Goal: Task Accomplishment & Management: Use online tool/utility

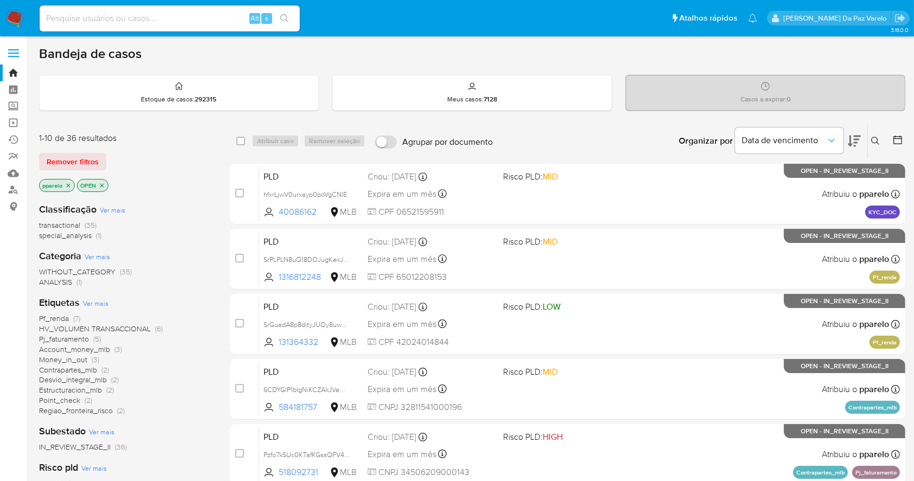
click at [873, 134] on button at bounding box center [877, 140] width 18 height 13
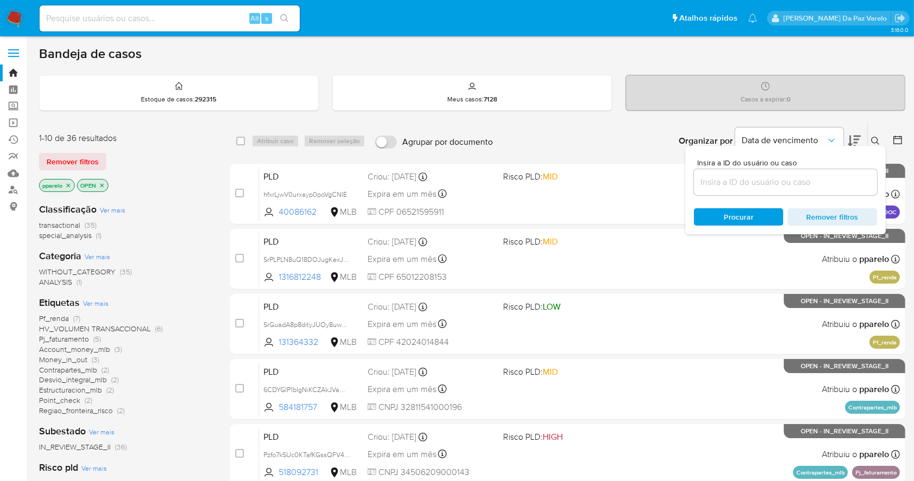
click at [819, 164] on span "Insira a ID do usuário ou caso" at bounding box center [788, 163] width 183 height 8
click at [819, 175] on input at bounding box center [785, 182] width 183 height 14
click at [814, 177] on input at bounding box center [785, 182] width 183 height 14
paste input "NJMspTdXr04783YNCRxuaD5l"
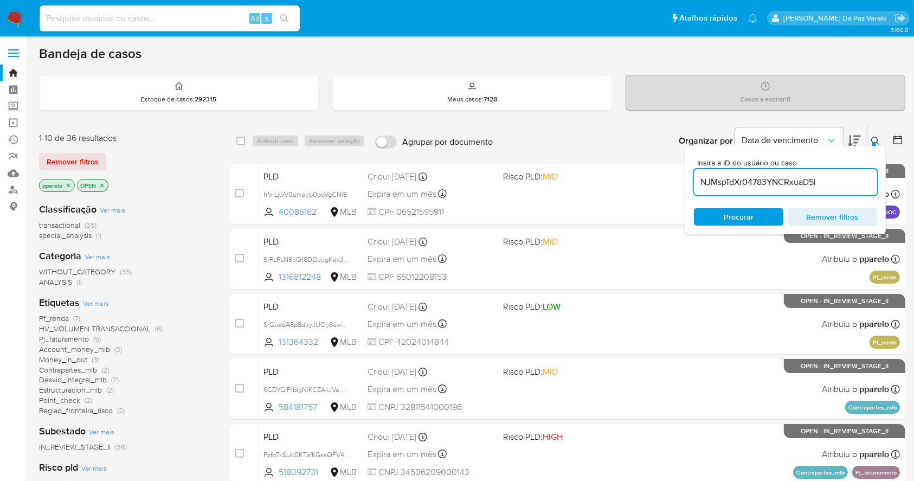
type input "NJMspTdXr04783YNCRxuaD5l"
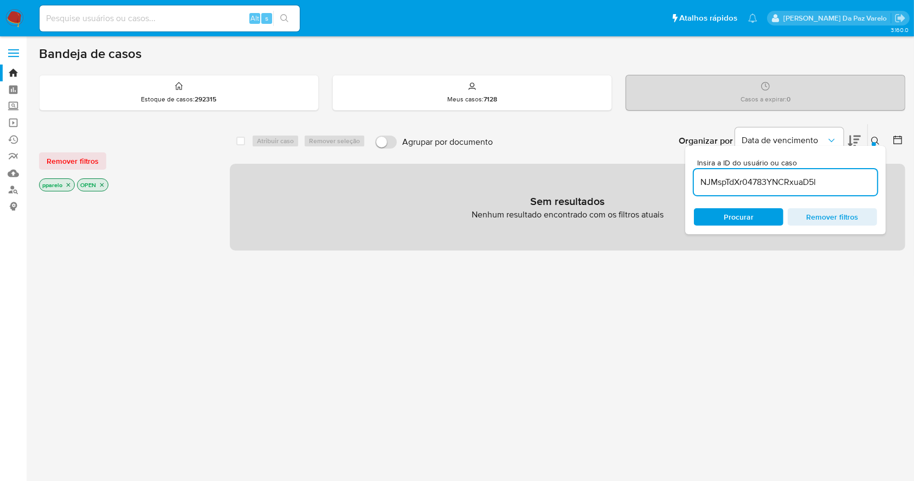
click at [66, 183] on icon "close-filter" at bounding box center [68, 185] width 7 height 7
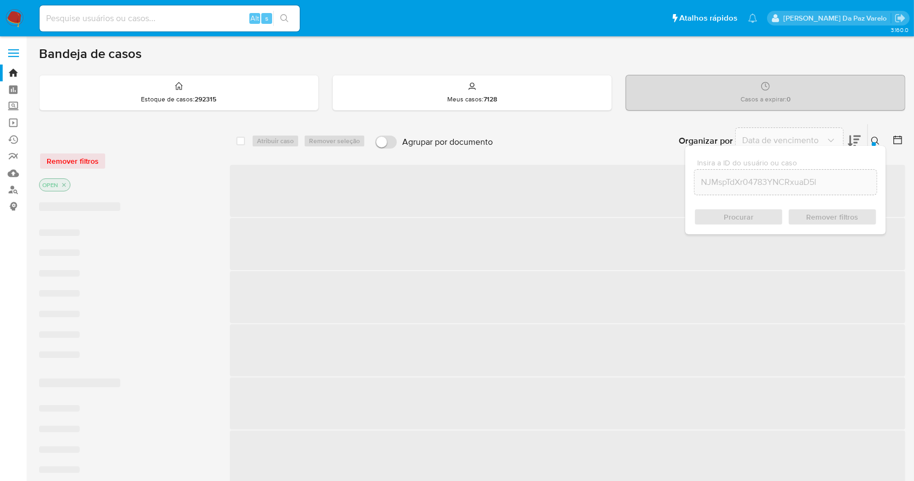
click at [66, 183] on icon "close-filter" at bounding box center [64, 185] width 7 height 7
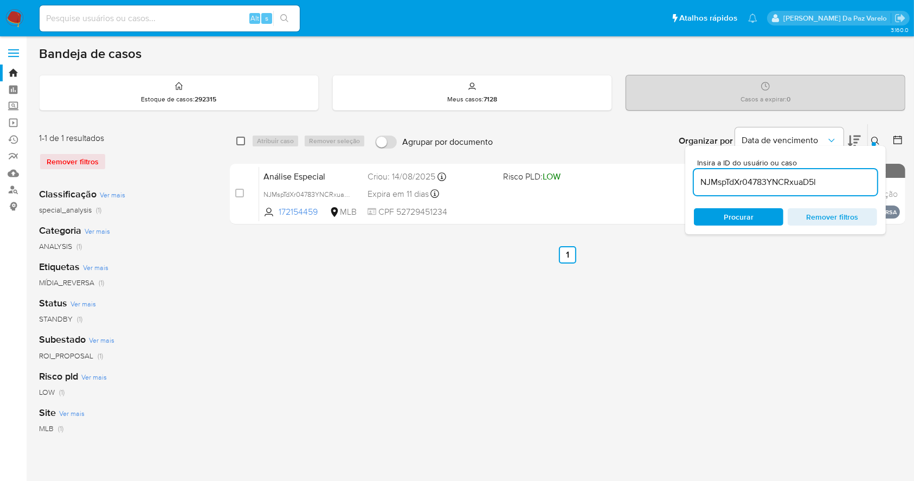
click at [243, 141] on input "checkbox" at bounding box center [240, 141] width 9 height 9
checkbox input "true"
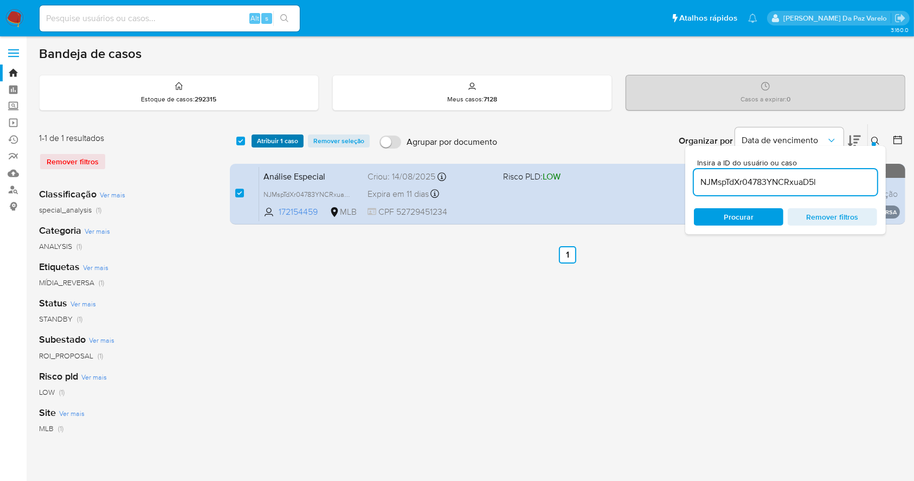
click at [270, 144] on span "Atribuir 1 caso" at bounding box center [277, 140] width 41 height 11
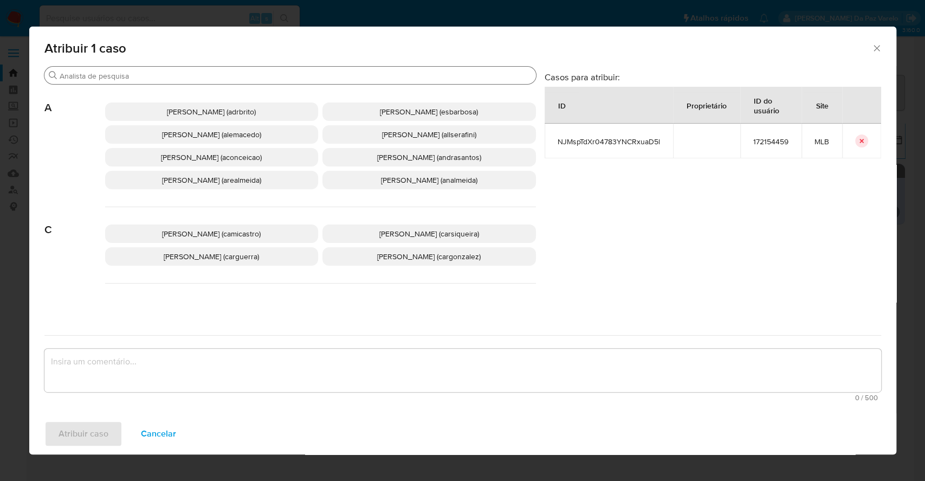
click at [287, 76] on input "Buscar" at bounding box center [296, 76] width 472 height 10
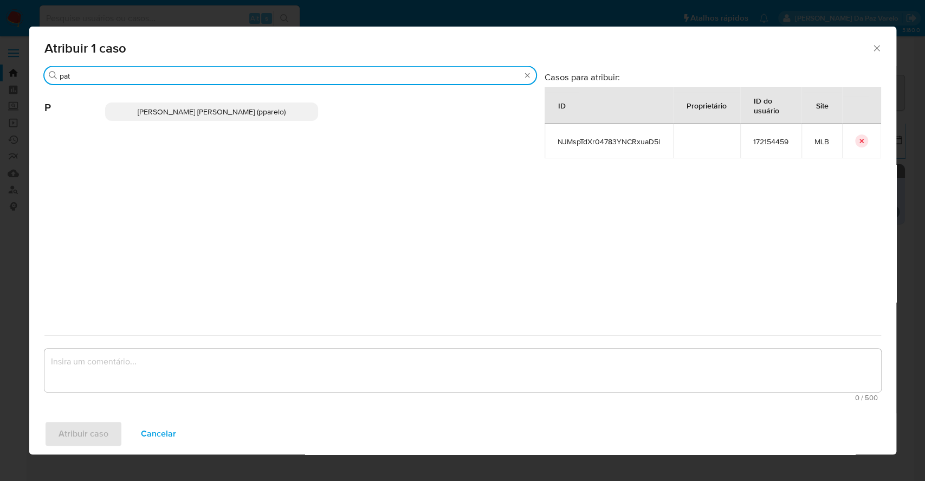
type input "pat"
click at [218, 109] on span "Patricia Aparecida Da Paz Varelo (pparelo)" at bounding box center [212, 111] width 148 height 11
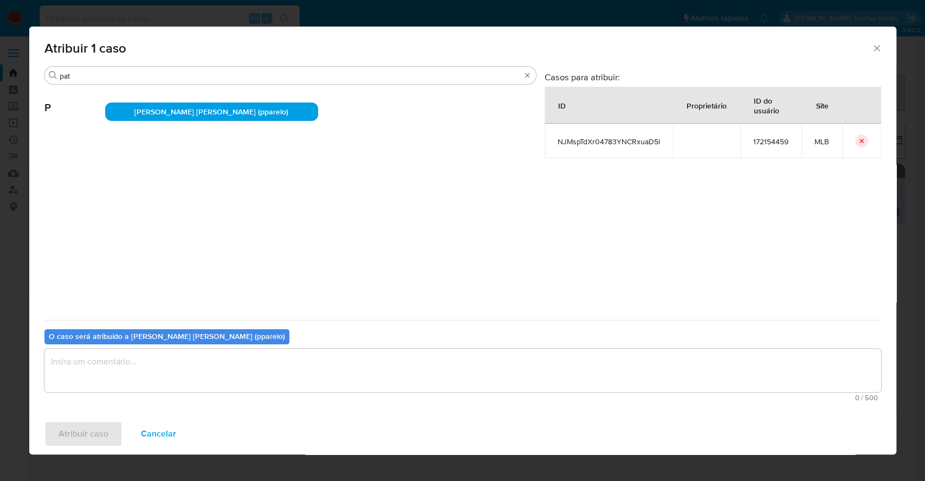
click at [272, 370] on textarea "assign-modal" at bounding box center [462, 369] width 837 height 43
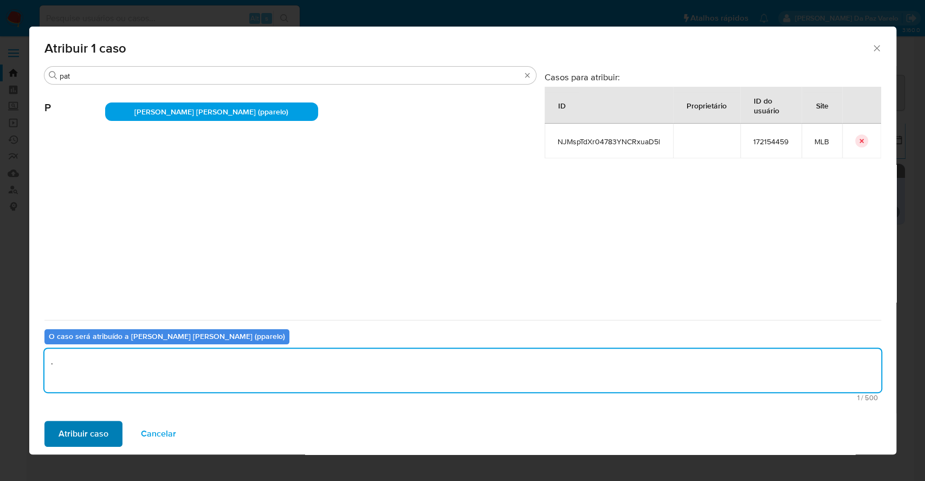
type textarea "."
click at [109, 421] on button "Atribuir caso" at bounding box center [83, 434] width 78 height 26
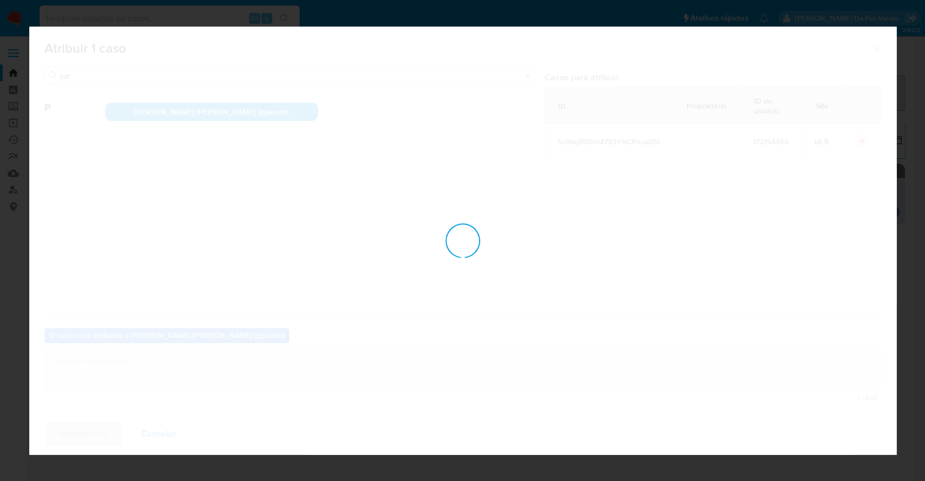
checkbox input "false"
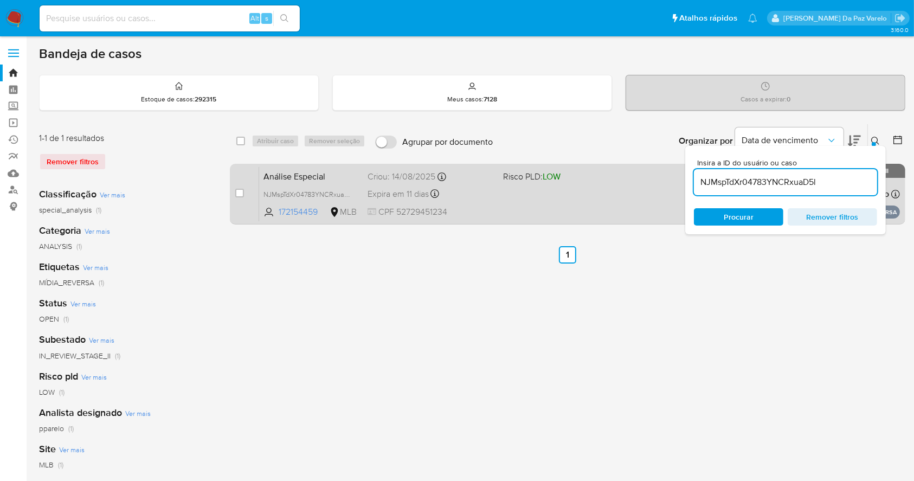
click at [519, 215] on div "Análise Especial NJMspTdXr04783YNCRxuaD5l 172154459 MLB Risco PLD: LOW Criou: 1…" at bounding box center [579, 193] width 641 height 55
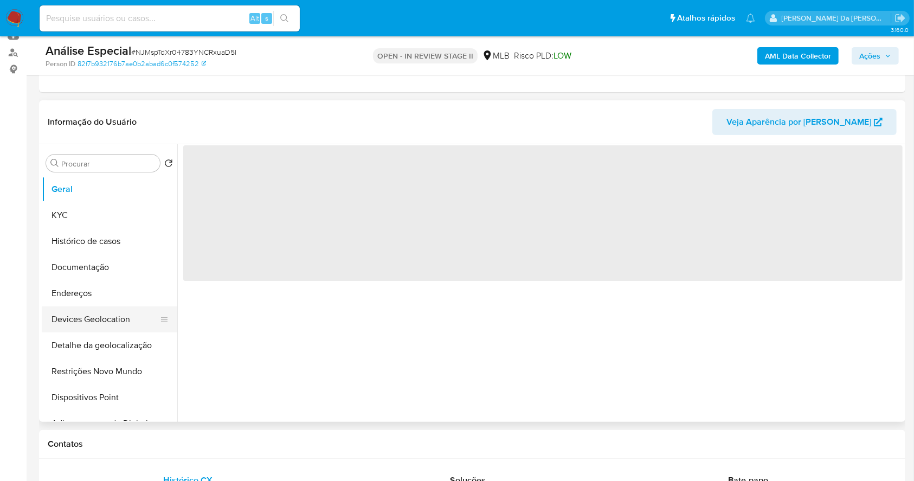
scroll to position [144, 0]
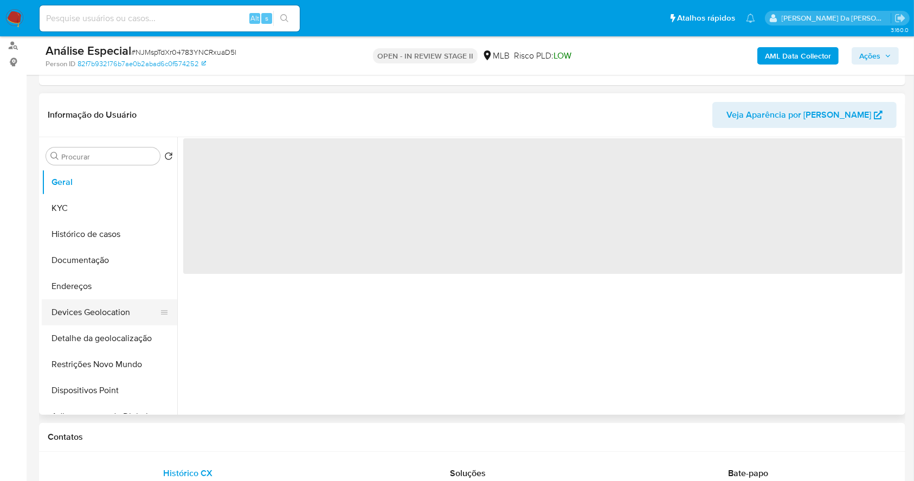
select select "10"
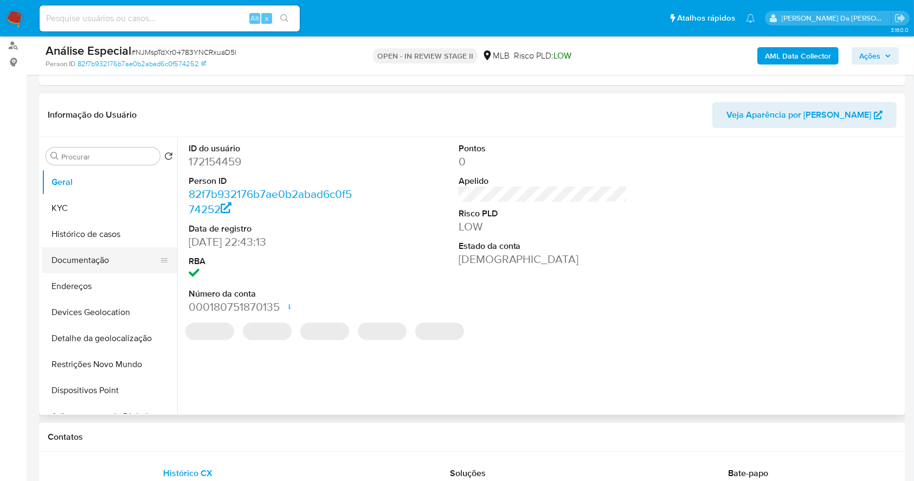
click at [113, 260] on button "Documentação" at bounding box center [105, 260] width 127 height 26
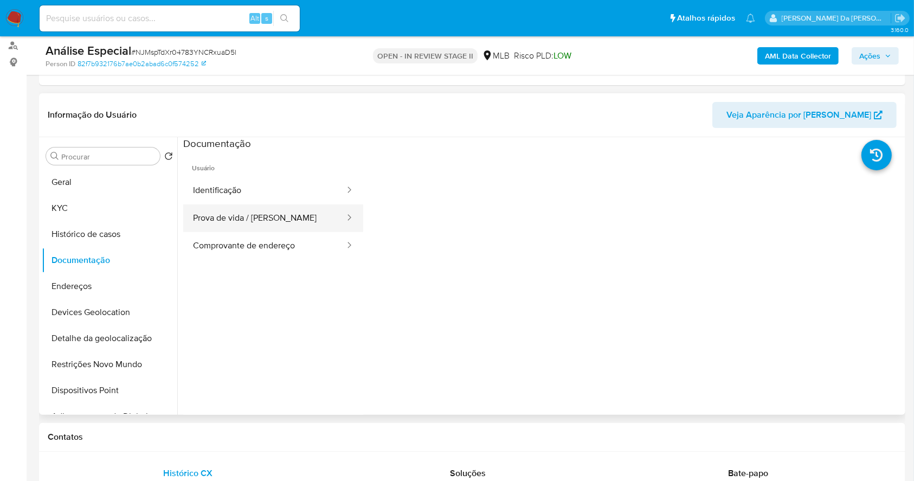
click at [267, 208] on button "Prova de vida / Selfie" at bounding box center [264, 218] width 163 height 28
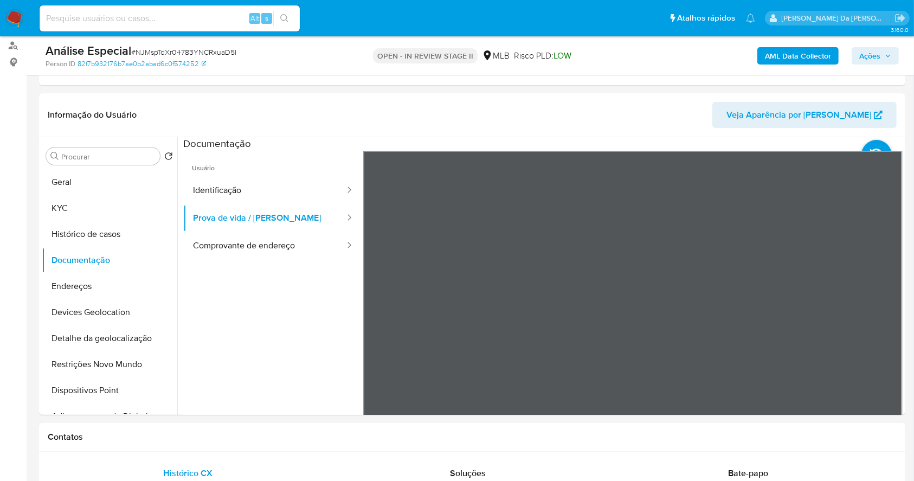
click at [188, 28] on div "Alt s" at bounding box center [170, 18] width 260 height 26
click at [188, 23] on input at bounding box center [170, 18] width 260 height 14
paste input "mXyQkcr36TkARtz0XlxnMkNr"
type input "mXyQkcr36TkARtz0XlxnMkNr"
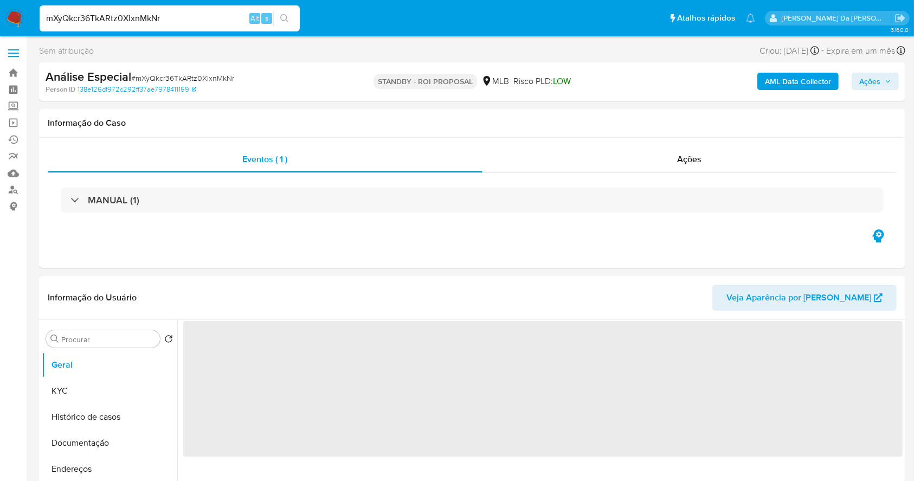
select select "10"
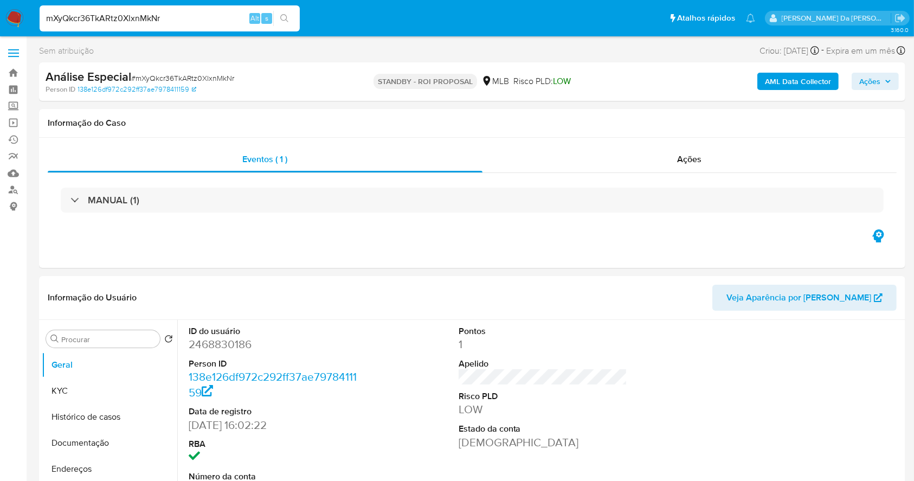
scroll to position [249, 0]
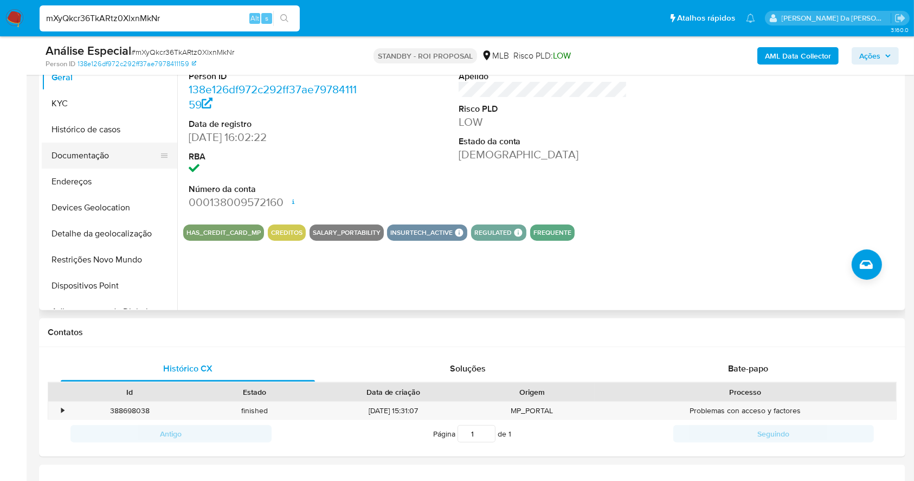
click at [104, 154] on button "Documentação" at bounding box center [105, 156] width 127 height 26
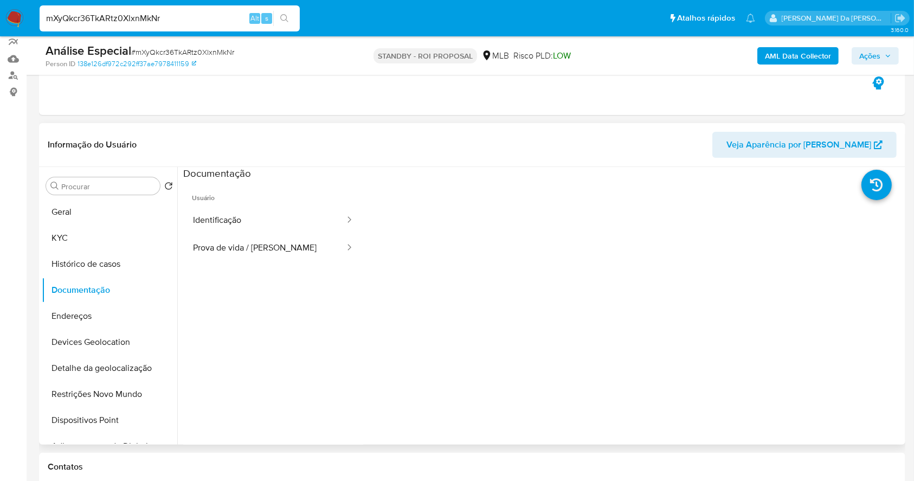
scroll to position [104, 0]
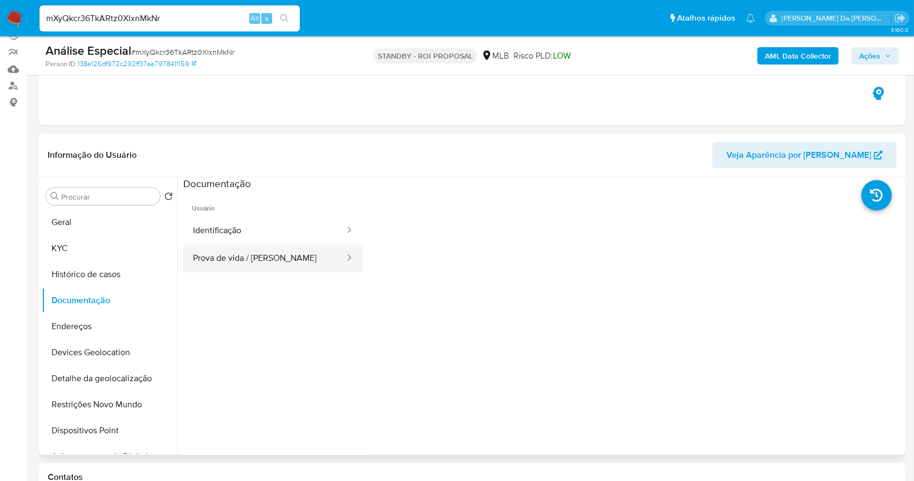
click at [208, 266] on button "Prova de vida / [PERSON_NAME]" at bounding box center [264, 258] width 163 height 28
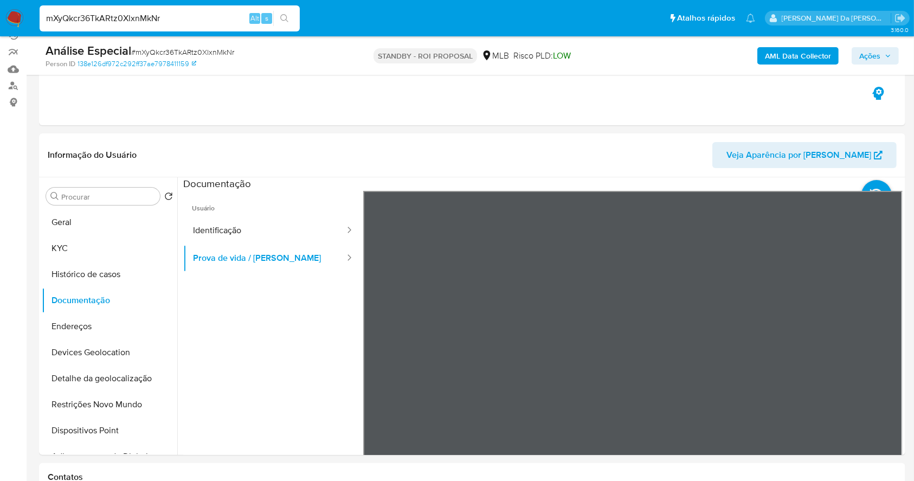
click at [12, 9] on img at bounding box center [14, 18] width 18 height 18
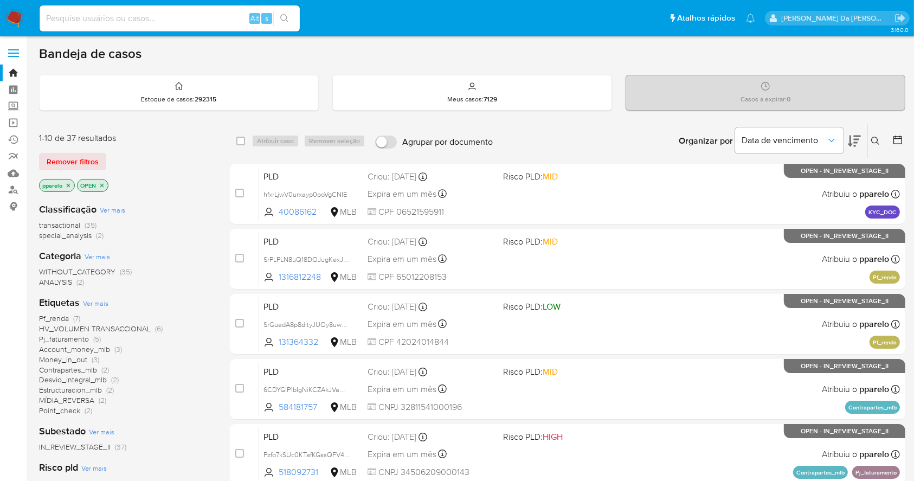
click at [875, 139] on icon at bounding box center [875, 141] width 9 height 9
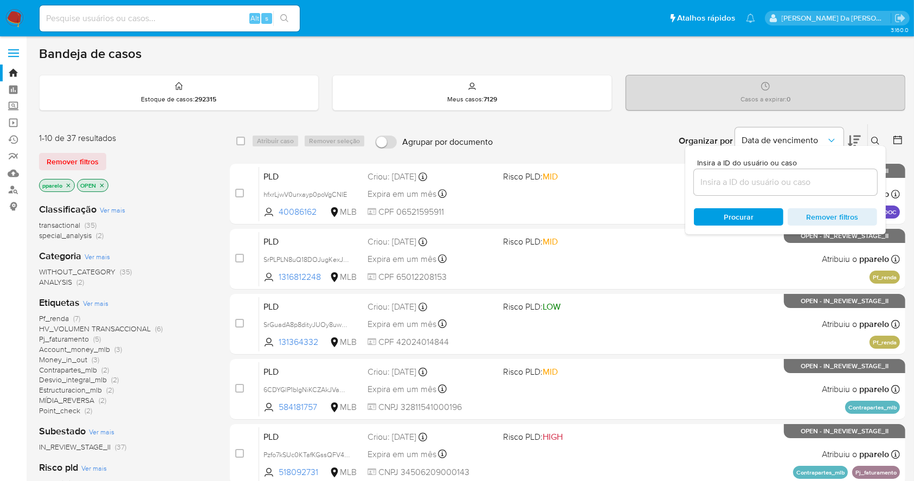
click at [782, 176] on input at bounding box center [785, 182] width 183 height 14
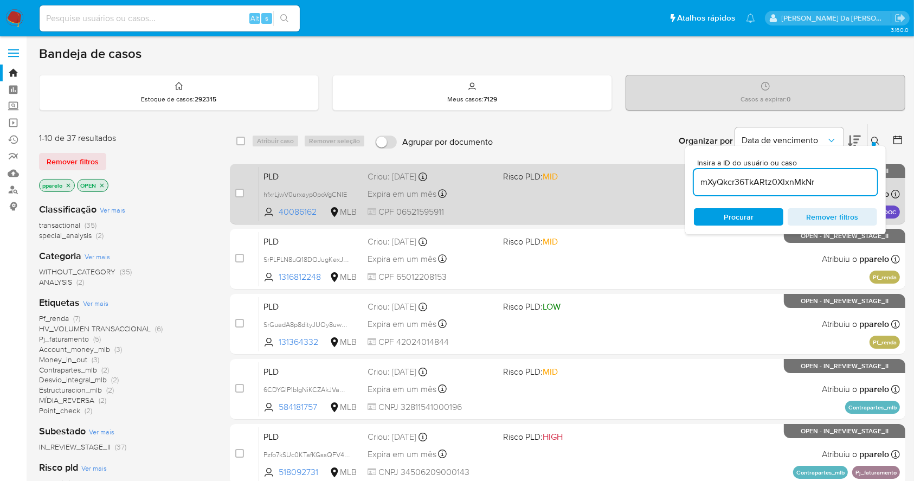
type input "mXyQkcr36TkARtz0XlxnMkNr"
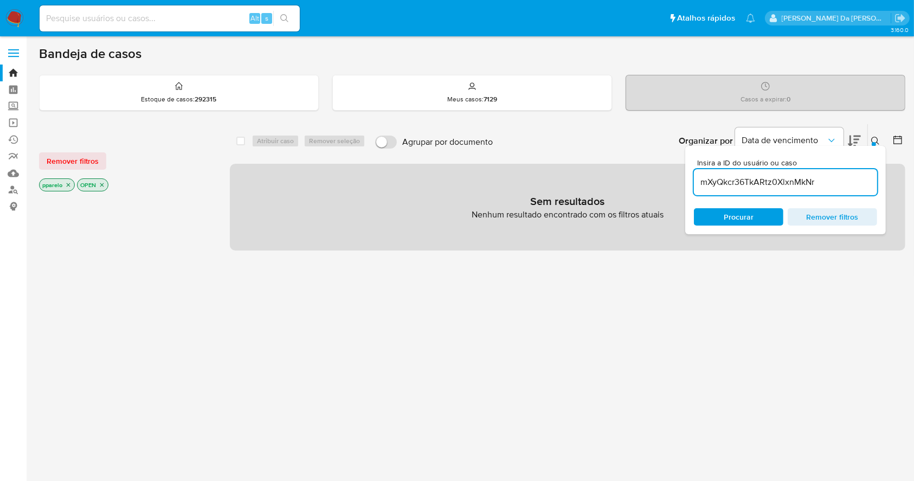
click at [66, 185] on icon "close-filter" at bounding box center [68, 185] width 7 height 7
click at [67, 184] on icon "close-filter" at bounding box center [64, 185] width 7 height 7
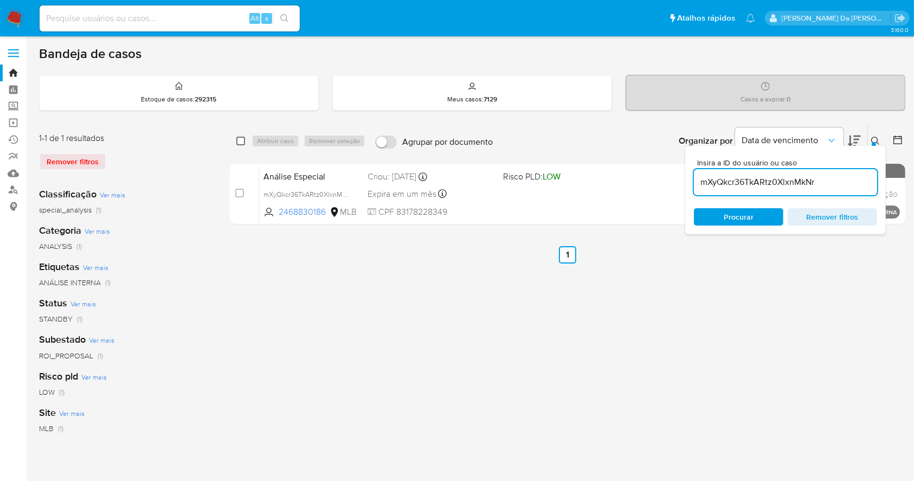
click at [242, 137] on input "checkbox" at bounding box center [240, 141] width 9 height 9
checkbox input "true"
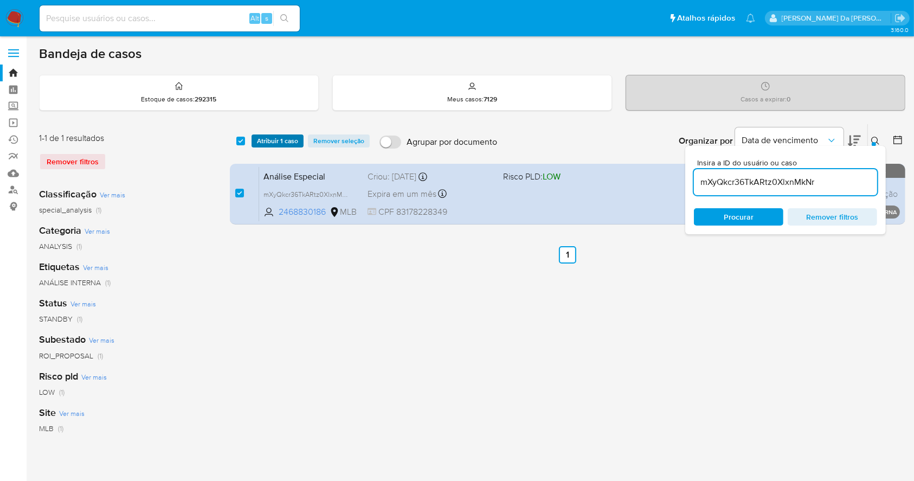
click at [261, 139] on span "Atribuir 1 caso" at bounding box center [277, 140] width 41 height 11
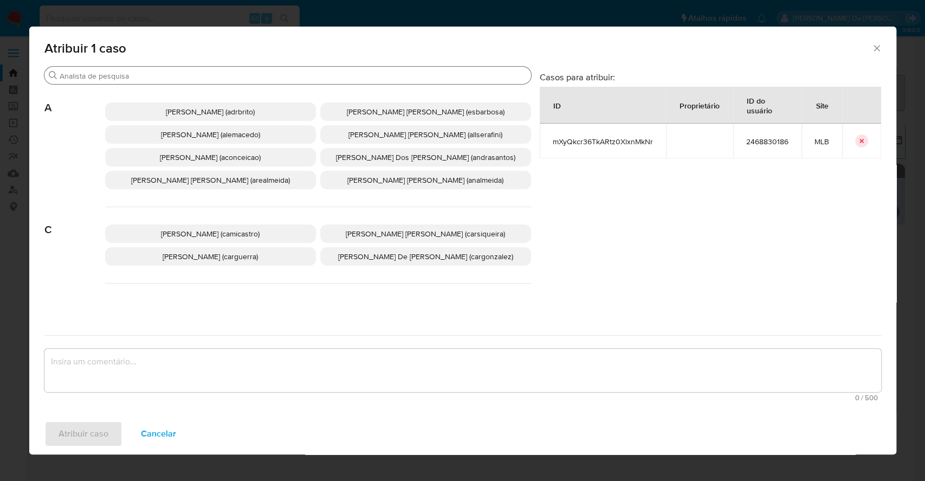
click at [345, 72] on input "Buscar" at bounding box center [293, 76] width 467 height 10
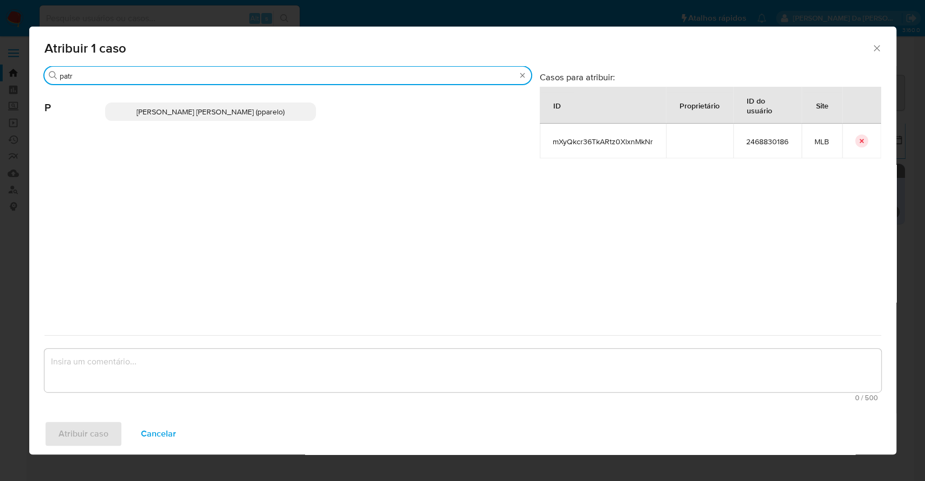
type input "patr"
click at [231, 115] on span "Patricia Aparecida Da Paz Varelo (pparelo)" at bounding box center [211, 111] width 148 height 11
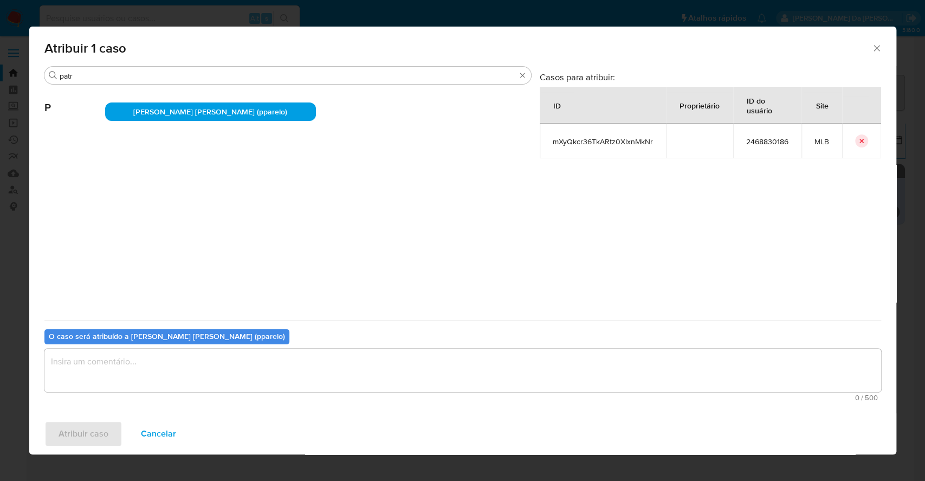
click at [251, 370] on textarea "assign-modal" at bounding box center [462, 369] width 837 height 43
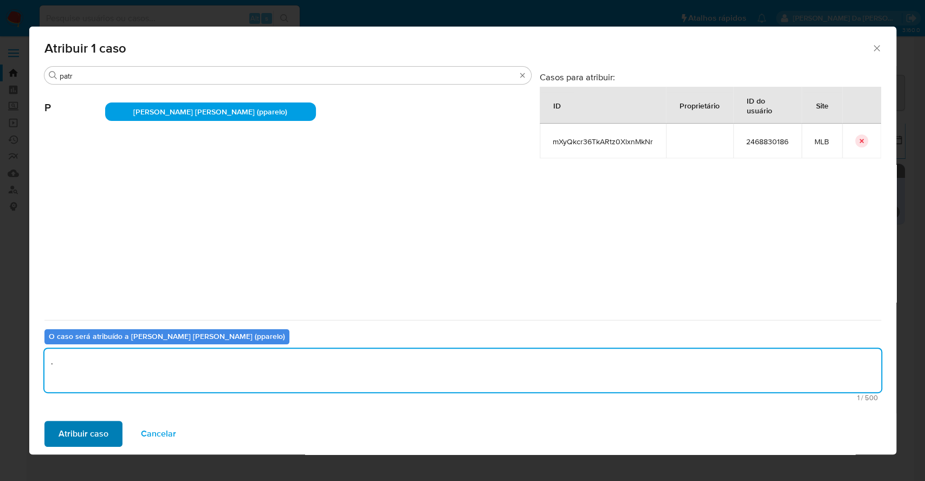
type textarea "."
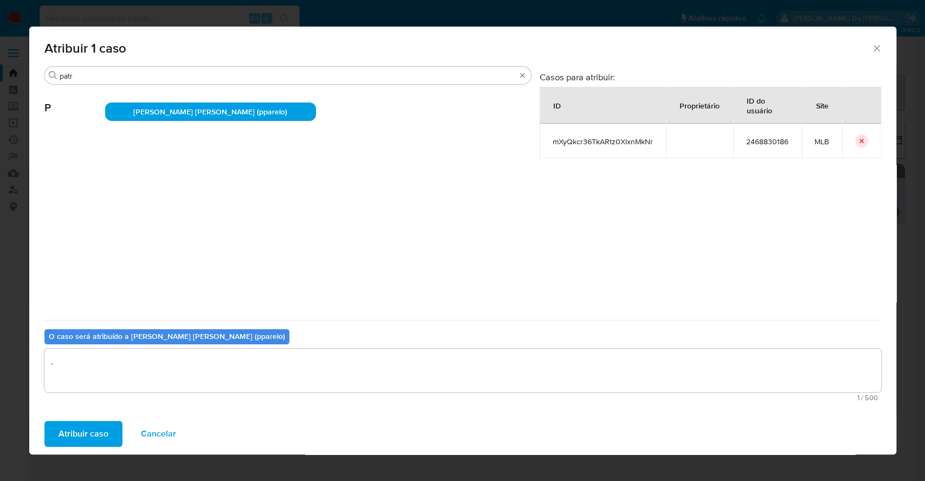
click at [95, 434] on span "Atribuir caso" at bounding box center [84, 434] width 50 height 24
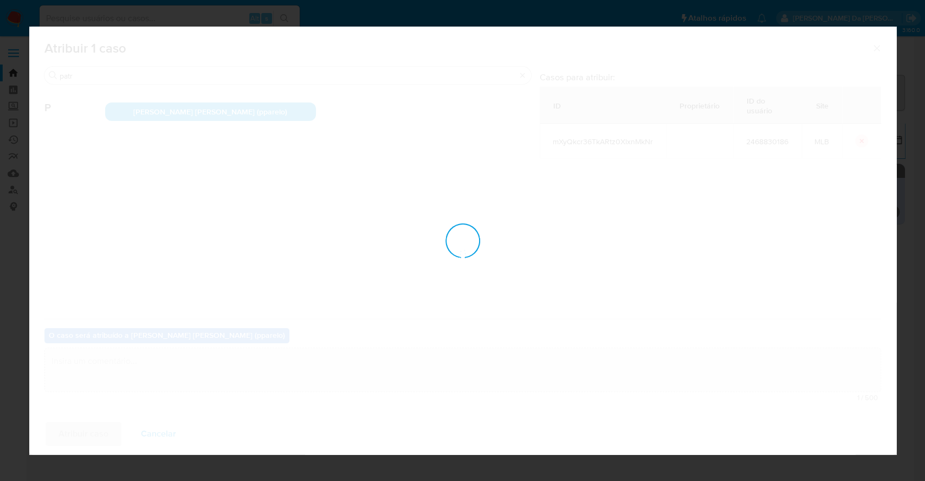
checkbox input "false"
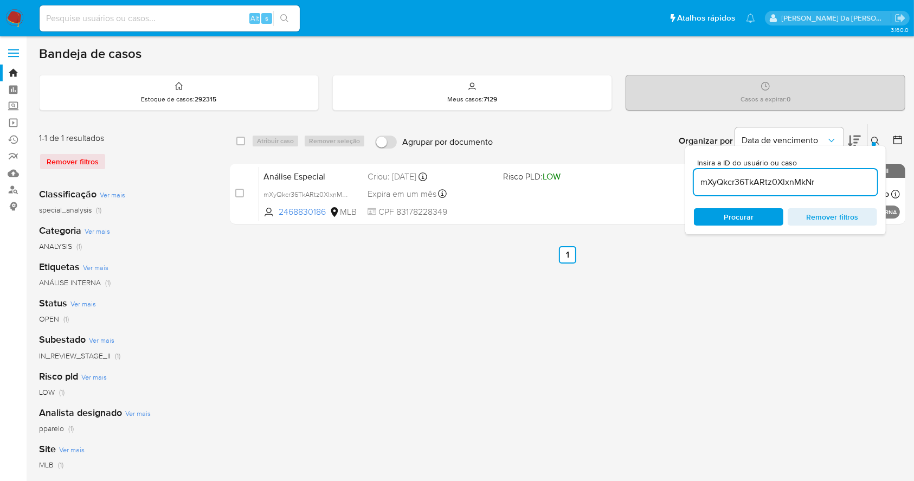
click at [197, 18] on input at bounding box center [170, 18] width 260 height 14
paste input "B6Z79IBBKENmocd2rMQHiVis"
type input "B6Z79IBBKENmocd2rMQHiVis"
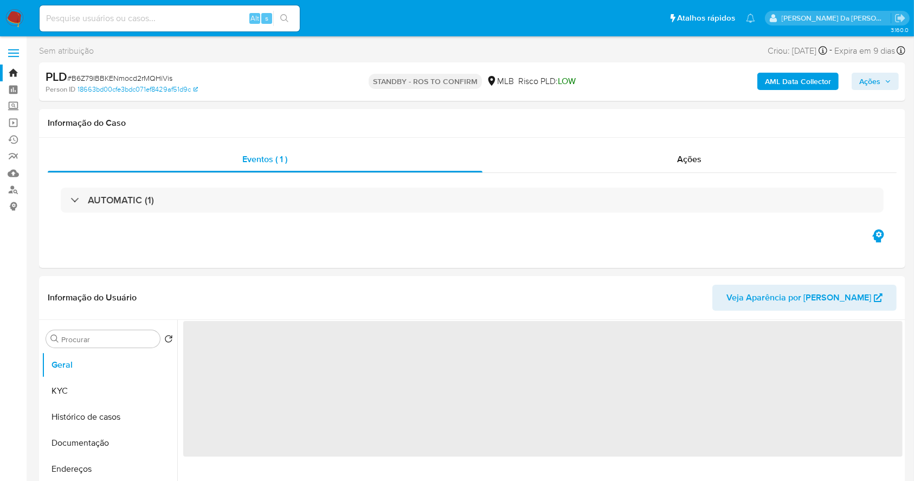
select select "10"
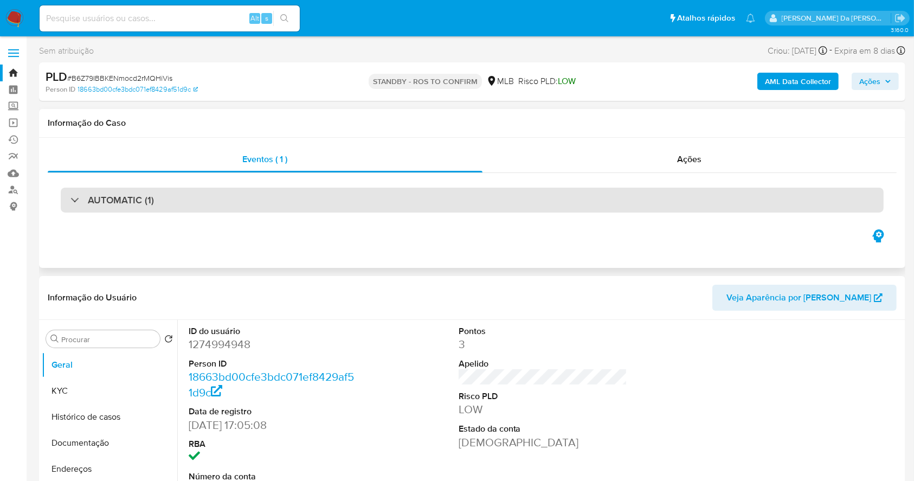
drag, startPoint x: 109, startPoint y: 199, endPoint x: 117, endPoint y: 198, distance: 7.7
click at [111, 198] on h3 "AUTOMATIC (1)" at bounding box center [121, 200] width 66 height 12
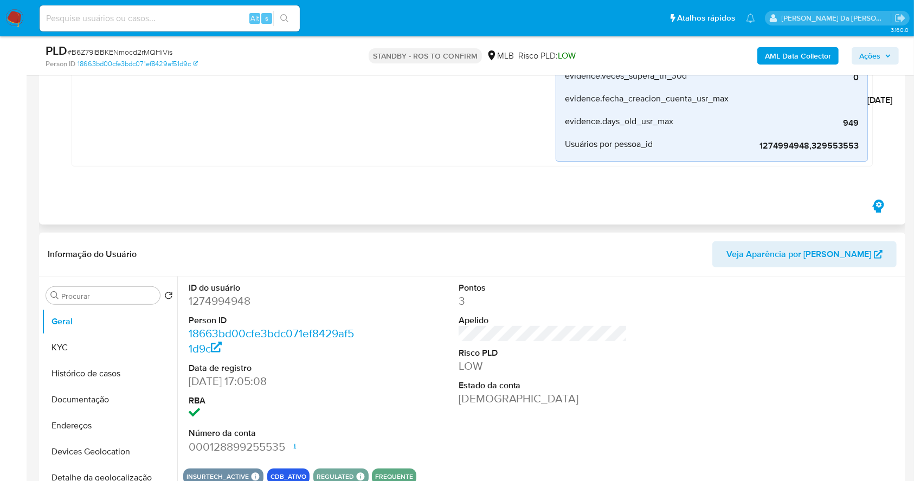
scroll to position [289, 0]
click at [191, 385] on dd "28/12/2022 17:05:08" at bounding box center [273, 380] width 169 height 15
drag, startPoint x: 191, startPoint y: 385, endPoint x: 231, endPoint y: 386, distance: 40.1
click at [231, 386] on dd "28/12/2022 17:05:08" at bounding box center [273, 380] width 169 height 15
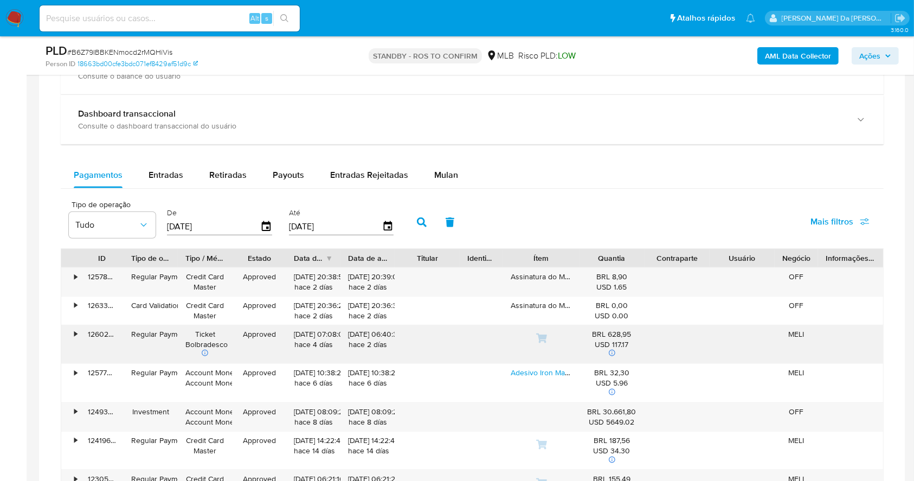
scroll to position [1084, 0]
click at [174, 173] on span "Entradas" at bounding box center [165, 173] width 35 height 12
select select "10"
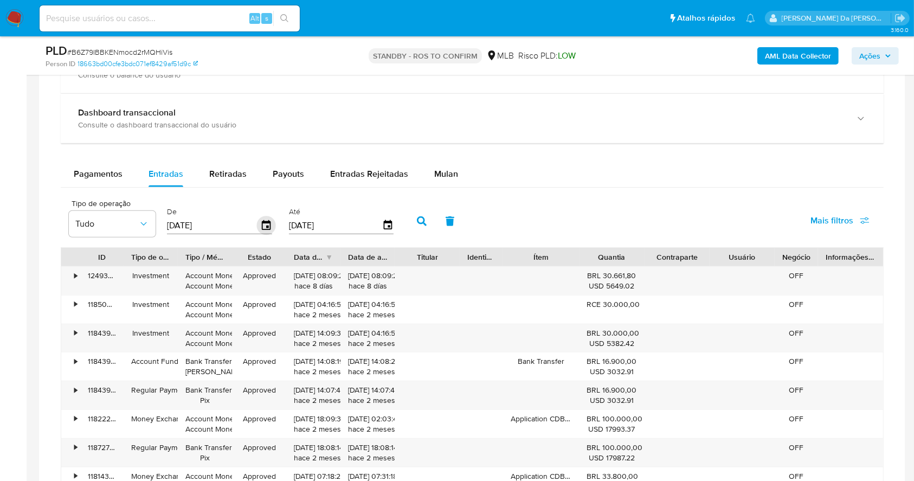
click at [273, 223] on icon "button" at bounding box center [266, 225] width 19 height 19
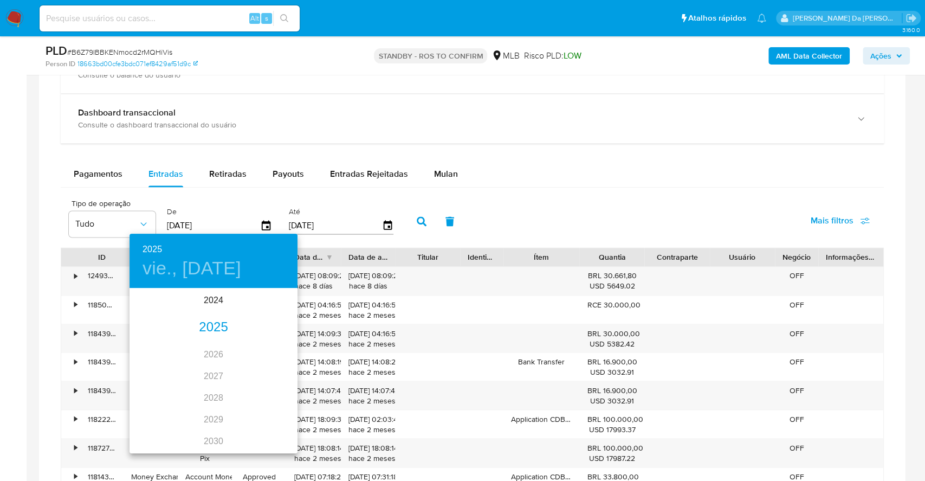
click at [211, 329] on div "2025" at bounding box center [214, 327] width 168 height 22
click at [160, 311] on div "ene." at bounding box center [158, 309] width 56 height 41
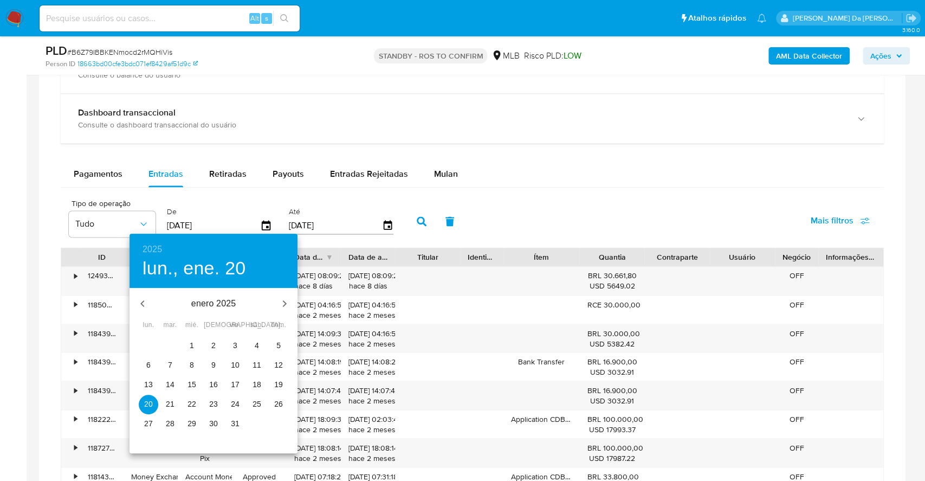
click at [188, 340] on button "1" at bounding box center [192, 346] width 20 height 20
type input "01/01/2025"
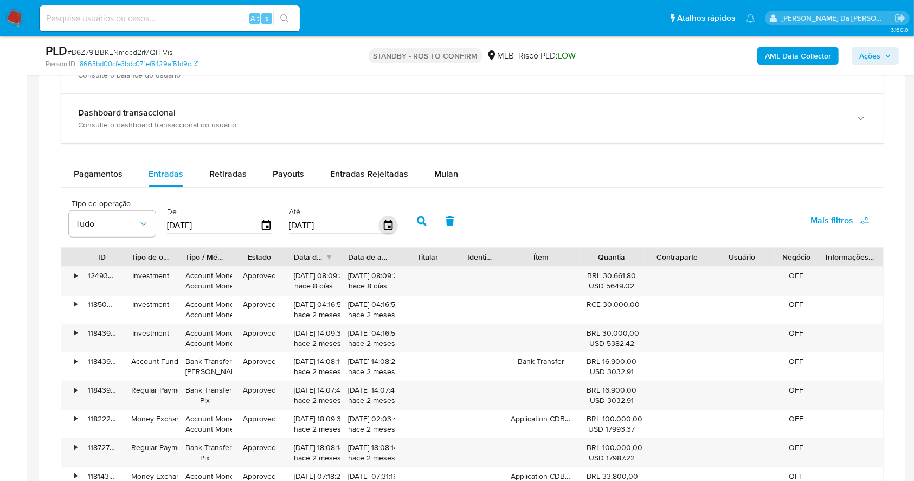
click at [391, 228] on icon "button" at bounding box center [387, 225] width 9 height 10
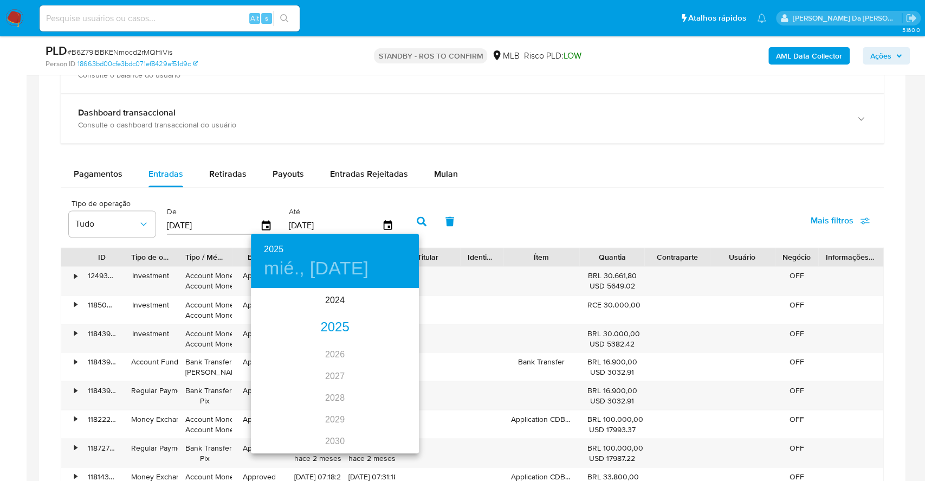
click at [329, 330] on div "2025" at bounding box center [335, 327] width 168 height 22
click at [330, 350] on div "may." at bounding box center [335, 350] width 56 height 41
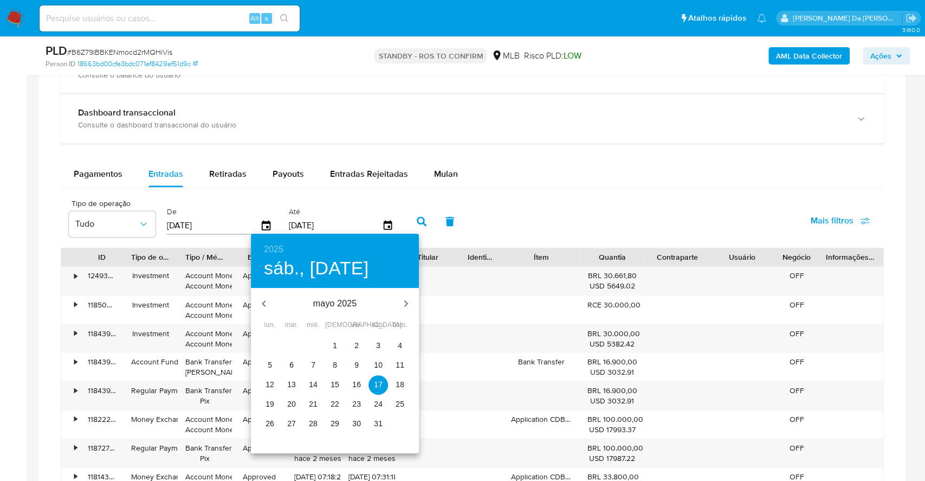
click at [399, 301] on icon "button" at bounding box center [405, 303] width 13 height 13
click at [269, 448] on p "30" at bounding box center [270, 442] width 9 height 11
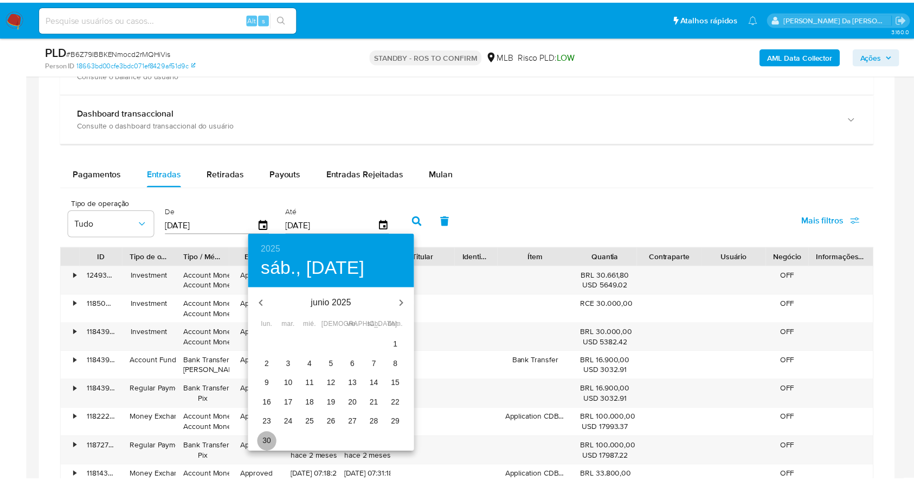
type input "30/06/2025"
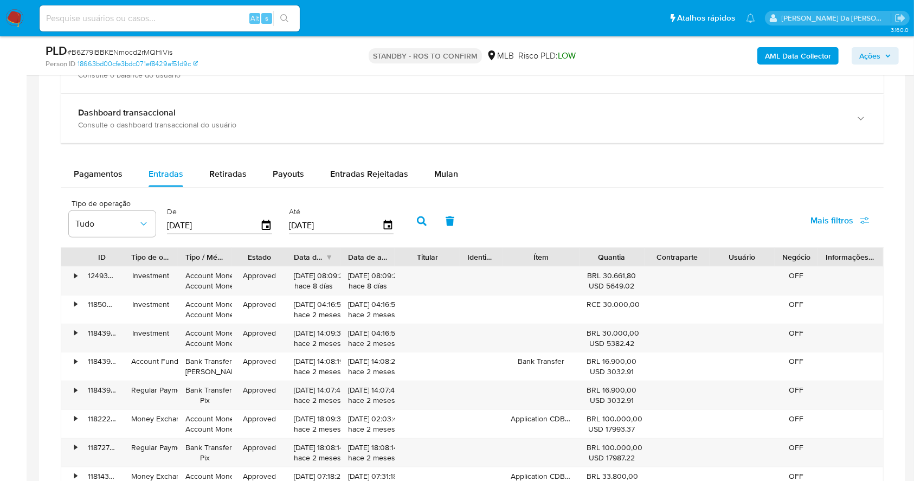
click at [417, 223] on icon "button" at bounding box center [422, 221] width 10 height 10
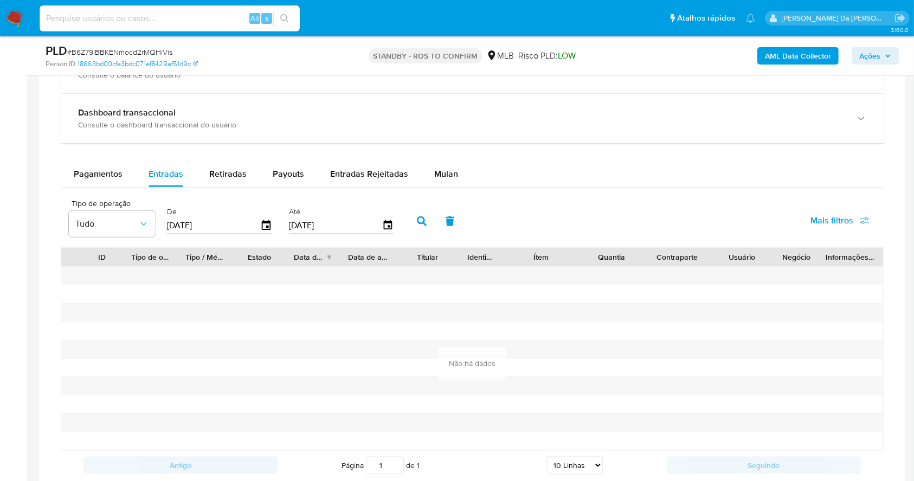
click at [143, 19] on input at bounding box center [170, 18] width 260 height 14
paste input "ZQKzzeNoit3X1jHbgFIfuMtw"
type input "ZQKzzeNoit3X1jHbgFIfuMtw"
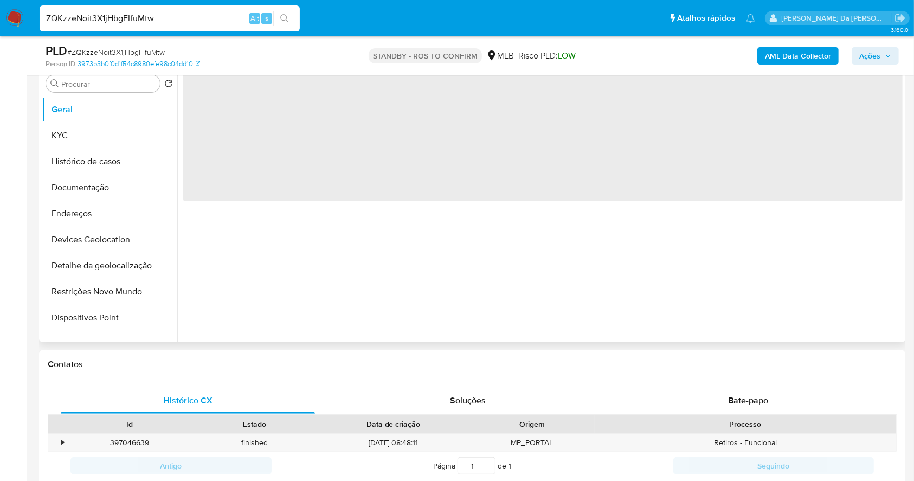
select select "10"
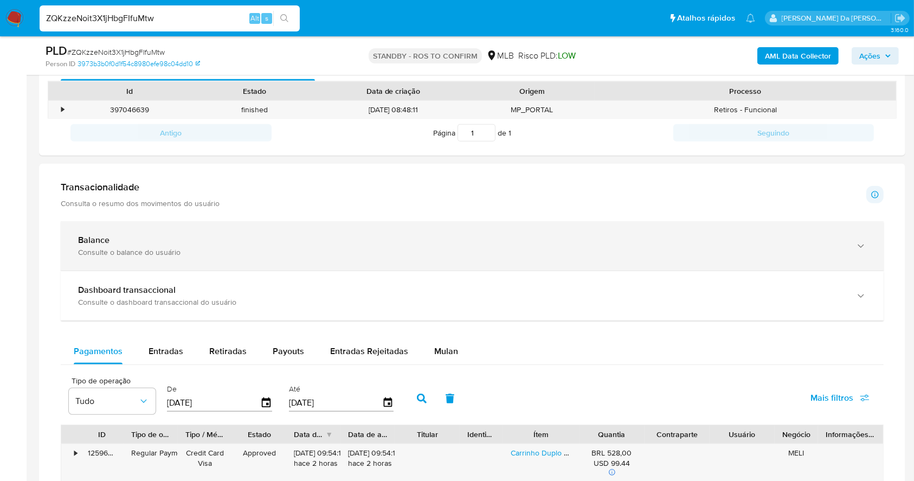
scroll to position [722, 0]
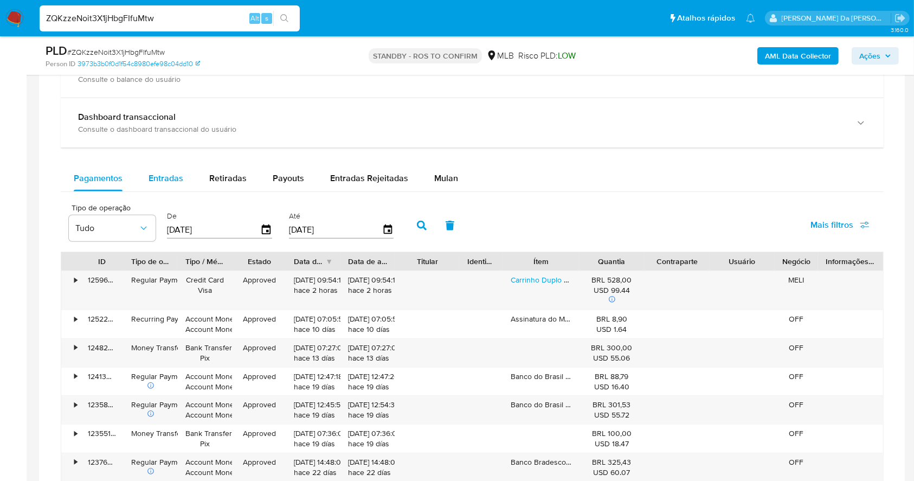
click at [166, 184] on span "Entradas" at bounding box center [165, 178] width 35 height 12
select select "10"
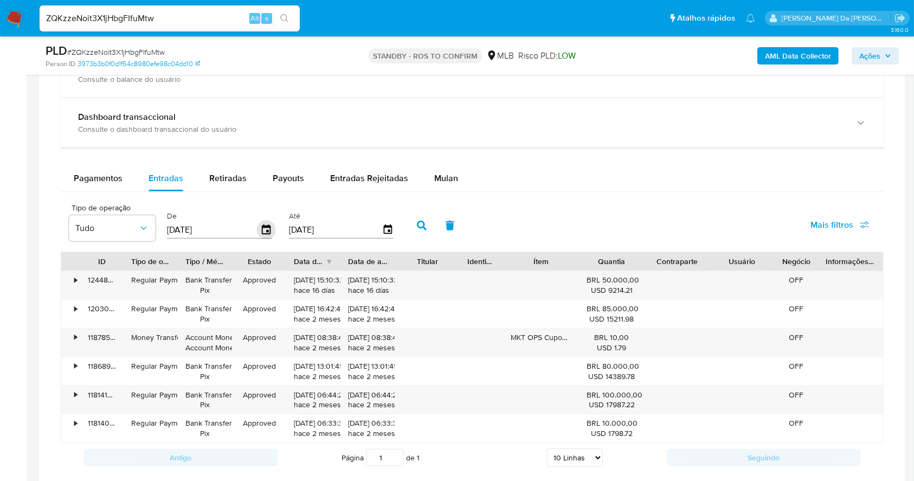
click at [267, 232] on icon "button" at bounding box center [266, 230] width 19 height 19
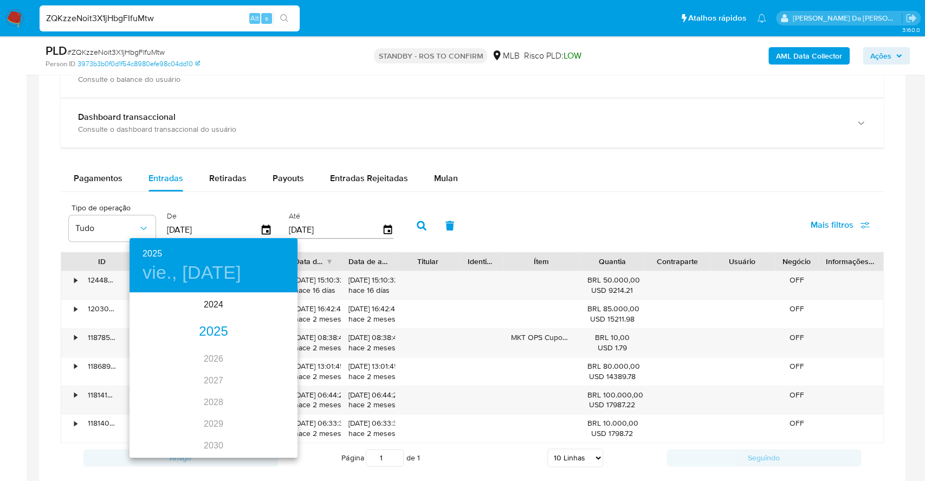
click at [214, 327] on div "2025" at bounding box center [214, 332] width 168 height 22
click at [159, 316] on div "ene." at bounding box center [158, 314] width 56 height 41
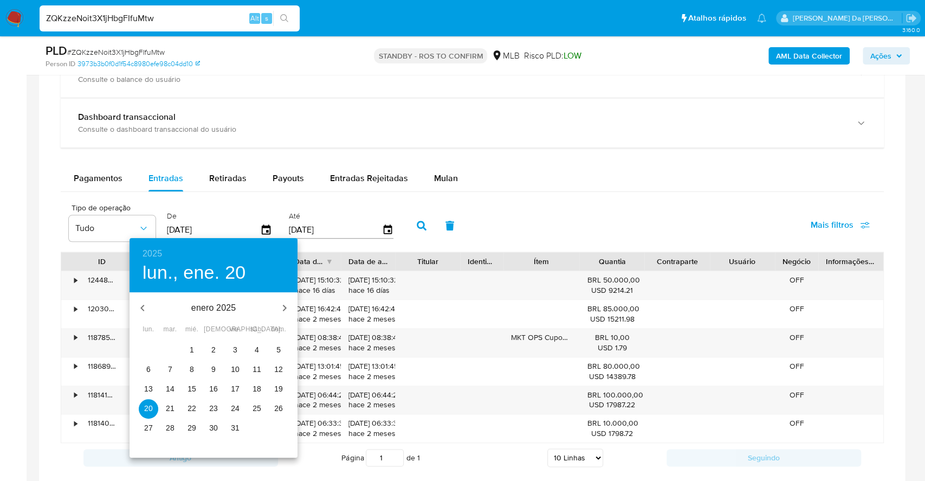
click at [195, 352] on span "1" at bounding box center [192, 349] width 20 height 11
type input "01/01/2025"
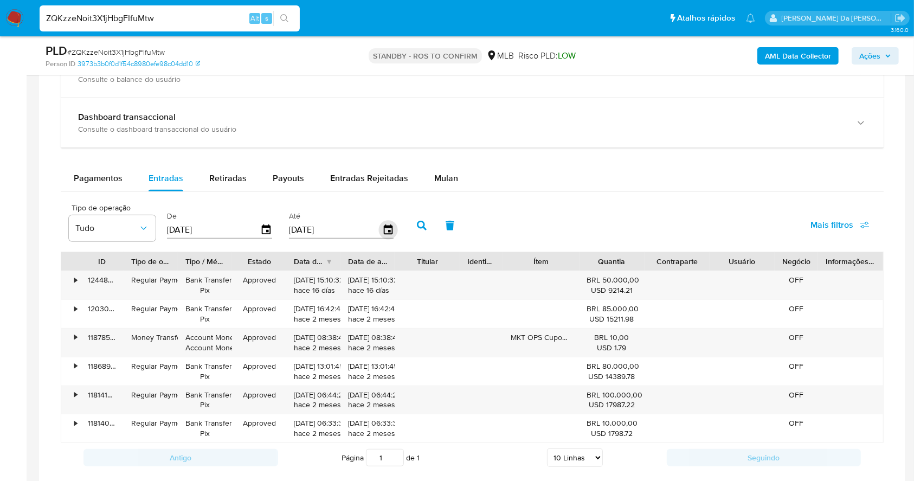
click at [390, 223] on icon "button" at bounding box center [387, 230] width 19 height 19
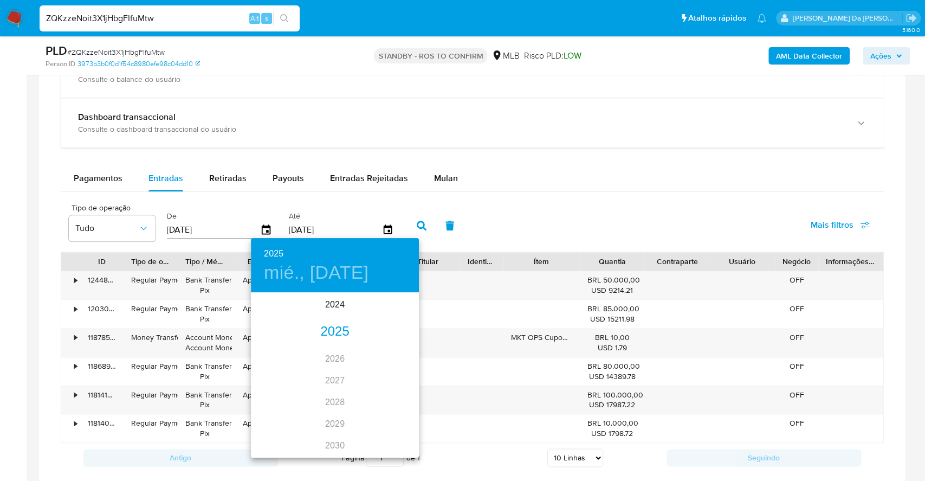
click at [330, 325] on div "2025" at bounding box center [335, 332] width 168 height 22
click at [393, 350] on div "jun." at bounding box center [391, 354] width 56 height 41
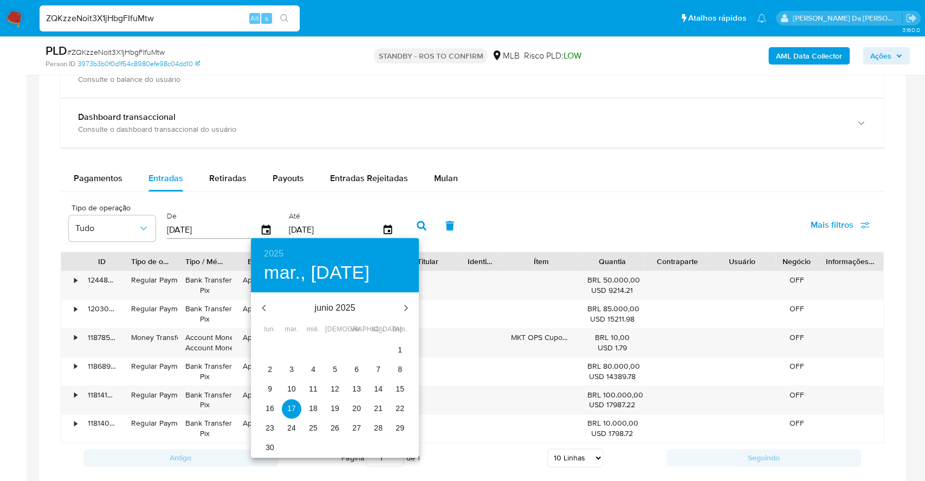
click at [402, 429] on p "29" at bounding box center [400, 427] width 9 height 11
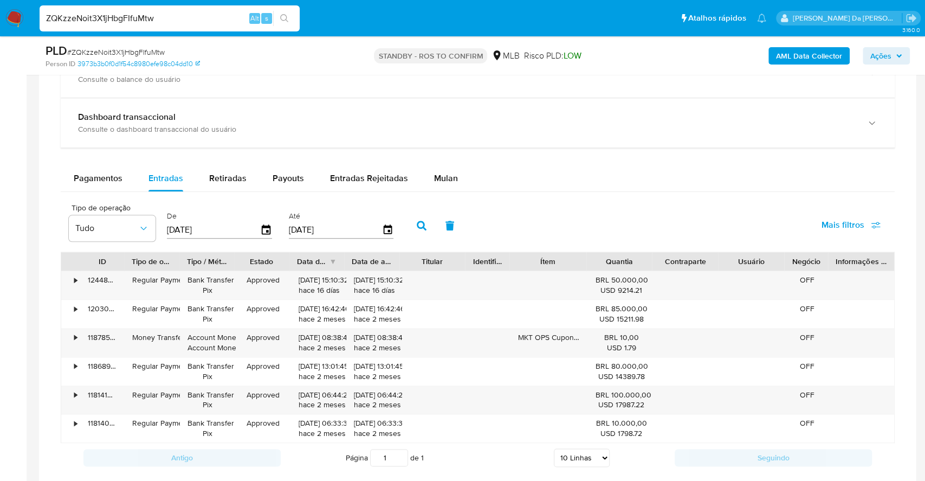
type input "29/06/2025"
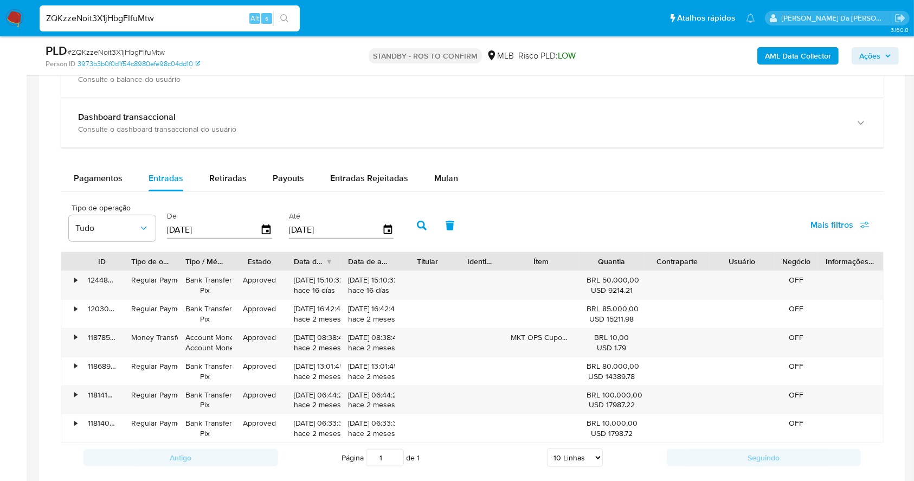
click at [425, 224] on icon "button" at bounding box center [422, 226] width 10 height 10
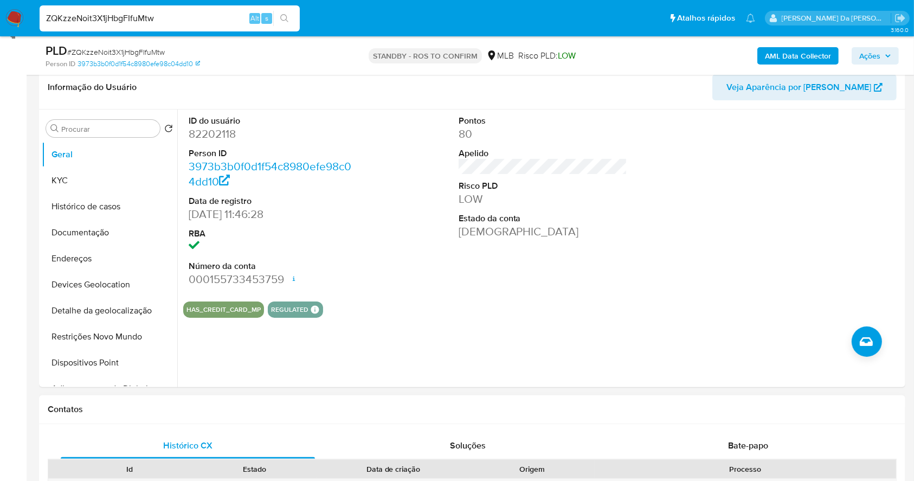
scroll to position [144, 0]
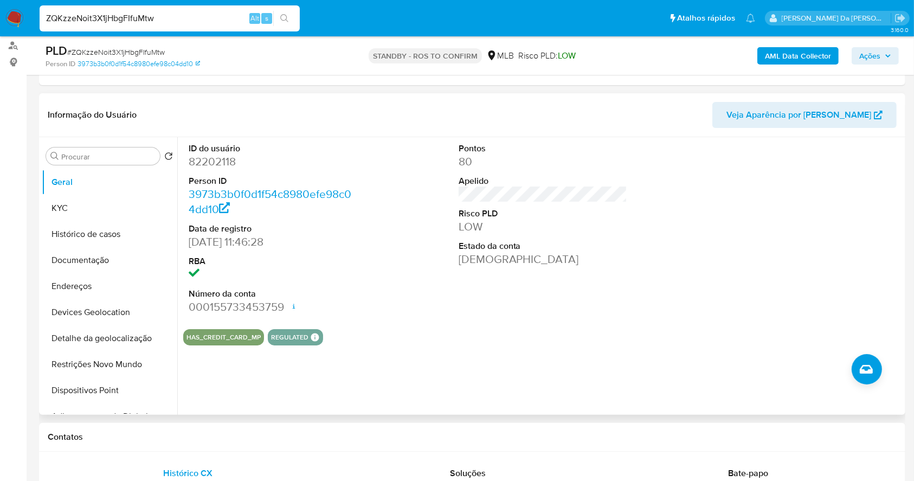
click at [195, 239] on dd "30/06/2005 11:46:28" at bounding box center [273, 241] width 169 height 15
drag, startPoint x: 195, startPoint y: 239, endPoint x: 230, endPoint y: 240, distance: 35.2
click at [230, 240] on dd "30/06/2005 11:46:28" at bounding box center [273, 241] width 169 height 15
copy dd "30/06/2005"
click at [176, 16] on input "ZQKzzeNoit3X1jHbgFIfuMtw" at bounding box center [170, 18] width 260 height 14
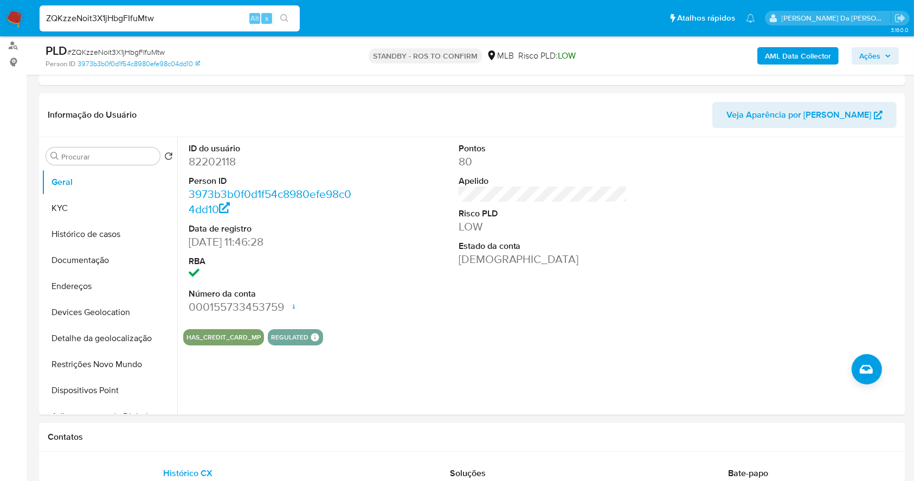
click at [176, 16] on input "ZQKzzeNoit3X1jHbgFIfuMtw" at bounding box center [170, 18] width 260 height 14
paste input "V5aGnh1fBSsbyraI5jQ1YjPe"
type input "V5aGnh1fBSsbyraI5jQ1YjPe"
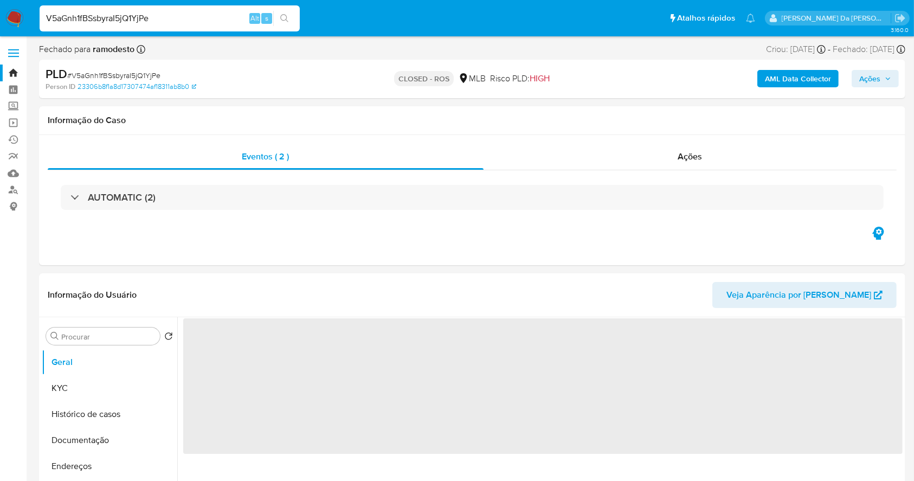
select select "10"
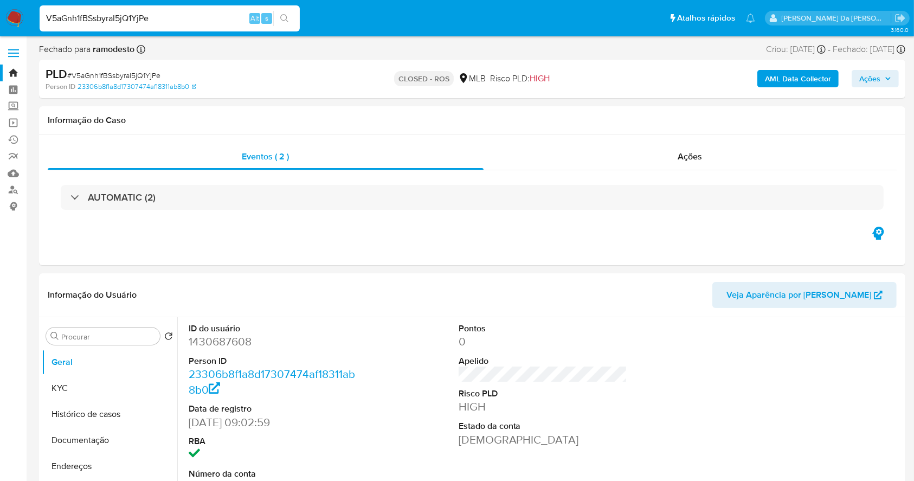
click at [238, 11] on input "V5aGnh1fBSsbyraI5jQ1YjPe" at bounding box center [170, 18] width 260 height 14
click at [219, 24] on input "V5aGnh1fBSsbyraI5jQ1YjPe" at bounding box center [170, 18] width 260 height 14
paste input "hfxrLjwV0urxayp0poVgCNIE"
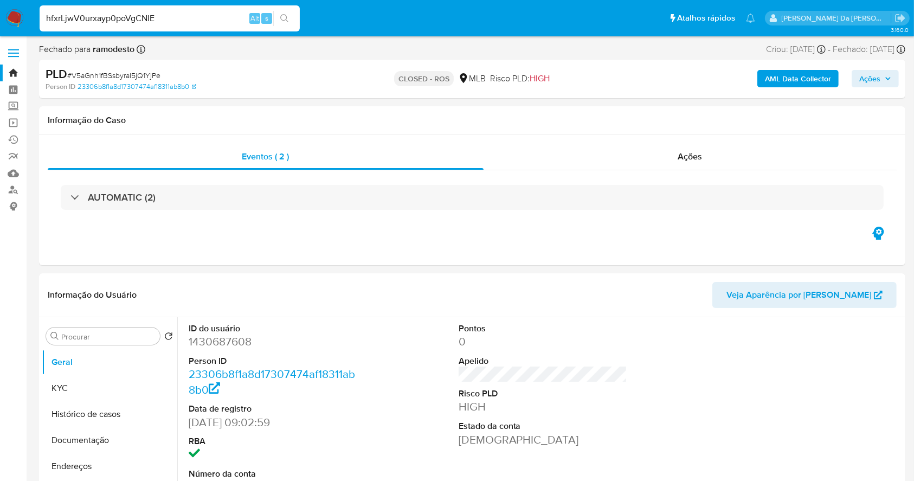
type input "hfxrLjwV0urxayp0poVgCNIE"
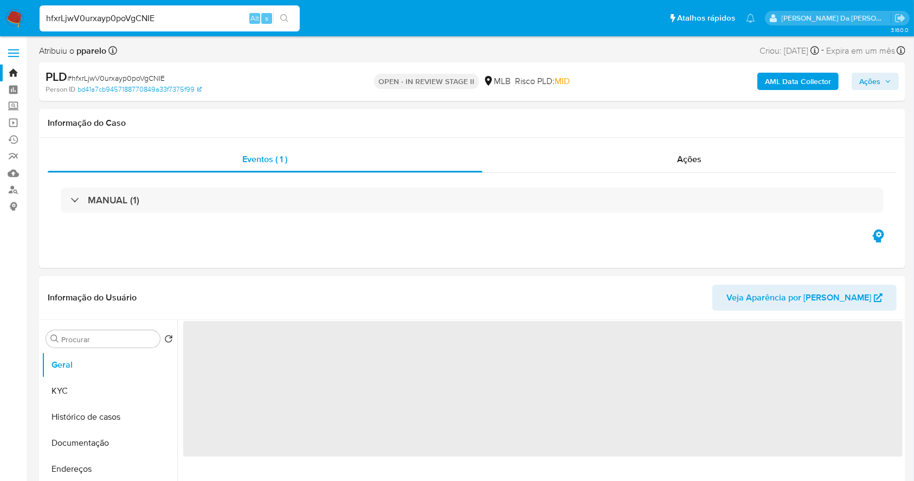
click at [862, 85] on span "Ações" at bounding box center [869, 81] width 21 height 17
select select "10"
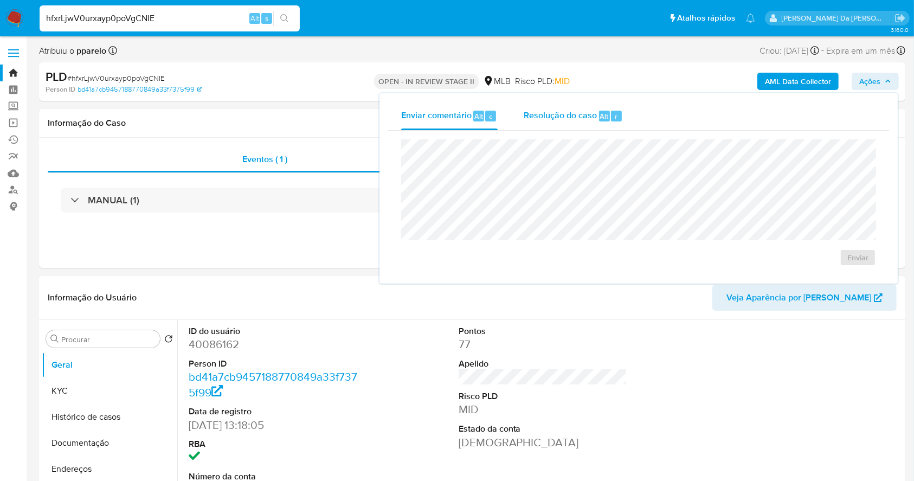
click at [581, 117] on span "Resolução do caso" at bounding box center [560, 115] width 73 height 12
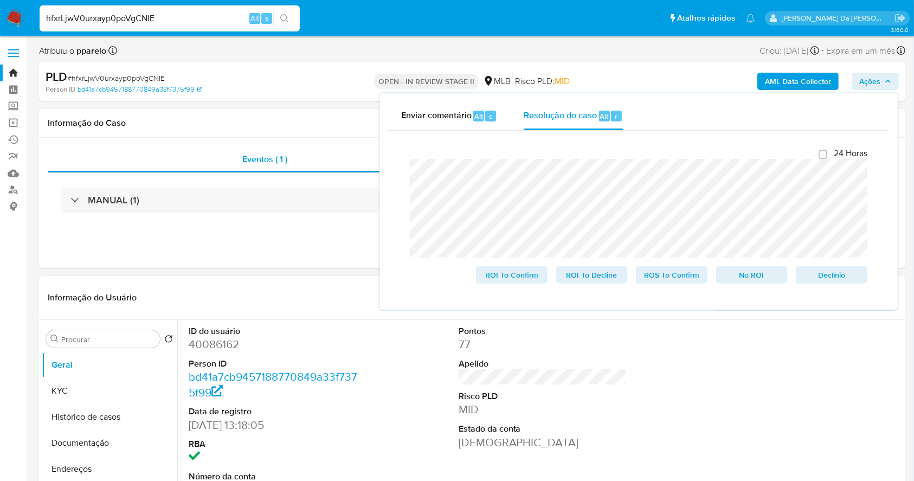
click at [360, 350] on div "ID do usuário 40086162 Person ID bd41a7cb9457188770849a33f7375f99 Data de regis…" at bounding box center [273, 411] width 180 height 183
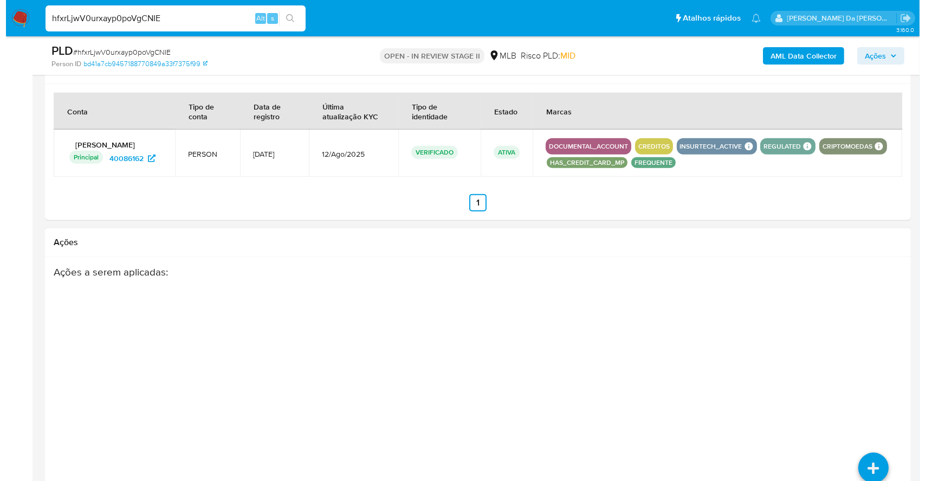
scroll to position [1374, 0]
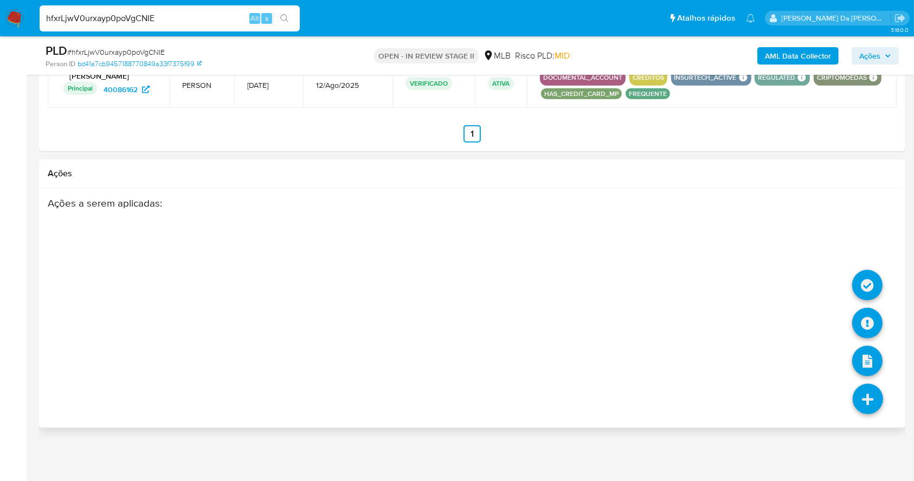
click at [868, 387] on icon at bounding box center [867, 399] width 30 height 30
click at [861, 318] on icon at bounding box center [867, 323] width 30 height 30
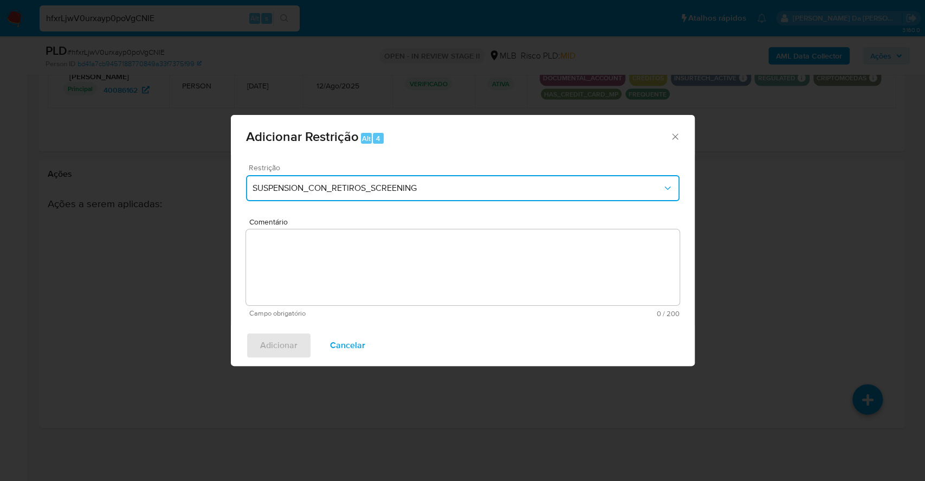
click at [332, 196] on button "SUSPENSION_CON_RETIROS_SCREENING" at bounding box center [463, 188] width 434 height 26
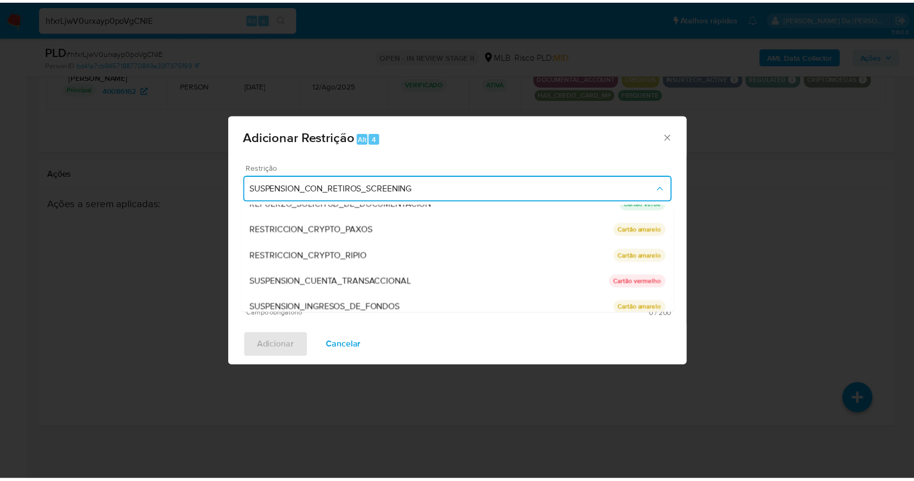
scroll to position [72, 0]
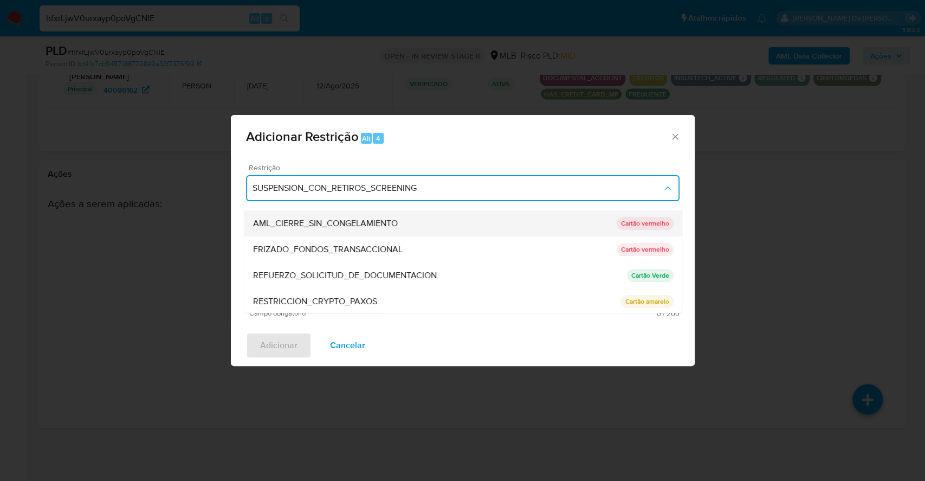
click at [332, 225] on span "AML_CIERRE_SIN_CONGELAMIENTO" at bounding box center [325, 223] width 145 height 11
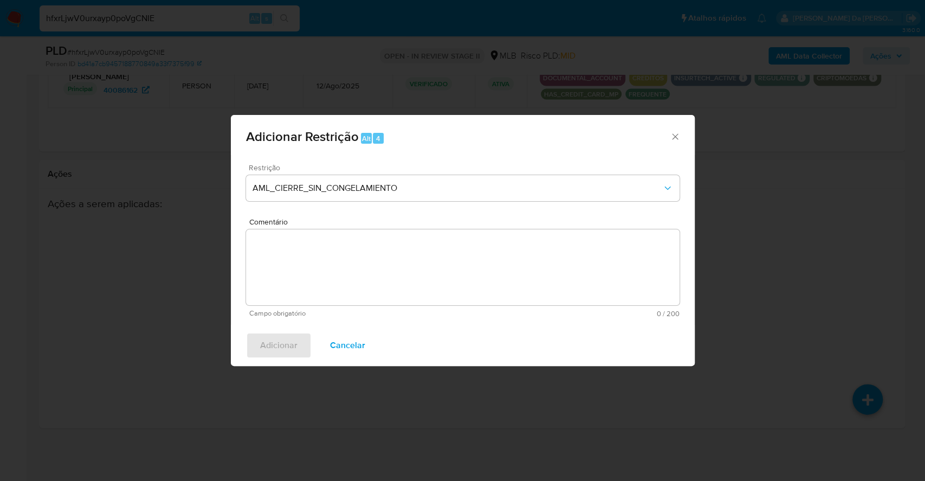
click at [326, 263] on textarea "Comentário" at bounding box center [463, 267] width 434 height 76
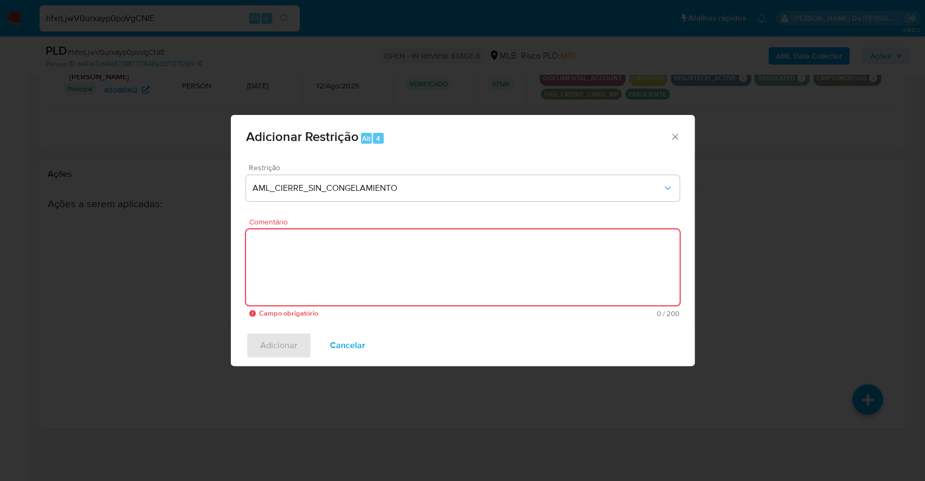
click at [390, 252] on textarea "Comentário" at bounding box center [463, 267] width 434 height 76
paste textarea "Deliberação para encerrar o relacionamento. NÃO INFORMAR AO USUÁRIO QUE SE TRAT…"
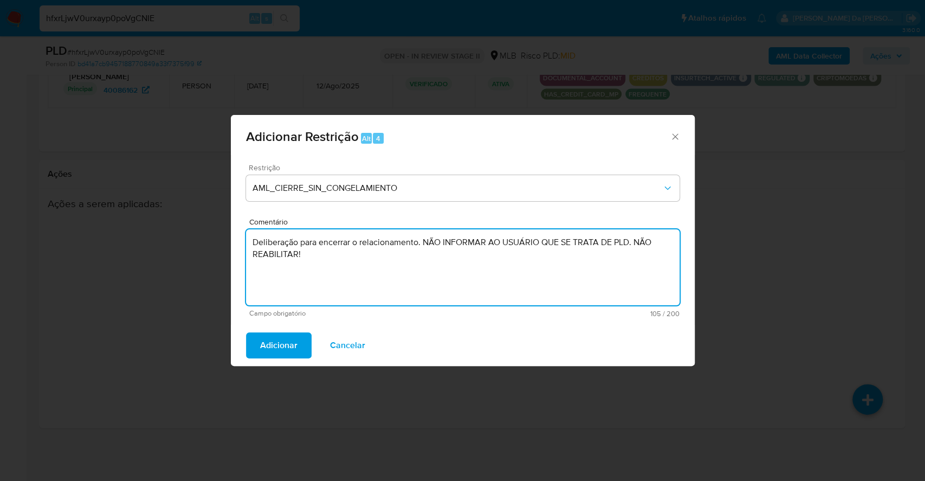
type textarea "Deliberação para encerrar o relacionamento. NÃO INFORMAR AO USUÁRIO QUE SE TRAT…"
click at [289, 344] on span "Adicionar" at bounding box center [278, 345] width 37 height 24
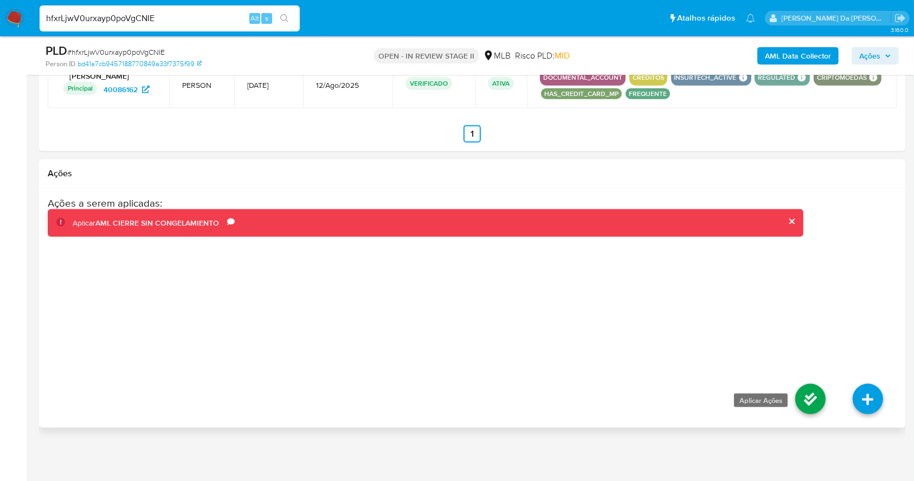
click at [811, 403] on icon at bounding box center [810, 399] width 30 height 30
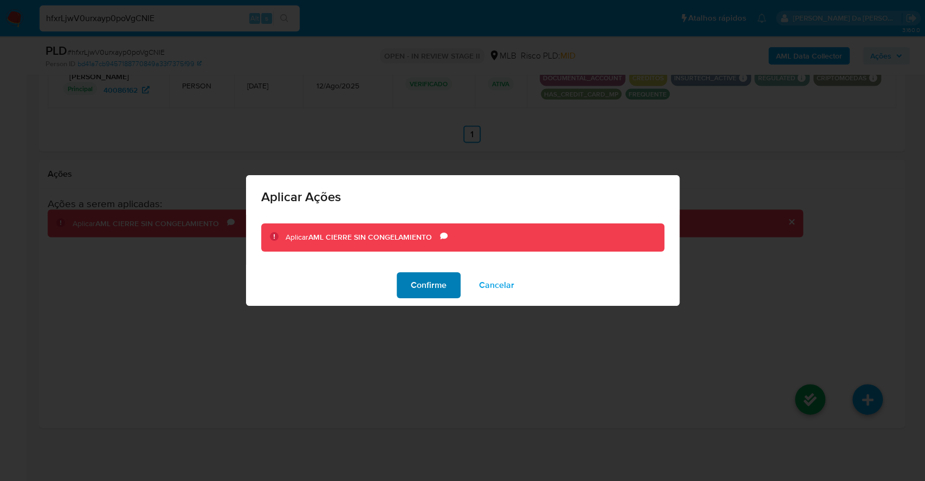
click at [431, 289] on span "Confirme" at bounding box center [429, 285] width 36 height 24
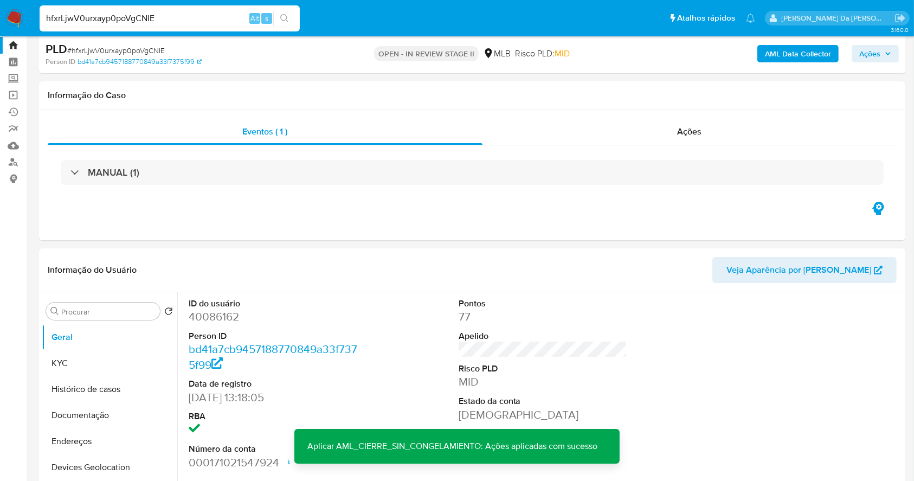
scroll to position [0, 0]
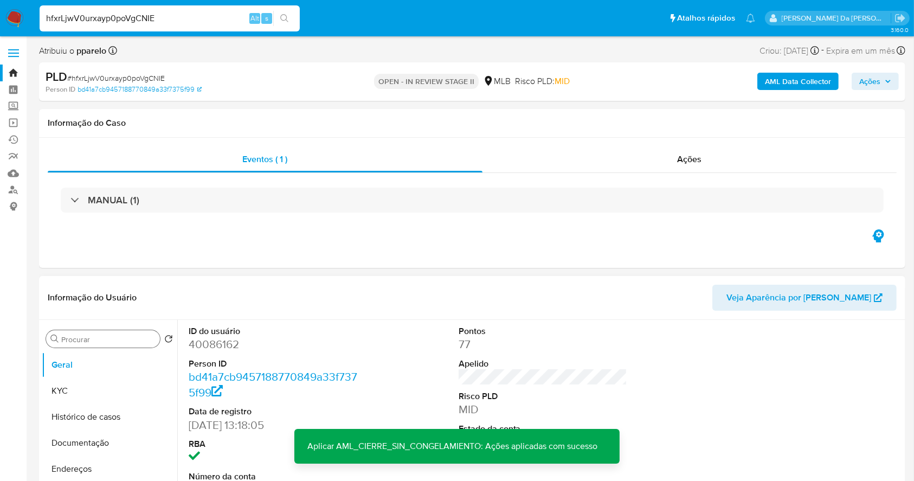
click at [109, 333] on div "Procurar" at bounding box center [103, 338] width 114 height 17
click at [108, 333] on div "Procurar" at bounding box center [103, 338] width 114 height 17
click at [104, 340] on input "Procurar" at bounding box center [108, 339] width 94 height 10
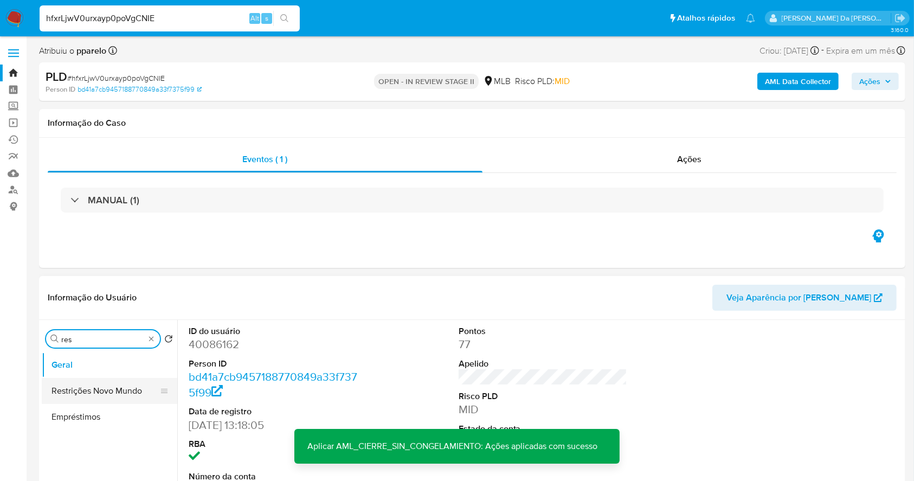
type input "res"
click at [100, 391] on button "Restrições Novo Mundo" at bounding box center [105, 391] width 127 height 26
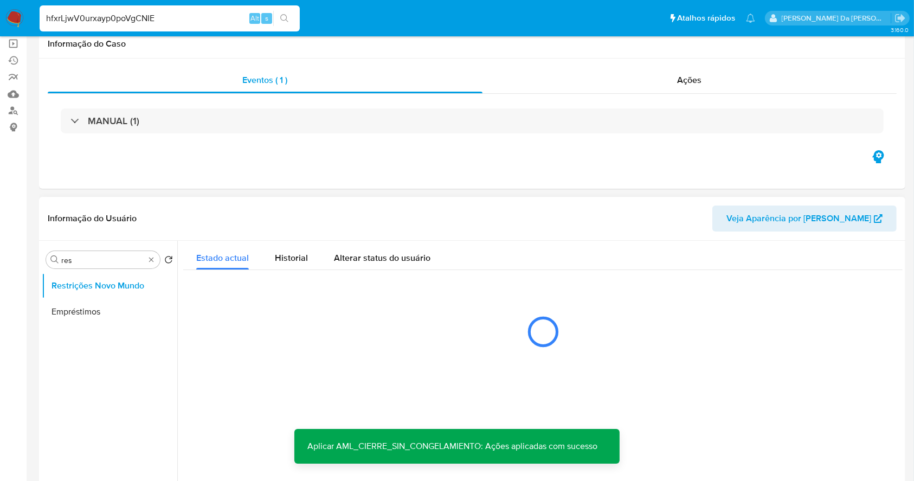
scroll to position [144, 0]
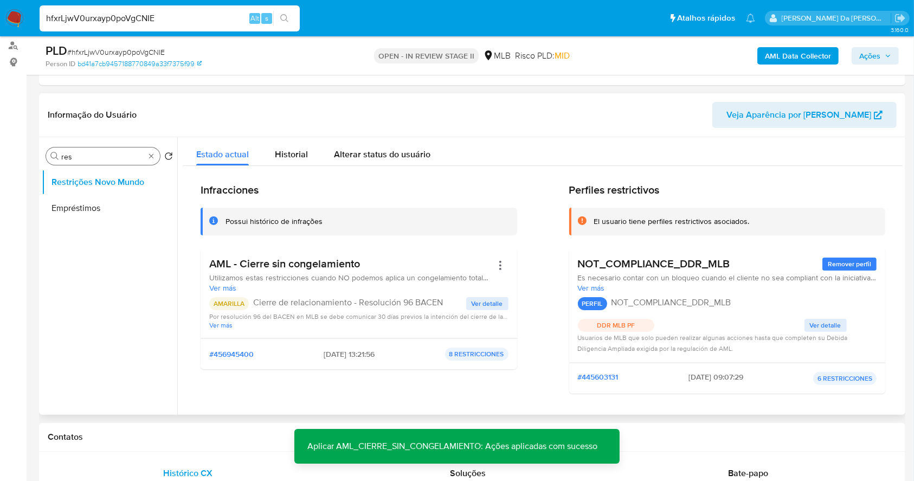
click at [144, 155] on input "res" at bounding box center [102, 157] width 83 height 10
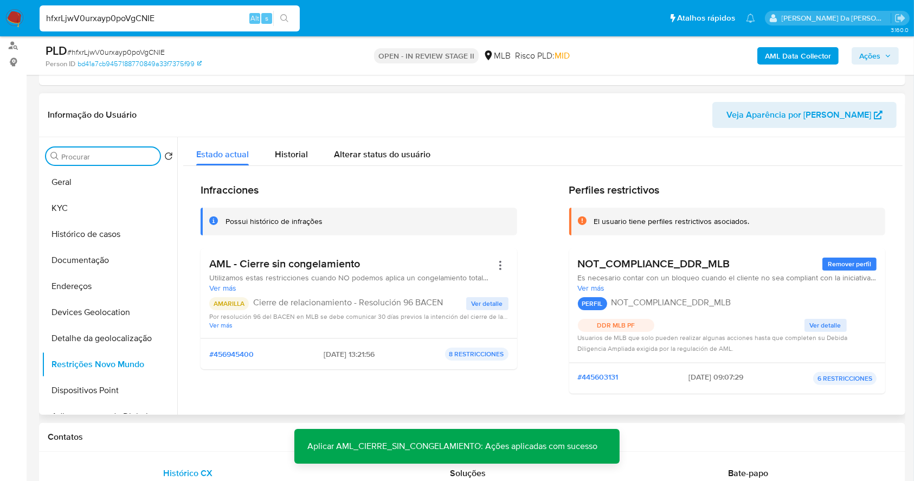
click at [97, 153] on input "Procurar" at bounding box center [108, 157] width 94 height 10
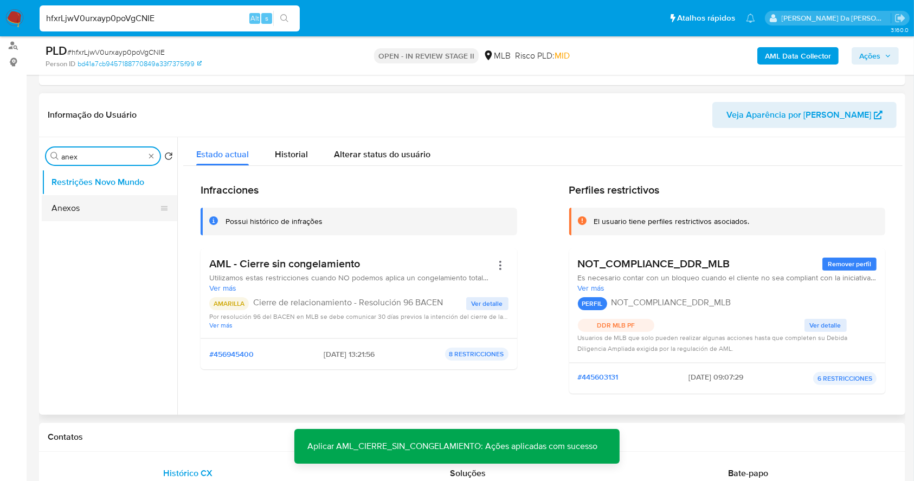
type input "anex"
click at [93, 211] on button "Anexos" at bounding box center [105, 208] width 127 height 26
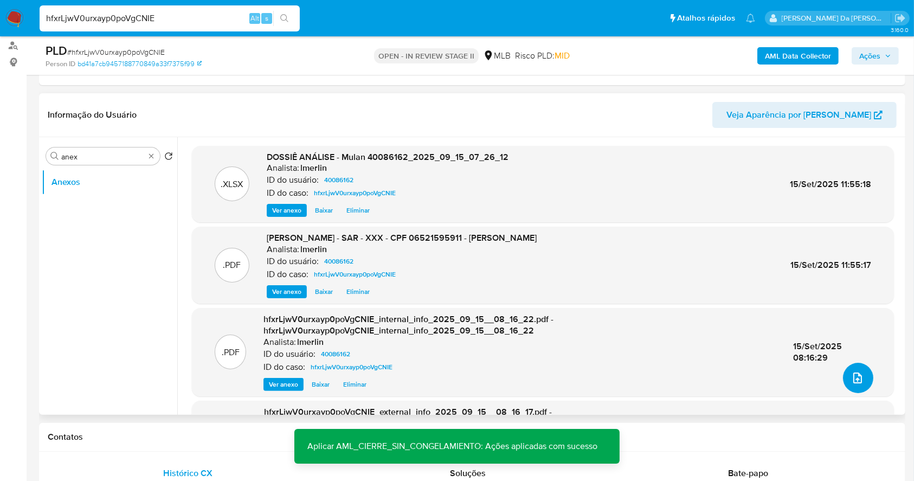
click at [854, 380] on icon "upload-file" at bounding box center [857, 377] width 13 height 13
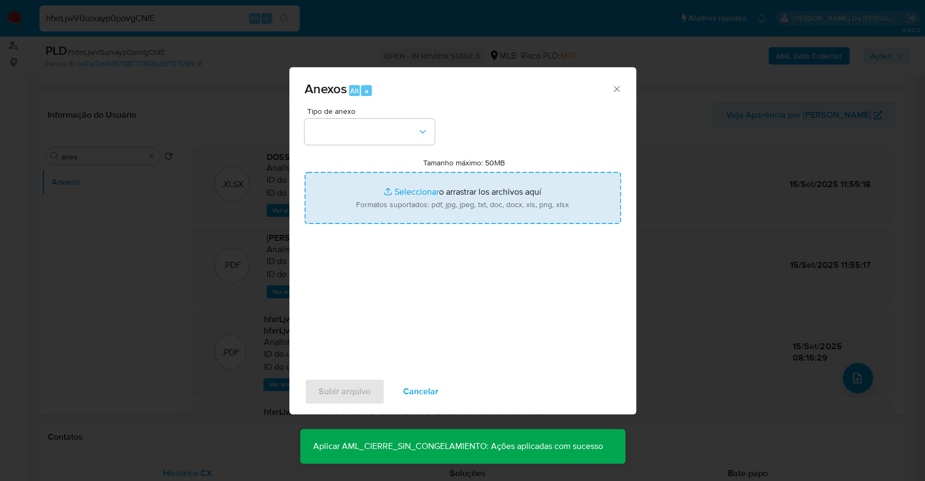
click at [403, 193] on input "Tamanho máximo: 50MB Seleccionar archivos" at bounding box center [463, 198] width 316 height 52
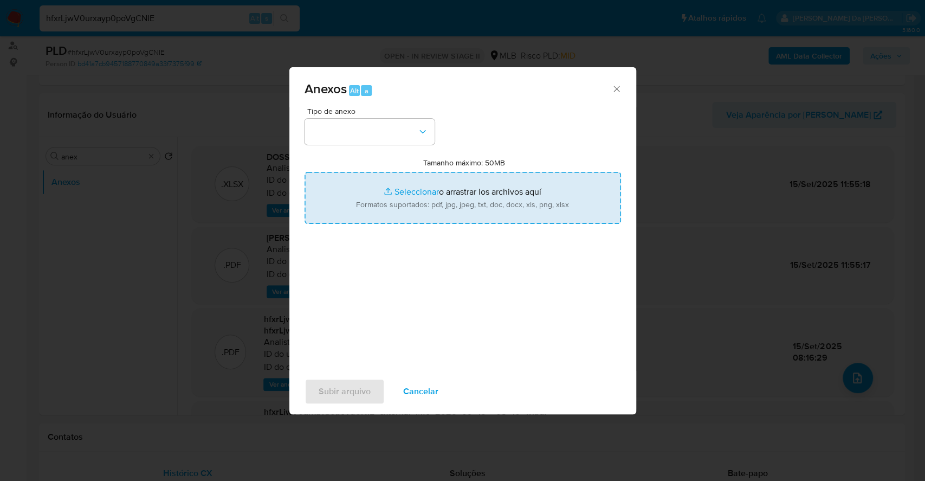
type input "C:\fakepath\Declinio - CPF 06521595911 - AISLAN MATTEVI.pdf"
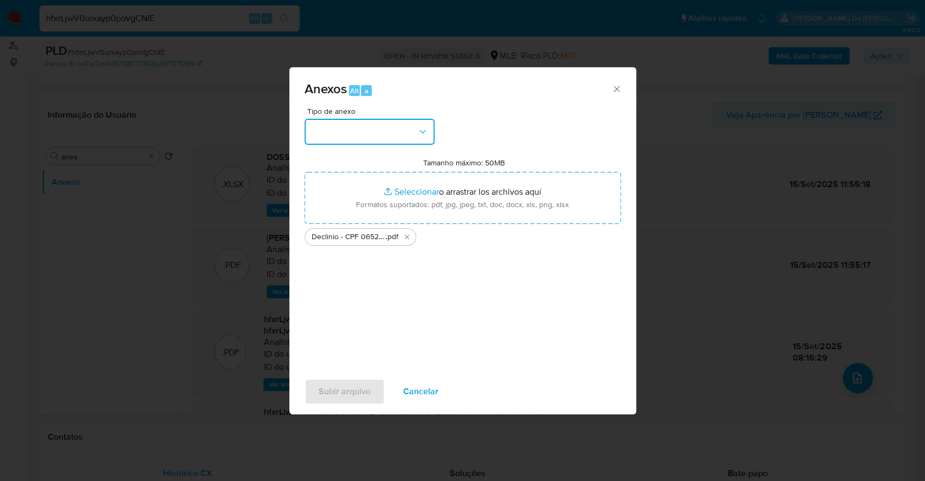
click at [373, 119] on button "button" at bounding box center [370, 132] width 130 height 26
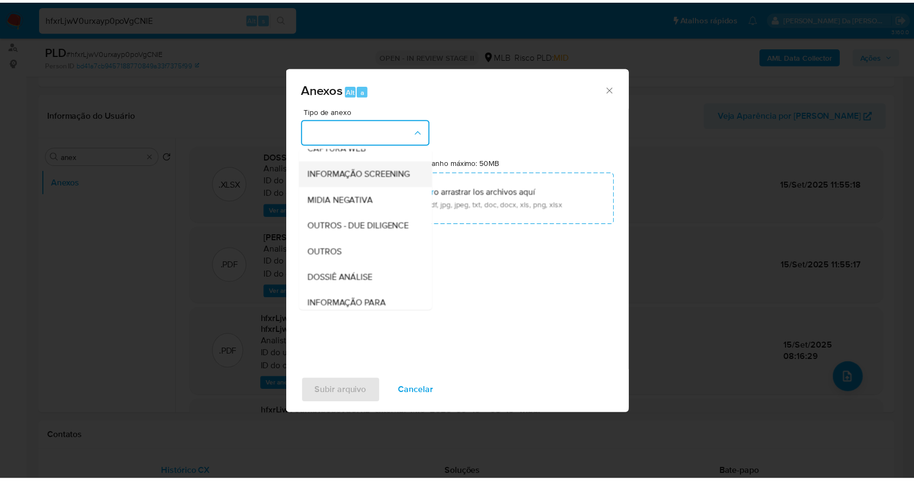
scroll to position [166, 0]
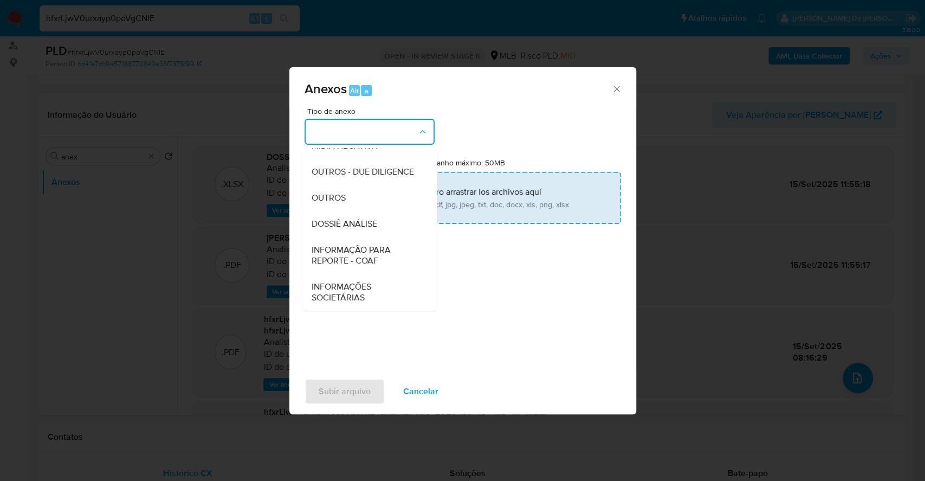
click at [336, 200] on span "OUTROS" at bounding box center [328, 197] width 34 height 11
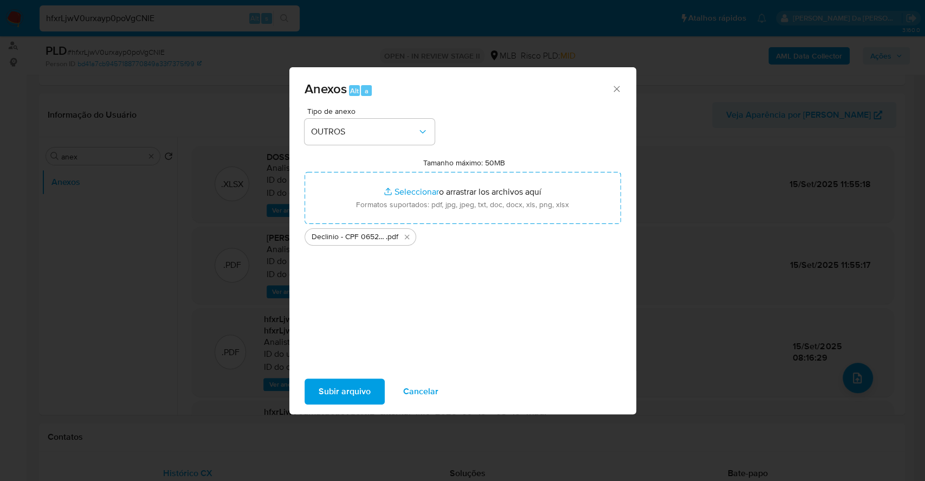
click at [361, 388] on span "Subir arquivo" at bounding box center [345, 391] width 52 height 24
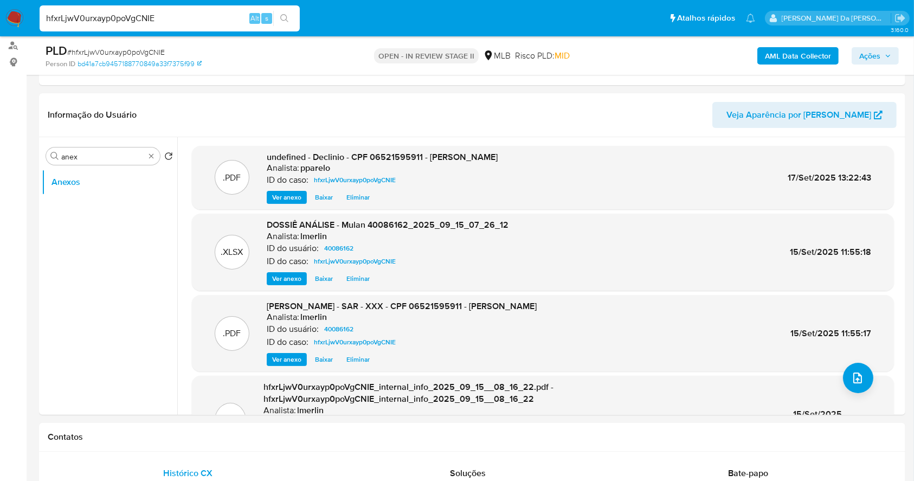
click at [871, 56] on span "Ações" at bounding box center [869, 55] width 21 height 17
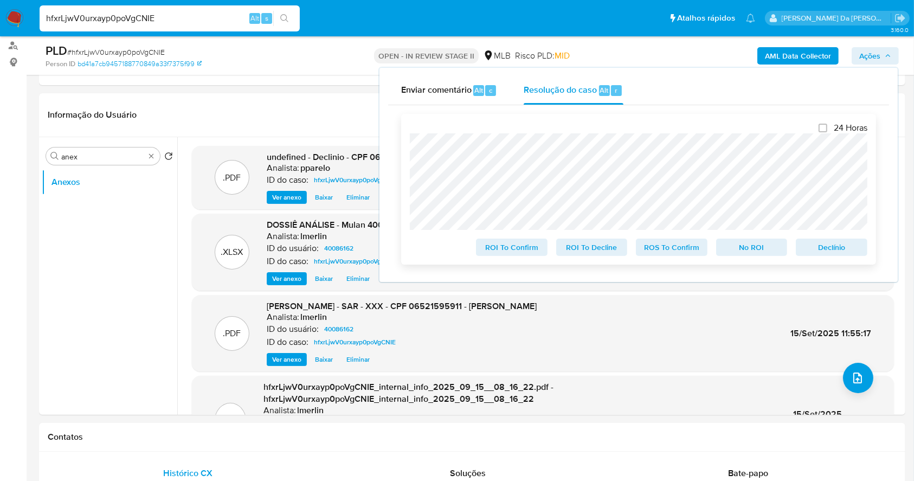
click at [755, 249] on span "No ROI" at bounding box center [751, 247] width 56 height 15
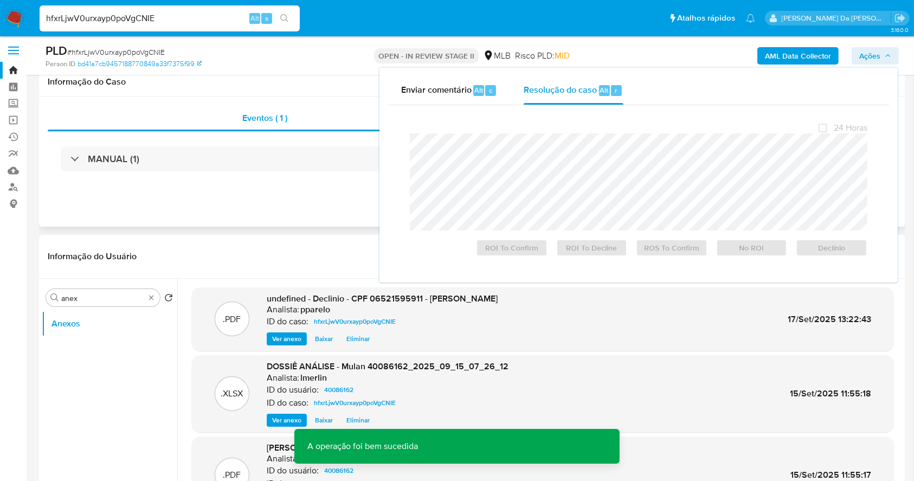
scroll to position [0, 0]
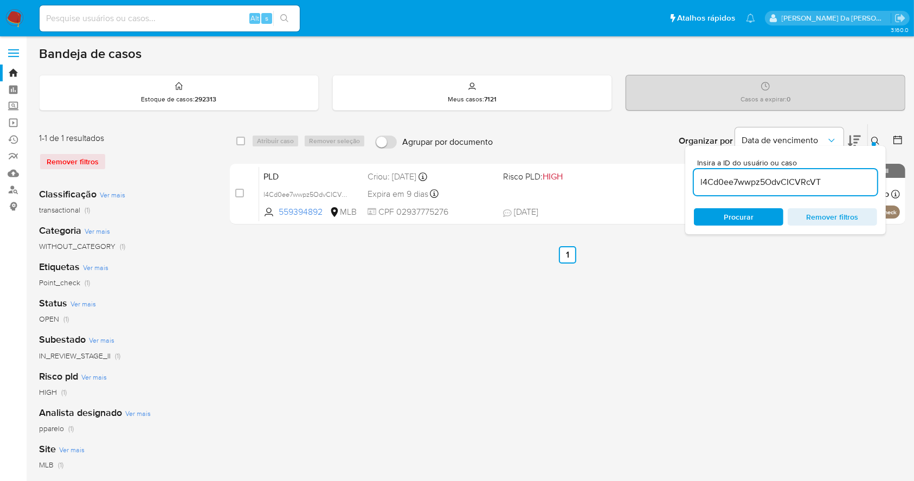
click at [217, 21] on input at bounding box center [170, 18] width 260 height 14
paste input "jyBEUsa9HZsYpyYNBwgwnbNQ"
type input "jyBEUsa9HZsYpyYNBwgwnbNQ"
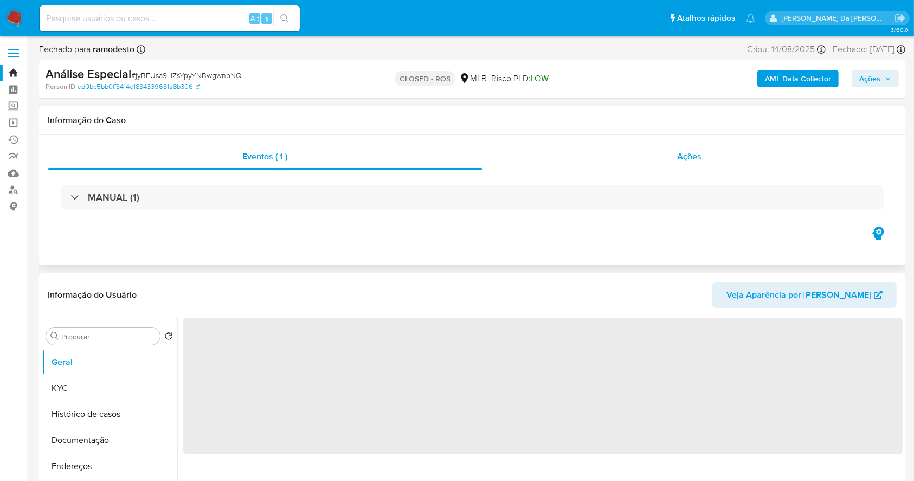
click at [709, 158] on div "Ações" at bounding box center [689, 157] width 414 height 26
select select "10"
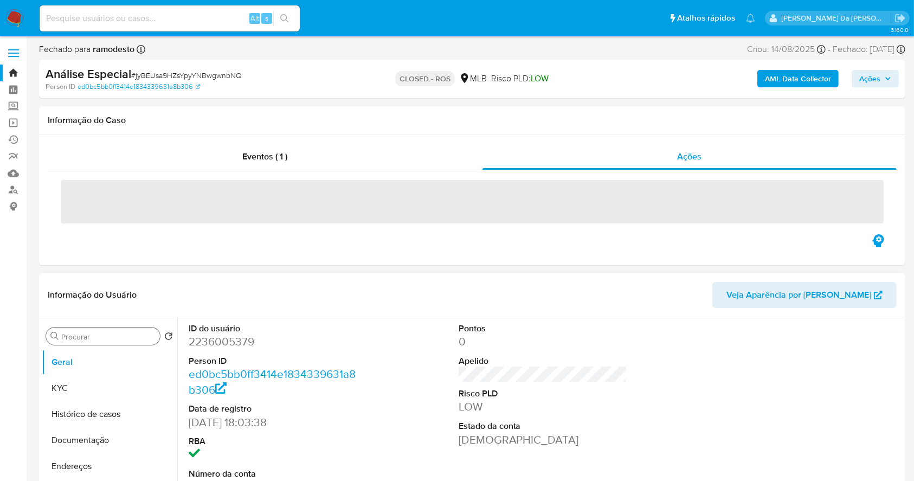
click at [96, 330] on div "Procurar" at bounding box center [103, 335] width 114 height 17
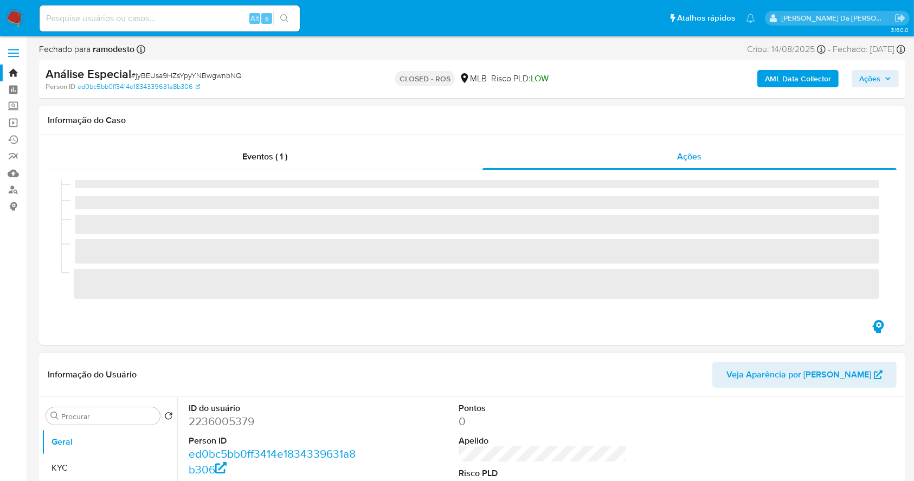
click at [95, 332] on div "Eventos ( 1 ) Ações" at bounding box center [472, 240] width 866 height 210
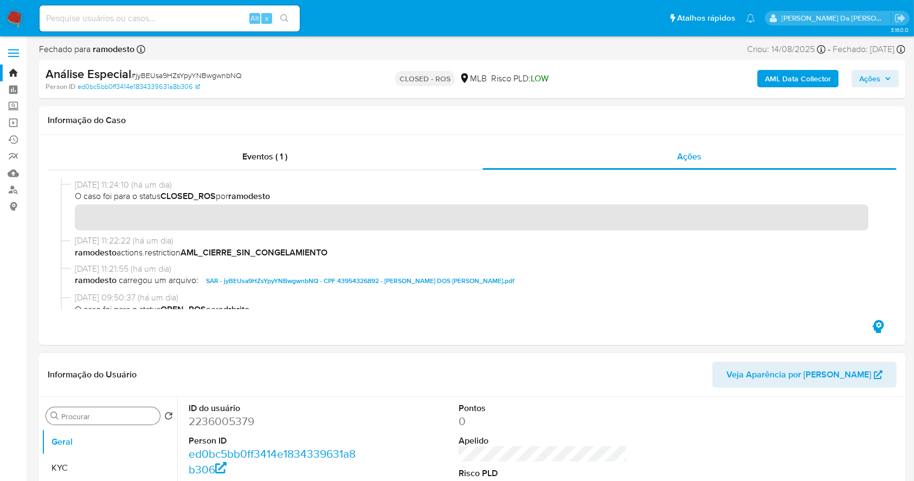
click at [86, 417] on input "Procurar" at bounding box center [108, 416] width 94 height 10
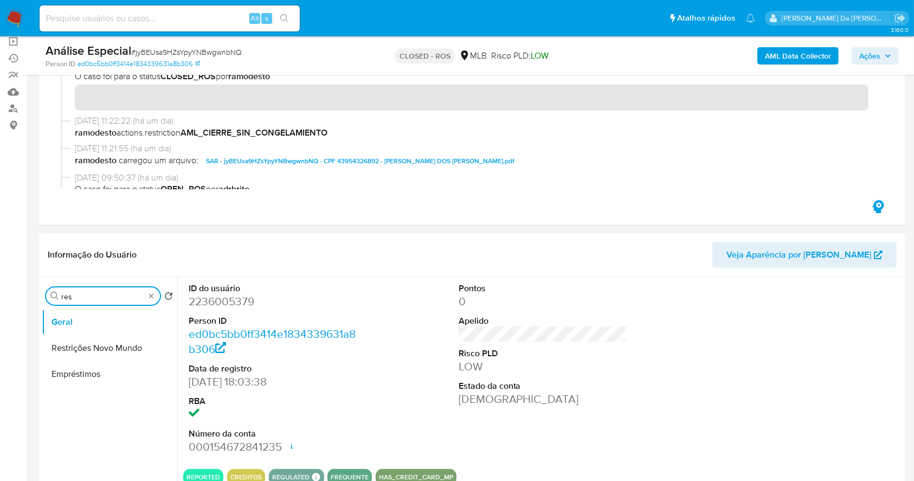
scroll to position [144, 0]
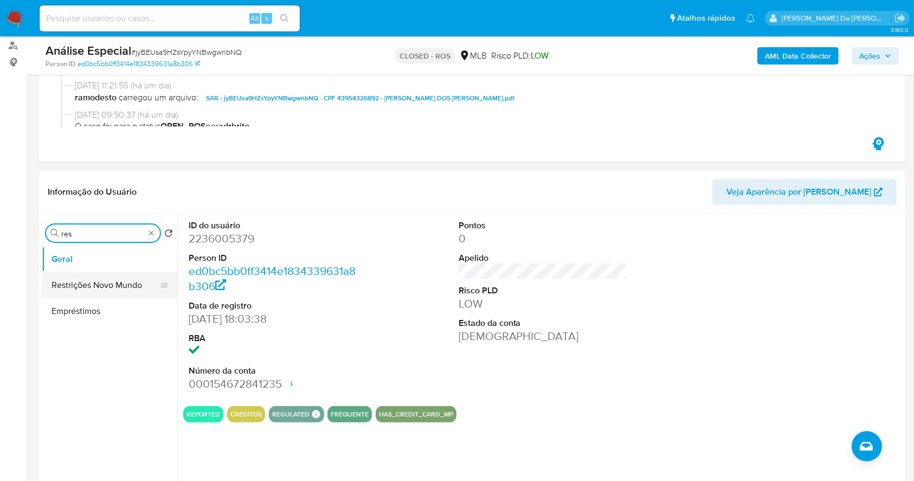
type input "res"
click at [113, 275] on button "Restrições Novo Mundo" at bounding box center [105, 285] width 127 height 26
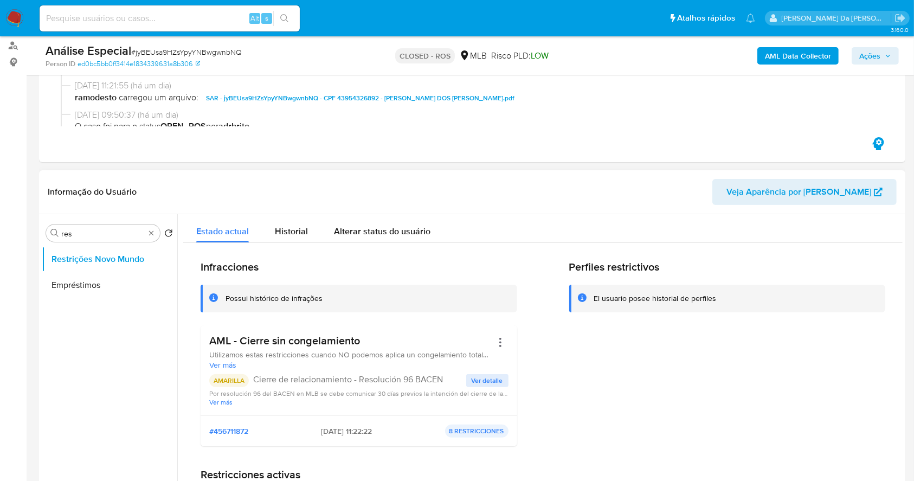
click at [479, 380] on span "Ver detalle" at bounding box center [486, 380] width 31 height 11
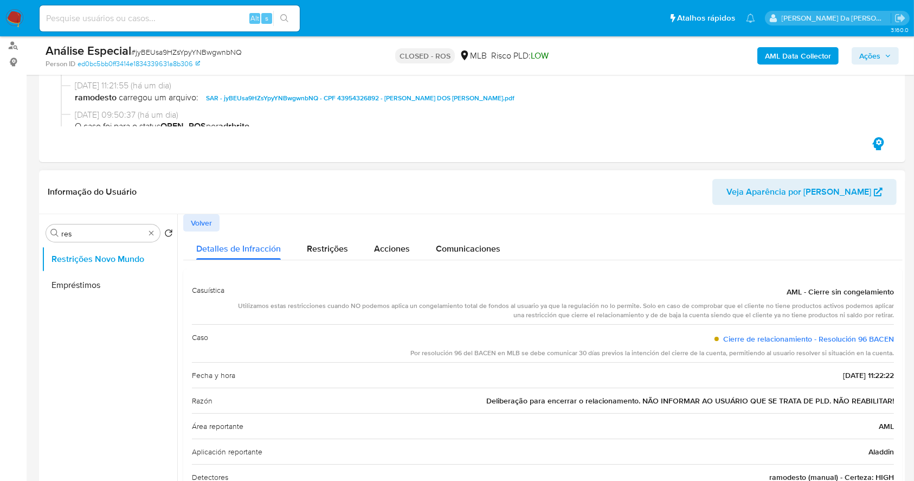
click at [501, 401] on span "Deliberação para encerrar o relacionamento. NÃO INFORMAR AO USUÁRIO QUE SE TRAT…" at bounding box center [690, 400] width 408 height 11
click at [501, 402] on span "Deliberação para encerrar o relacionamento. NÃO INFORMAR AO USUÁRIO QUE SE TRAT…" at bounding box center [690, 400] width 408 height 11
click at [210, 14] on input at bounding box center [170, 18] width 260 height 14
paste input "tY2MXY5ikfOzmNSQzShpTU8N"
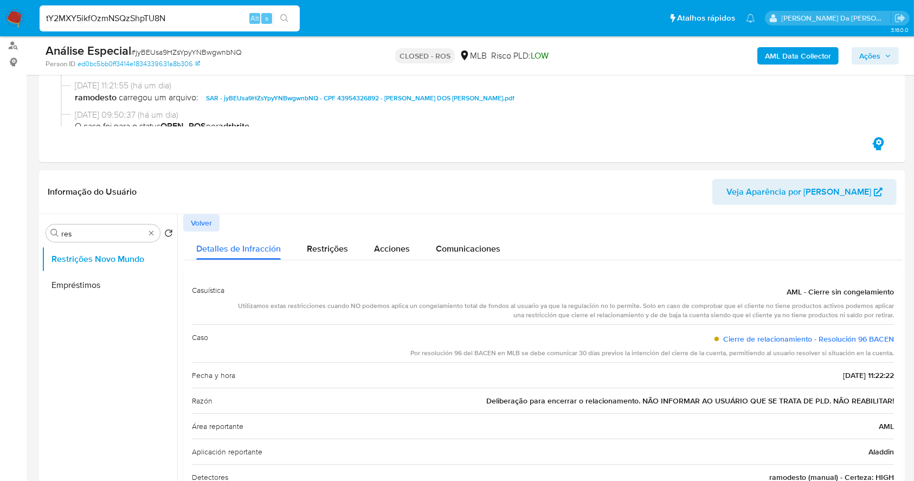
type input "tY2MXY5ikfOzmNSQzShpTU8N"
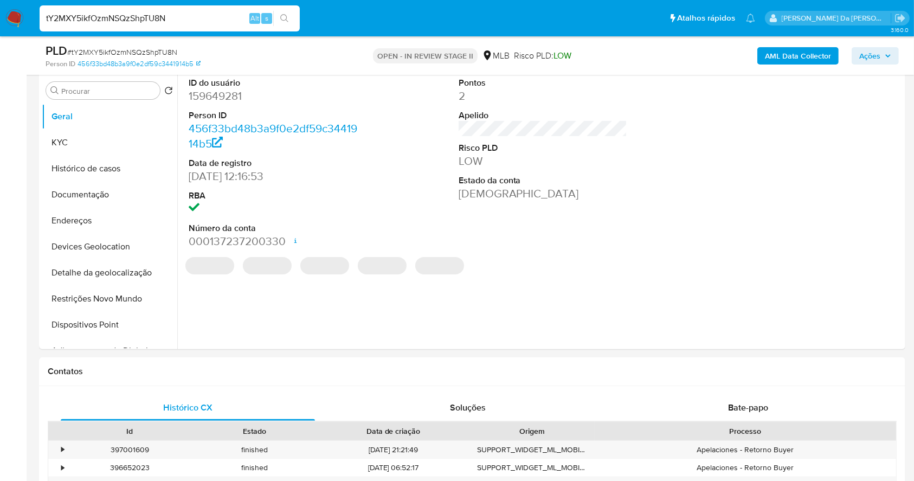
select select "10"
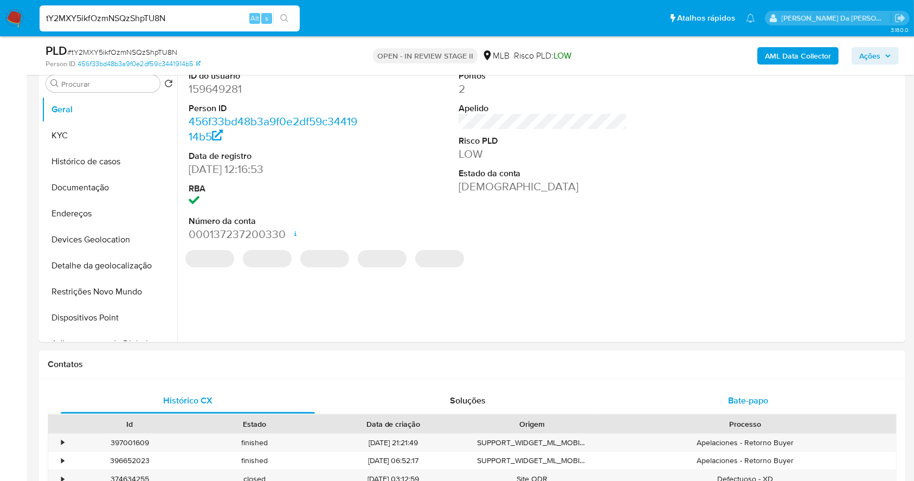
click at [732, 398] on span "Bate-papo" at bounding box center [748, 400] width 40 height 12
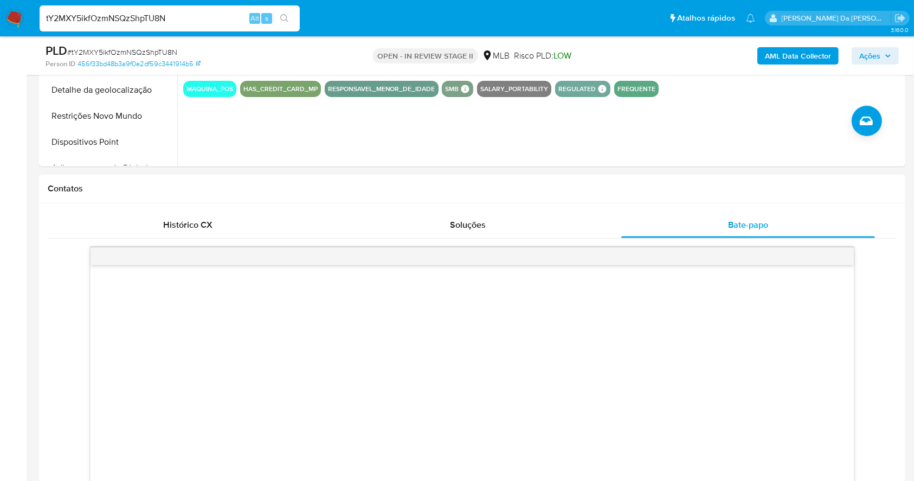
scroll to position [217, 0]
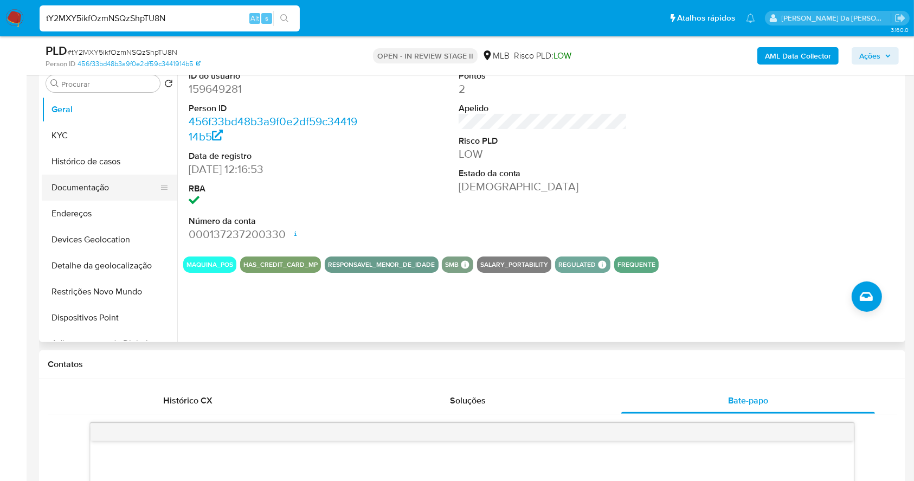
click at [104, 187] on button "Documentação" at bounding box center [105, 188] width 127 height 26
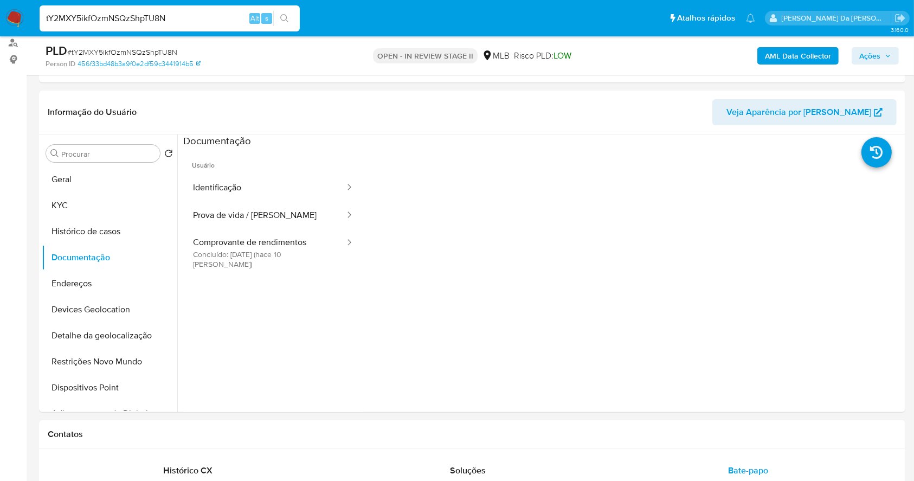
scroll to position [72, 0]
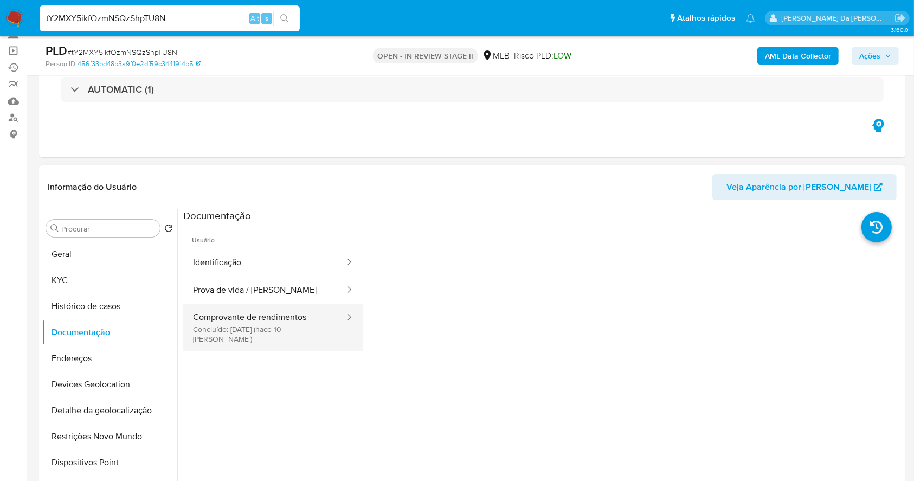
click at [273, 320] on button "Comprovante de rendimentos Concluído: 07/09/2025 (hace 10 días)" at bounding box center [264, 327] width 163 height 47
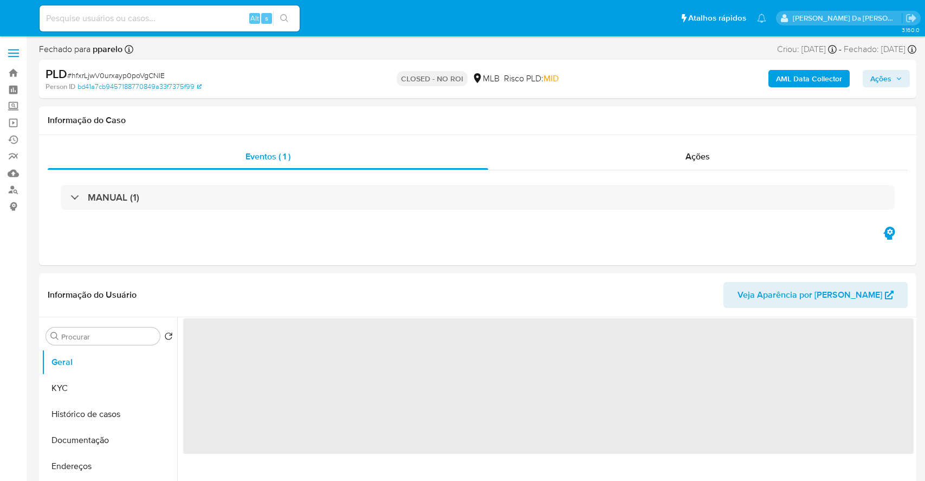
select select "10"
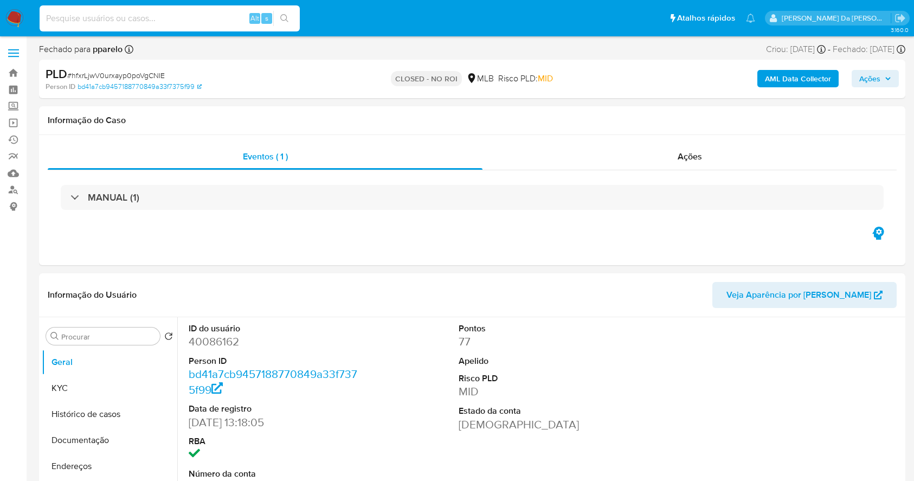
select select "10"
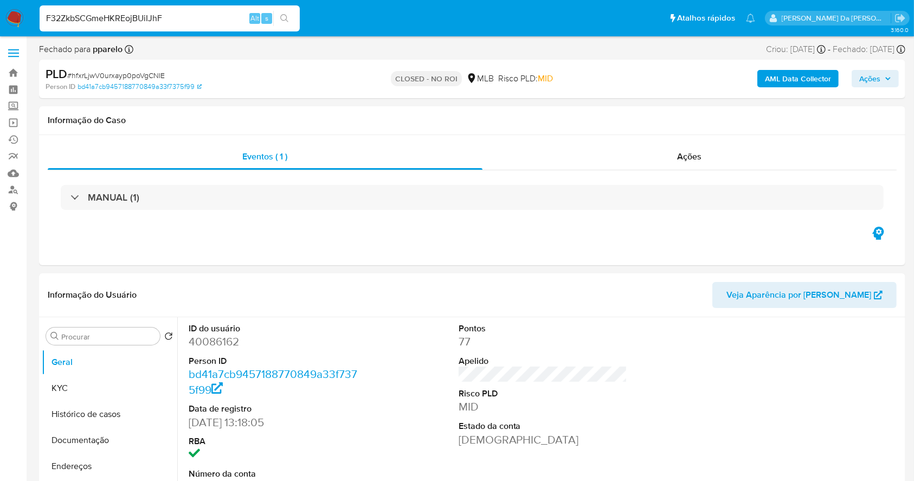
type input "F32ZkbSCGmeHKREojBUiIJhF"
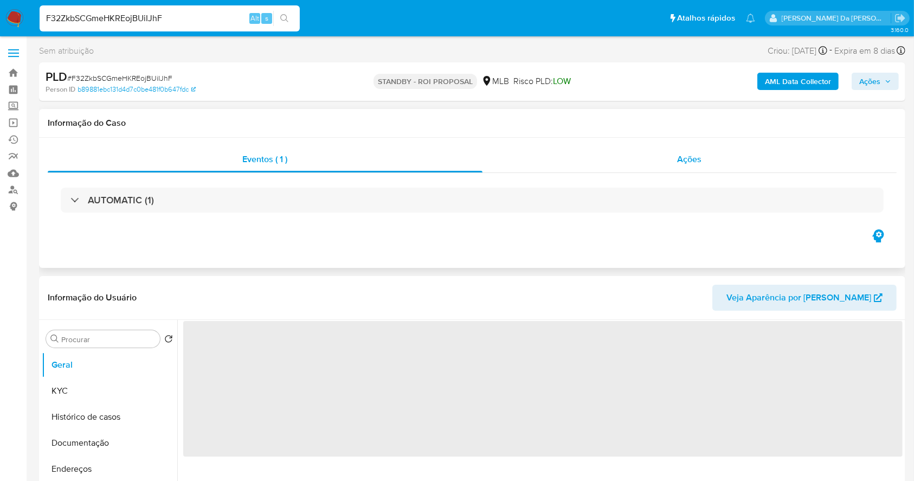
select select "10"
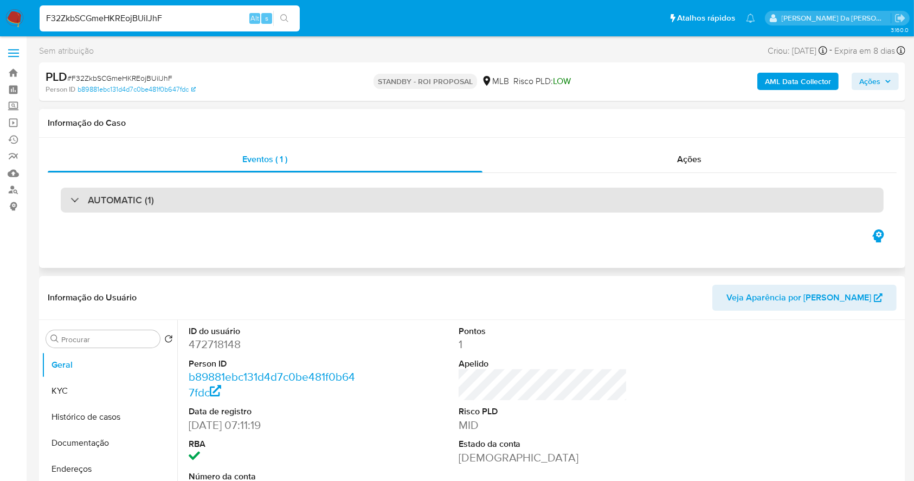
click at [144, 198] on h3 "AUTOMATIC (1)" at bounding box center [121, 200] width 66 height 12
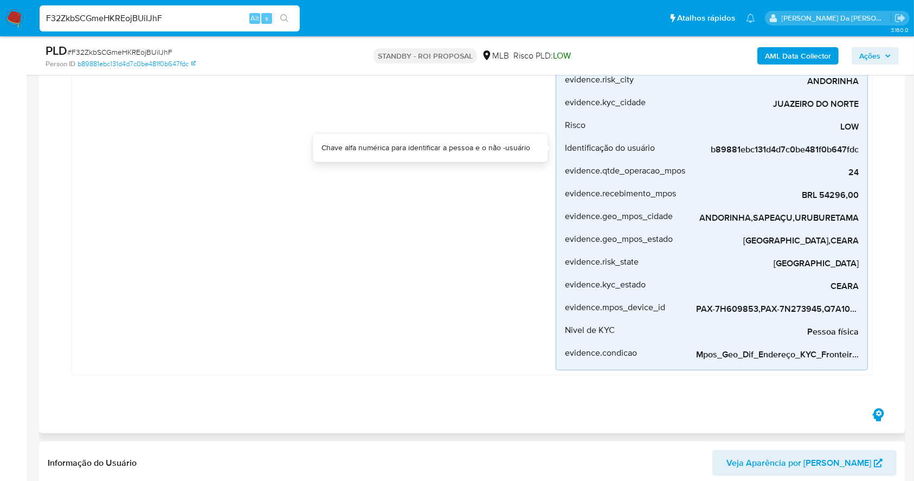
scroll to position [289, 0]
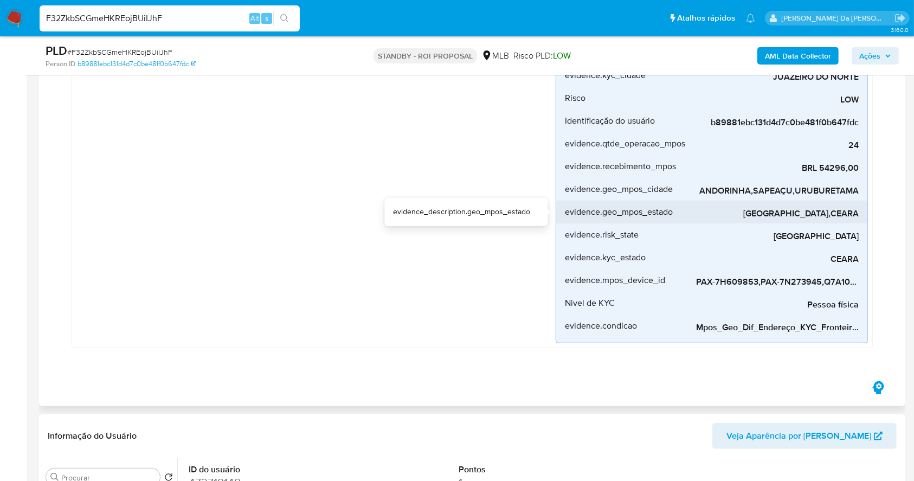
drag, startPoint x: 799, startPoint y: 211, endPoint x: 858, endPoint y: 212, distance: 59.1
click at [858, 212] on span "BAHIA,CEARA" at bounding box center [777, 213] width 163 height 11
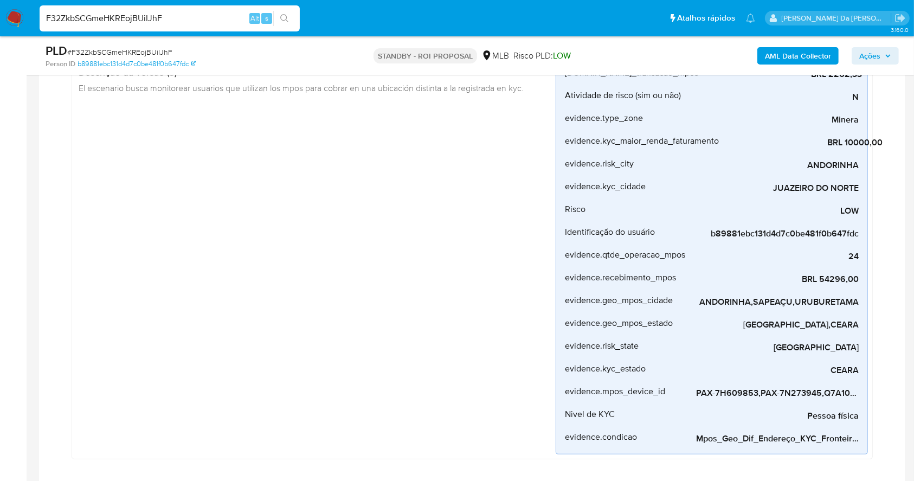
scroll to position [361, 0]
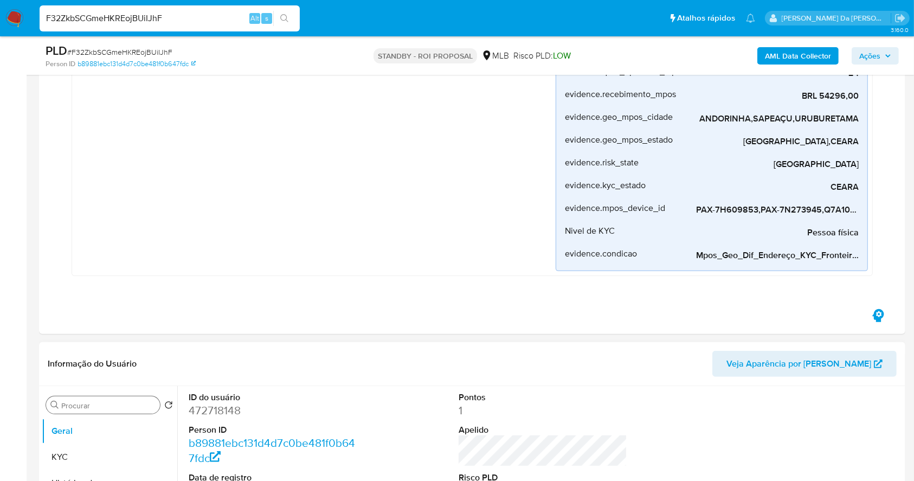
click at [123, 401] on input "Procurar" at bounding box center [108, 405] width 94 height 10
type input "ender"
click at [127, 458] on button "Endereços" at bounding box center [105, 457] width 127 height 26
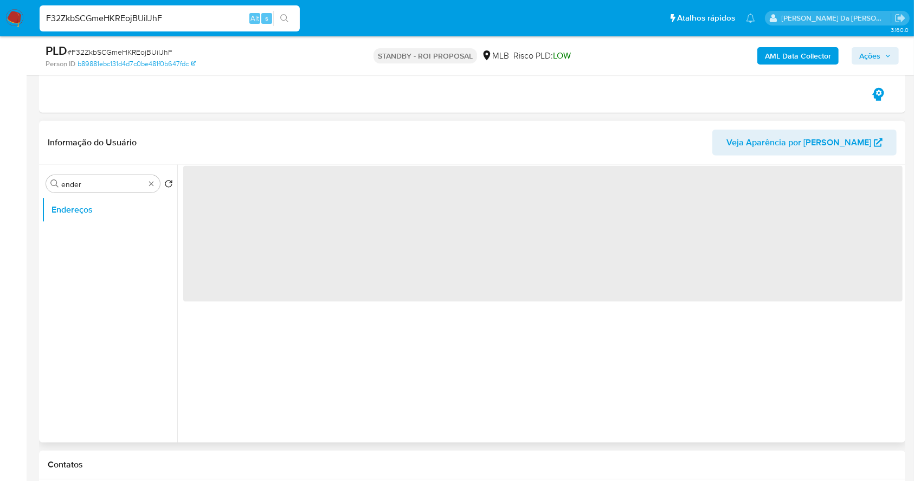
scroll to position [578, 0]
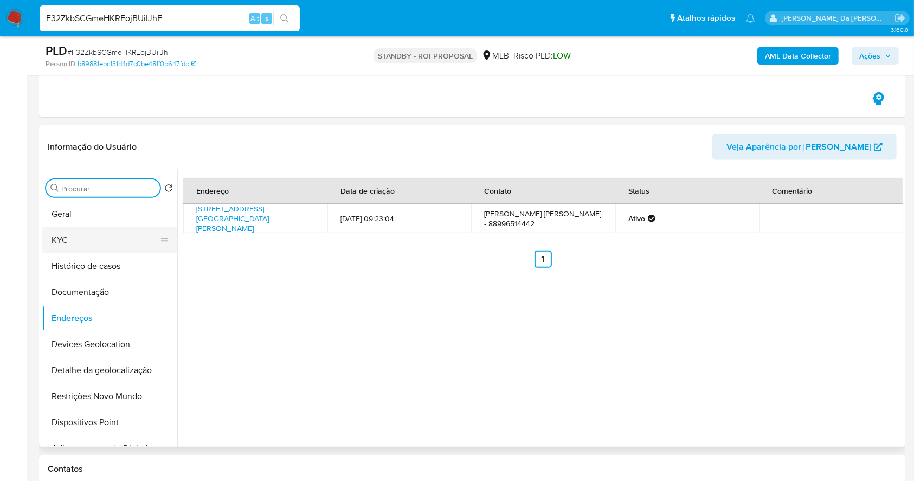
click at [102, 241] on button "KYC" at bounding box center [105, 240] width 127 height 26
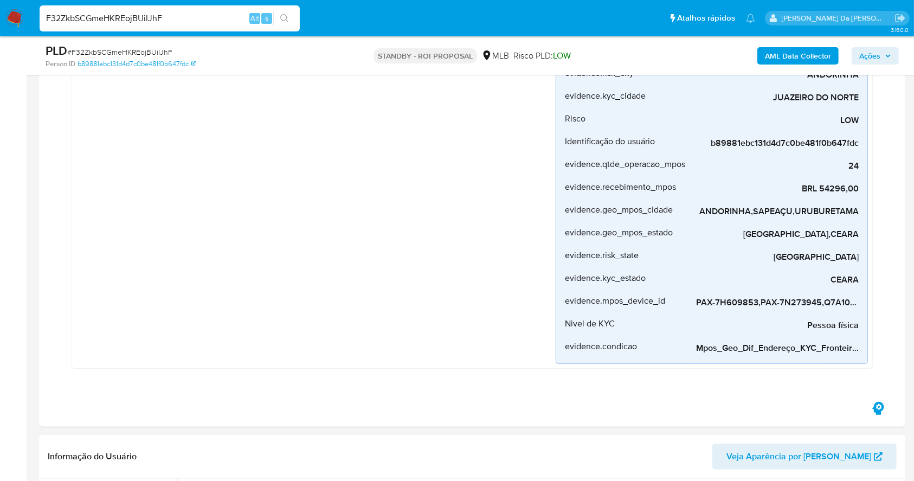
scroll to position [144, 0]
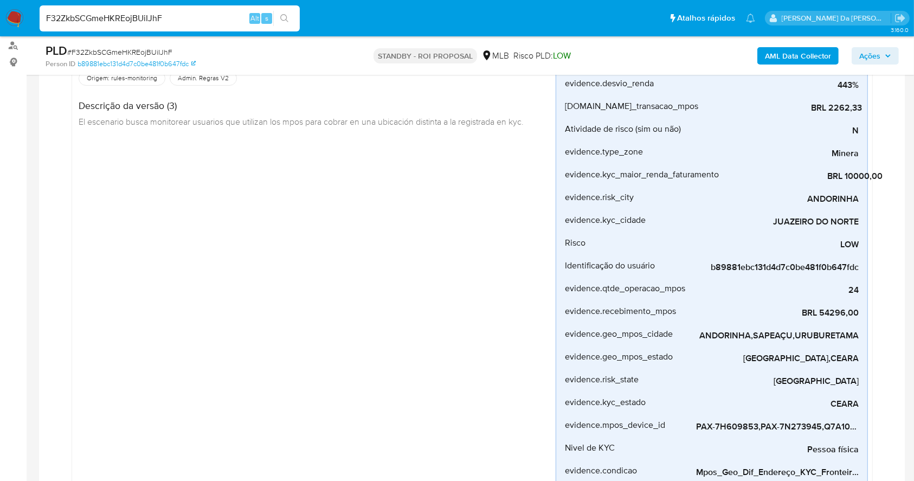
click at [493, 286] on div "Mpos_geolocalização Criado há um mês Criado: 12/08/2025 00:21:28 Origem: rules-…" at bounding box center [315, 267] width 479 height 442
click at [503, 254] on div "Mpos_geolocalização Criado há um mês Criado: 12/08/2025 00:21:28 Origem: rules-…" at bounding box center [315, 267] width 479 height 442
click at [499, 254] on div "Mpos_geolocalização Criado há um mês Criado: 12/08/2025 00:21:28 Origem: rules-…" at bounding box center [315, 267] width 479 height 442
click at [69, 343] on div "Mpos_geolocalização Criado há um mês Criado: 12/08/2025 00:21:28 Origem: rules-…" at bounding box center [472, 269] width 823 height 479
click at [159, 52] on span "# F32ZkbSCGmeHKREojBUiIJhF" at bounding box center [119, 52] width 105 height 11
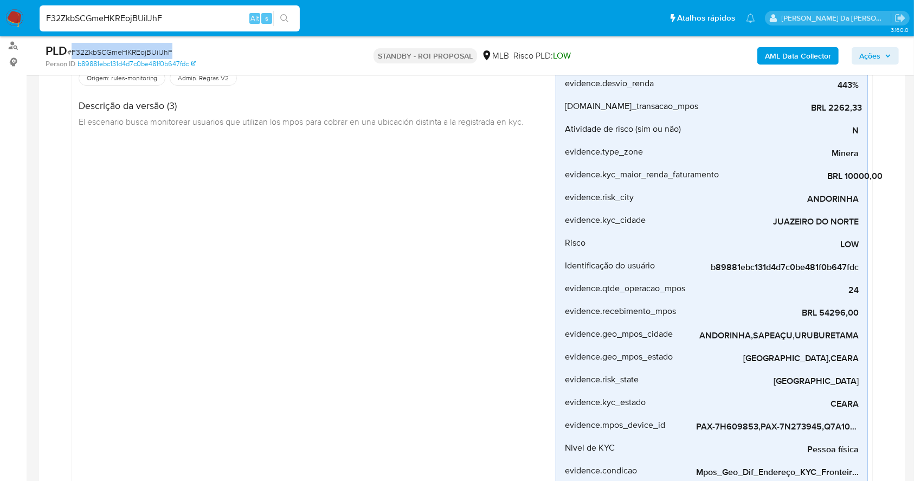
click at [159, 52] on span "# F32ZkbSCGmeHKREojBUiIJhF" at bounding box center [119, 52] width 105 height 11
copy span "F32ZkbSCGmeHKREojBUiIJhF"
click at [232, 15] on input "F32ZkbSCGmeHKREojBUiIJhF" at bounding box center [170, 18] width 260 height 14
paste input "JfOIpWoHS51SqFC88RJJMZAP"
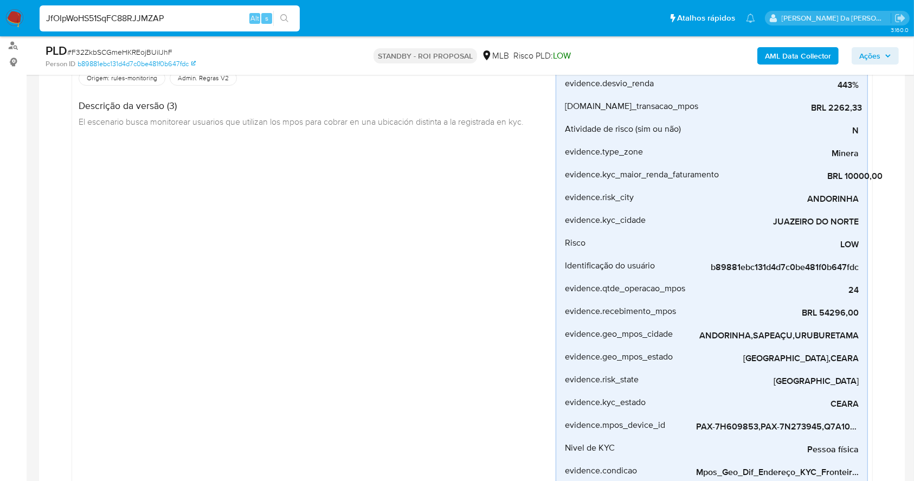
type input "JfOIpWoHS51SqFC88RJJMZAP"
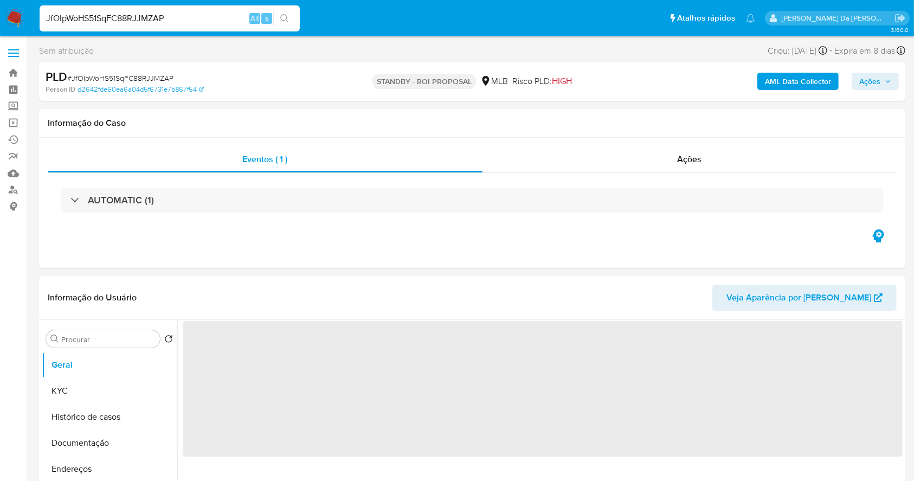
select select "10"
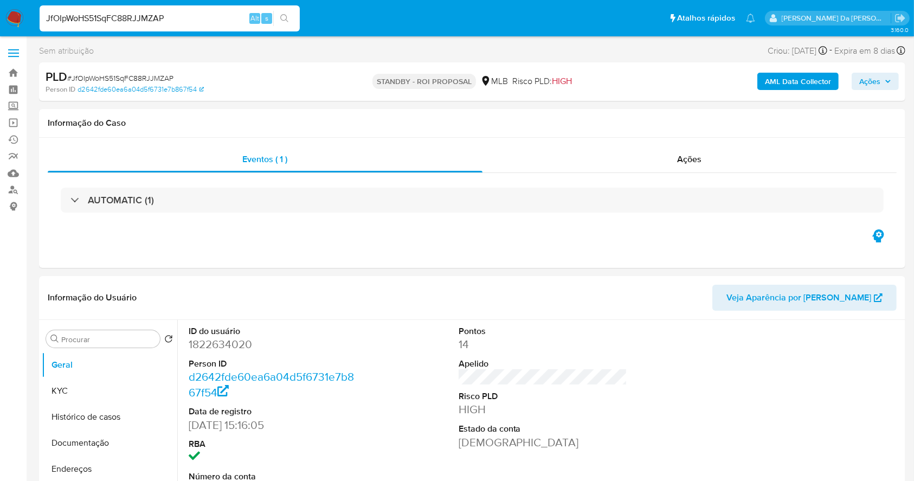
click at [147, 10] on div "JfOIpWoHS51SqFC88RJJMZAP Alt s" at bounding box center [170, 18] width 260 height 26
click at [142, 20] on input "JfOIpWoHS51SqFC88RJJMZAP" at bounding box center [170, 18] width 260 height 14
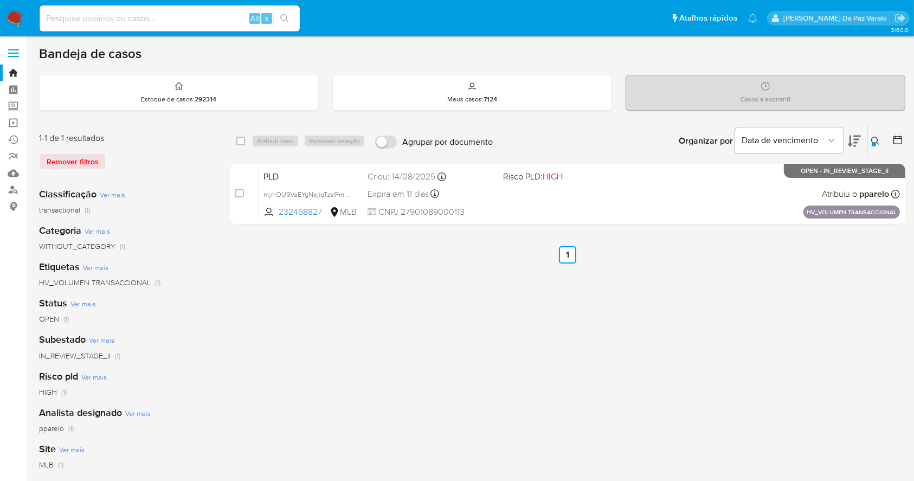
click at [879, 131] on div "Insira a ID do usuário ou caso myhOU9VaEYgNejiqTzsIFm9K Procurar Remover filtros" at bounding box center [876, 141] width 18 height 34
click at [876, 134] on button at bounding box center [877, 140] width 18 height 13
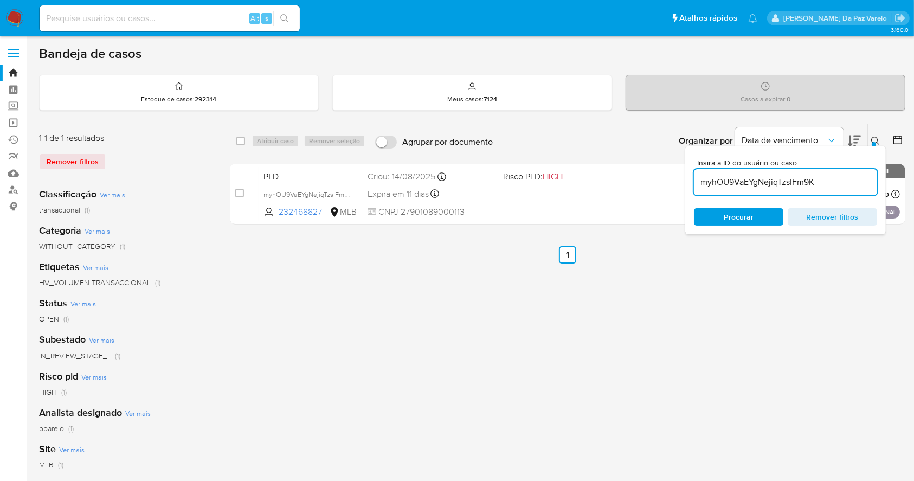
click at [826, 176] on input "myhOU9VaEYgNejiqTzsIFm9K" at bounding box center [785, 182] width 183 height 14
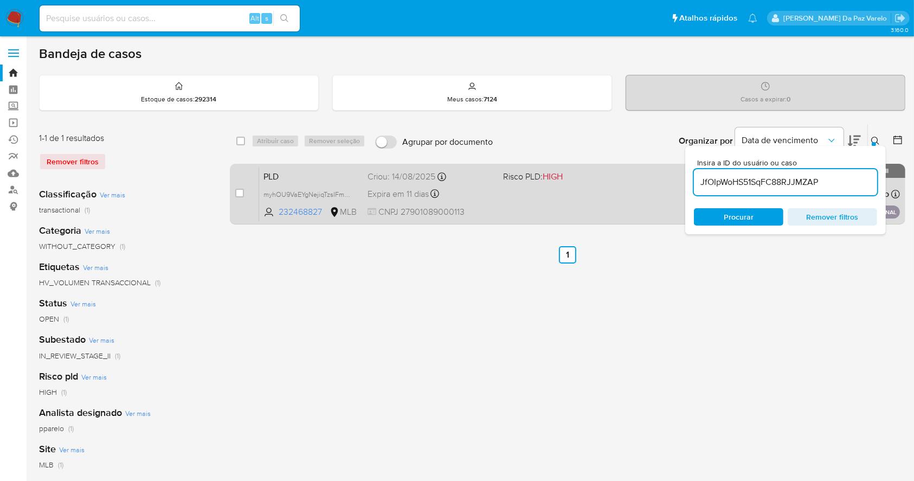
type input "JfOIpWoHS51SqFC88RJJMZAP"
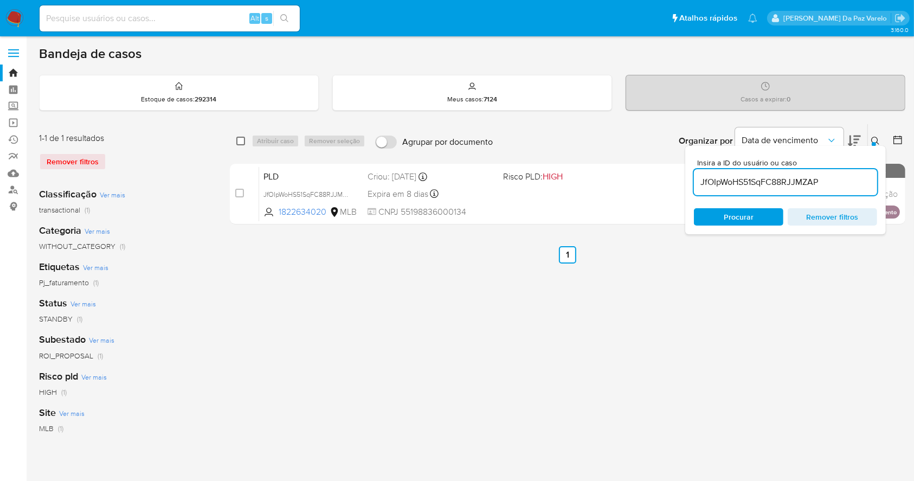
click at [238, 142] on input "checkbox" at bounding box center [240, 141] width 9 height 9
checkbox input "true"
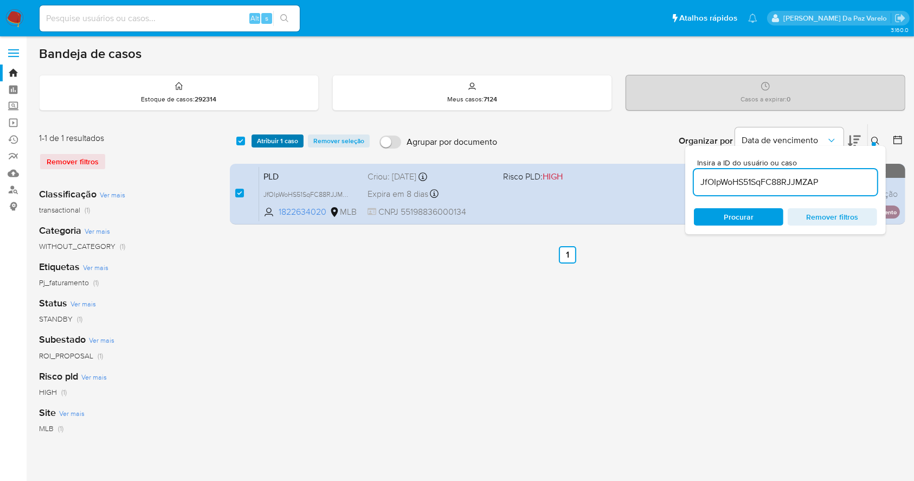
click at [253, 139] on button "Atribuir 1 caso" at bounding box center [277, 140] width 52 height 13
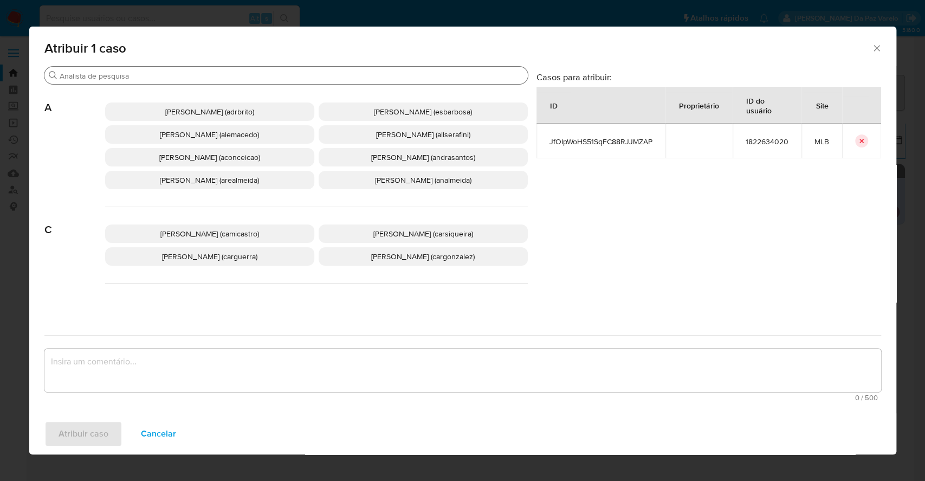
click at [295, 82] on div "Buscar" at bounding box center [285, 75] width 483 height 17
click at [297, 79] on input "Buscar" at bounding box center [292, 76] width 464 height 10
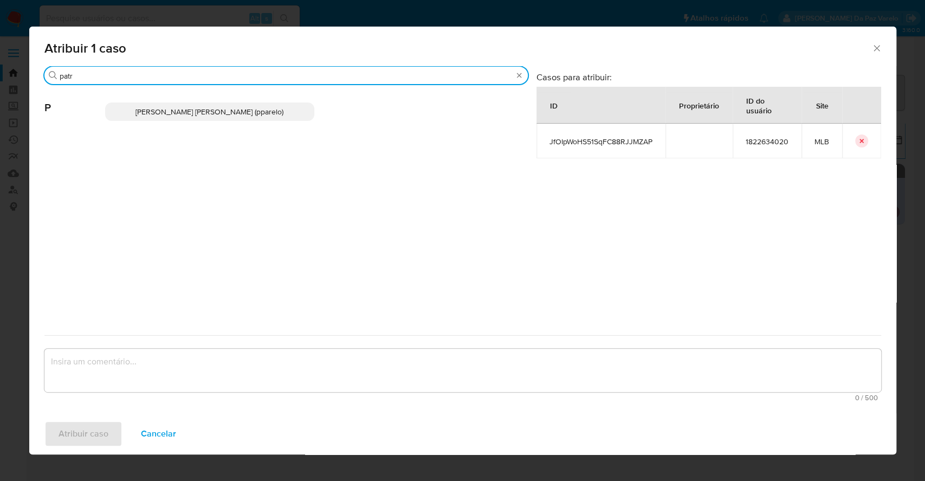
type input "patr"
click at [277, 108] on span "Patricia Aparecida Da Paz Varelo (pparelo)" at bounding box center [209, 111] width 148 height 11
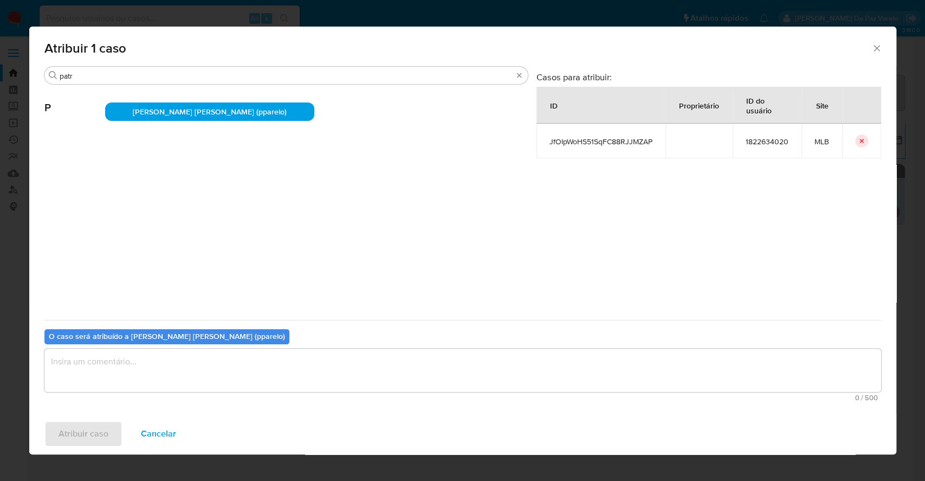
click at [275, 356] on textarea "assign-modal" at bounding box center [462, 369] width 837 height 43
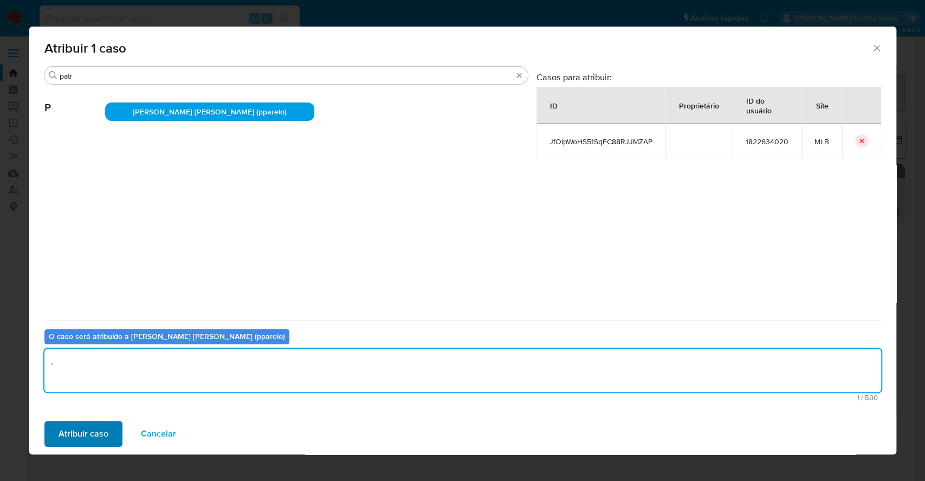
type textarea "."
click at [100, 431] on span "Atribuir caso" at bounding box center [84, 434] width 50 height 24
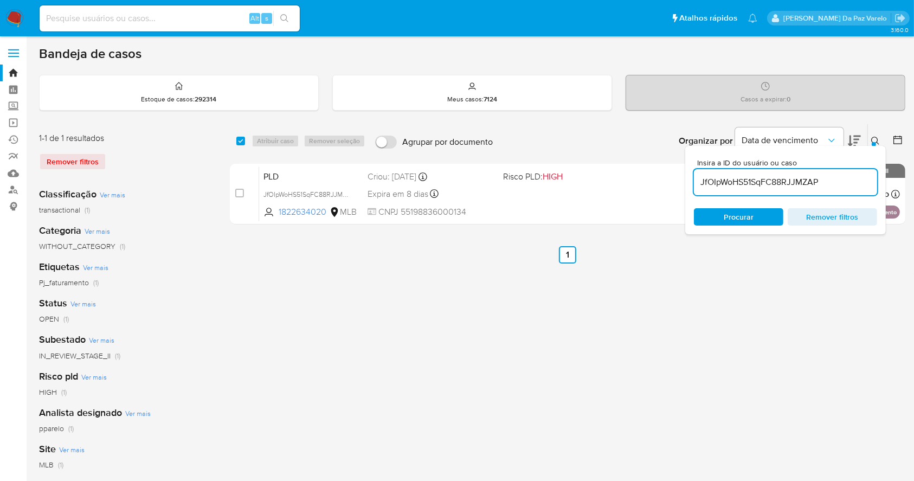
click at [874, 137] on icon at bounding box center [875, 141] width 8 height 8
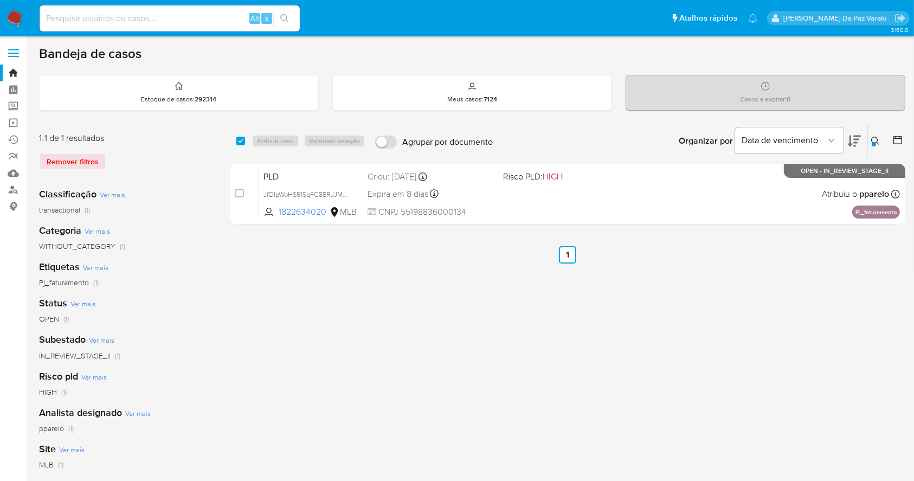
click at [873, 137] on icon at bounding box center [875, 141] width 8 height 8
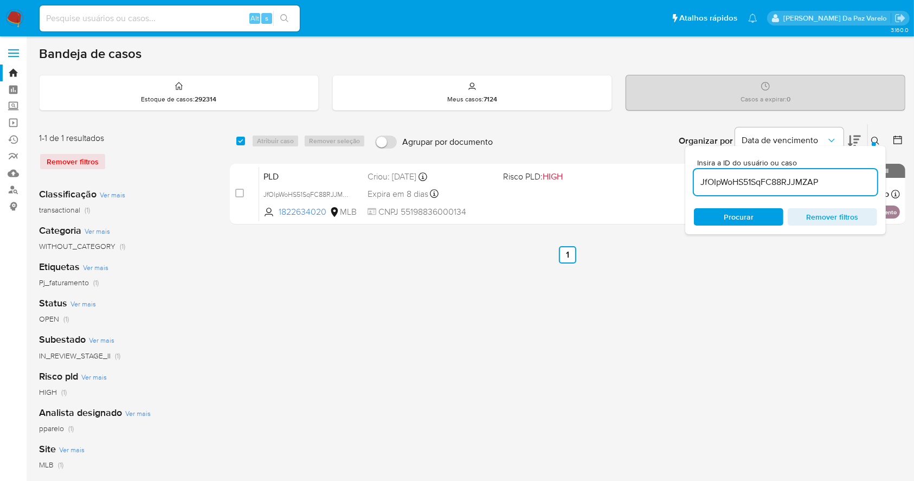
click at [797, 175] on input "JfOIpWoHS51SqFC88RJJMZAP" at bounding box center [785, 182] width 183 height 14
type input "F32ZkbSCGmeHKREojBUiIJhF"
click at [238, 135] on div "select-all-cases-checkbox" at bounding box center [240, 140] width 9 height 11
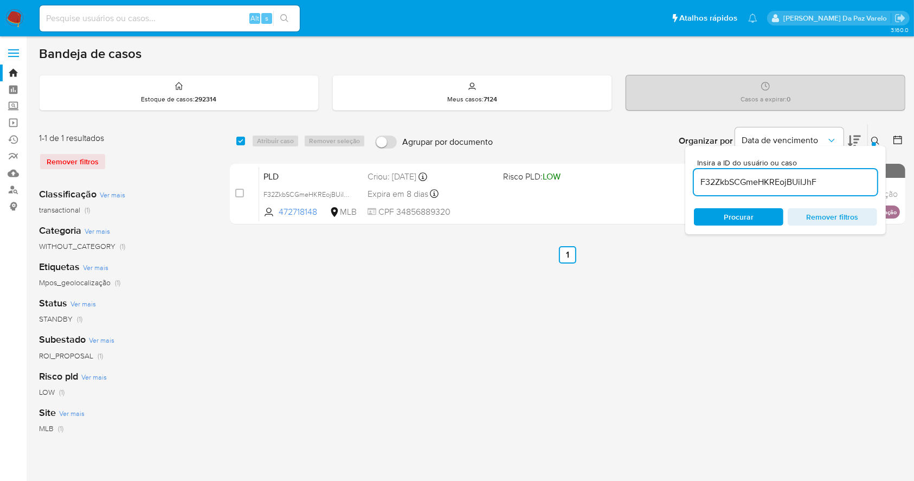
click at [261, 139] on div "Atribuir caso Remover seleção" at bounding box center [310, 140] width 118 height 13
click at [240, 140] on input "checkbox" at bounding box center [240, 141] width 9 height 9
checkbox input "true"
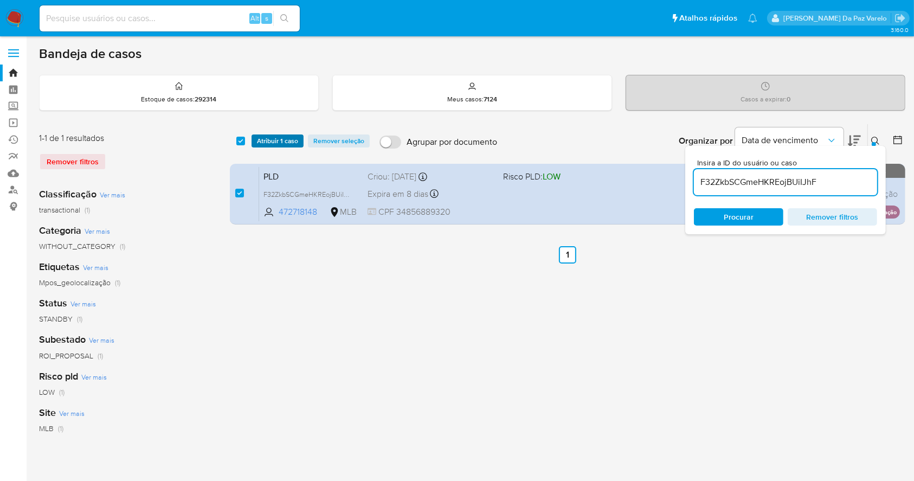
click at [265, 141] on span "Atribuir 1 caso" at bounding box center [277, 140] width 41 height 11
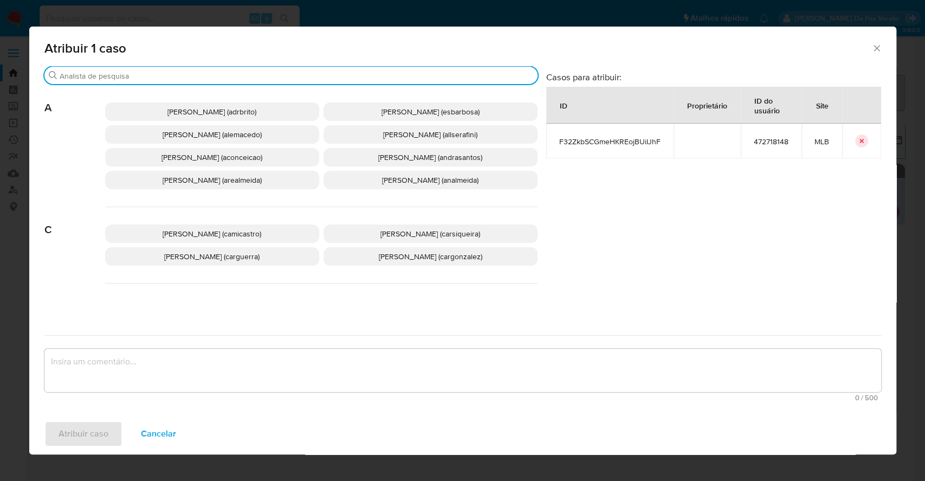
click at [273, 72] on input "Buscar" at bounding box center [297, 76] width 474 height 10
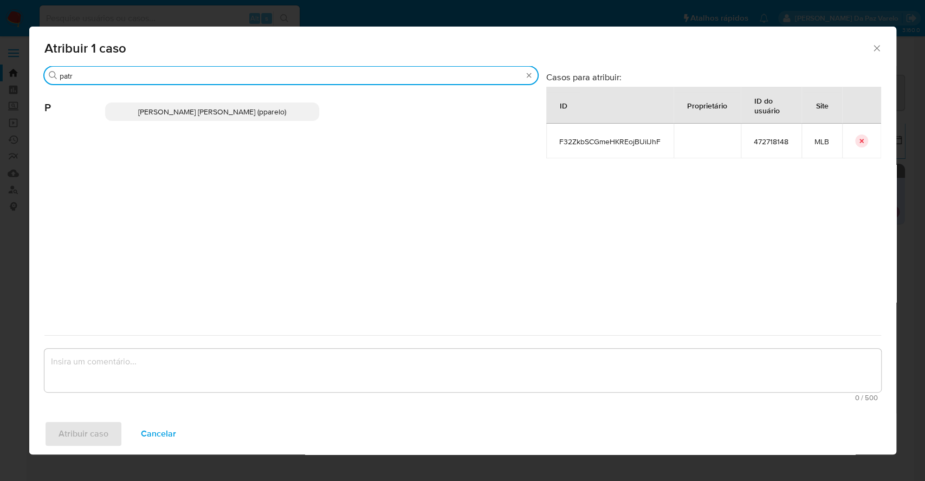
type input "patr"
click at [266, 111] on span "Patricia Aparecida Da Paz Varelo (pparelo)" at bounding box center [212, 111] width 148 height 11
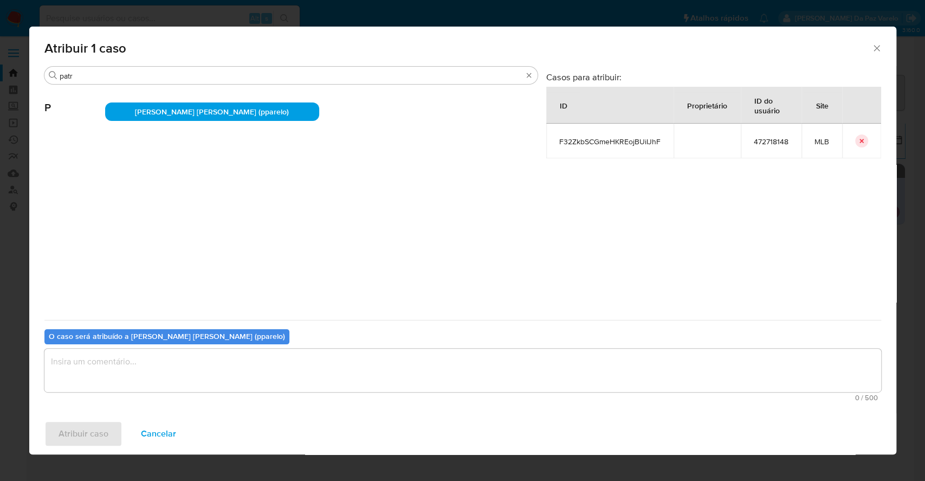
click at [236, 386] on textarea "assign-modal" at bounding box center [462, 369] width 837 height 43
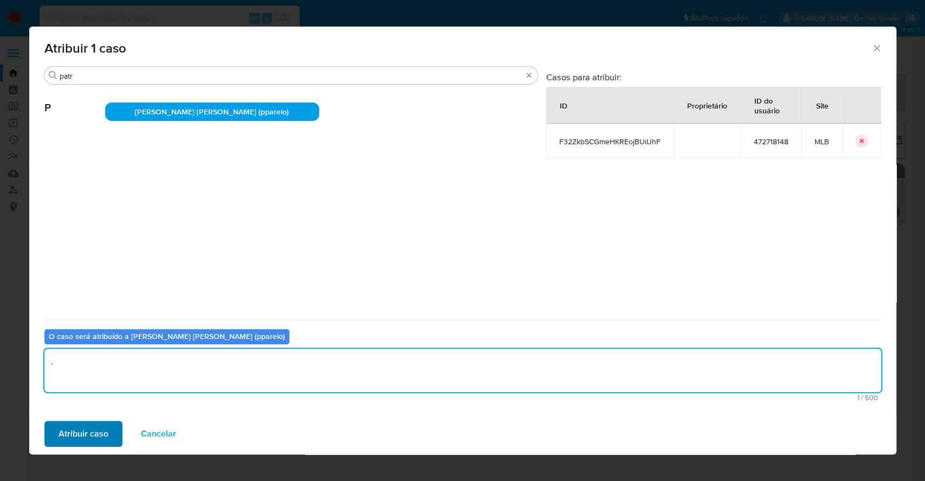
type textarea "."
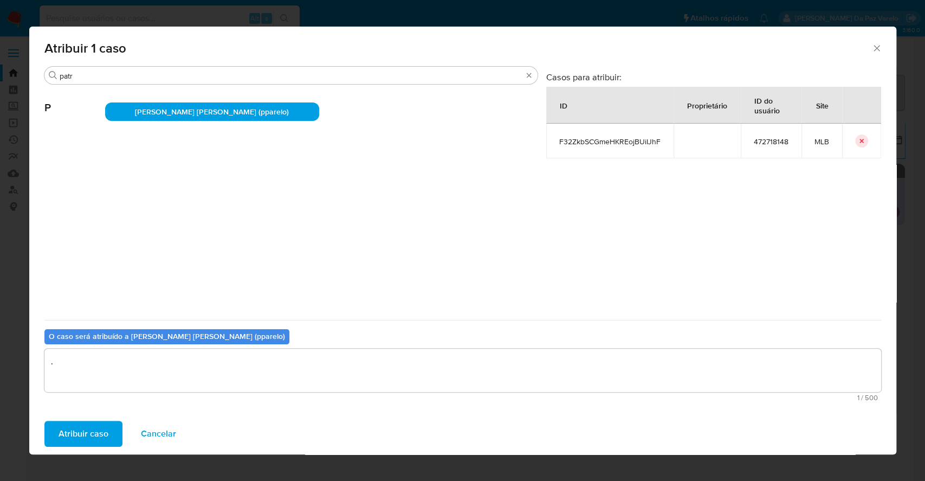
click at [114, 431] on button "Atribuir caso" at bounding box center [83, 434] width 78 height 26
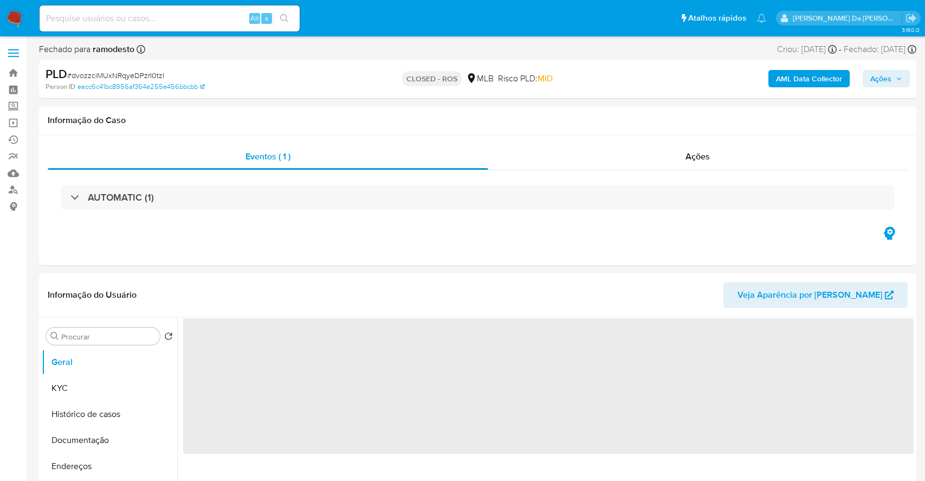
select select "10"
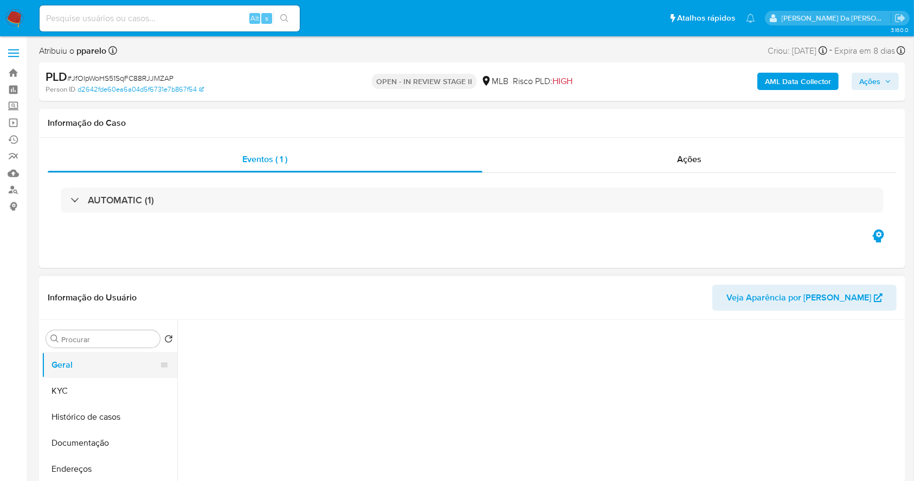
select select "10"
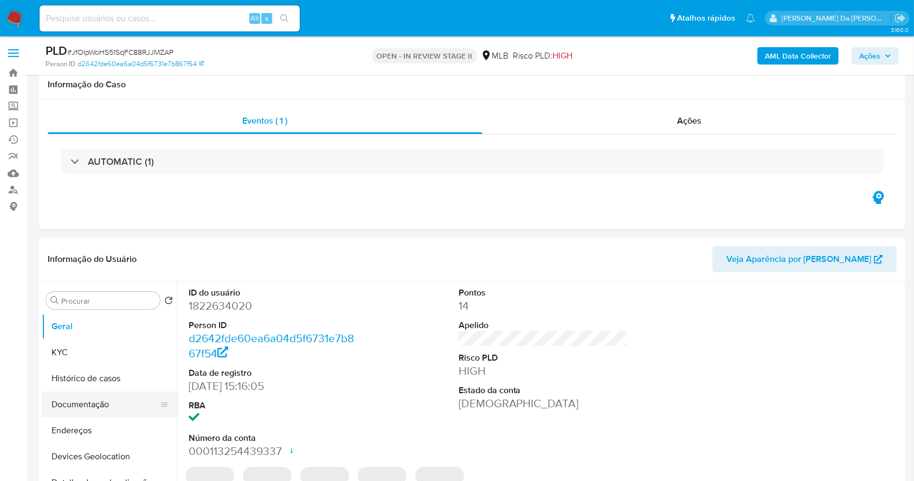
scroll to position [72, 0]
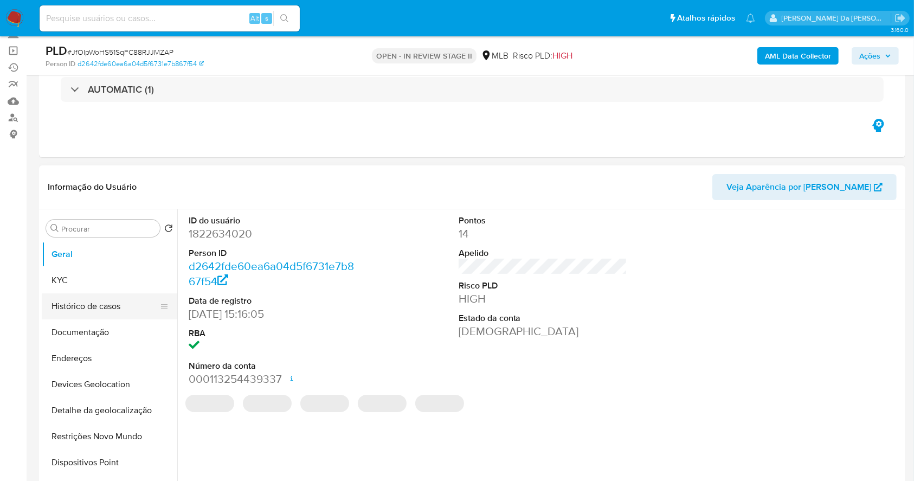
click at [101, 310] on button "Histórico de casos" at bounding box center [105, 306] width 127 height 26
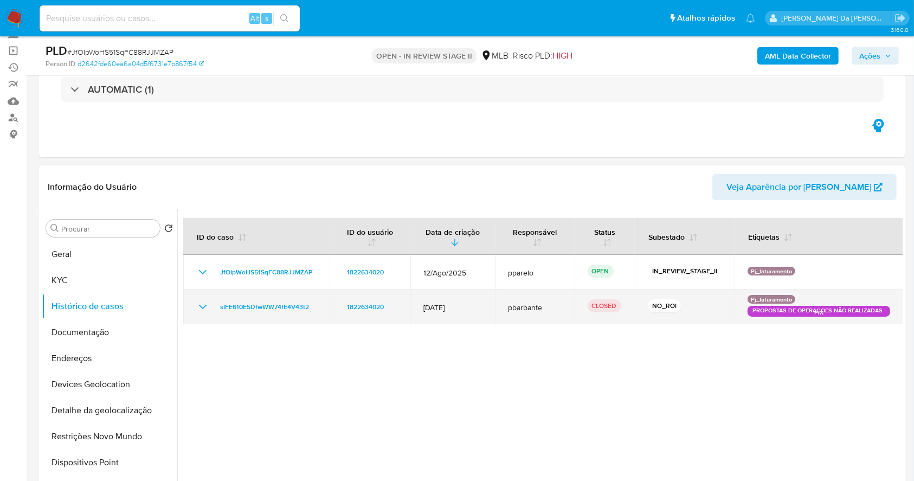
click at [209, 305] on div "sIFE610E5DfwWW74fE4V43t2" at bounding box center [256, 306] width 120 height 13
click at [208, 305] on icon "Mostrar/Ocultar" at bounding box center [202, 306] width 13 height 13
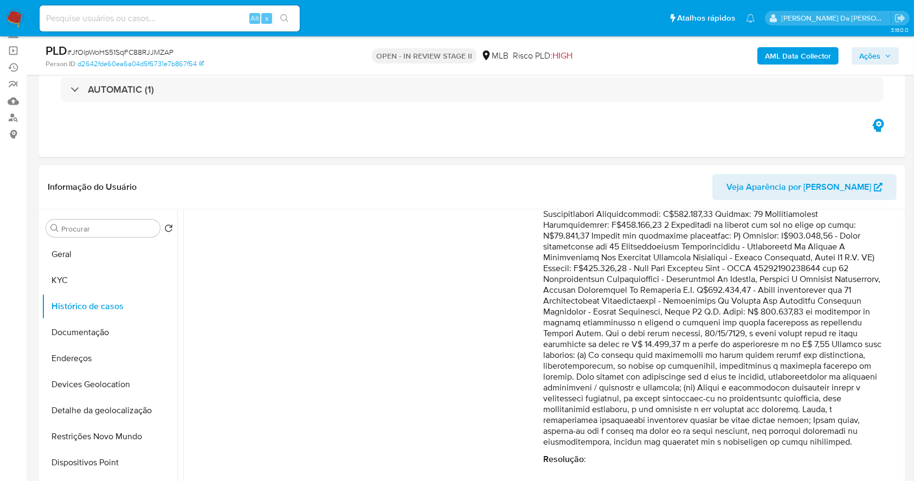
scroll to position [0, 0]
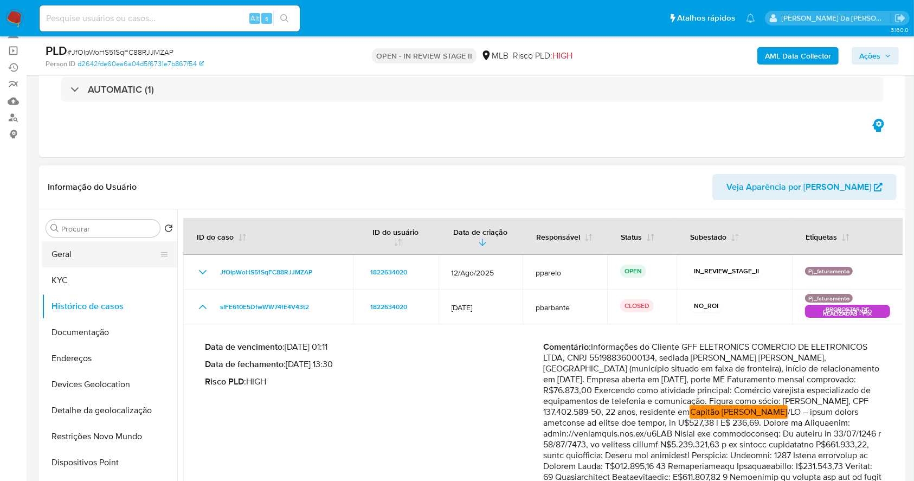
click at [79, 254] on button "Geral" at bounding box center [105, 254] width 127 height 26
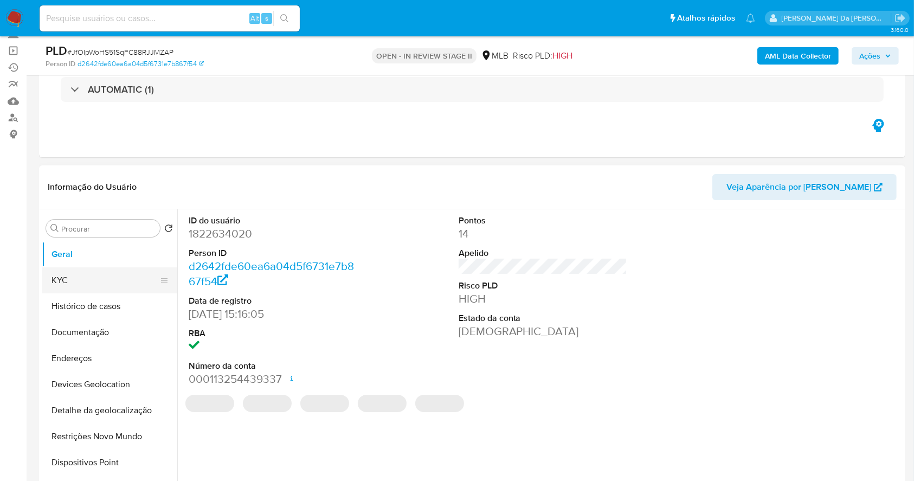
click at [102, 276] on button "KYC" at bounding box center [105, 280] width 127 height 26
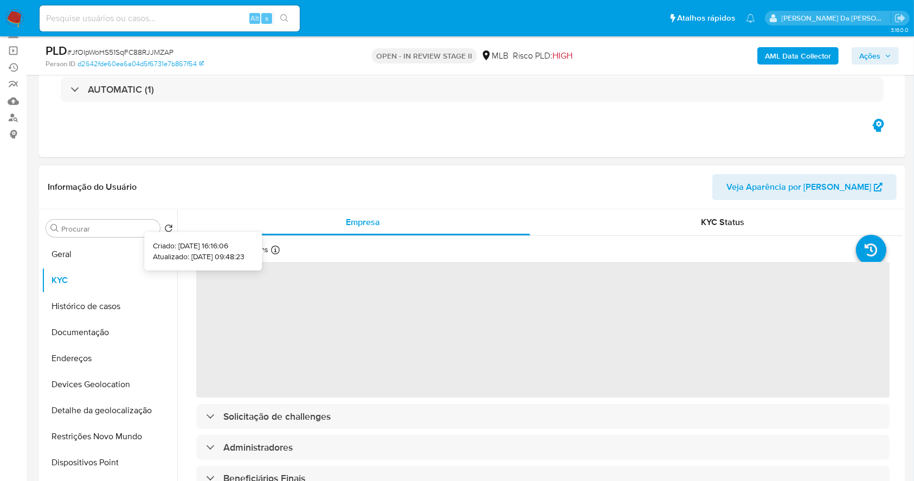
click at [271, 254] on div at bounding box center [275, 251] width 9 height 12
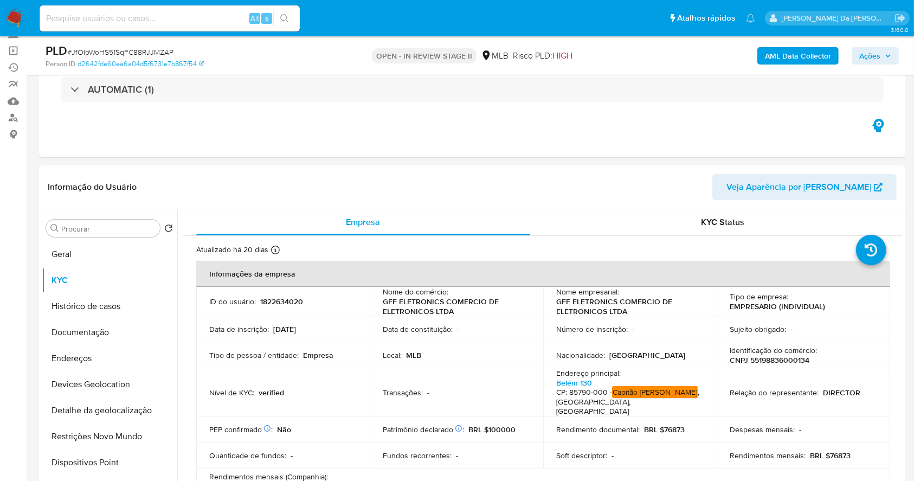
click at [231, 27] on div "Alt s" at bounding box center [170, 18] width 260 height 26
click at [229, 22] on input at bounding box center [170, 18] width 260 height 14
paste input "24xjAQwJkwxmF5V2xJuiyE6q"
type input "24xjAQwJkwxmF5V2xJuiyE6q"
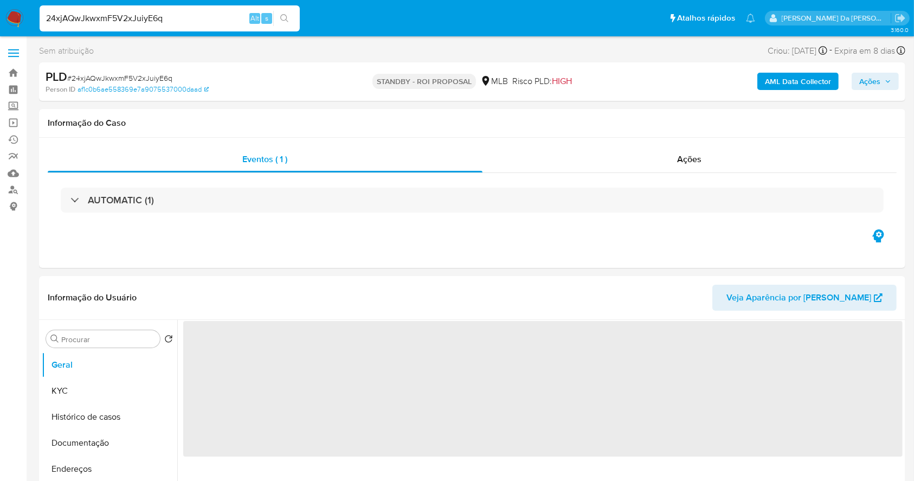
select select "10"
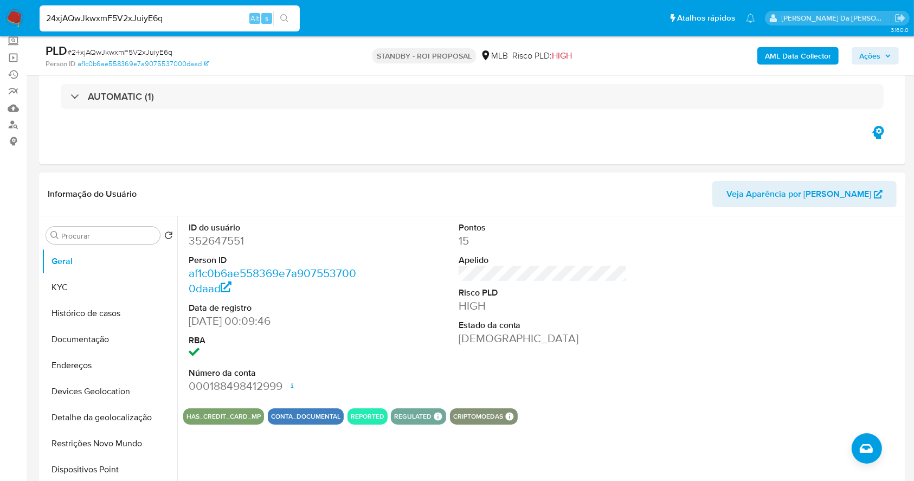
scroll to position [32, 0]
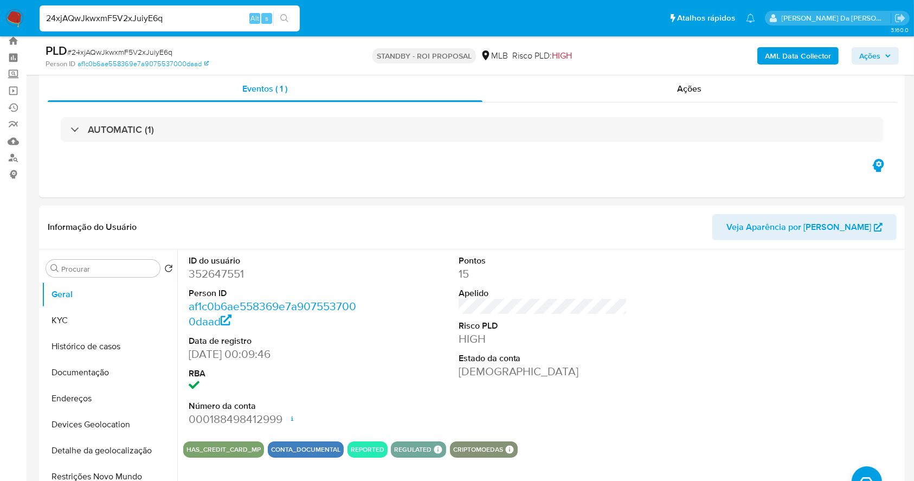
click at [221, 23] on input "24xjAQwJkwxmF5V2xJuiyE6q" at bounding box center [170, 18] width 260 height 14
click at [222, 23] on input "24xjAQwJkwxmF5V2xJuiyE6q" at bounding box center [170, 18] width 260 height 14
paste input "h4Fio9ImBMSXIG8rqEX0mq8j"
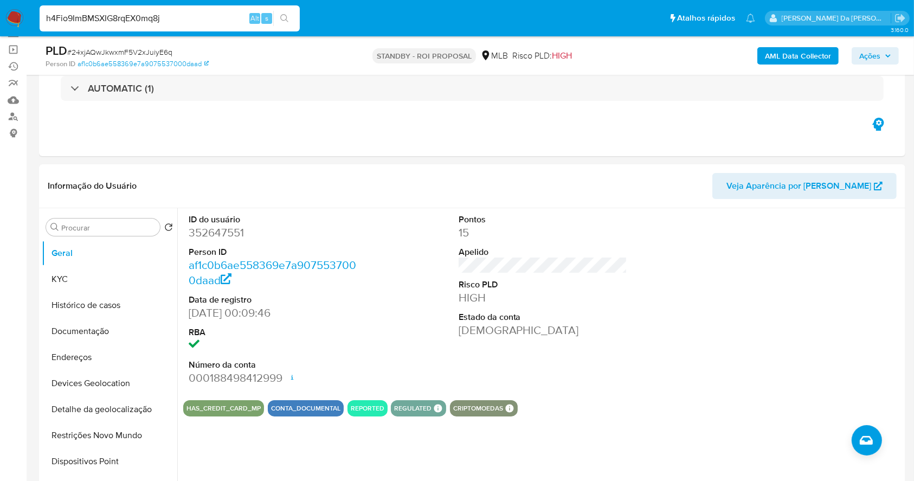
type input "h4Fio9ImBMSXIG8rqEX0mq8j"
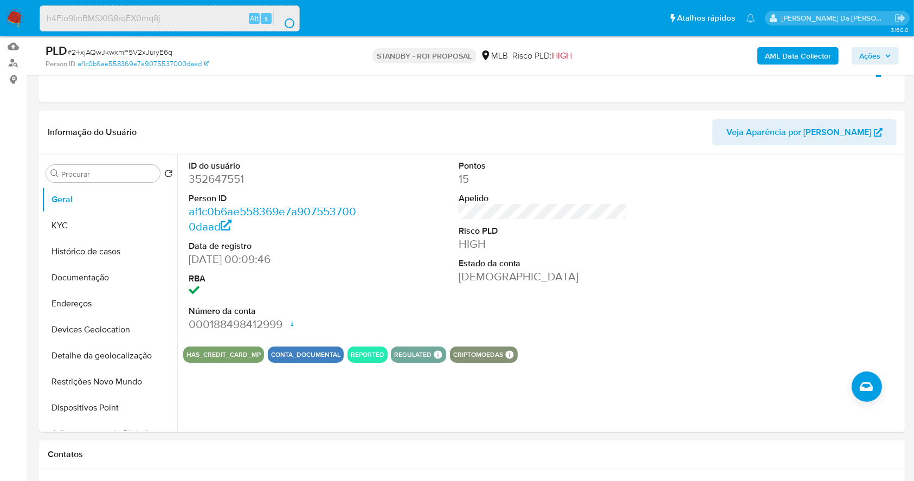
scroll to position [144, 0]
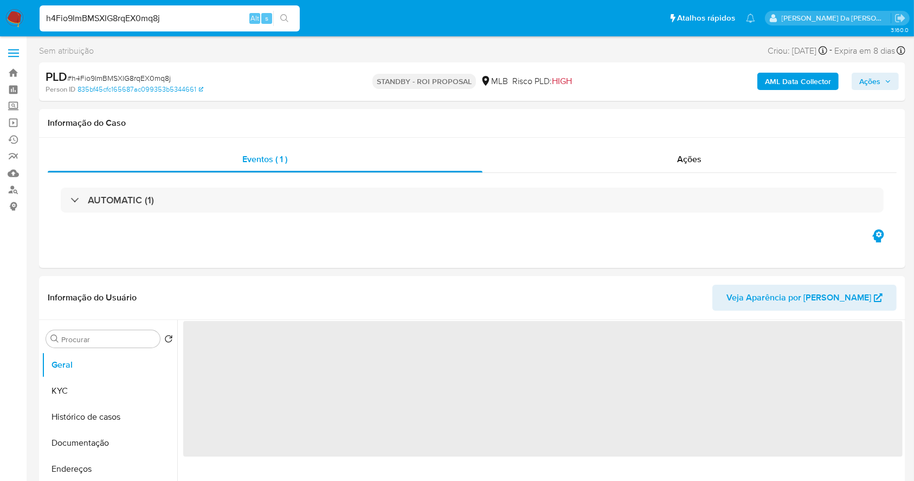
select select "10"
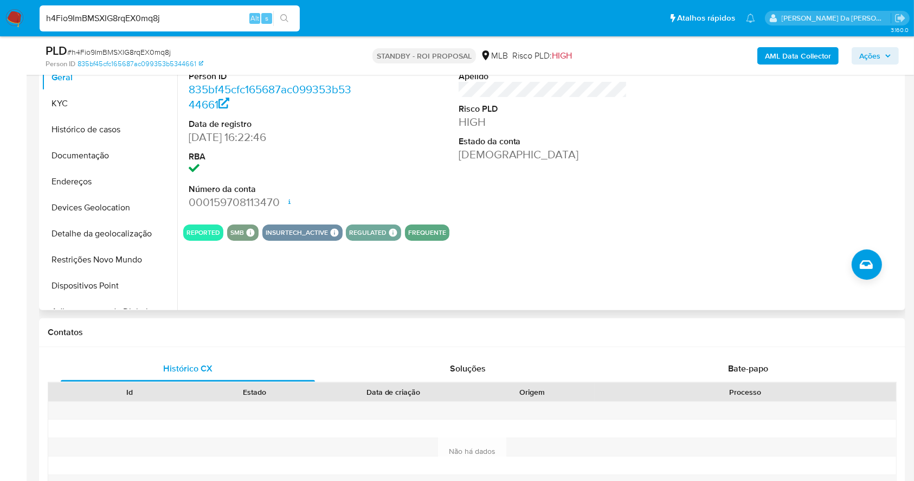
scroll to position [32, 0]
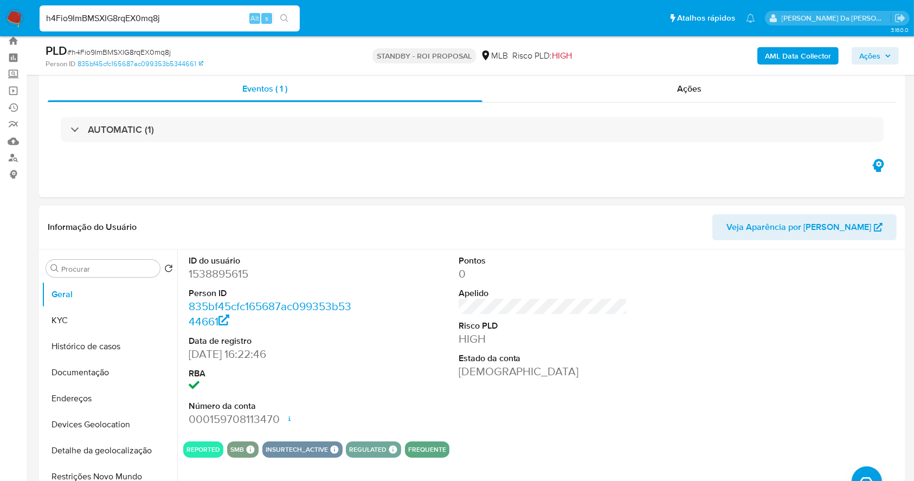
click at [228, 11] on input "h4Fio9ImBMSXIG8rqEX0mq8j" at bounding box center [170, 18] width 260 height 14
paste input "6rKbgfiJ80lXi8UWNkEdTuKV"
type input "6rKbgfiJ80lXi8UWNkEdTuKV"
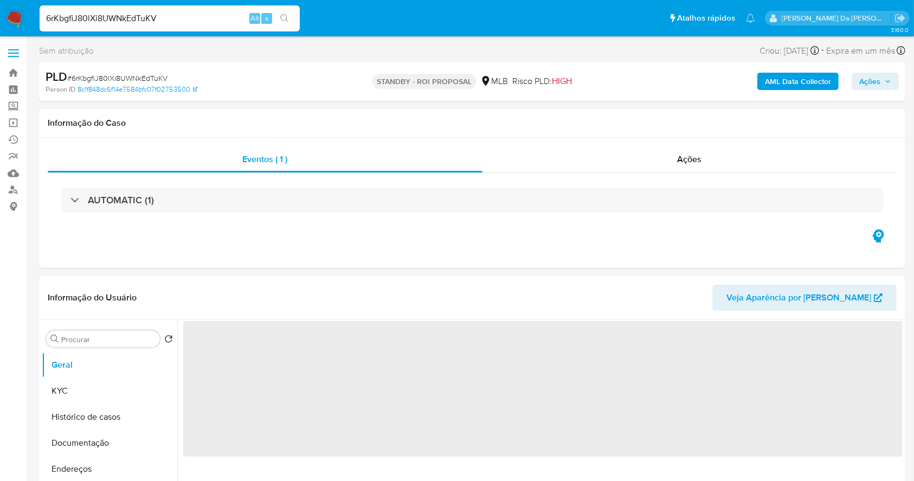
select select "10"
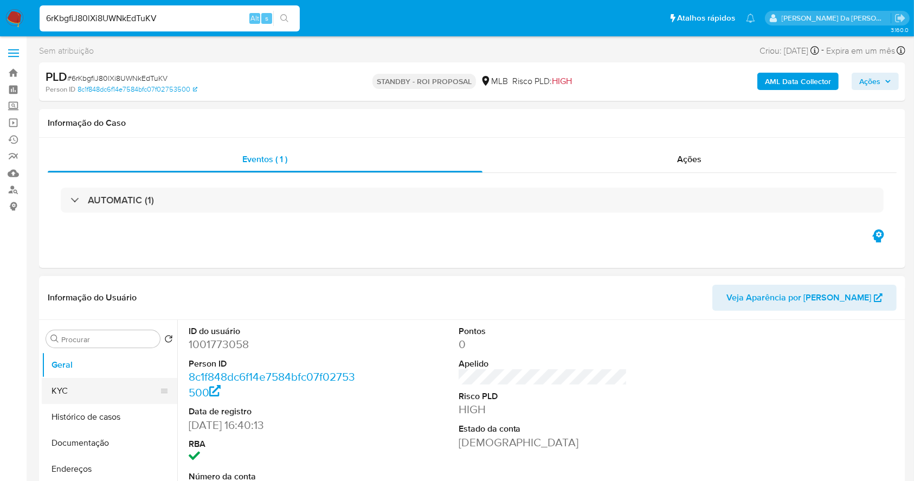
click at [115, 384] on button "KYC" at bounding box center [105, 391] width 127 height 26
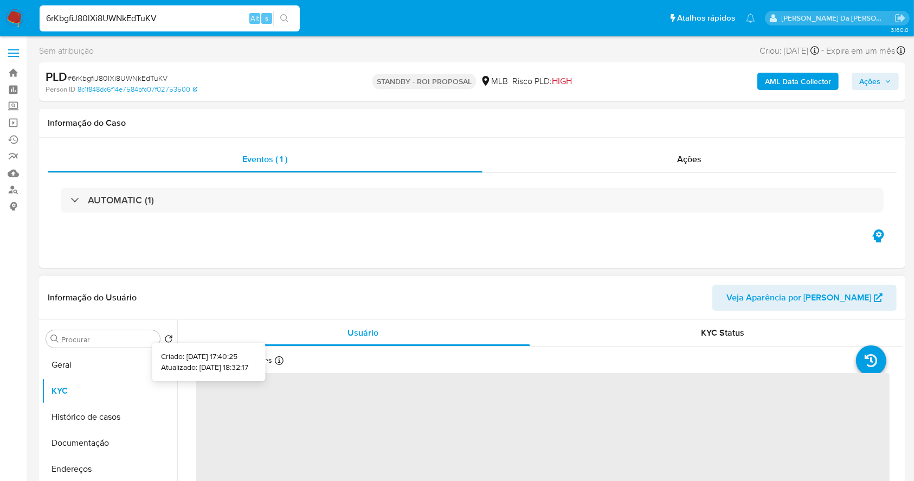
click at [276, 363] on icon at bounding box center [279, 360] width 9 height 9
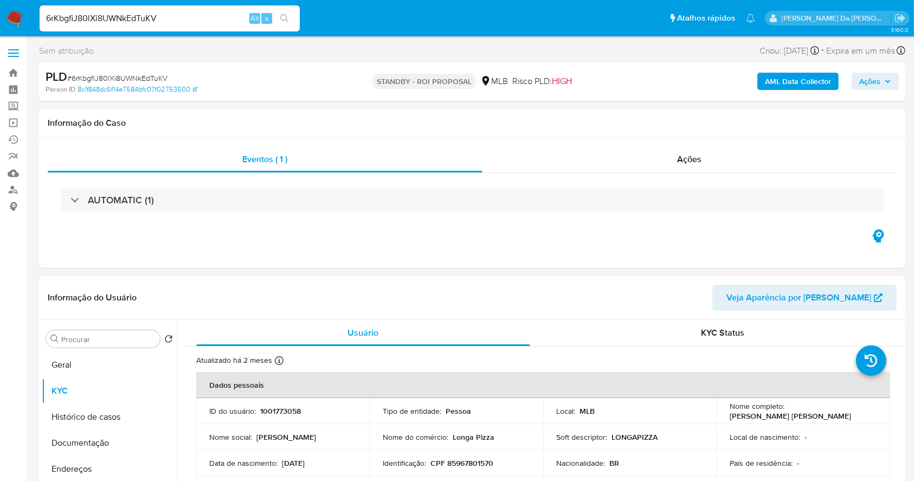
click at [209, 15] on input "6rKbgfiJ80lXi8UWNkEdTuKV" at bounding box center [170, 18] width 260 height 14
click at [208, 15] on input "6rKbgfiJ80lXi8UWNkEdTuKV" at bounding box center [170, 18] width 260 height 14
paste input "gWuZK1ZYVNOHmoIXU3aS8e6u"
type input "gWuZK1ZYVNOHmoIXU3aS8e6u"
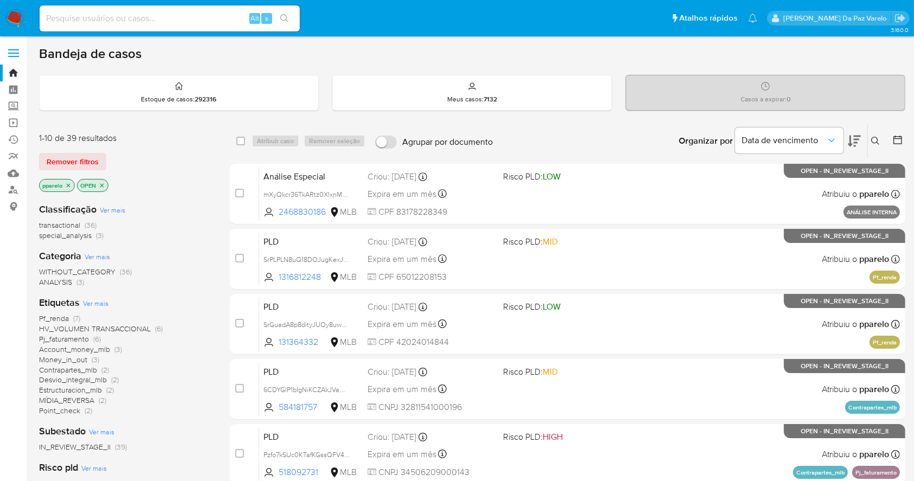
click at [875, 143] on icon at bounding box center [875, 141] width 9 height 9
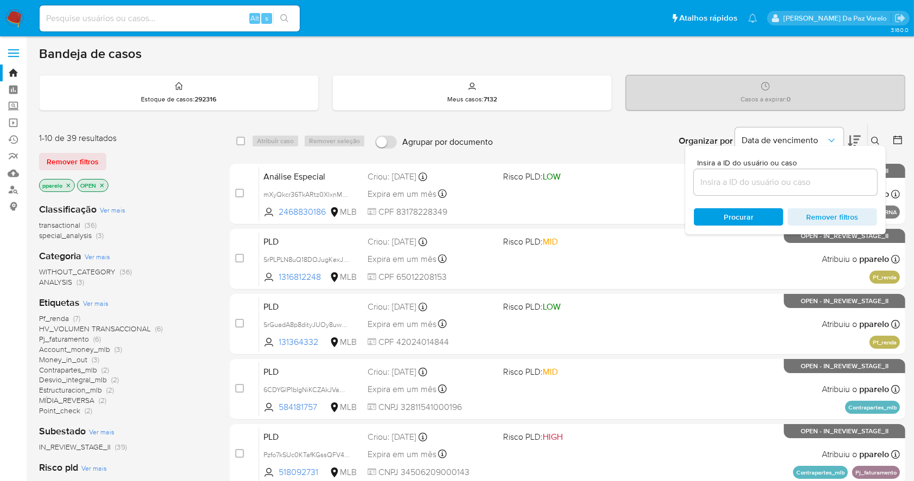
click at [806, 179] on input at bounding box center [785, 182] width 183 height 14
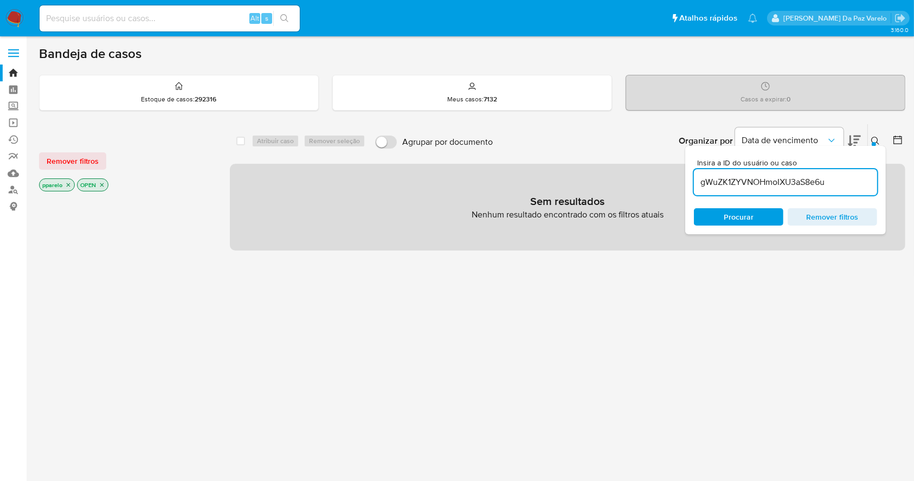
click at [66, 179] on p "pparelo" at bounding box center [57, 185] width 35 height 12
click at [67, 182] on icon "close-filter" at bounding box center [68, 185] width 7 height 7
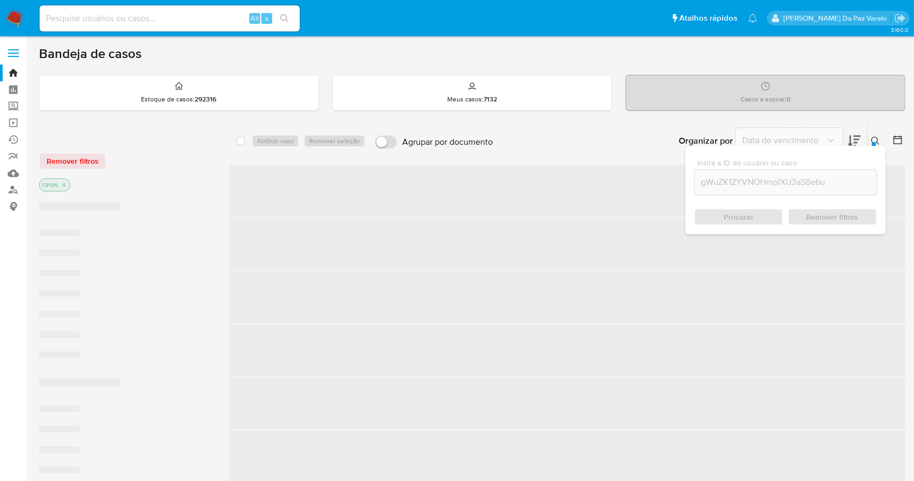
click at [68, 183] on p "OPEN" at bounding box center [55, 185] width 30 height 12
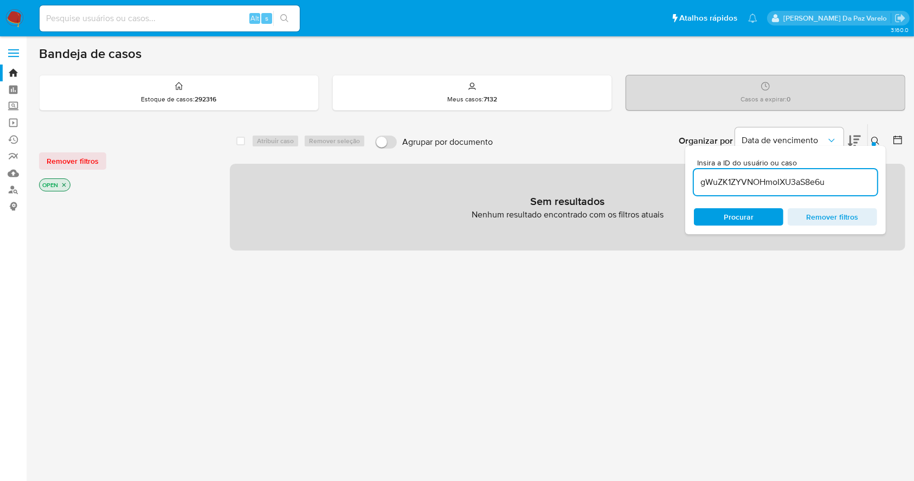
click at [65, 184] on icon "close-filter" at bounding box center [64, 185] width 7 height 7
click at [236, 141] on div "select-all-cases-checkbox Atribuir caso Remover seleção Agrupar por documento O…" at bounding box center [567, 141] width 675 height 34
click at [876, 139] on icon at bounding box center [875, 141] width 9 height 9
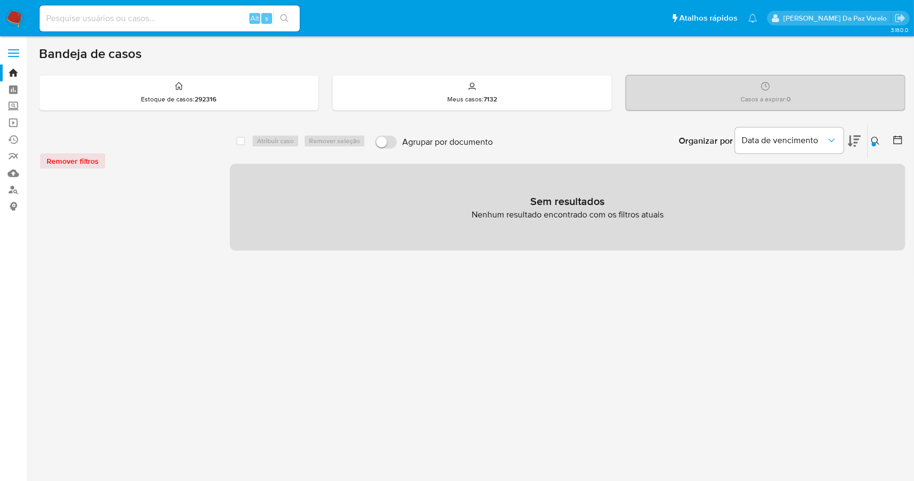
click at [876, 139] on icon at bounding box center [875, 141] width 9 height 9
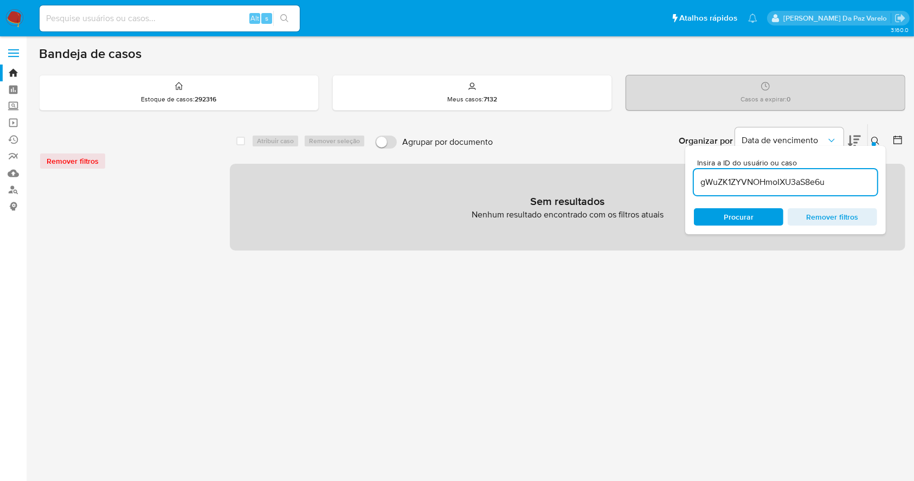
click at [843, 183] on input "gWuZK1ZYVNOHmoIXU3aS8e6u" at bounding box center [785, 182] width 183 height 14
type input "gWuZK1ZYVNOHmoIXU3aS8e6u"
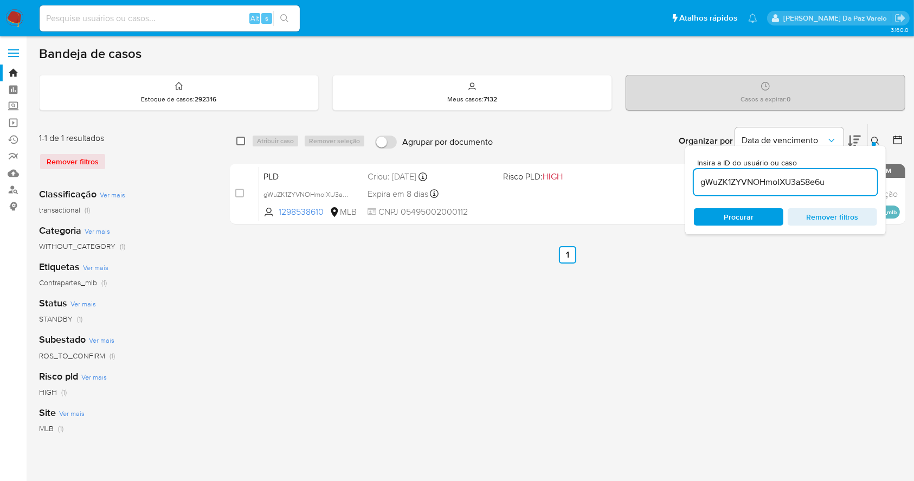
click at [244, 140] on input "checkbox" at bounding box center [240, 141] width 9 height 9
checkbox input "true"
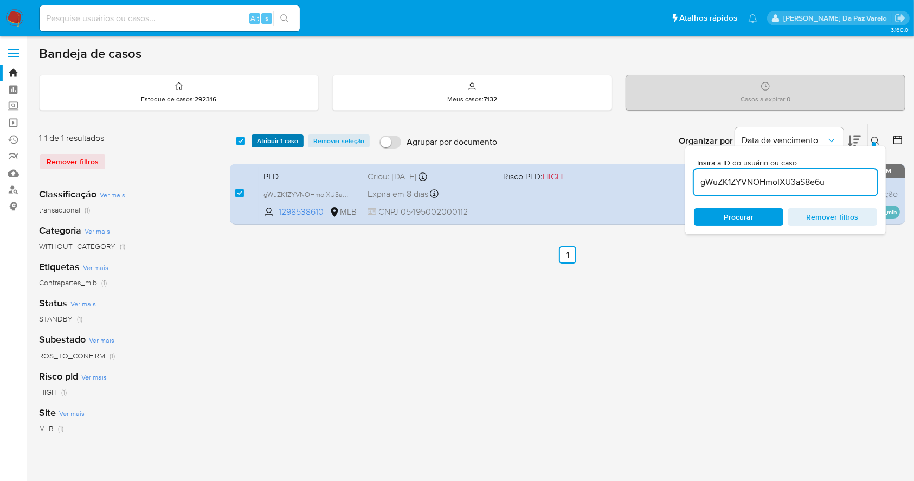
click at [264, 138] on span "Atribuir 1 caso" at bounding box center [277, 140] width 41 height 11
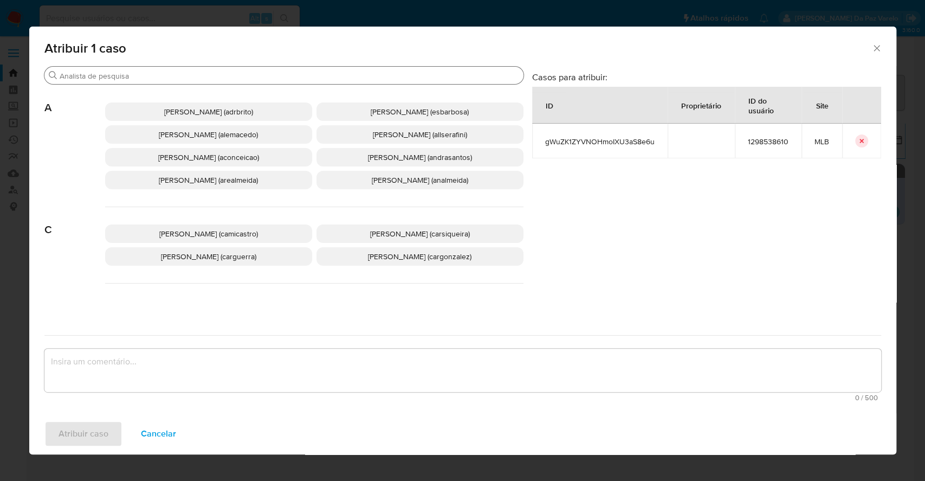
click at [291, 76] on input "Buscar" at bounding box center [290, 76] width 460 height 10
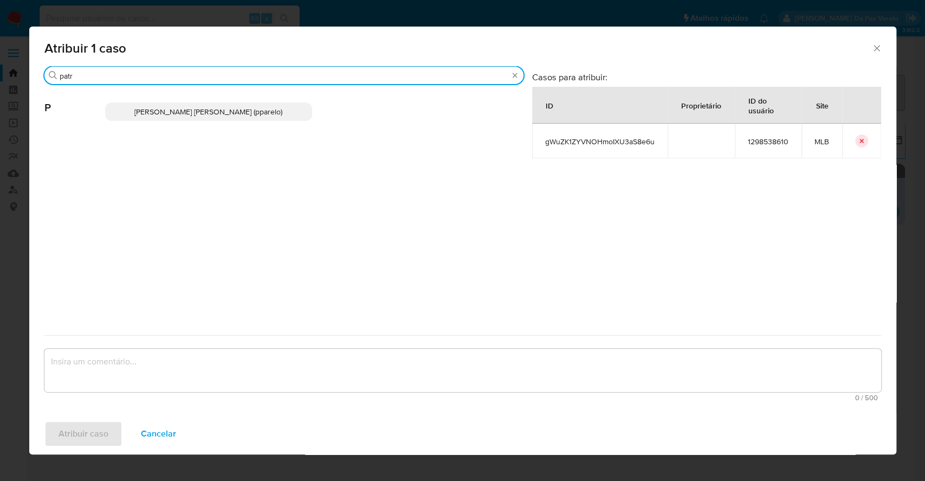
type input "patr"
click at [251, 118] on p "[PERSON_NAME] [PERSON_NAME] (pparelo)" at bounding box center [208, 111] width 207 height 18
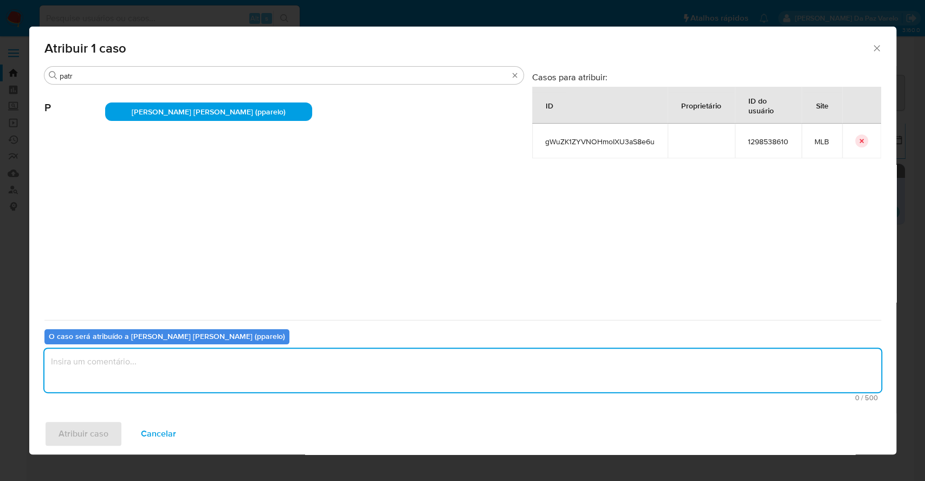
click at [262, 380] on textarea "assign-modal" at bounding box center [462, 369] width 837 height 43
type textarea "."
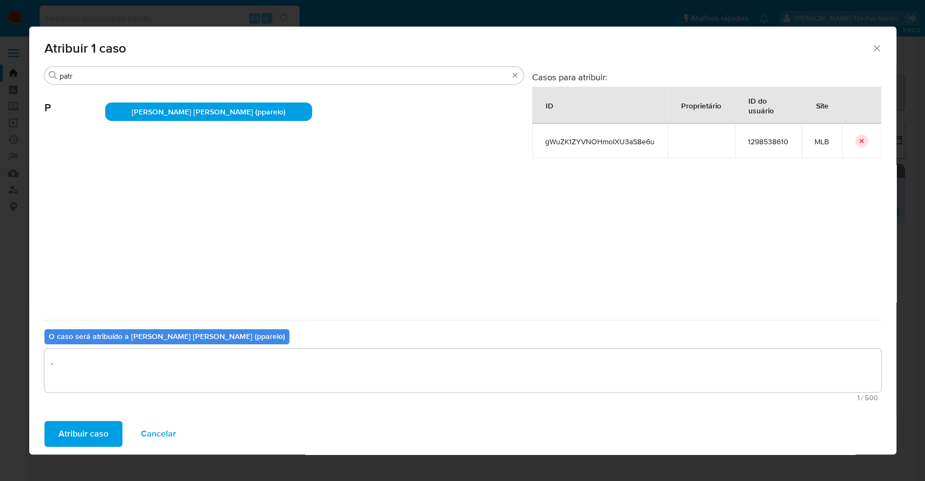
click at [108, 424] on button "Atribuir caso" at bounding box center [83, 434] width 78 height 26
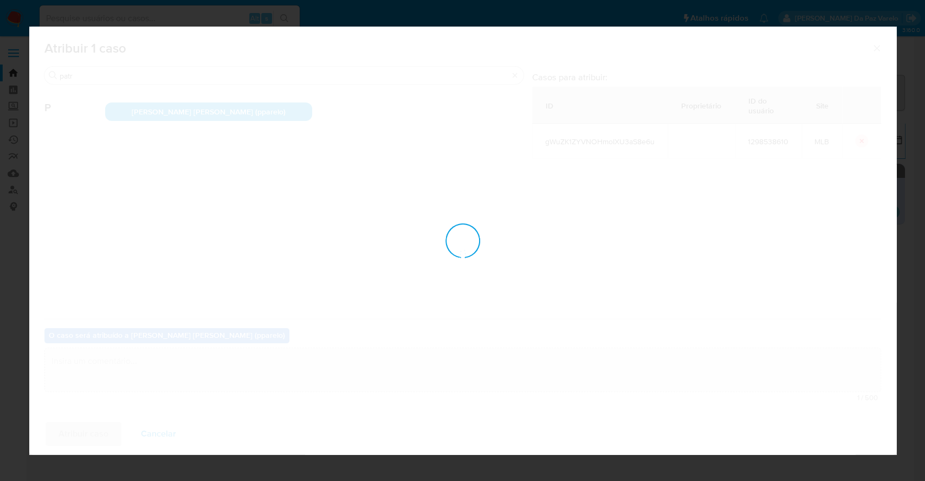
checkbox input "false"
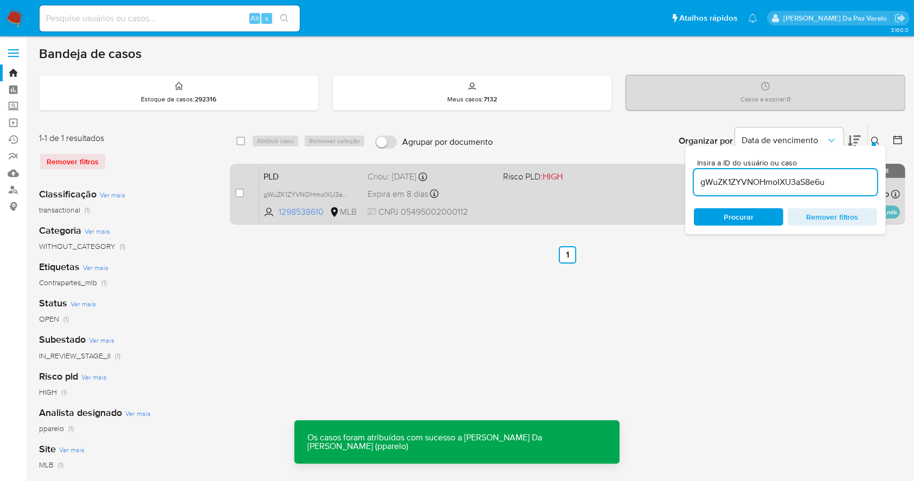
click at [513, 197] on div "PLD gWuZK1ZYVNOHmoIXU3aS8e6u 1298538610 MLB Risco PLD: HIGH Criou: [DATE] Criou…" at bounding box center [579, 193] width 641 height 55
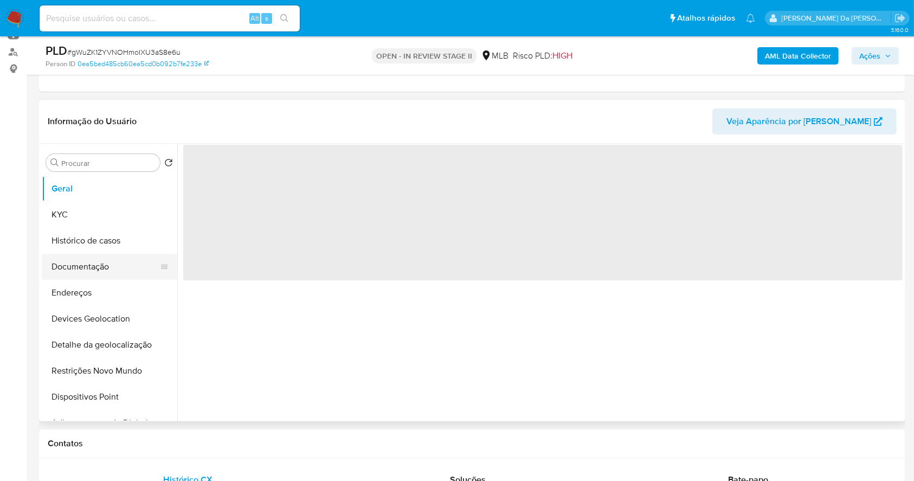
scroll to position [144, 0]
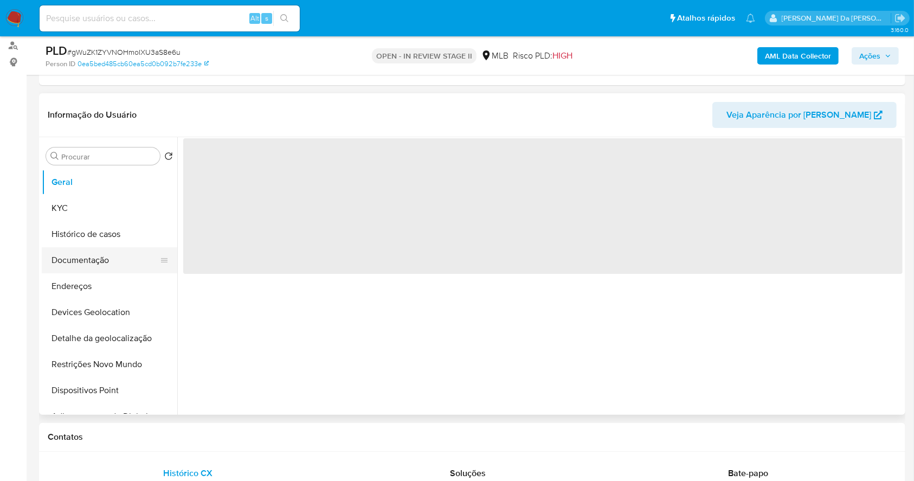
select select "10"
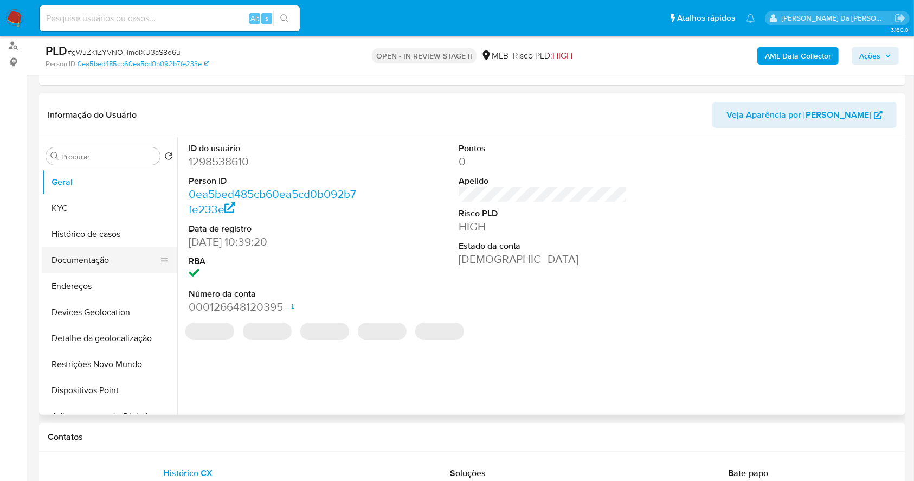
drag, startPoint x: 95, startPoint y: 239, endPoint x: 148, endPoint y: 251, distance: 54.6
click at [95, 240] on button "Histórico de casos" at bounding box center [109, 234] width 135 height 26
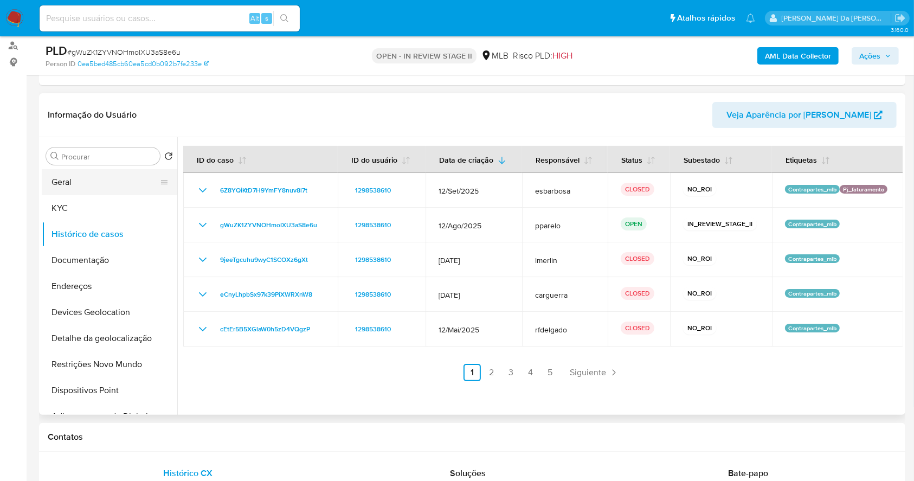
click at [85, 180] on button "Geral" at bounding box center [105, 182] width 127 height 26
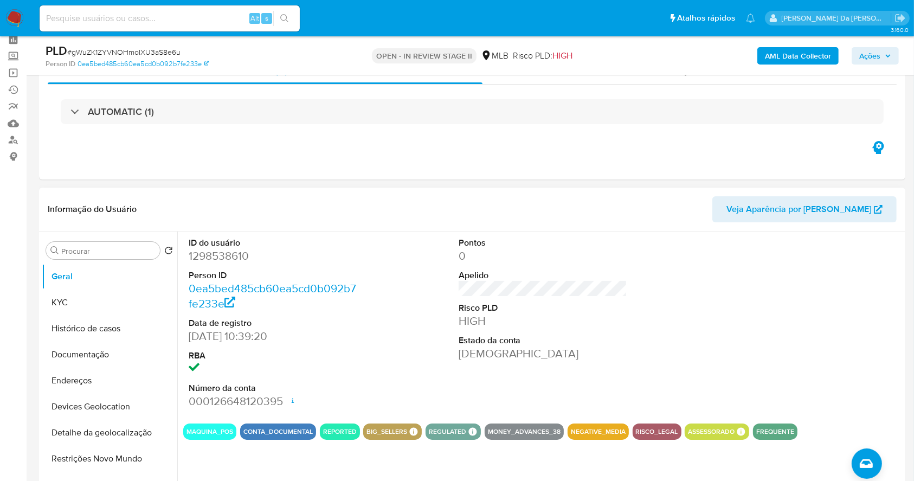
scroll to position [72, 0]
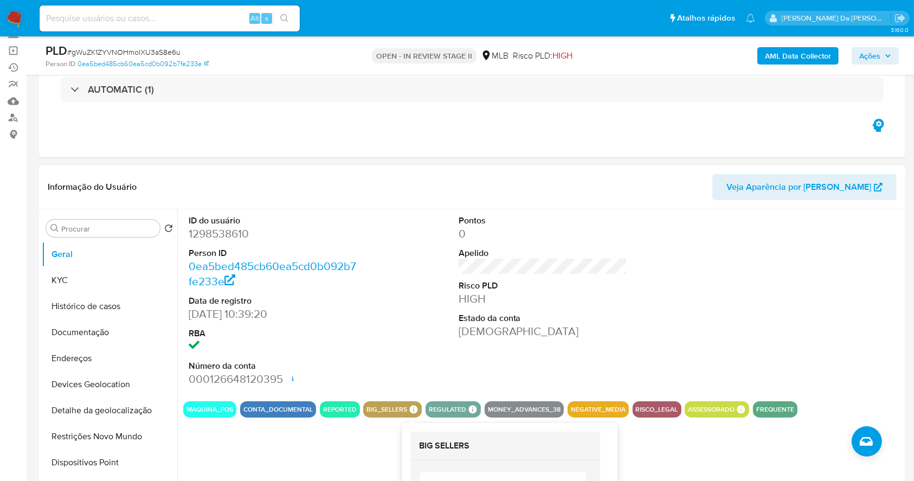
click at [409, 409] on icon at bounding box center [414, 409] width 10 height 10
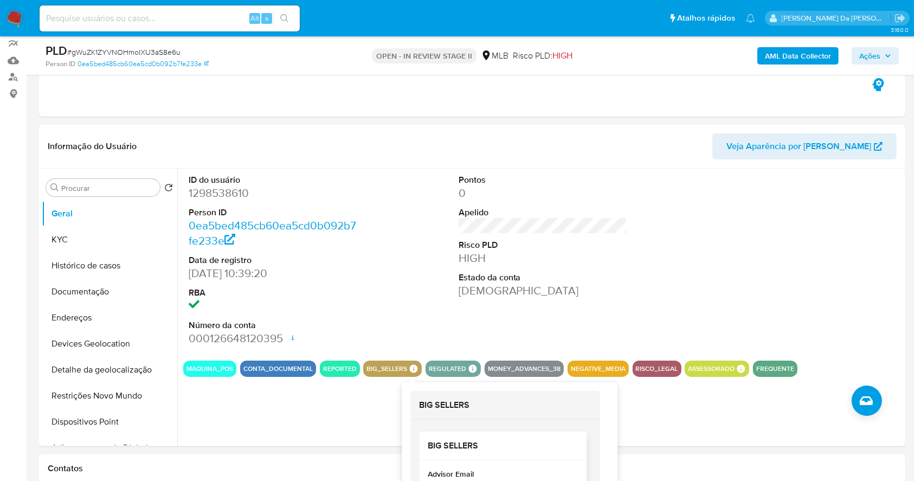
scroll to position [217, 0]
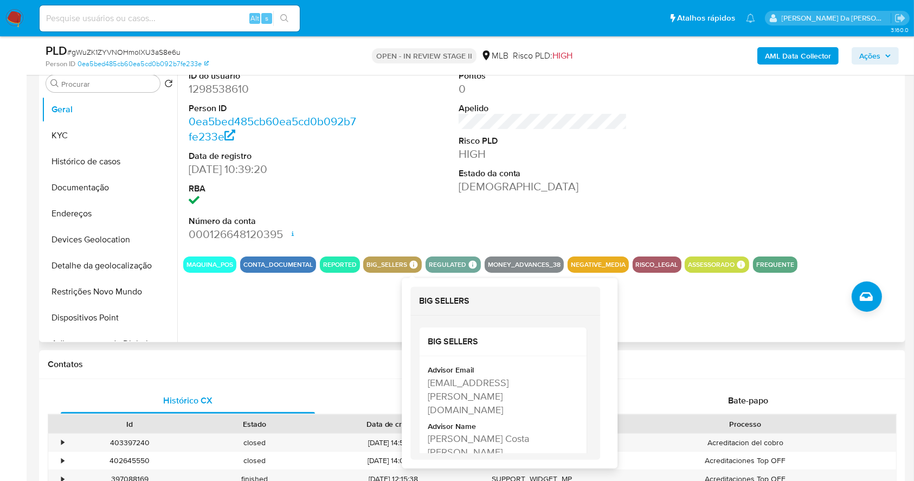
click at [409, 267] on icon at bounding box center [414, 265] width 10 height 10
click at [438, 385] on div "aparecida.oliveira@mercadopago.com.br" at bounding box center [502, 396] width 148 height 41
drag, startPoint x: 438, startPoint y: 385, endPoint x: 465, endPoint y: 395, distance: 28.8
click at [465, 395] on div "aparecida.oliveira@mercadopago.com.br" at bounding box center [502, 396] width 148 height 41
copy div "aparecida.oliveira@mercadopago.com.br"
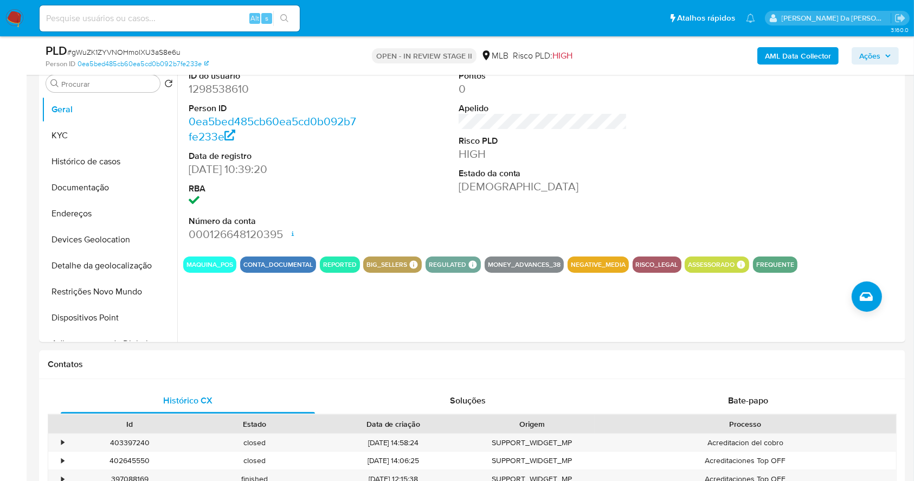
click at [902, 44] on div "PLD # gWuZK1ZYVNOHmoIXU3aS8e6u Person ID 0ea5bed485cb60ea5cd0b092b7fe233e OPEN …" at bounding box center [472, 55] width 866 height 38
click at [878, 55] on span "Ações" at bounding box center [869, 55] width 21 height 17
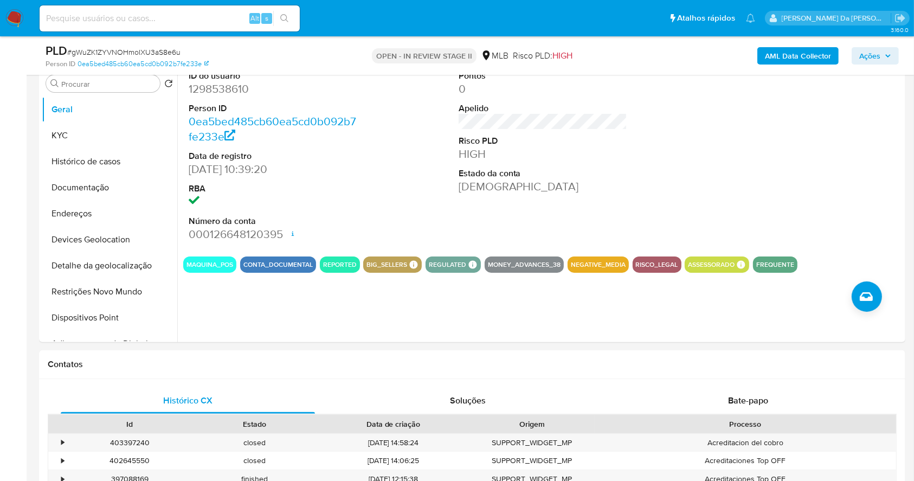
drag, startPoint x: 868, startPoint y: 50, endPoint x: 861, endPoint y: 54, distance: 7.8
click at [868, 50] on span "Ações" at bounding box center [869, 55] width 21 height 17
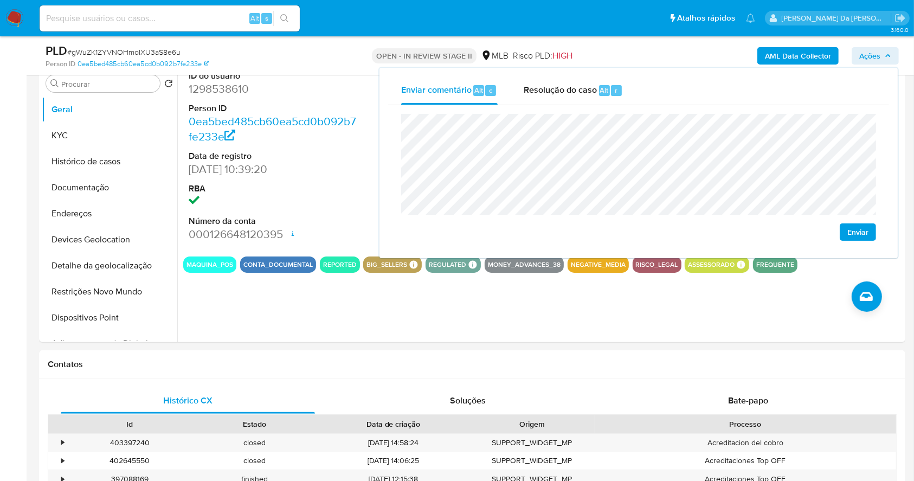
click at [400, 132] on div "Enviar" at bounding box center [638, 177] width 501 height 144
click at [223, 12] on input at bounding box center [170, 18] width 260 height 14
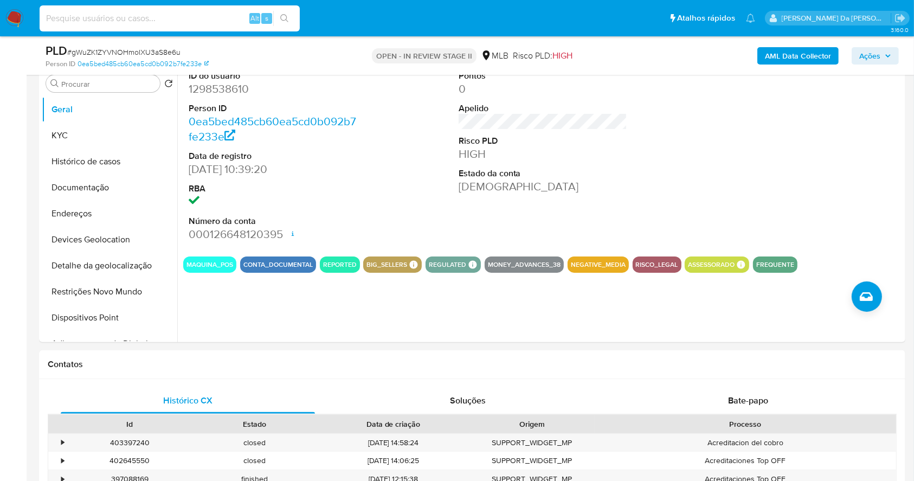
paste input "Sw6M9voHlOyAb2xMF8gOf9N9"
type input "Sw6M9voHlOyAb2xMF8gOf9N9"
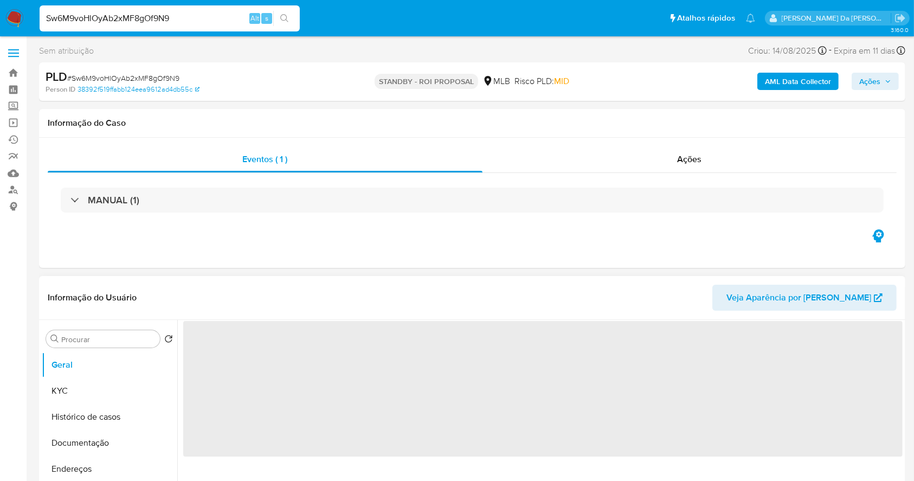
select select "10"
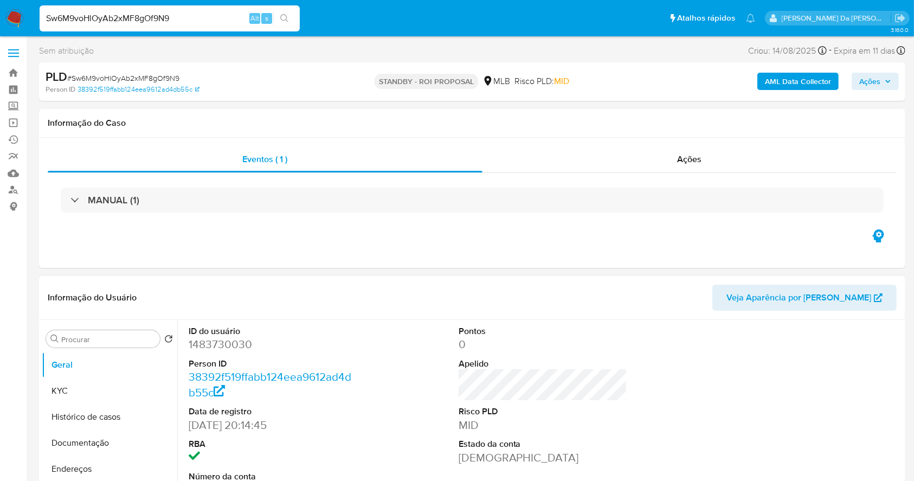
click at [222, 24] on input "Sw6M9voHlOyAb2xMF8gOf9N9" at bounding box center [170, 18] width 260 height 14
paste input "6rKbgfiJ80lXi8UWNkEdTuKV"
type input "6rKbgfiJ80lXi8UWNkEdTuKV"
click at [21, 19] on img at bounding box center [14, 18] width 18 height 18
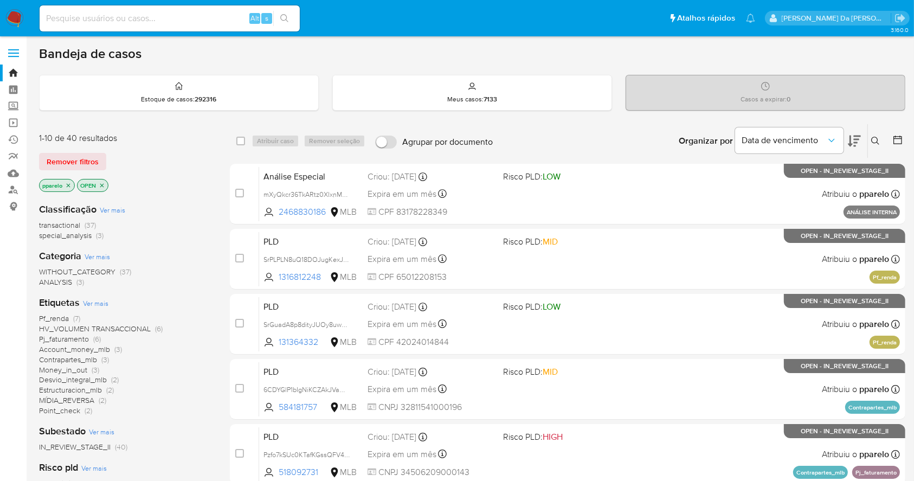
click at [876, 138] on icon at bounding box center [875, 141] width 9 height 9
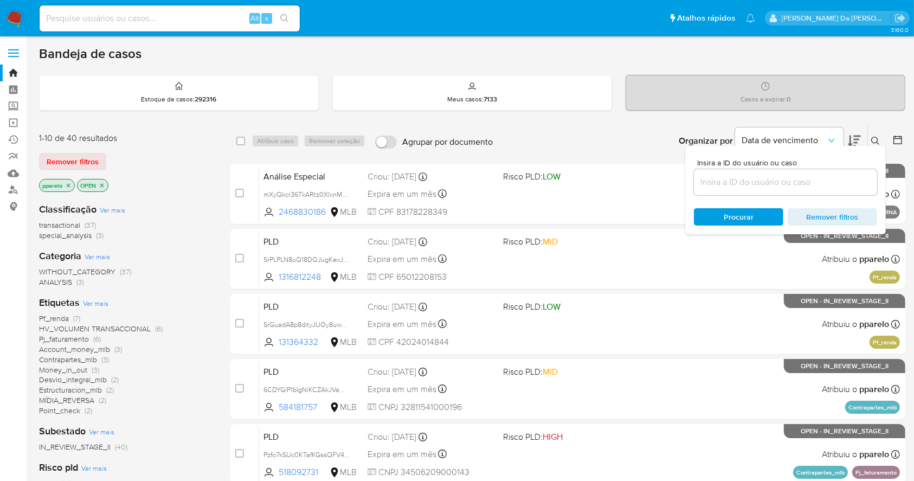
click at [815, 169] on div at bounding box center [785, 182] width 183 height 26
click at [811, 175] on input at bounding box center [785, 182] width 183 height 14
paste input "6rKbgfiJ80lXi8UWNkEdTuKV"
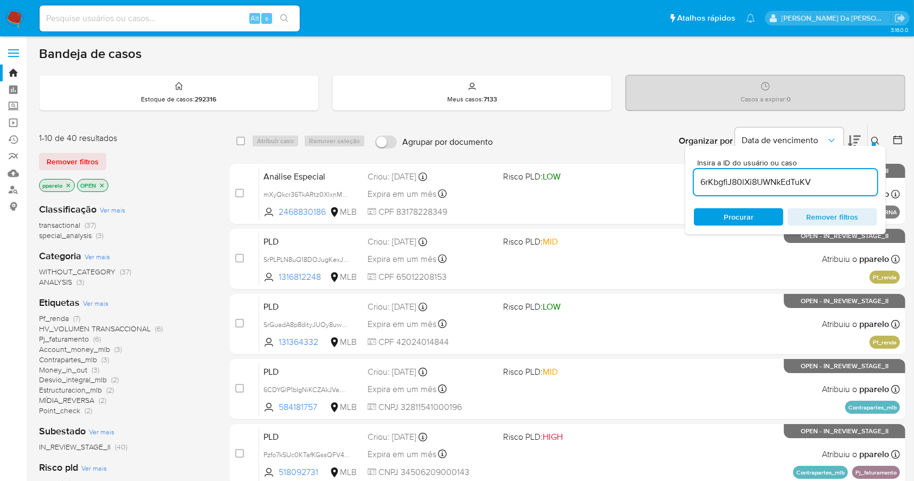
type input "6rKbgfiJ80lXi8UWNkEdTuKV"
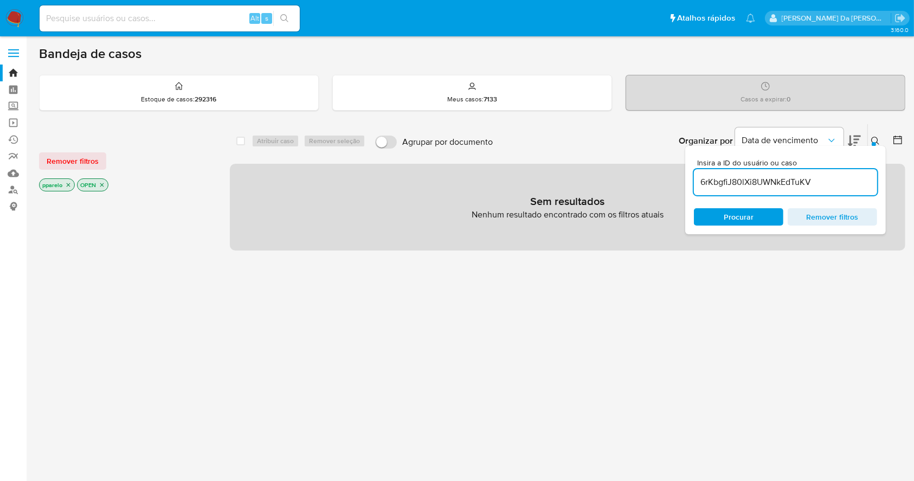
click at [70, 185] on icon "close-filter" at bounding box center [68, 185] width 7 height 7
click at [69, 185] on div "OPEN" at bounding box center [54, 184] width 31 height 13
click at [63, 185] on icon "close-filter" at bounding box center [64, 185] width 7 height 7
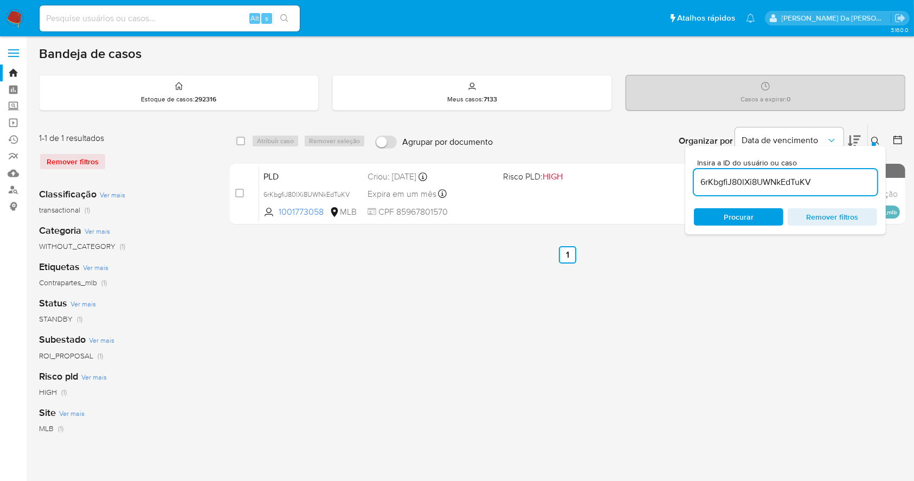
click at [236, 147] on div "select-all-cases-checkbox Atribuir caso Remover seleção Agrupar por documento O…" at bounding box center [567, 141] width 675 height 34
click at [244, 139] on input "checkbox" at bounding box center [240, 141] width 9 height 9
checkbox input "true"
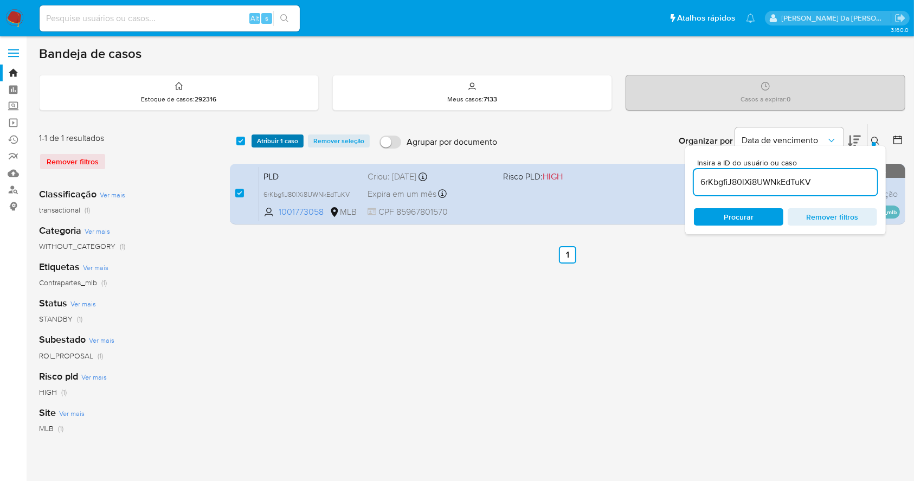
click at [279, 142] on span "Atribuir 1 caso" at bounding box center [277, 140] width 41 height 11
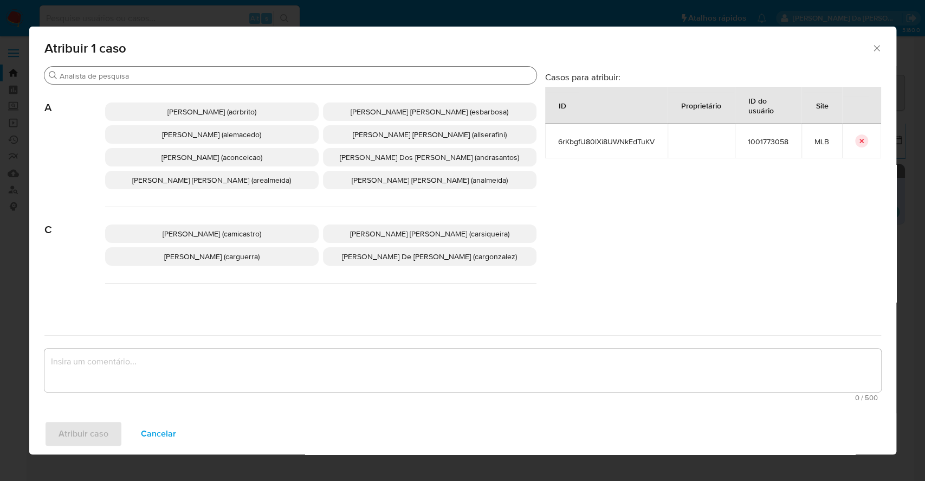
click at [338, 76] on input "Buscar" at bounding box center [296, 76] width 473 height 10
type input "á"
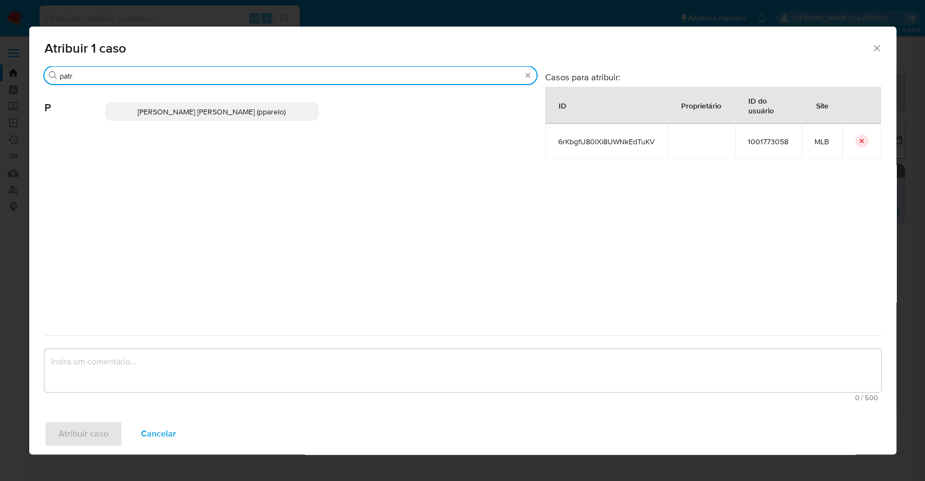
type input "patr"
click at [267, 118] on p "[PERSON_NAME] [PERSON_NAME] (pparelo)" at bounding box center [212, 111] width 214 height 18
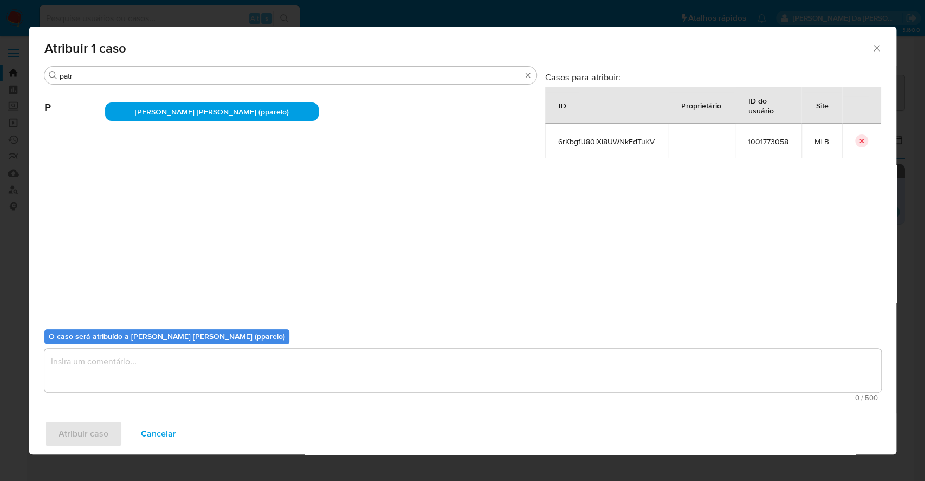
click at [266, 392] on div "0 / 500 500 caracteres restantes" at bounding box center [462, 374] width 837 height 53
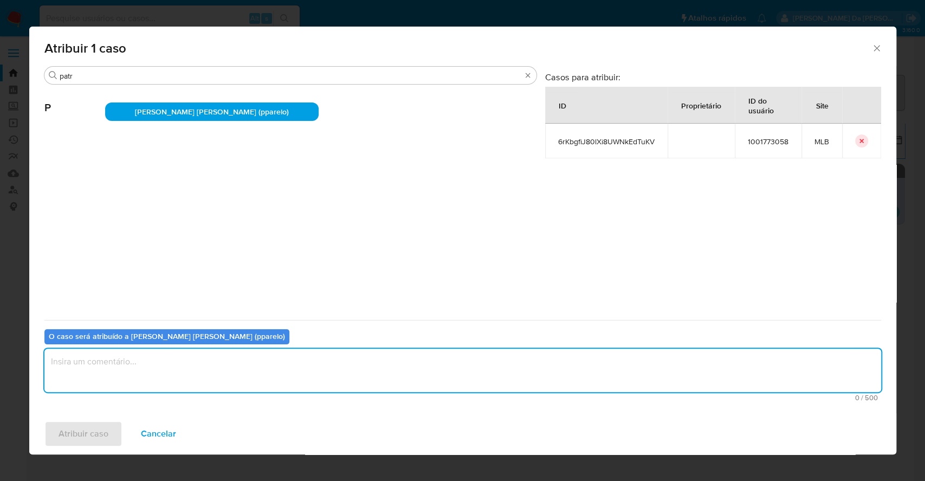
click at [273, 379] on textarea "assign-modal" at bounding box center [462, 369] width 837 height 43
type textarea "."
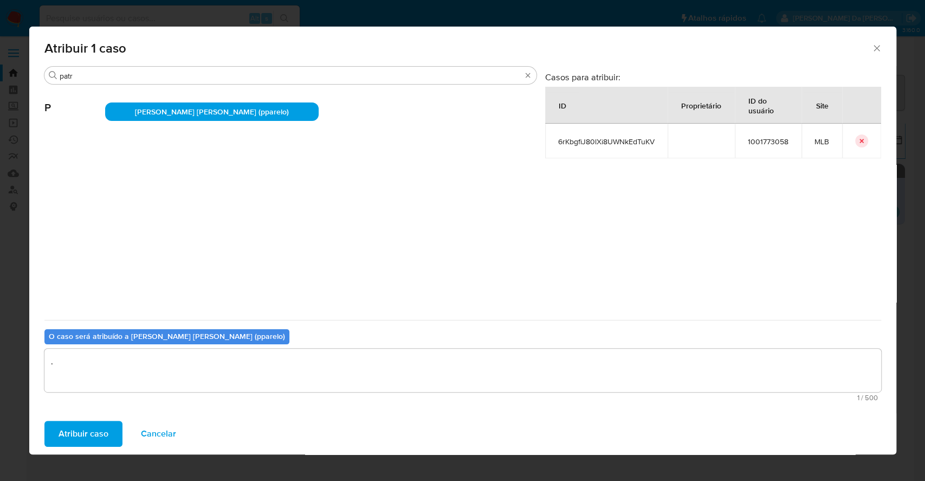
click at [65, 434] on span "Atribuir caso" at bounding box center [84, 434] width 50 height 24
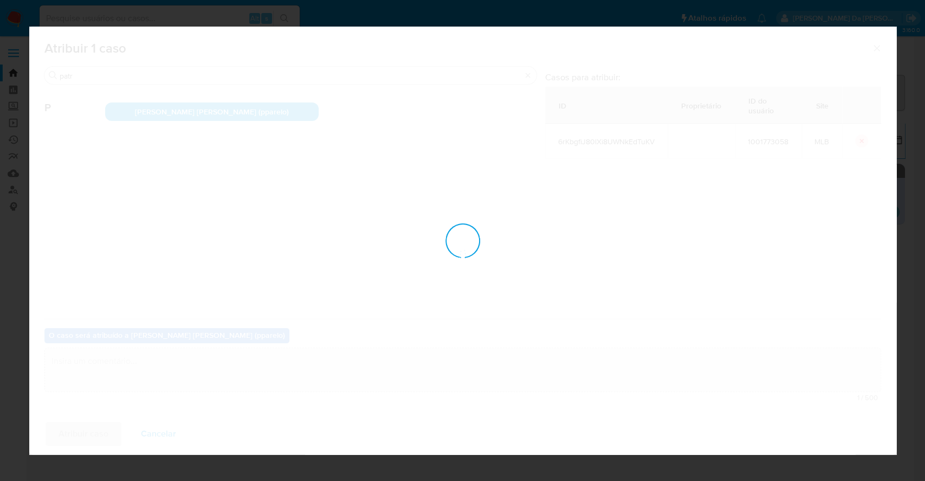
checkbox input "false"
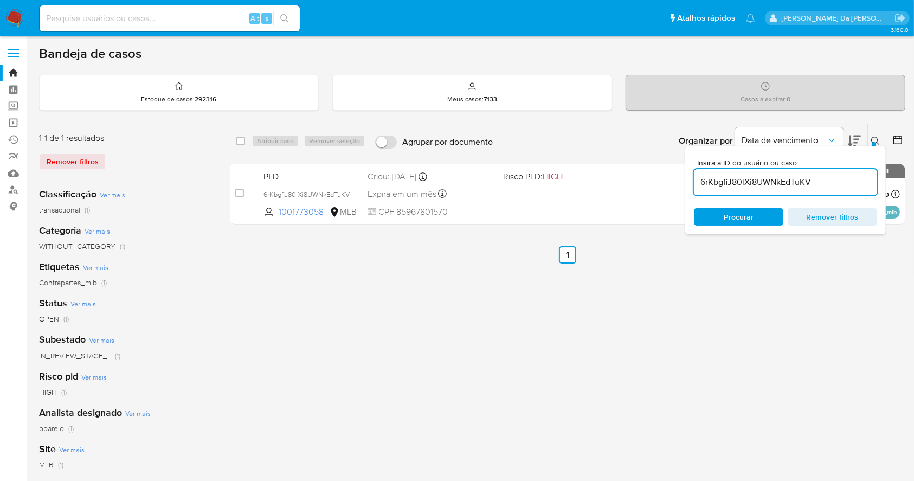
click at [880, 139] on icon at bounding box center [875, 141] width 9 height 9
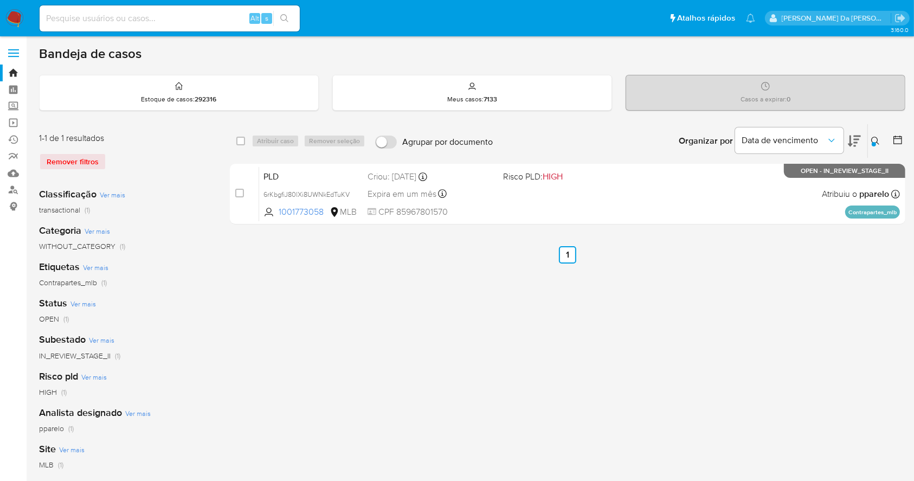
click at [197, 21] on input at bounding box center [170, 18] width 260 height 14
paste input "ZrZMeCYwBzI92z8uYBPNs2pw"
type input "ZrZMeCYwBzI92z8uYBPNs2pw"
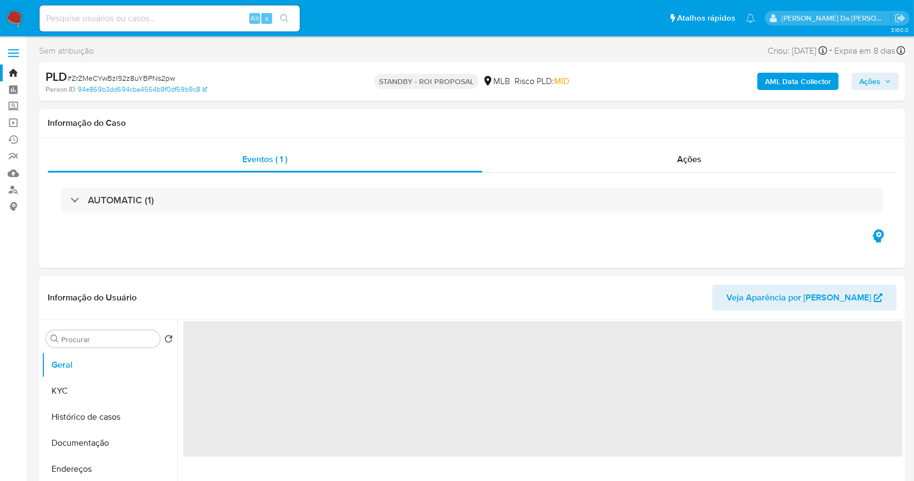
select select "10"
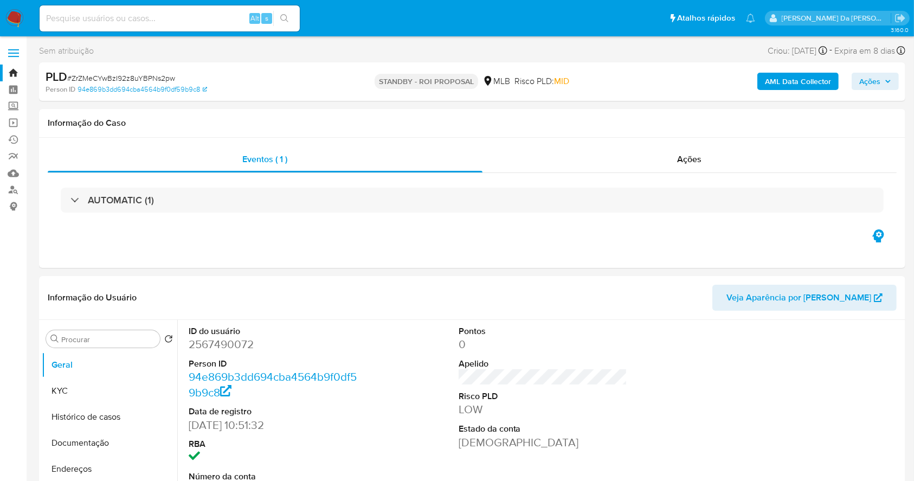
scroll to position [249, 0]
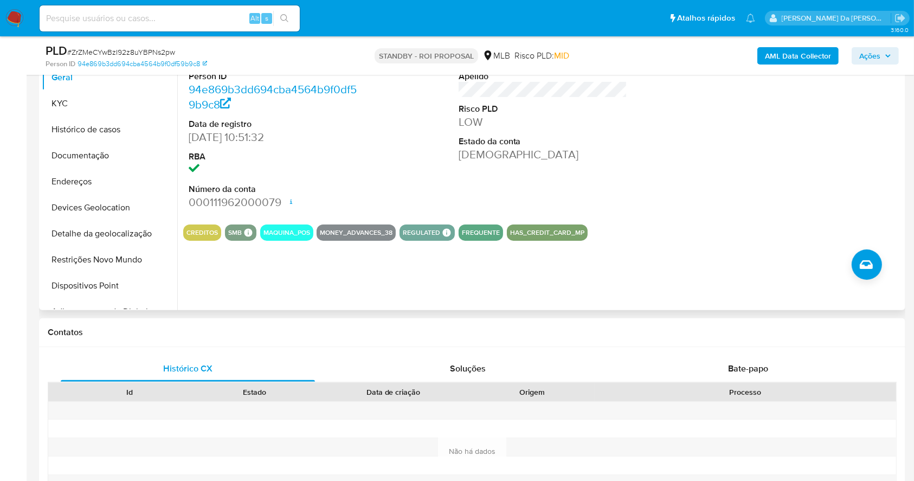
drag, startPoint x: 188, startPoint y: 136, endPoint x: 280, endPoint y: 135, distance: 91.6
click at [280, 135] on dd "[DATE] 10:51:32" at bounding box center [273, 137] width 169 height 15
drag, startPoint x: 105, startPoint y: 152, endPoint x: 150, endPoint y: 160, distance: 46.2
click at [105, 153] on button "Documentação" at bounding box center [105, 156] width 127 height 26
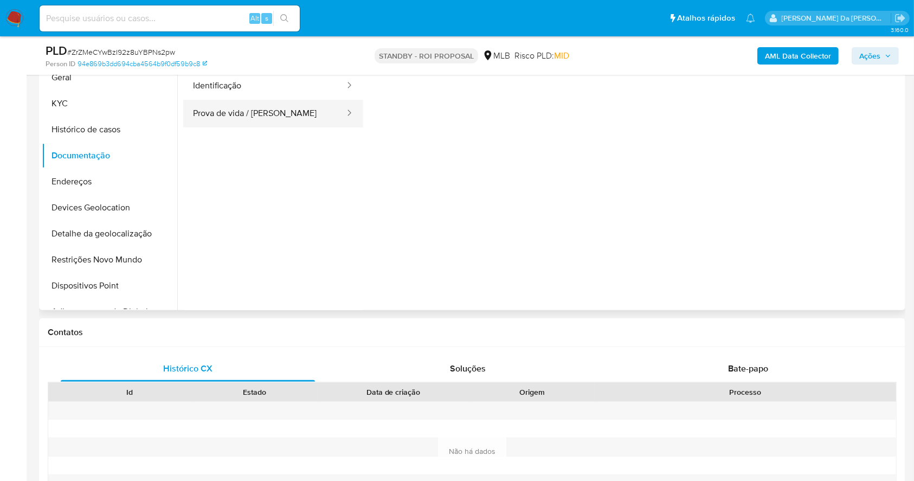
click at [263, 117] on button "Prova de vida / [PERSON_NAME]" at bounding box center [264, 114] width 163 height 28
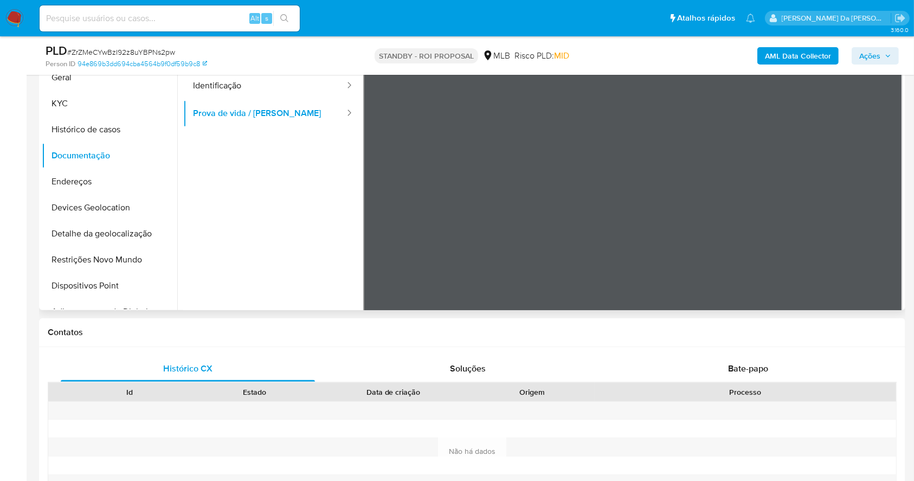
drag, startPoint x: 301, startPoint y: 241, endPoint x: 295, endPoint y: 293, distance: 51.8
click at [295, 293] on ul "Usuário Identificação Prova de vida / [PERSON_NAME]" at bounding box center [273, 202] width 180 height 312
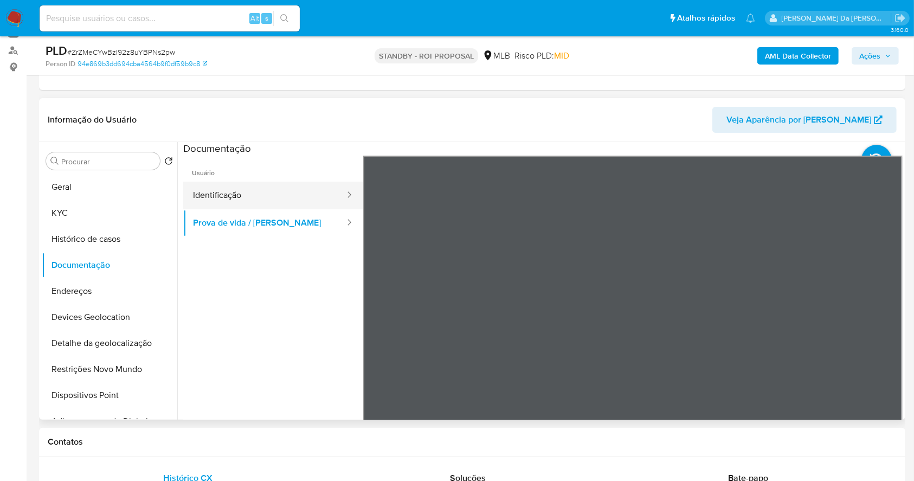
scroll to position [104, 0]
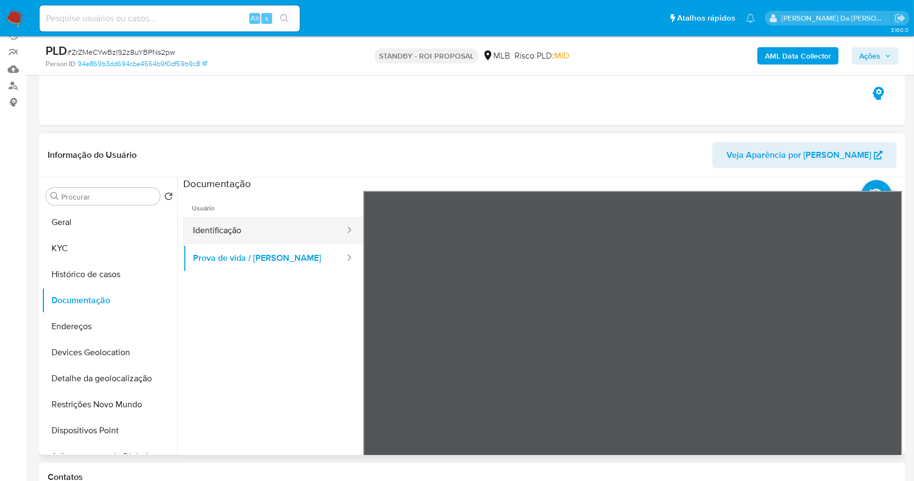
click at [263, 228] on button "Identificação" at bounding box center [264, 231] width 163 height 28
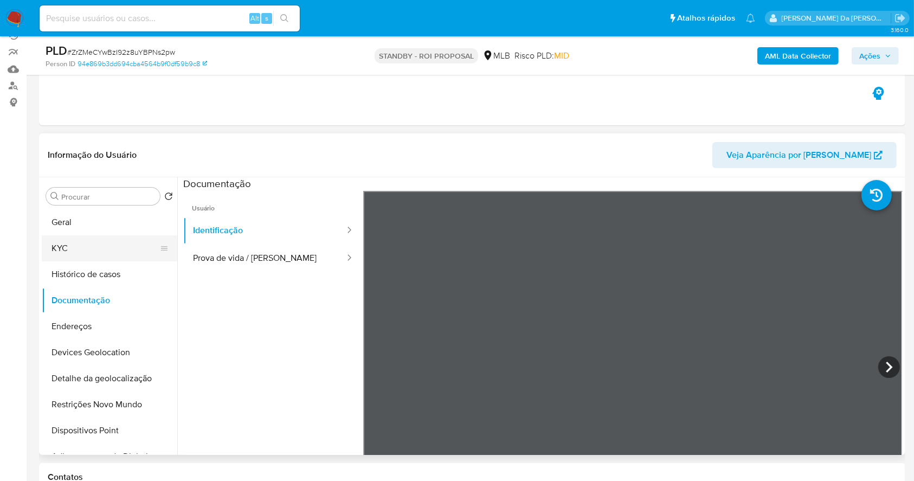
click at [79, 246] on button "KYC" at bounding box center [105, 248] width 127 height 26
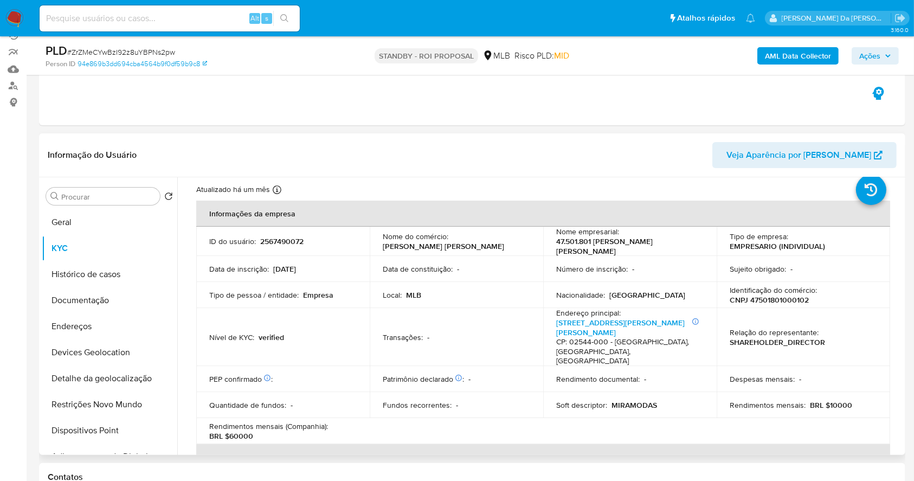
scroll to position [72, 0]
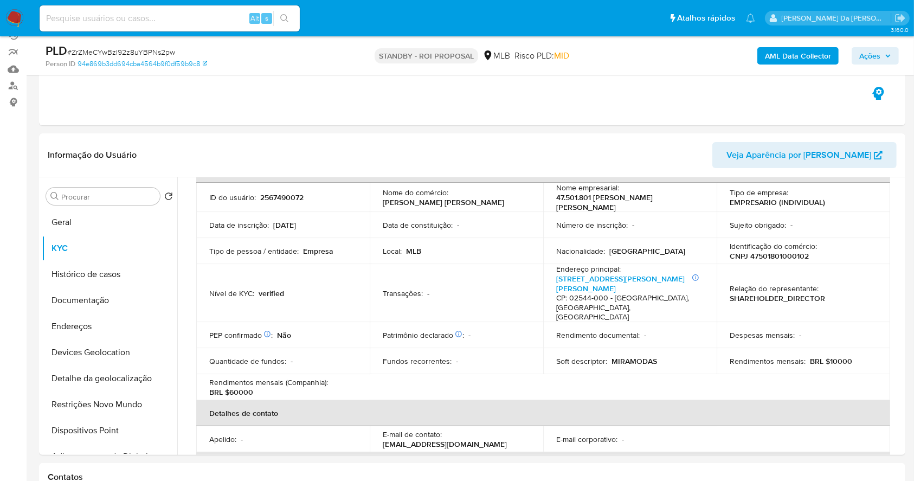
click at [230, 21] on input at bounding box center [170, 18] width 260 height 14
paste input "GNhTJUmWlqgFYENhJ7QYx3EK"
type input "GNhTJUmWlqgFYENhJ7QYx3EK"
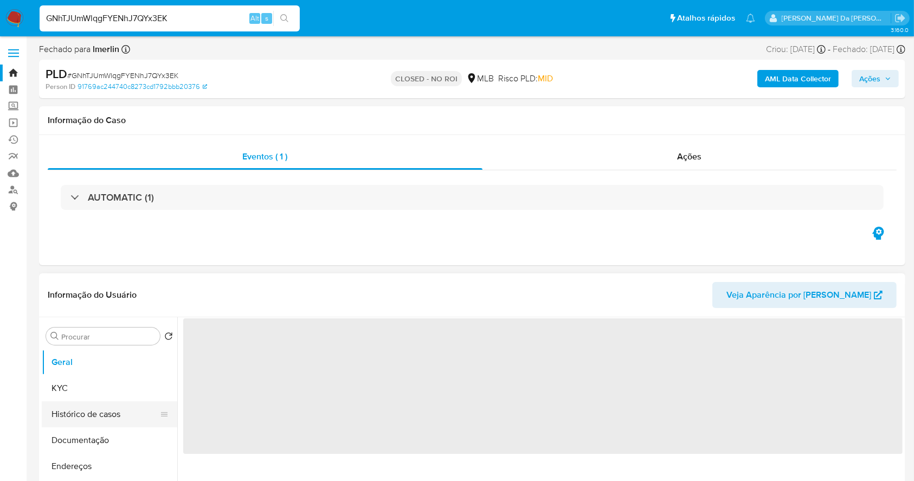
scroll to position [72, 0]
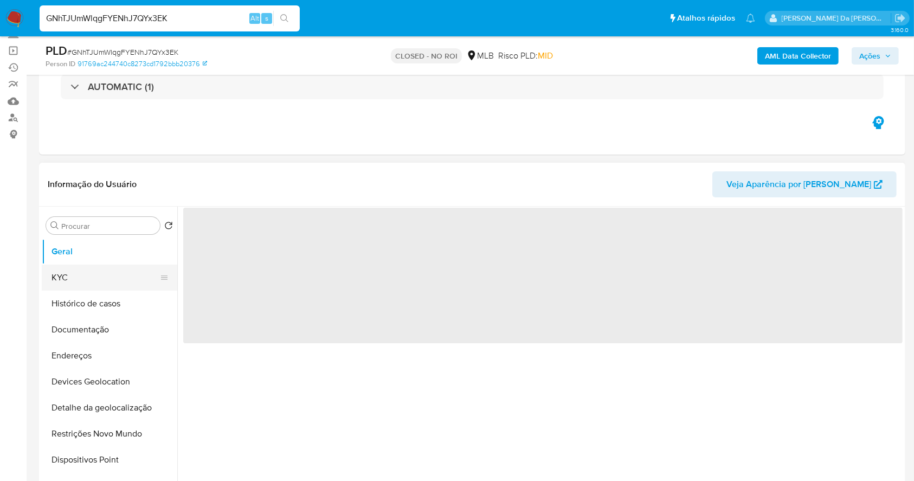
select select "10"
click at [88, 281] on button "KYC" at bounding box center [105, 277] width 127 height 26
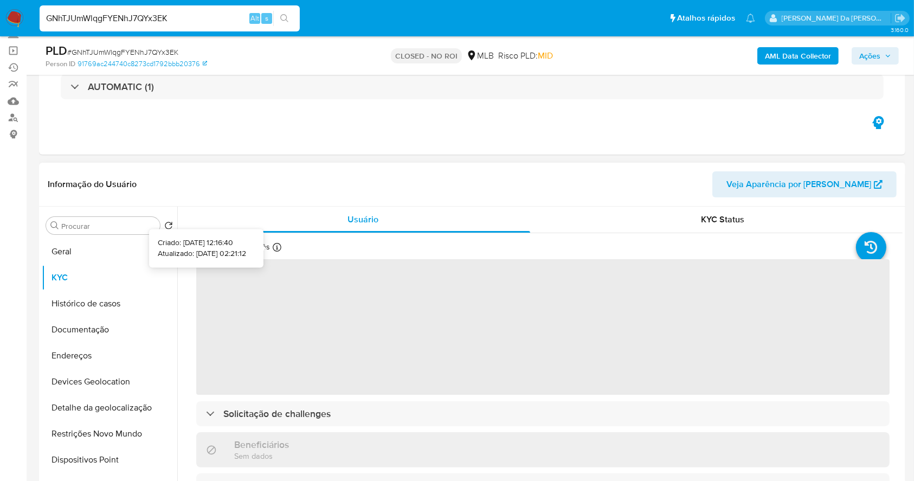
click at [274, 246] on icon at bounding box center [277, 247] width 9 height 9
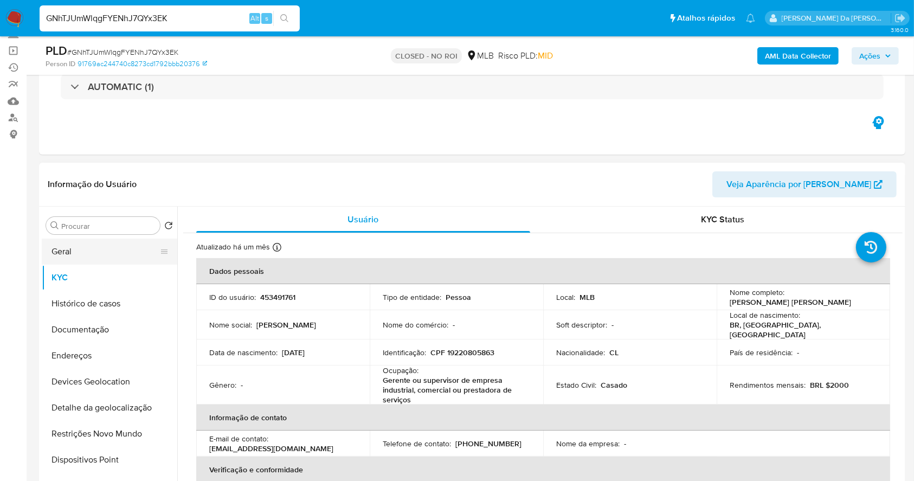
click at [88, 257] on button "Geral" at bounding box center [105, 251] width 127 height 26
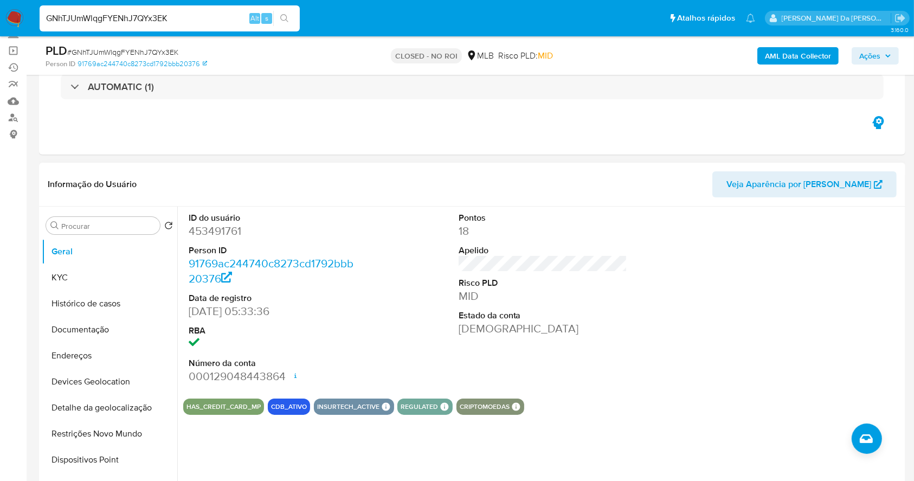
click at [212, 7] on div "GNhTJUmWlqgFYENhJ7QYx3EK Alt s" at bounding box center [170, 18] width 260 height 26
click at [209, 14] on input "GNhTJUmWlqgFYENhJ7QYx3EK" at bounding box center [170, 18] width 260 height 14
click at [208, 14] on input "GNhTJUmWlqgFYENhJ7QYx3EK" at bounding box center [170, 18] width 260 height 14
click at [112, 307] on button "Histórico de casos" at bounding box center [105, 303] width 127 height 26
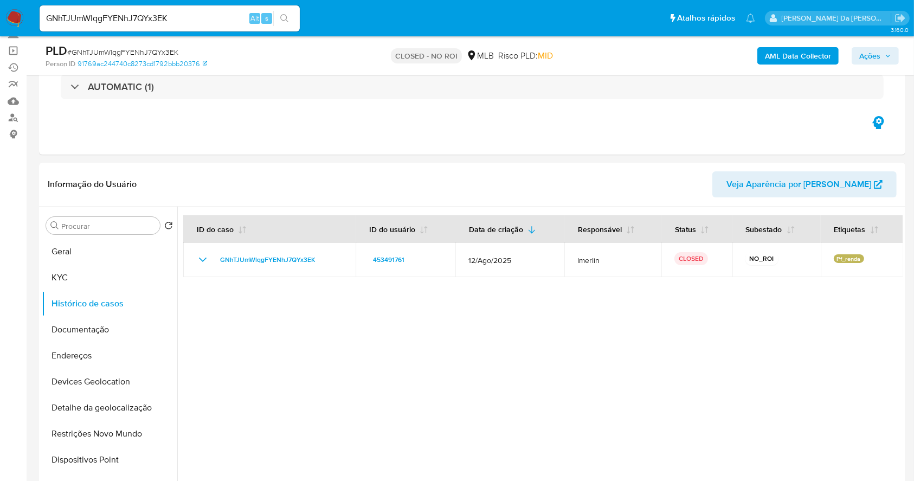
click at [225, 18] on input "GNhTJUmWlqgFYENhJ7QYx3EK" at bounding box center [170, 18] width 260 height 14
paste input "Dgd47yluPJUqybgje1XIFXOW"
type input "Dgd47yluPJUqybgje1XIFXOW"
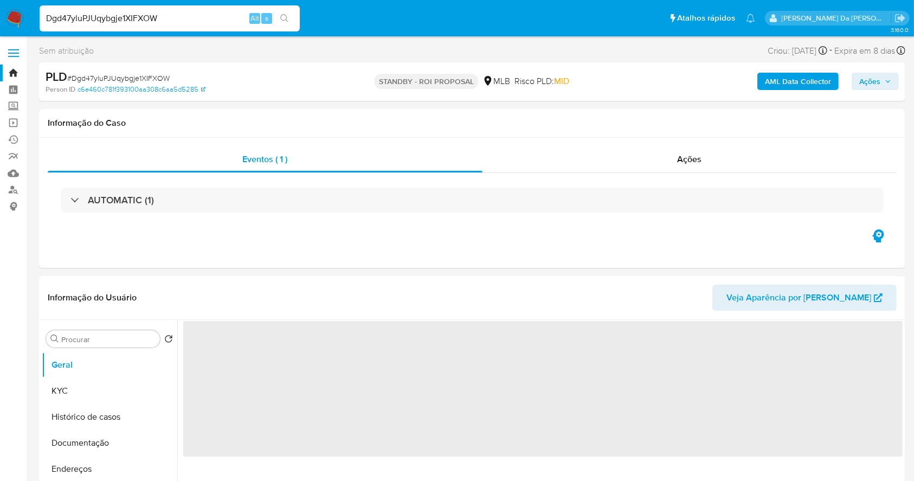
select select "10"
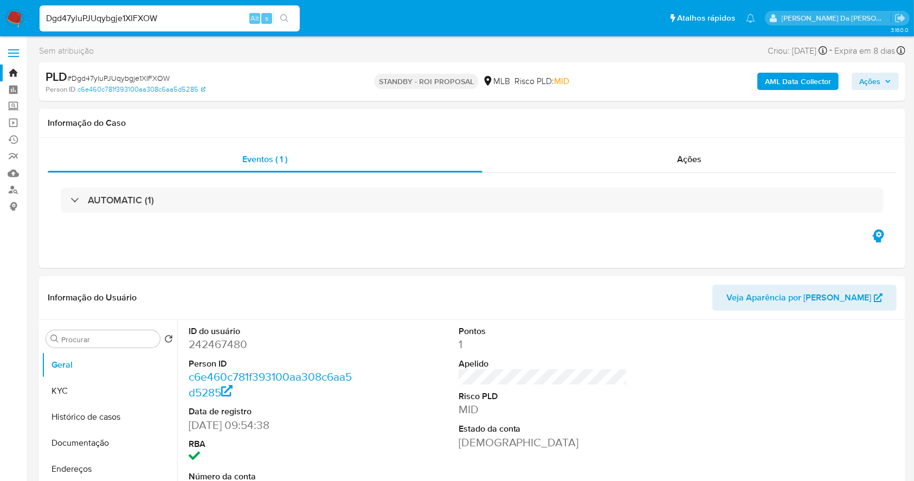
click at [182, 14] on input "Dgd47yluPJUqybgje1XIFXOW" at bounding box center [170, 18] width 260 height 14
paste input "c7HhpFiRvvQSHvCXD5p9NOSa"
type input "c7HhpFiRvvQSHvCXD5p9NOSa"
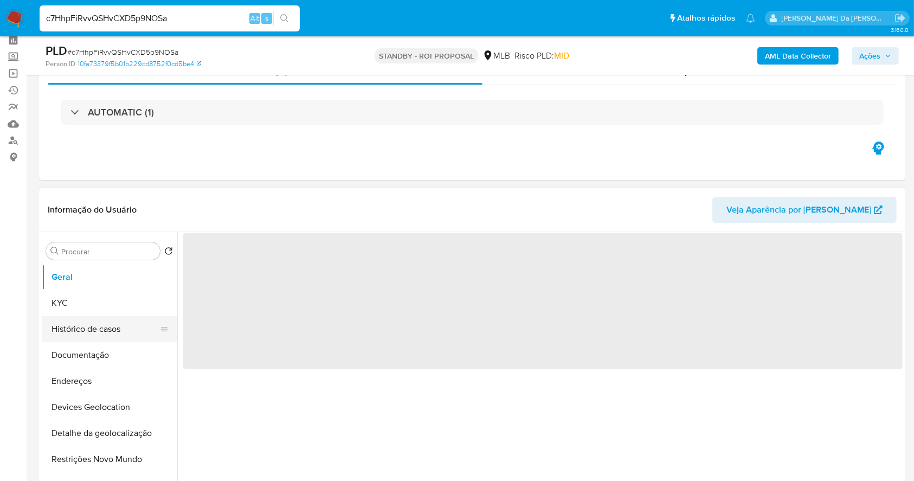
scroll to position [72, 0]
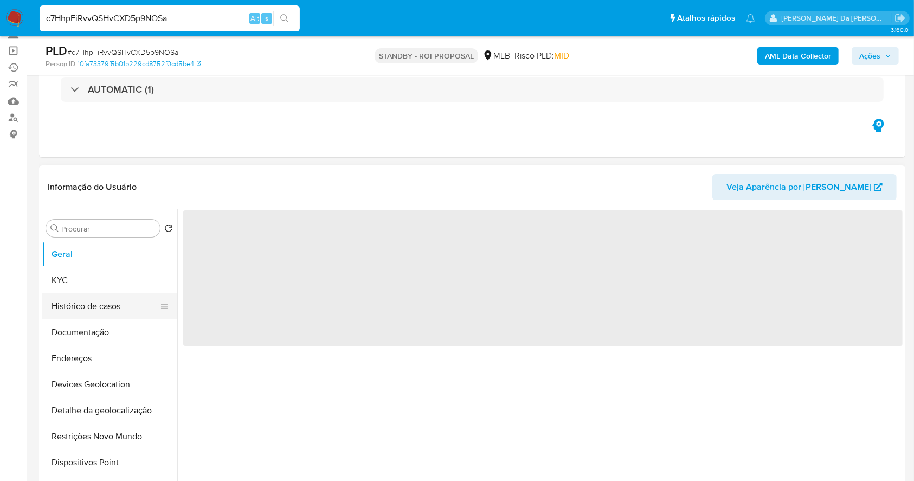
drag, startPoint x: 88, startPoint y: 334, endPoint x: 157, endPoint y: 293, distance: 79.9
click at [87, 334] on button "Documentação" at bounding box center [109, 332] width 135 height 26
select select "10"
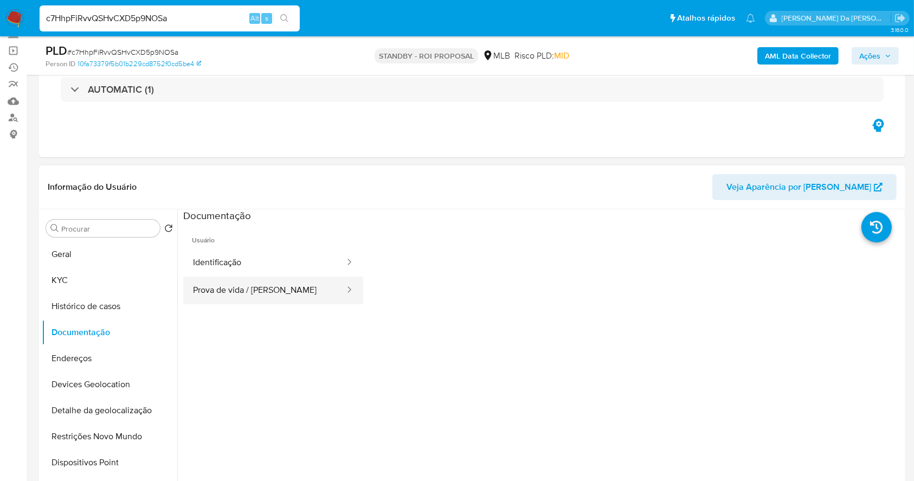
click at [251, 299] on button "Prova de vida / [PERSON_NAME]" at bounding box center [264, 290] width 163 height 28
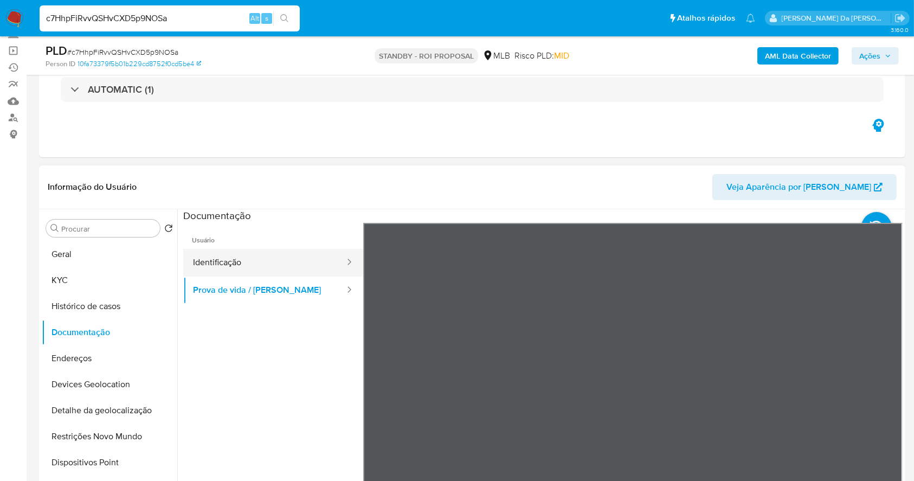
click at [237, 260] on button "Identificação" at bounding box center [264, 263] width 163 height 28
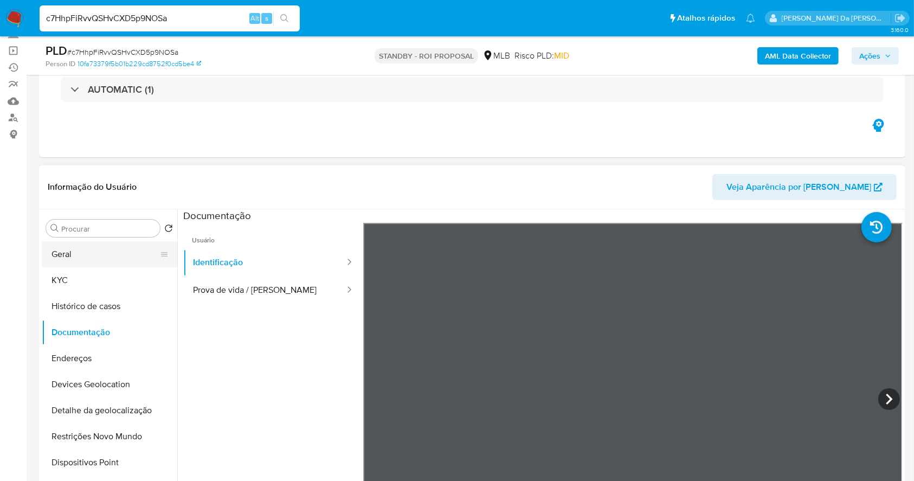
click at [74, 256] on button "Geral" at bounding box center [105, 254] width 127 height 26
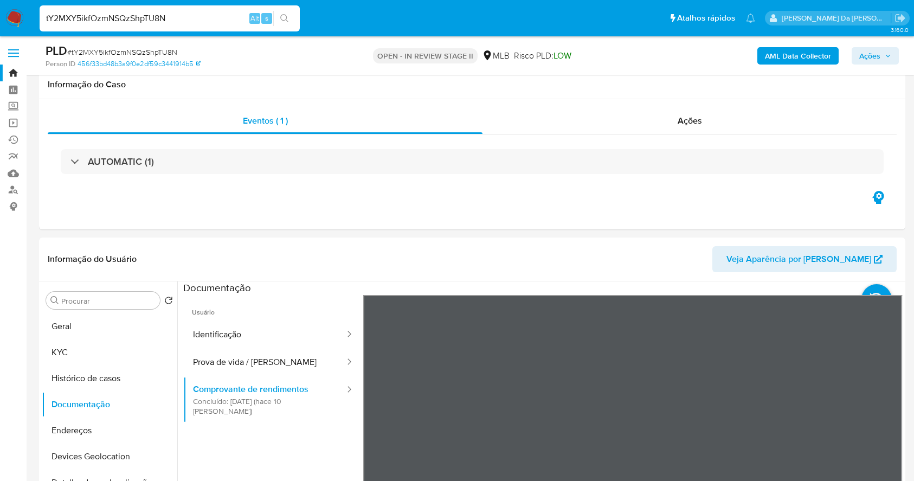
select select "10"
click at [223, 12] on input "tY2MXY5ikfOzmNSQzShpTU8N" at bounding box center [170, 18] width 260 height 14
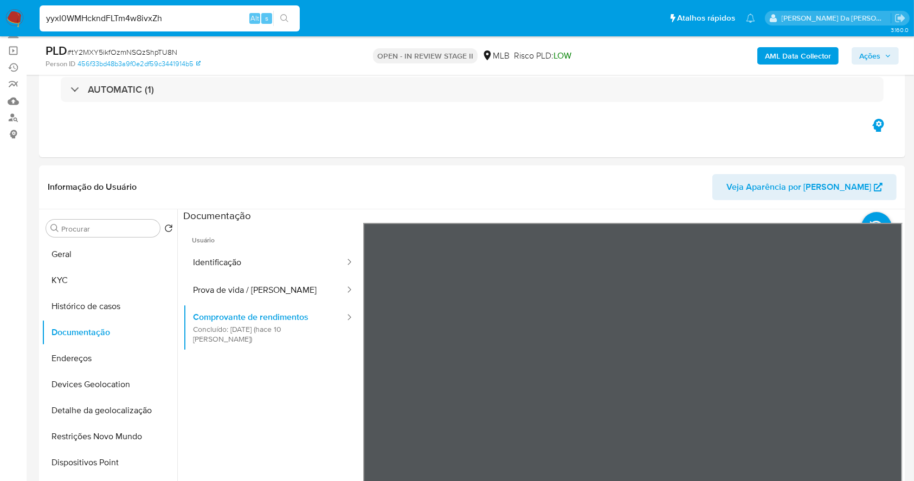
type input "yyxI0WMHckndFLTm4w8ivxZh"
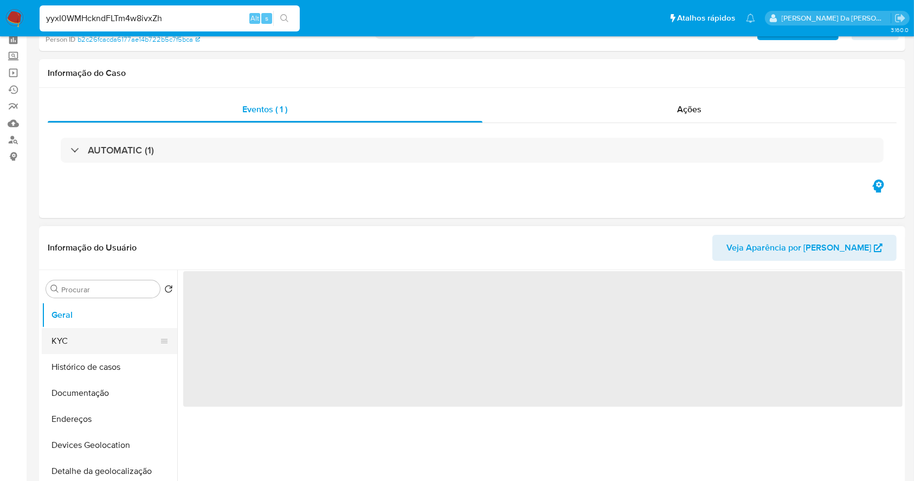
scroll to position [72, 0]
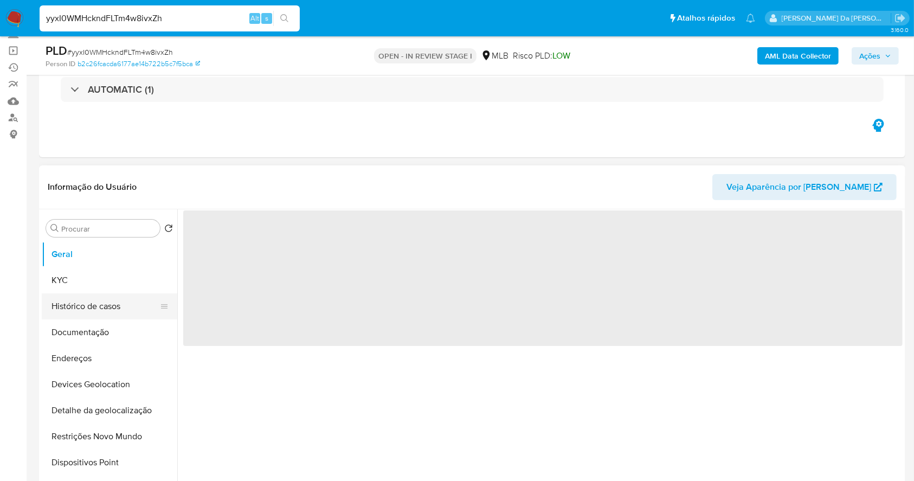
select select "10"
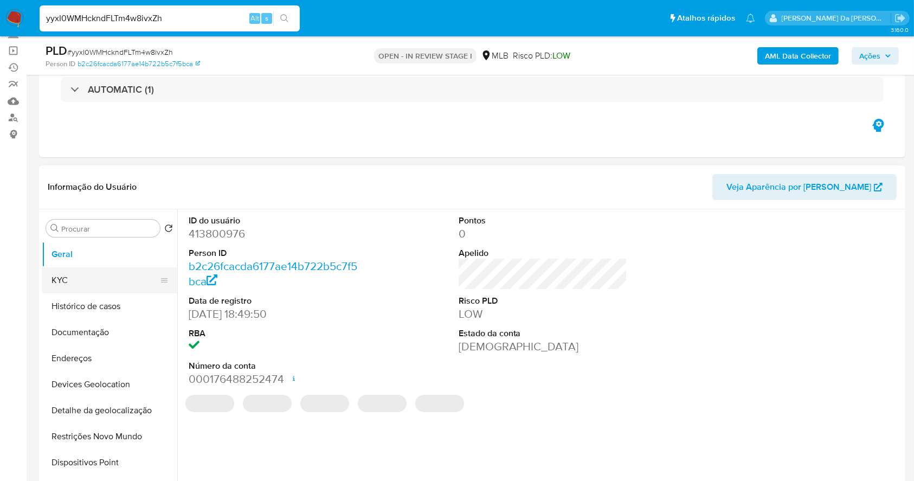
click at [76, 283] on button "KYC" at bounding box center [105, 280] width 127 height 26
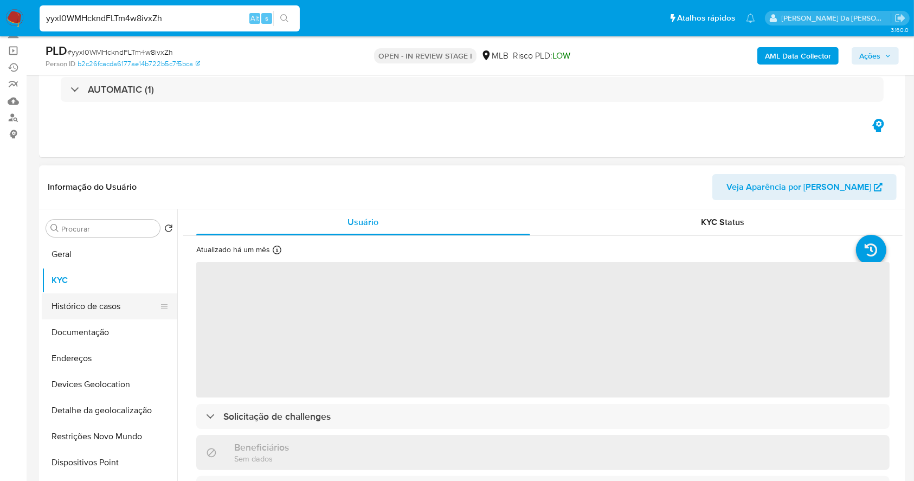
click at [101, 306] on button "Histórico de casos" at bounding box center [105, 306] width 127 height 26
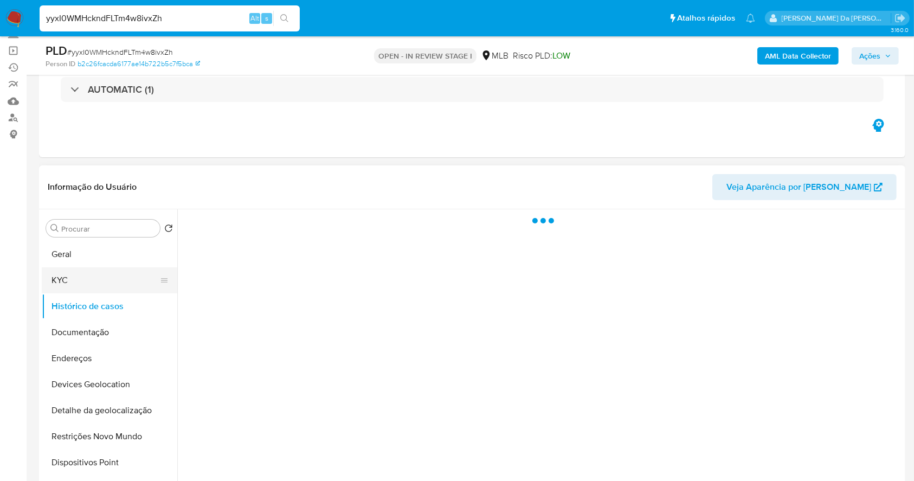
click at [96, 279] on button "KYC" at bounding box center [105, 280] width 127 height 26
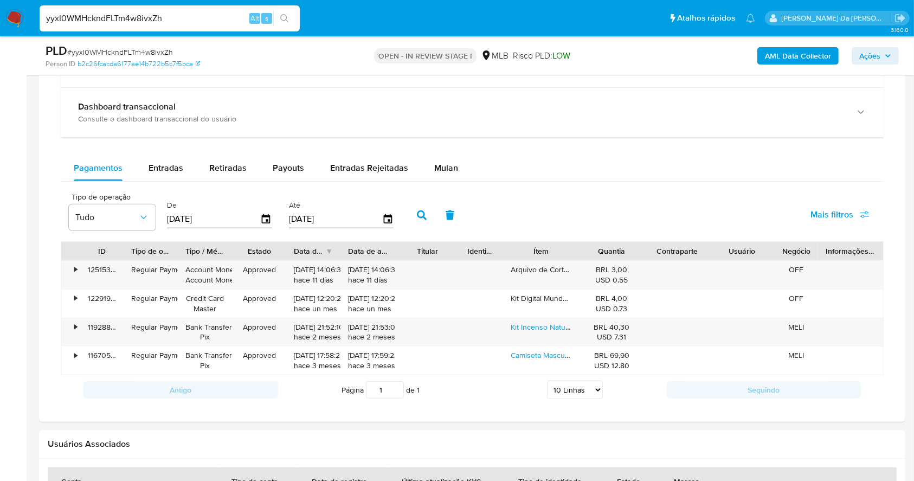
scroll to position [867, 0]
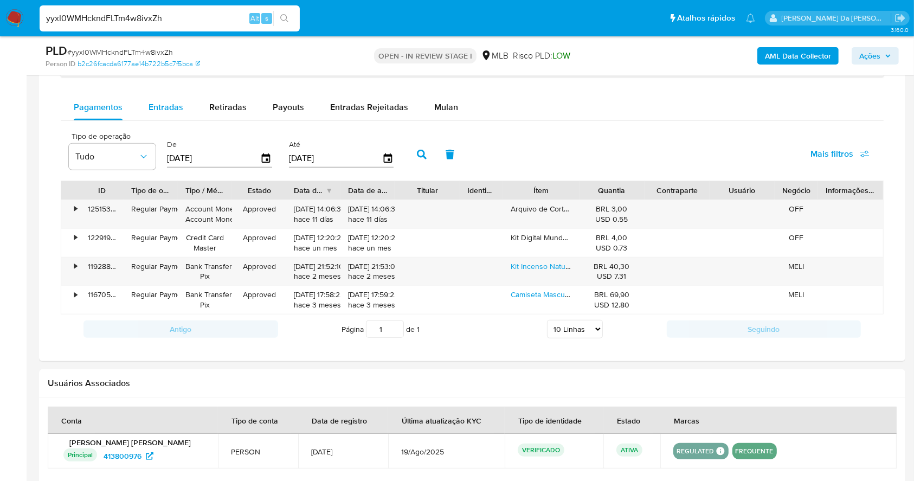
click at [173, 109] on span "Entradas" at bounding box center [165, 107] width 35 height 12
select select "10"
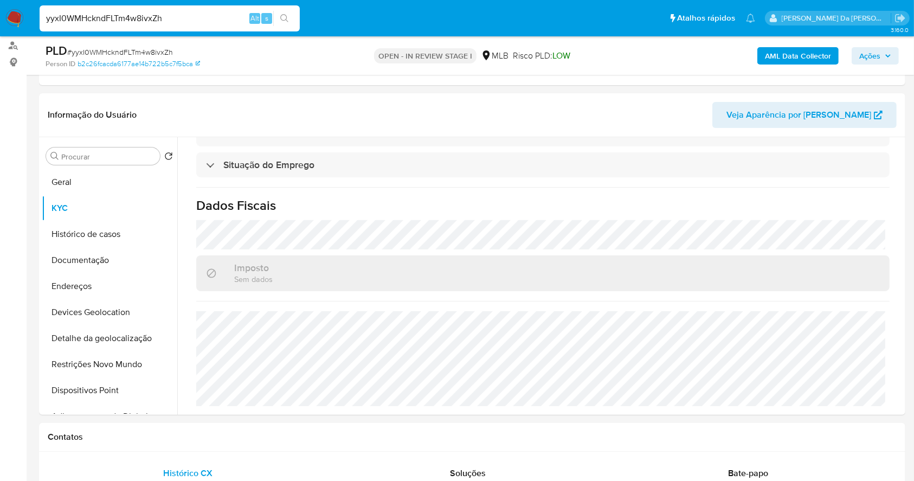
scroll to position [72, 0]
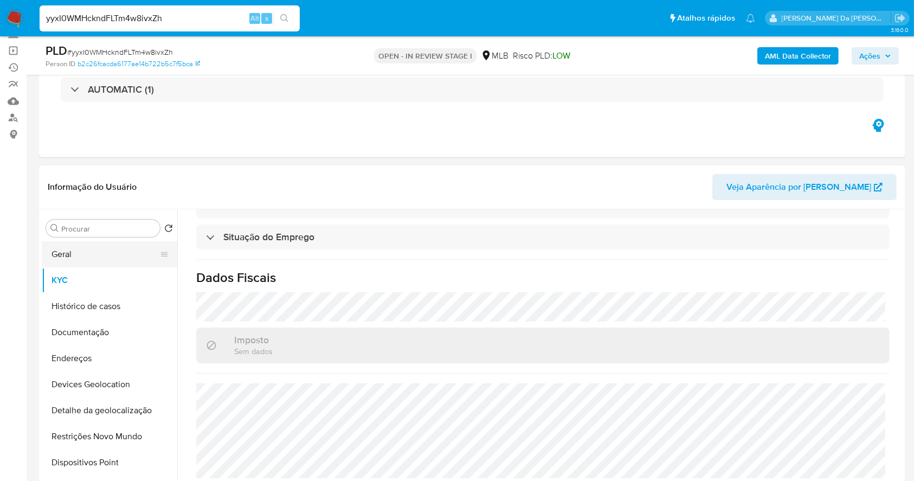
click at [115, 256] on button "Geral" at bounding box center [105, 254] width 127 height 26
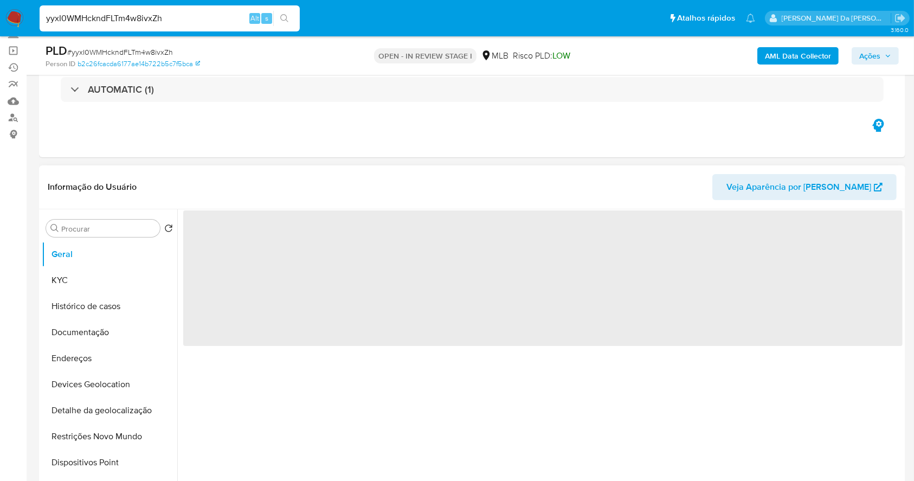
scroll to position [0, 0]
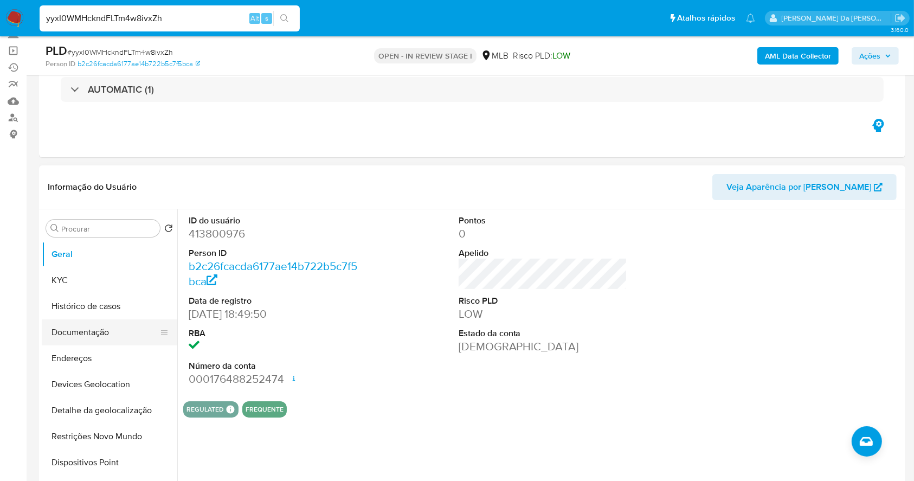
click at [105, 329] on button "Documentação" at bounding box center [105, 332] width 127 height 26
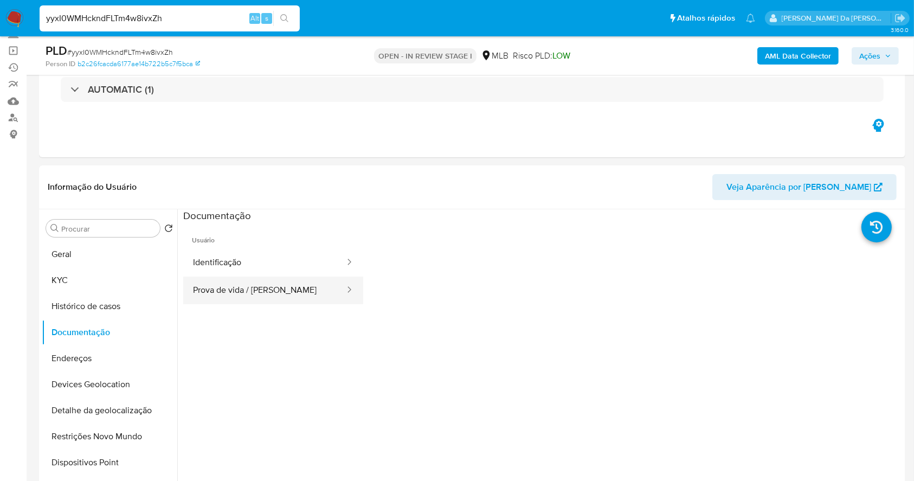
click at [257, 288] on button "Prova de vida / Selfie" at bounding box center [264, 290] width 163 height 28
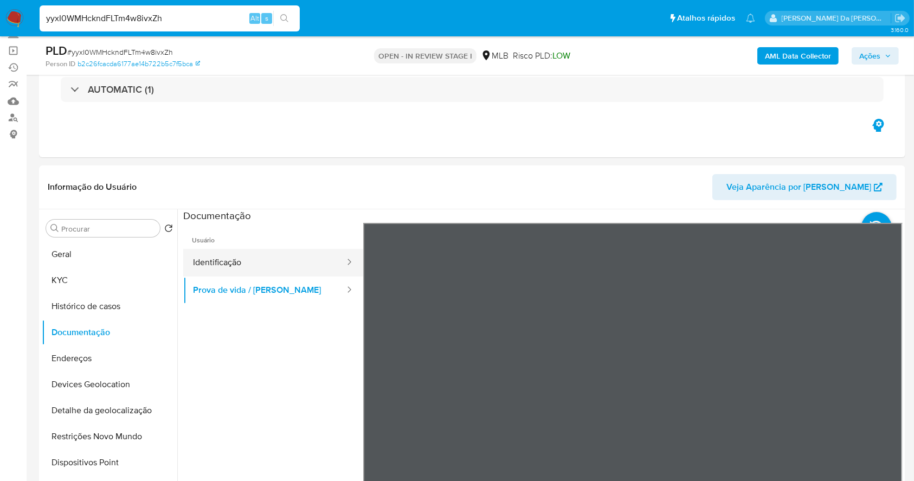
click at [286, 262] on button "Identificação" at bounding box center [264, 263] width 163 height 28
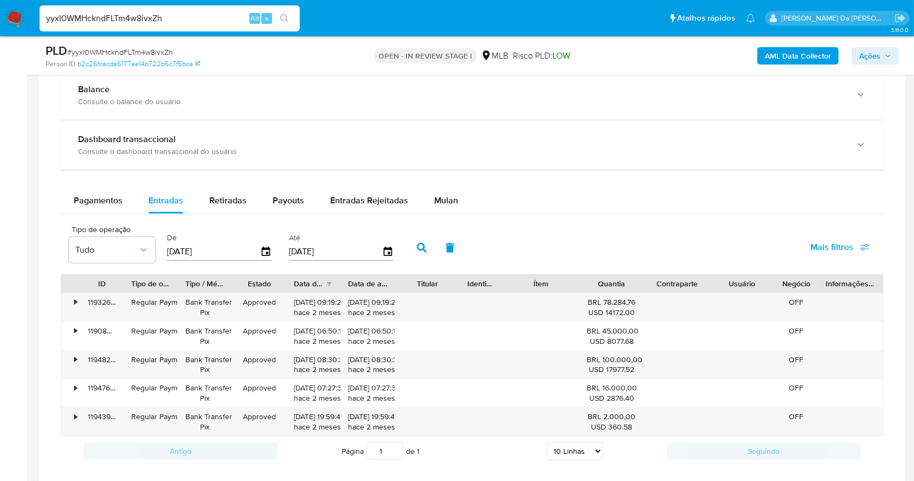
scroll to position [794, 0]
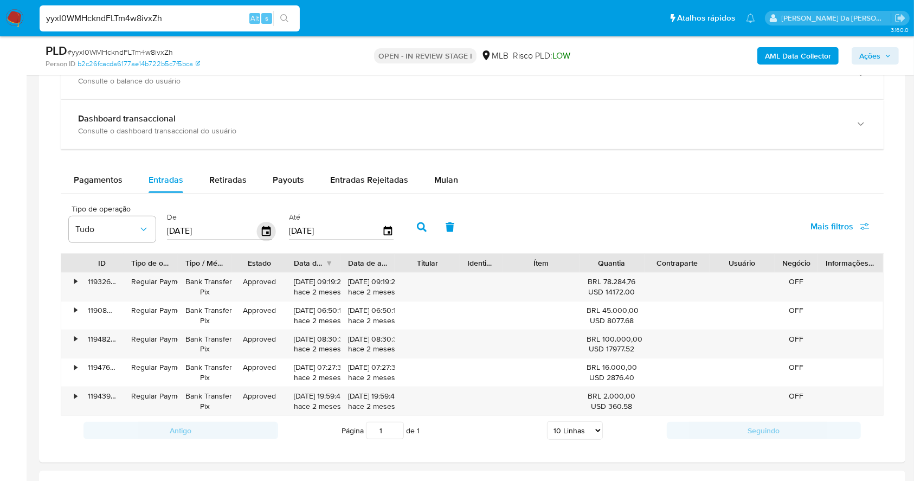
click at [263, 233] on icon "button" at bounding box center [266, 231] width 19 height 19
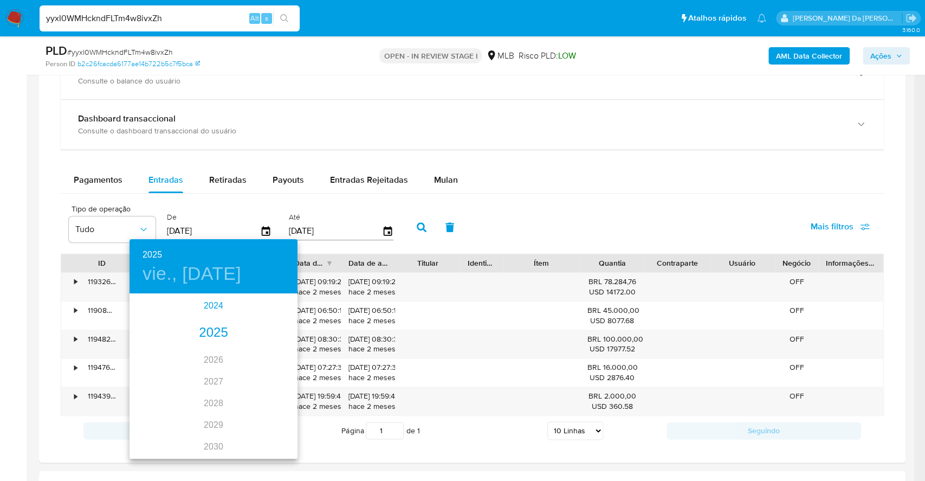
click at [210, 306] on div "2024" at bounding box center [214, 306] width 168 height 22
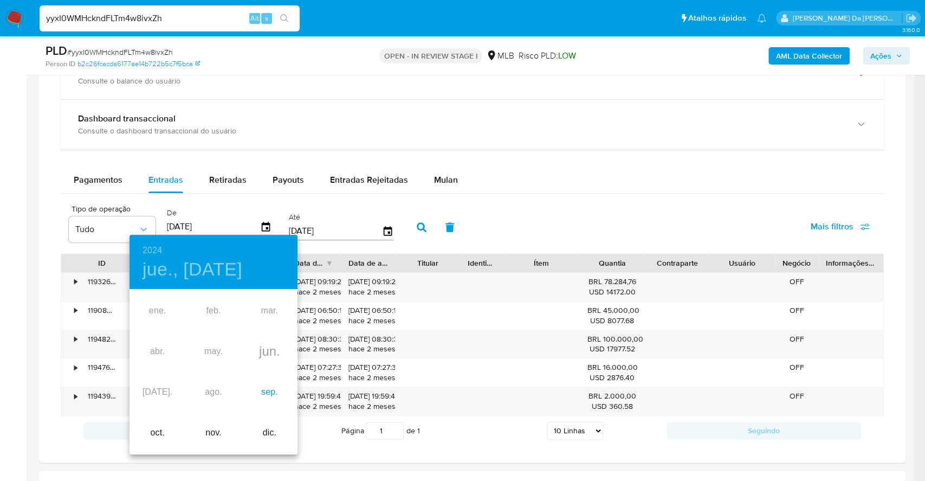
click at [269, 395] on div "sep." at bounding box center [270, 392] width 56 height 41
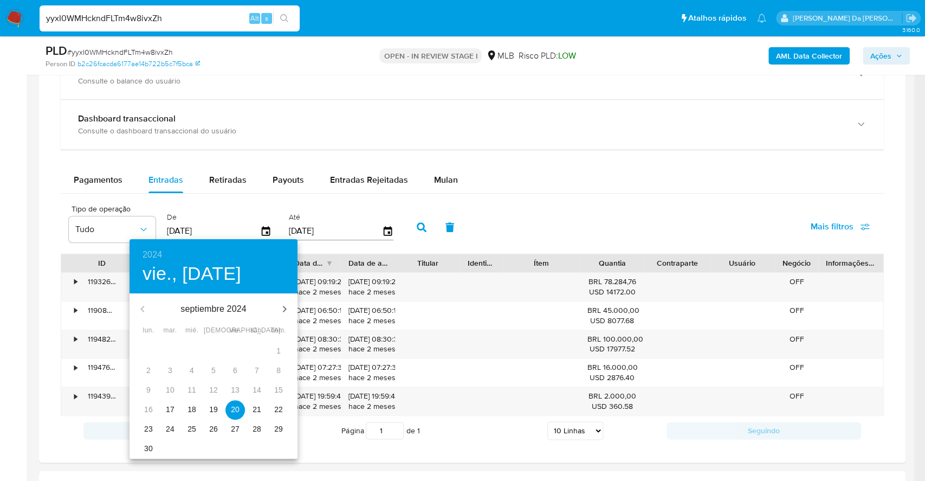
click at [169, 409] on p "17" at bounding box center [170, 409] width 9 height 11
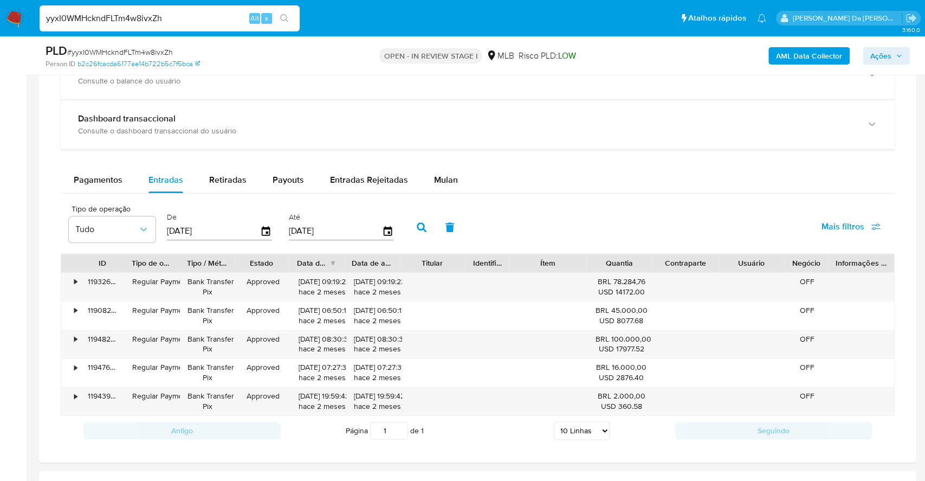
type input "17/09/2024"
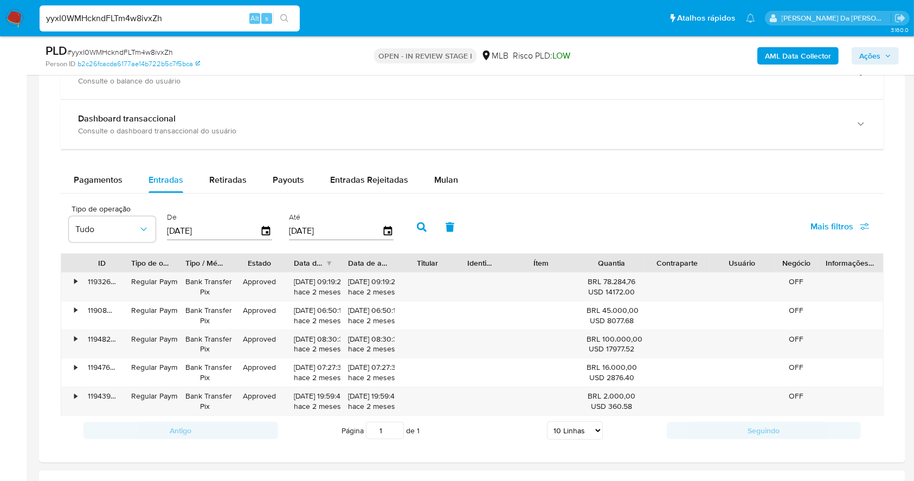
click at [416, 229] on button "button" at bounding box center [422, 227] width 28 height 26
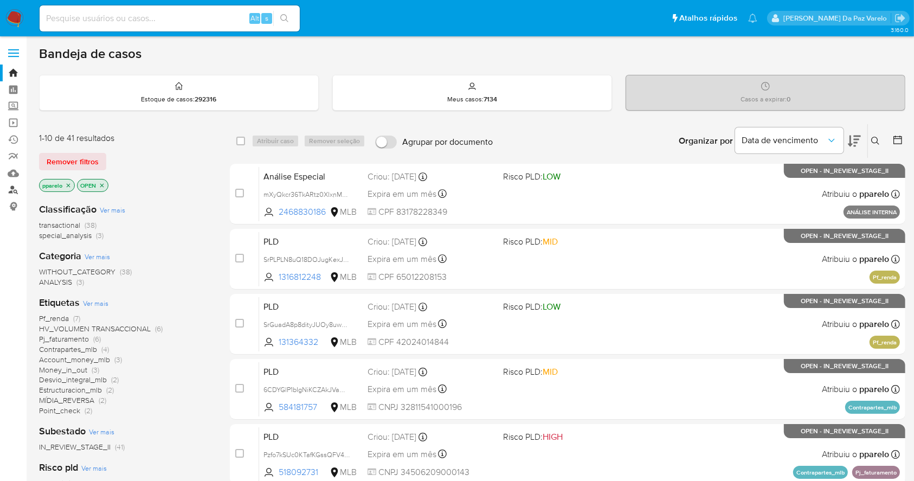
click at [11, 189] on link "Localizador de pessoas" at bounding box center [64, 190] width 129 height 17
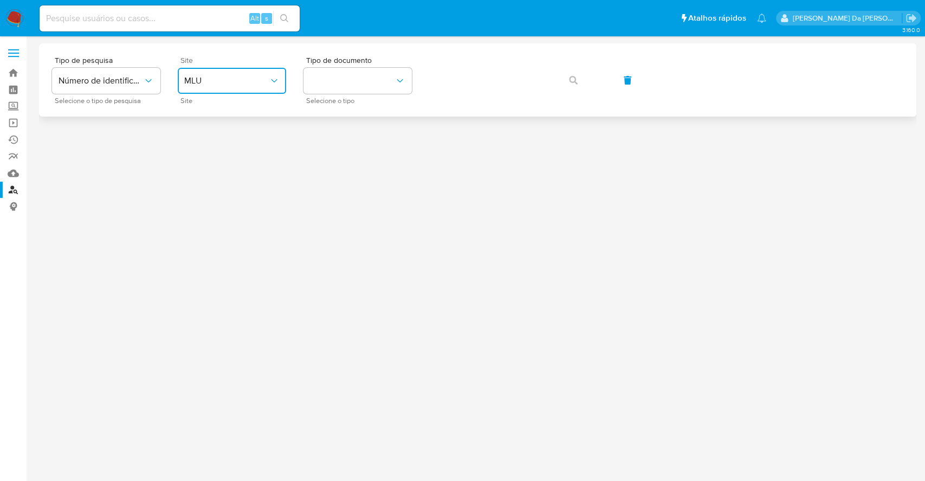
click at [200, 82] on span "MLU" at bounding box center [226, 80] width 85 height 11
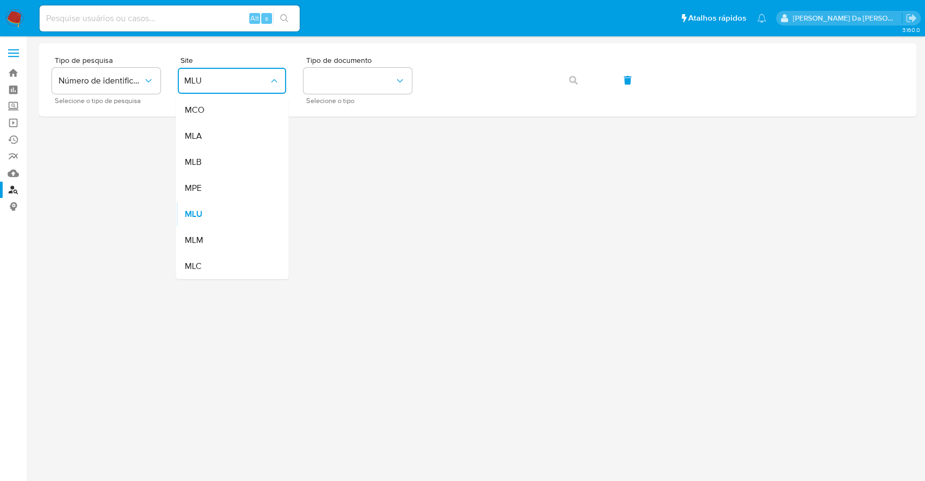
click at [201, 171] on div "MLB" at bounding box center [228, 162] width 89 height 26
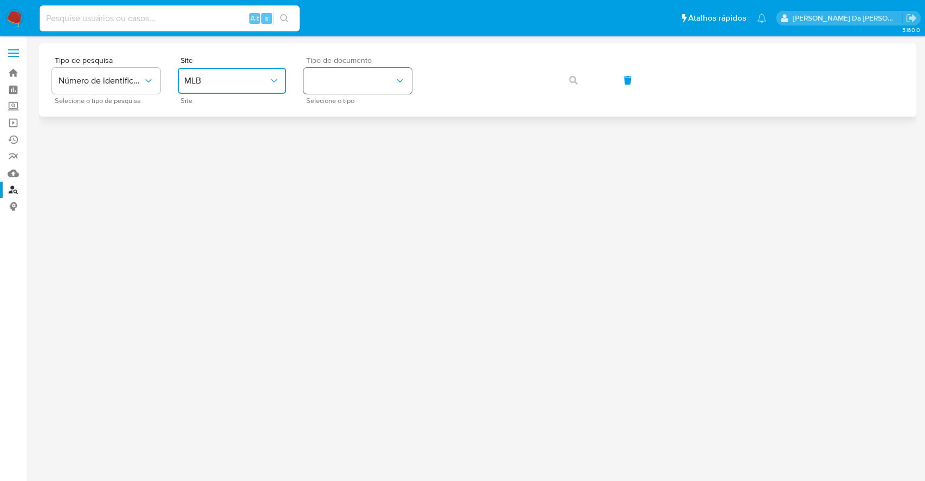
click at [337, 75] on button "identificationType" at bounding box center [357, 81] width 108 height 26
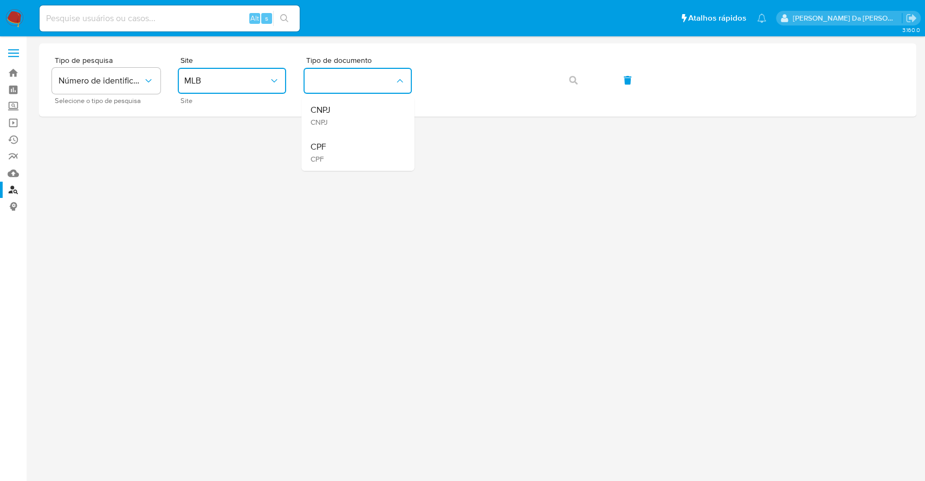
click at [359, 151] on div "CPF CPF" at bounding box center [354, 152] width 89 height 37
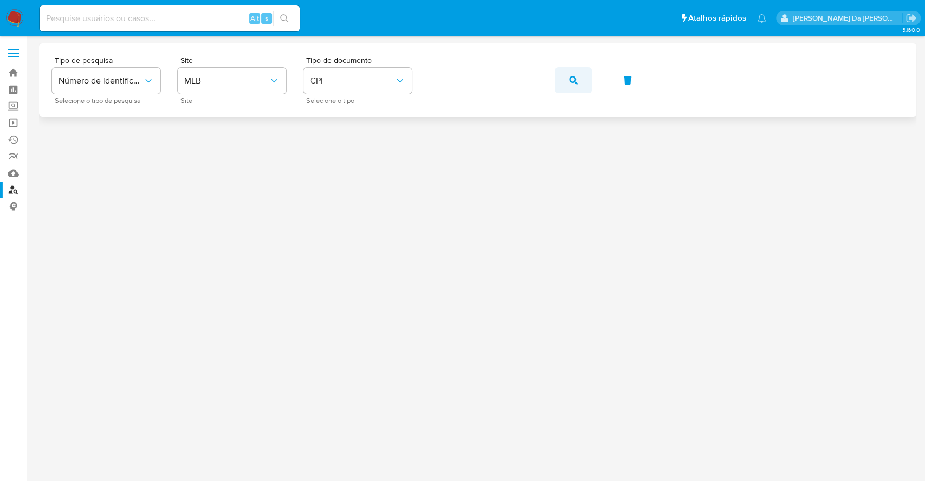
click at [573, 81] on icon "button" at bounding box center [573, 80] width 9 height 9
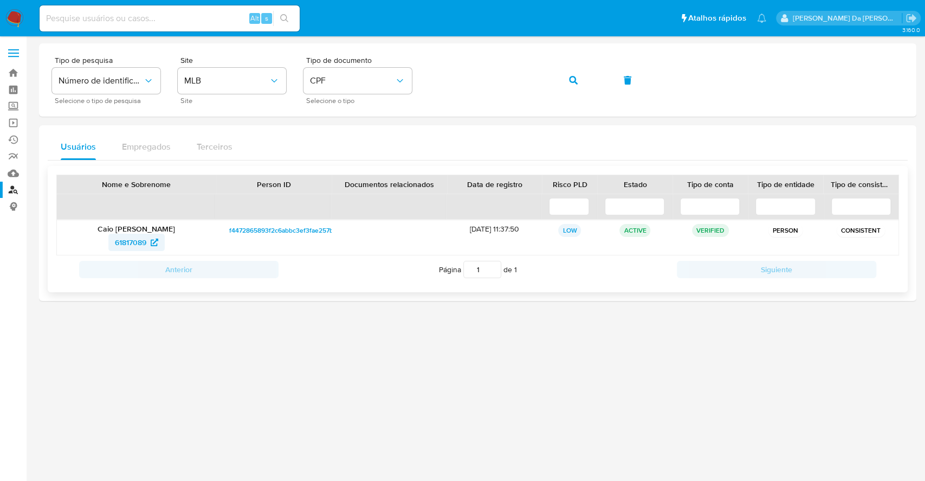
click at [158, 241] on icon at bounding box center [155, 242] width 8 height 8
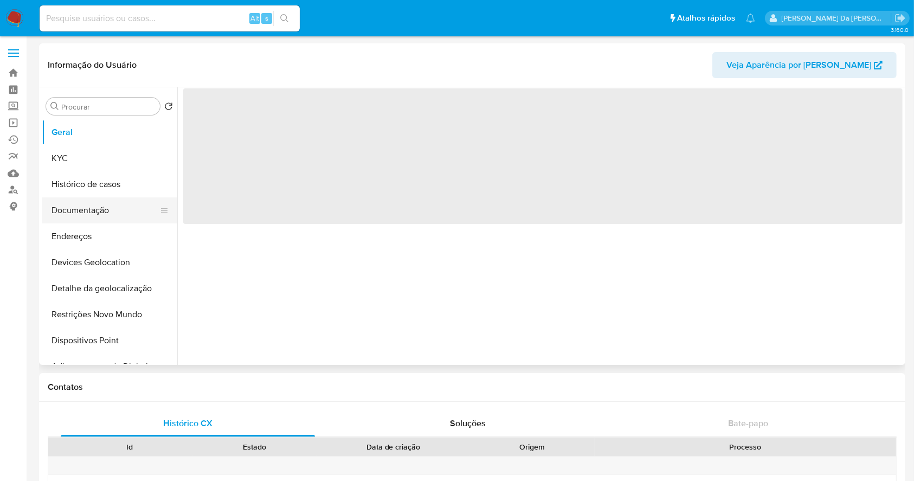
select select "10"
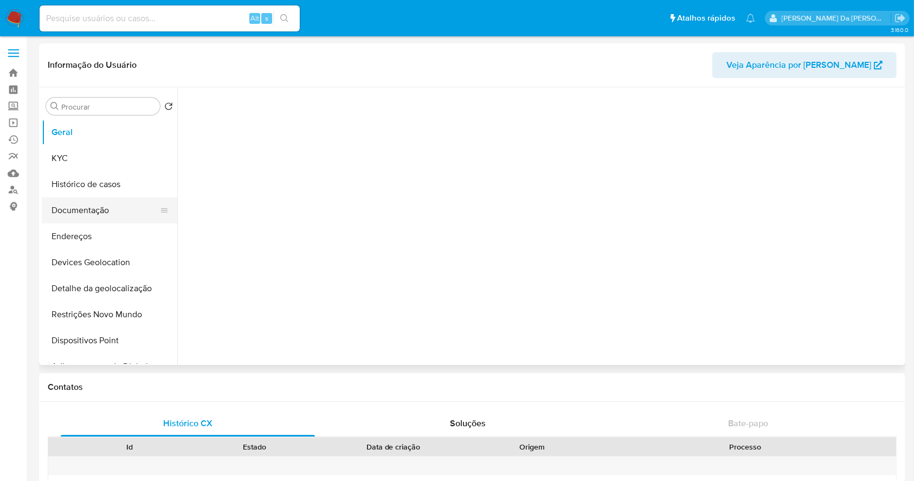
click at [104, 207] on button "Documentação" at bounding box center [105, 210] width 127 height 26
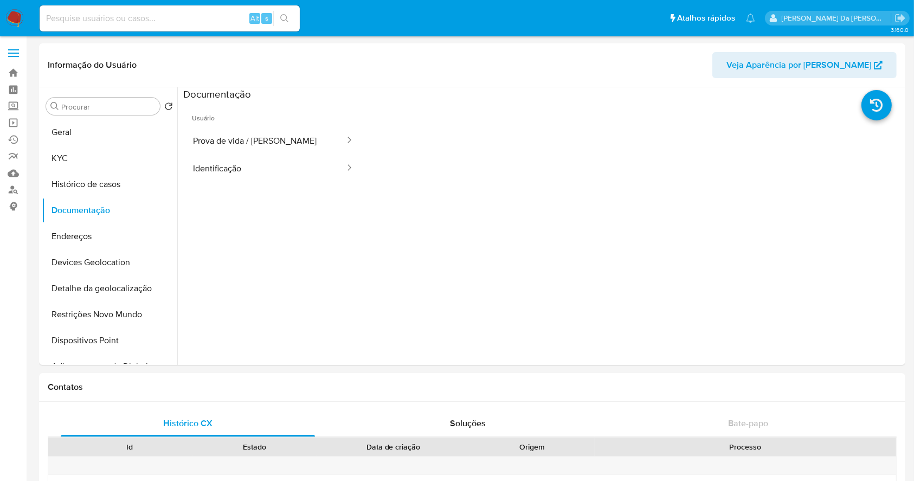
click at [243, 141] on button "Prova de vida / Selfie" at bounding box center [264, 141] width 163 height 28
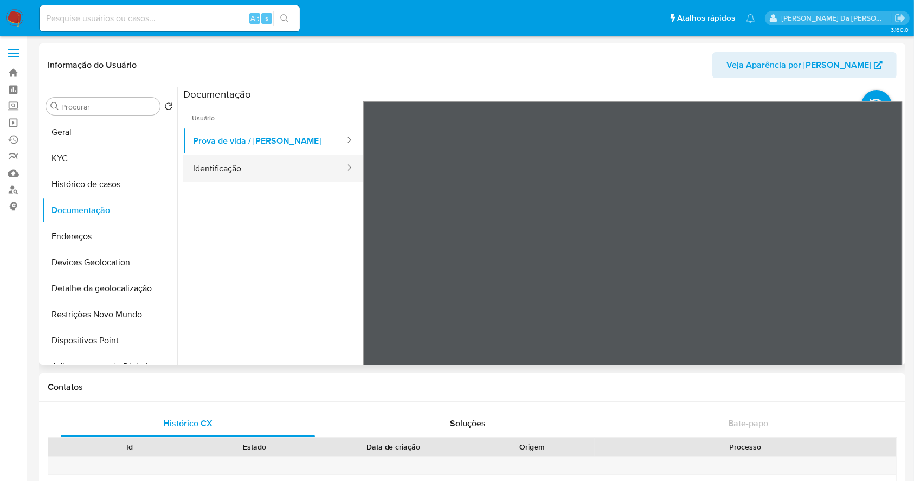
click at [275, 172] on button "Identificação" at bounding box center [264, 168] width 163 height 28
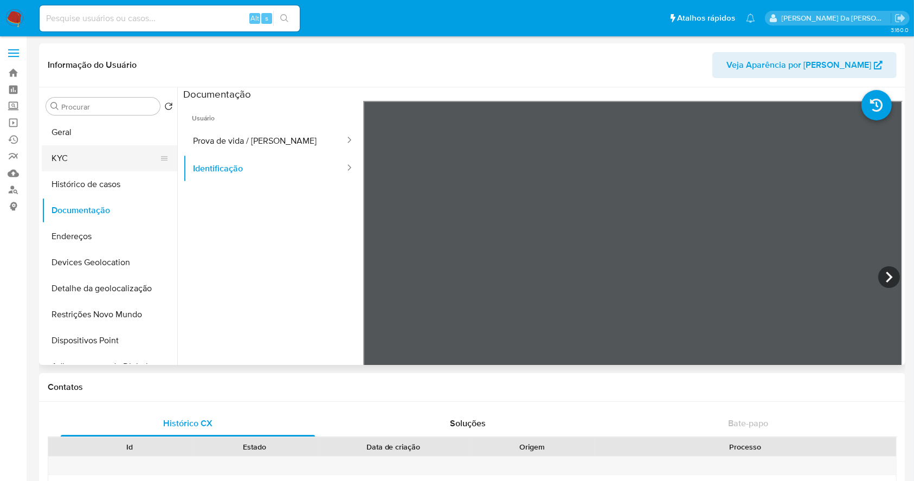
click at [79, 160] on button "KYC" at bounding box center [105, 158] width 127 height 26
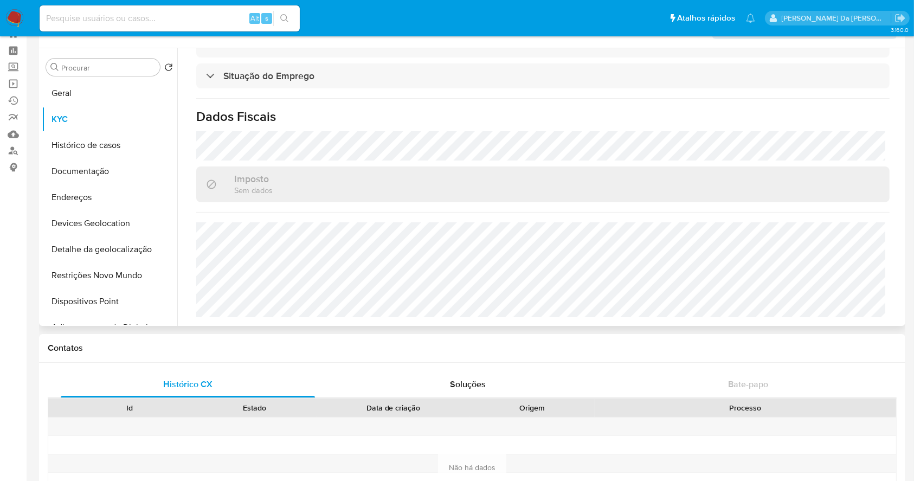
scroll to position [72, 0]
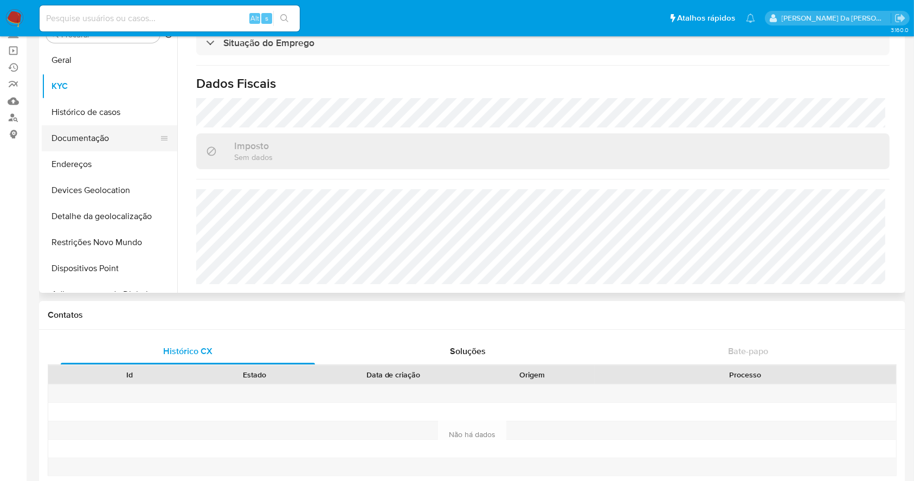
click at [88, 133] on button "Documentação" at bounding box center [105, 138] width 127 height 26
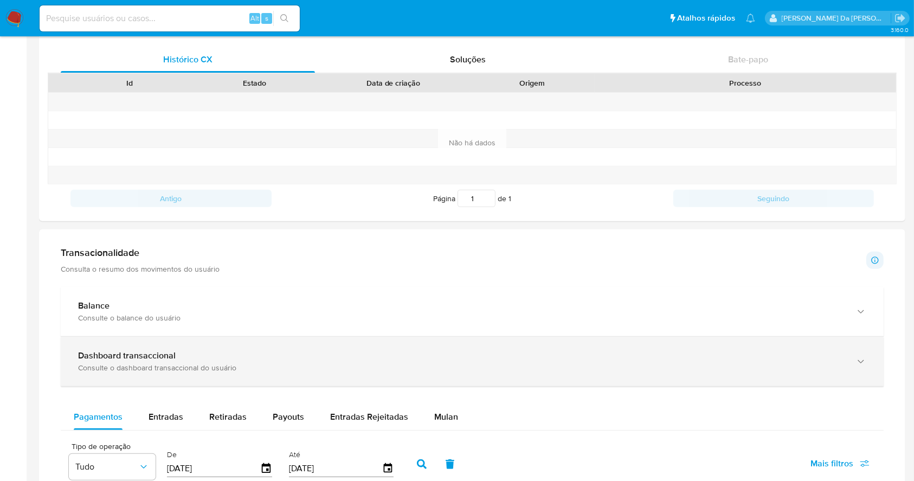
scroll to position [361, 0]
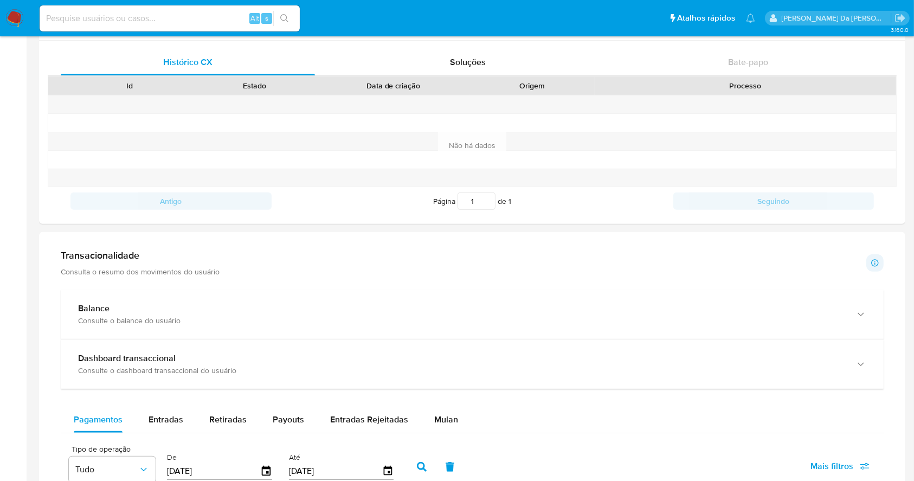
click at [160, 269] on p "Consulta o resumo dos movimentos do usuário" at bounding box center [140, 272] width 159 height 10
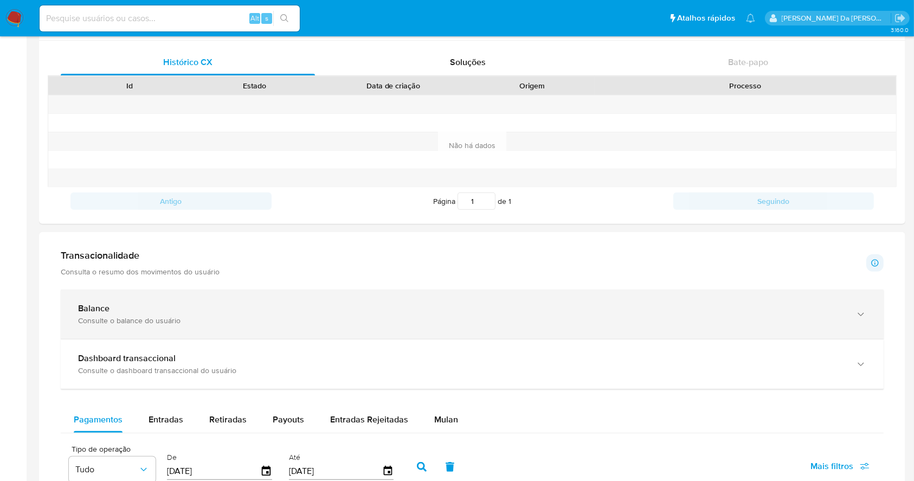
click at [145, 325] on div "Balance Consulte o balance do usuário" at bounding box center [472, 313] width 823 height 49
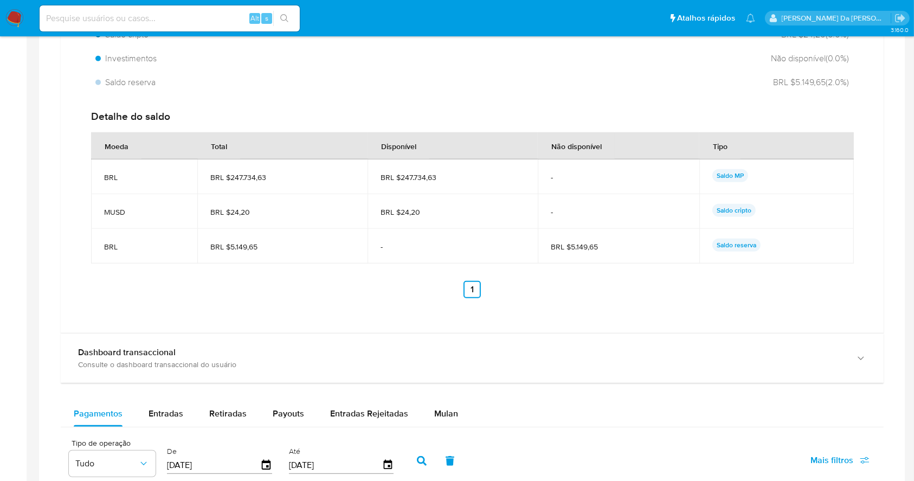
scroll to position [939, 0]
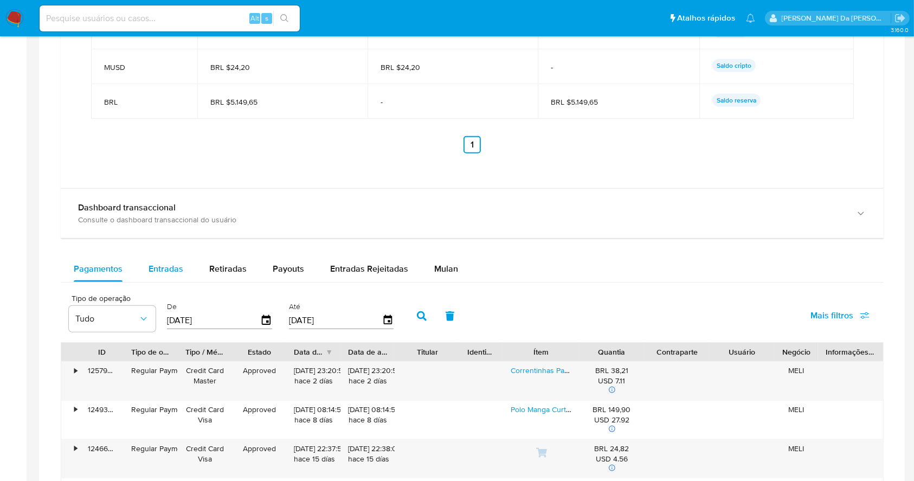
click at [167, 265] on span "Entradas" at bounding box center [165, 268] width 35 height 12
select select "10"
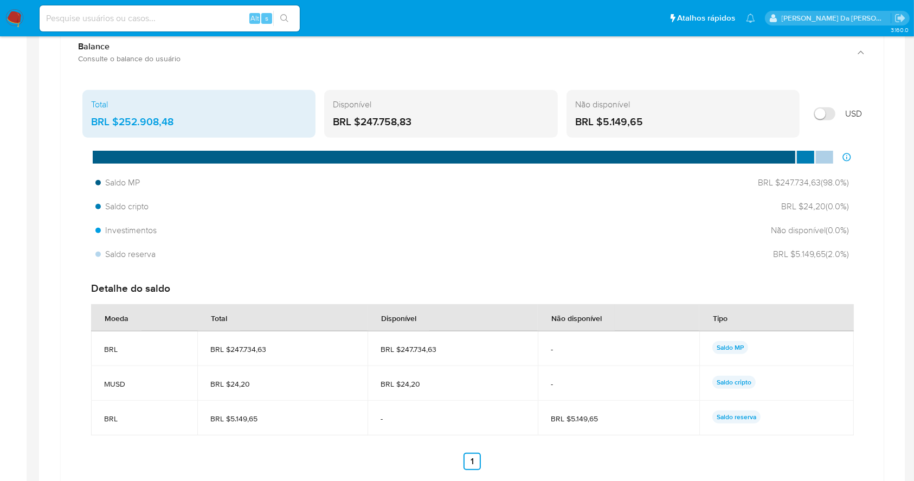
scroll to position [578, 0]
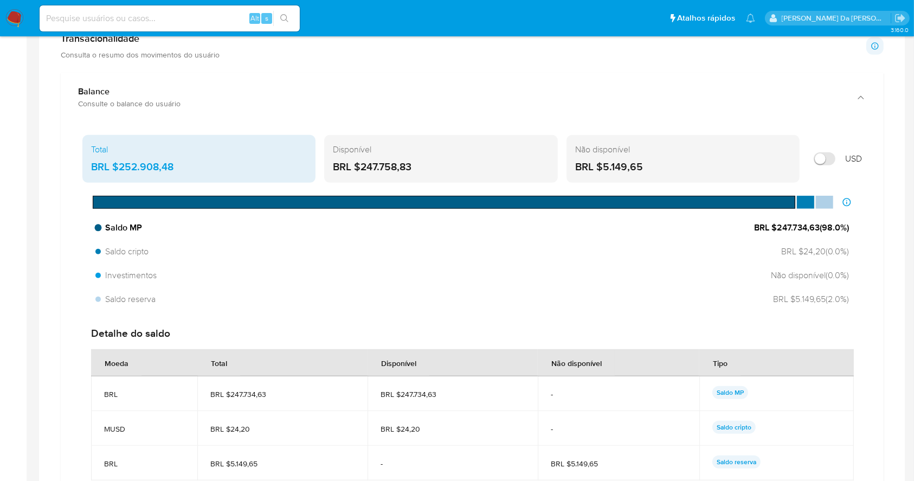
click at [741, 224] on div "Saldo MP BRL $247.734,63 ( 98.0 %)" at bounding box center [472, 227] width 762 height 21
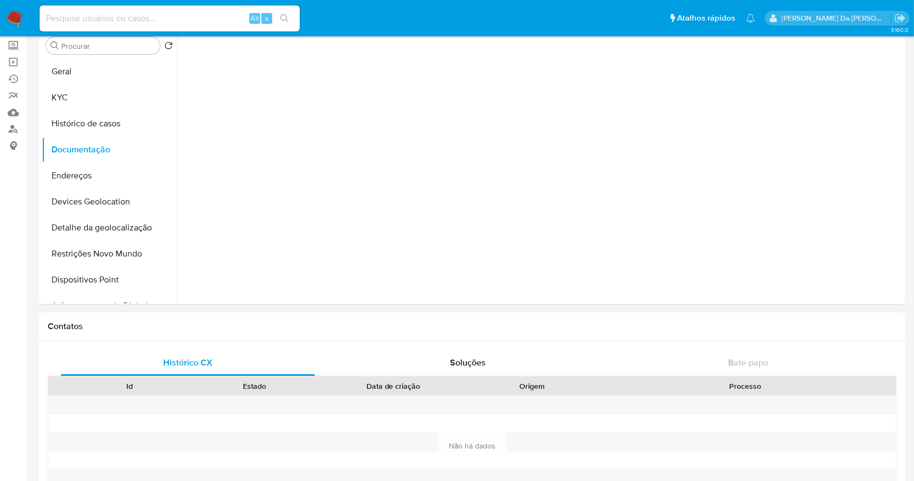
scroll to position [0, 0]
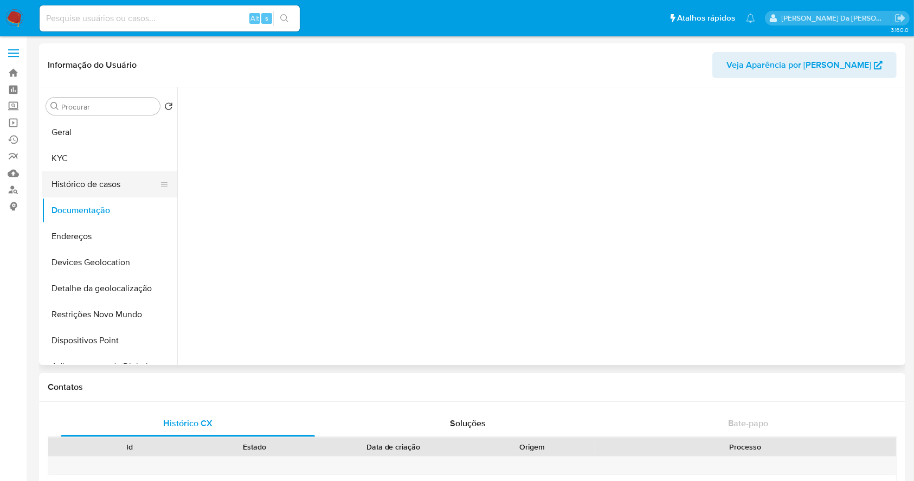
click at [95, 188] on button "Histórico de casos" at bounding box center [105, 184] width 127 height 26
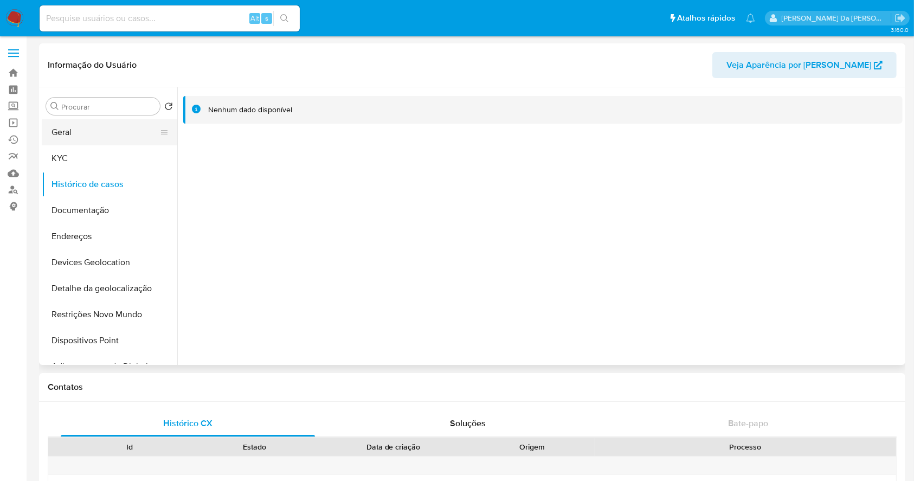
click at [86, 140] on button "Geral" at bounding box center [105, 132] width 127 height 26
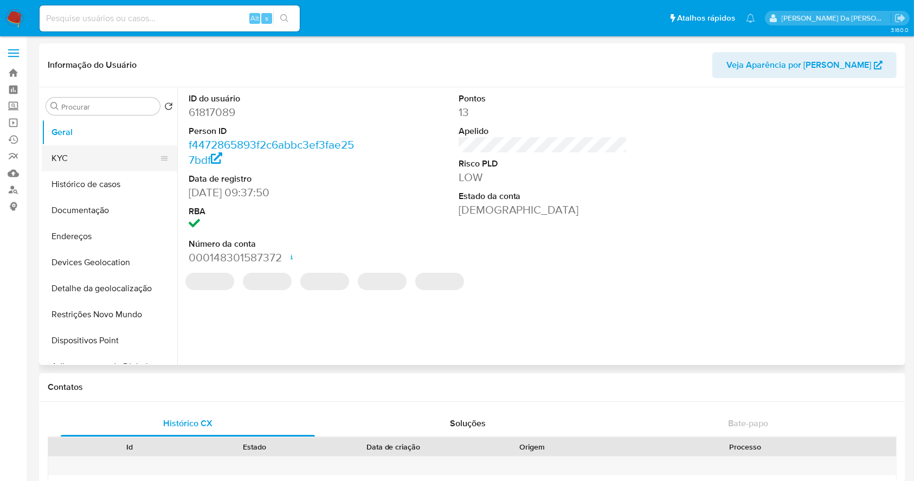
click at [88, 161] on button "KYC" at bounding box center [105, 158] width 127 height 26
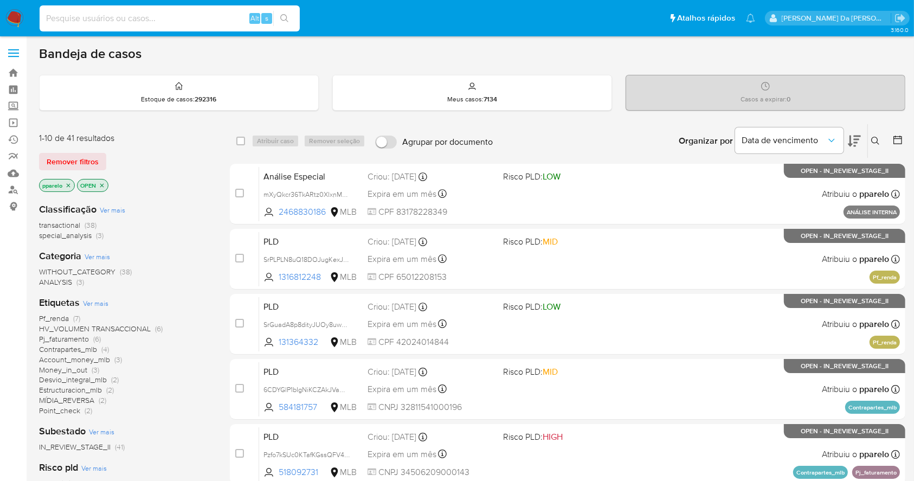
click at [212, 16] on input at bounding box center [170, 18] width 260 height 14
paste input "kaCHHumfkMIetXHzh9dO4hiT"
type input "kaCHHumfkMIetXHzh9dO4hiT"
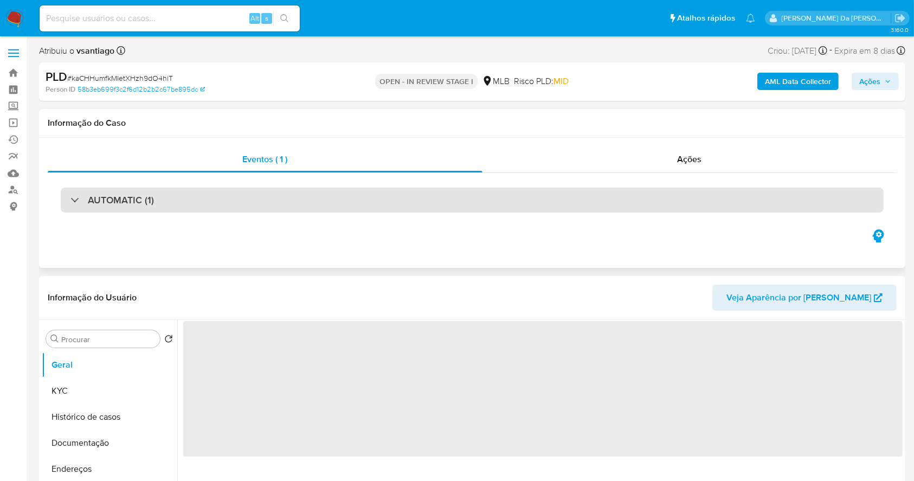
click at [108, 203] on h3 "AUTOMATIC (1)" at bounding box center [121, 200] width 66 height 12
select select "10"
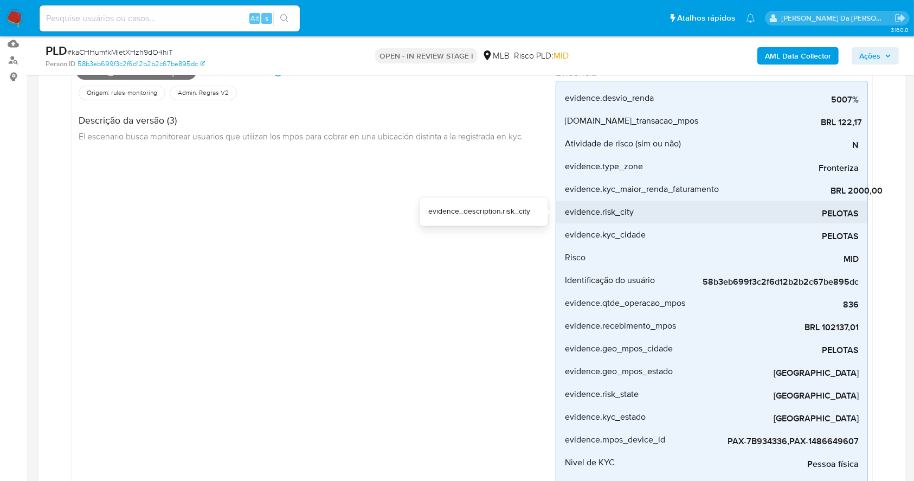
scroll to position [217, 0]
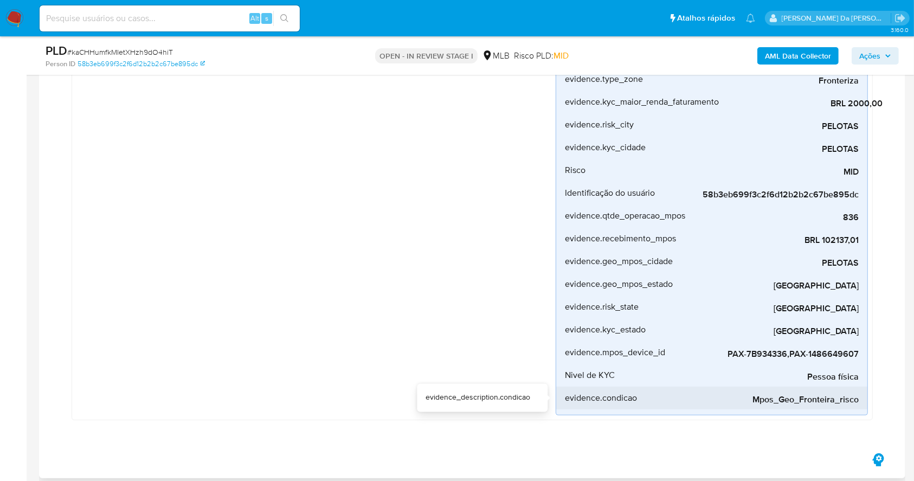
drag, startPoint x: 764, startPoint y: 401, endPoint x: 863, endPoint y: 401, distance: 98.6
click at [863, 401] on li "evidence.condicao Mpos_Geo_Fronteira_risco" at bounding box center [711, 397] width 311 height 23
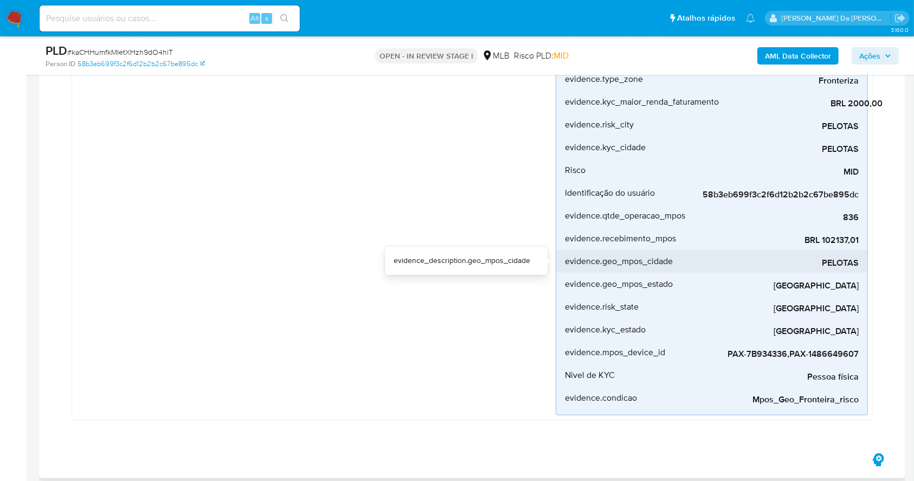
click at [841, 266] on span "PELOTAS" at bounding box center [777, 262] width 163 height 11
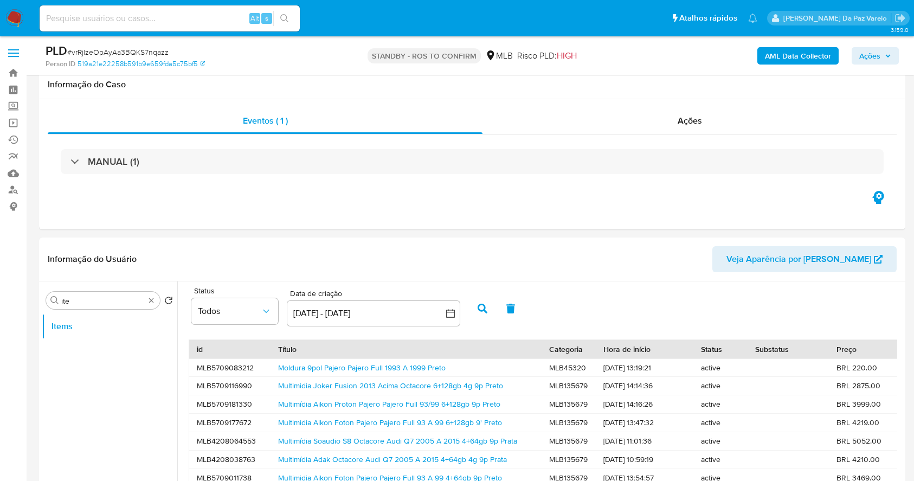
select select "10"
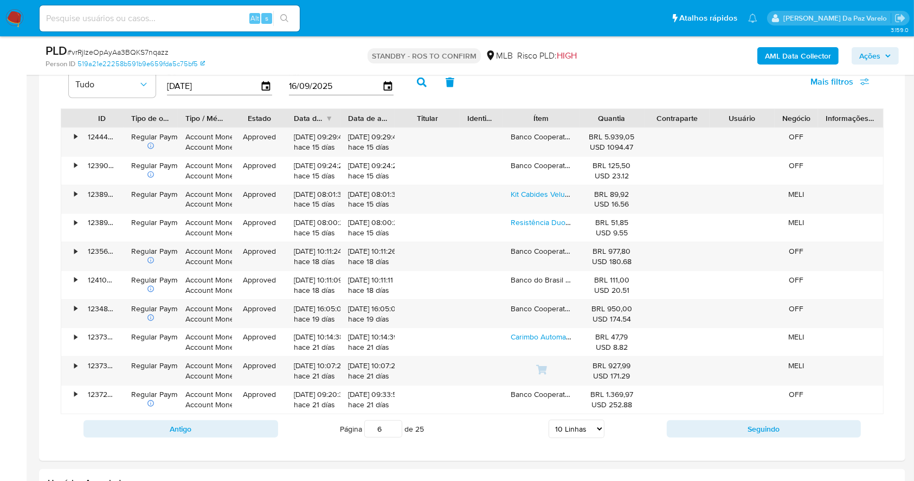
scroll to position [3, 0]
click at [233, 21] on input at bounding box center [170, 18] width 260 height 14
paste input "kaCHHumfkMIetXHzh9dO4hiT"
type input "kaCHHumfkMIetXHzh9dO4hiT"
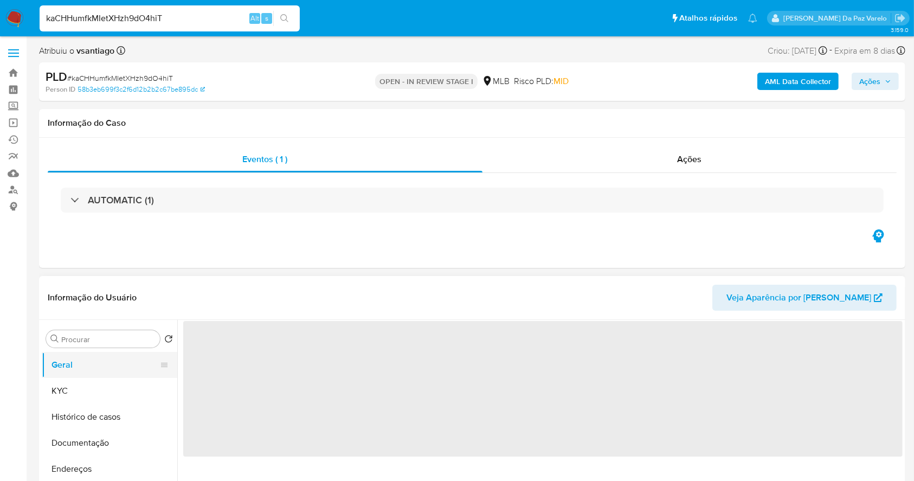
select select "10"
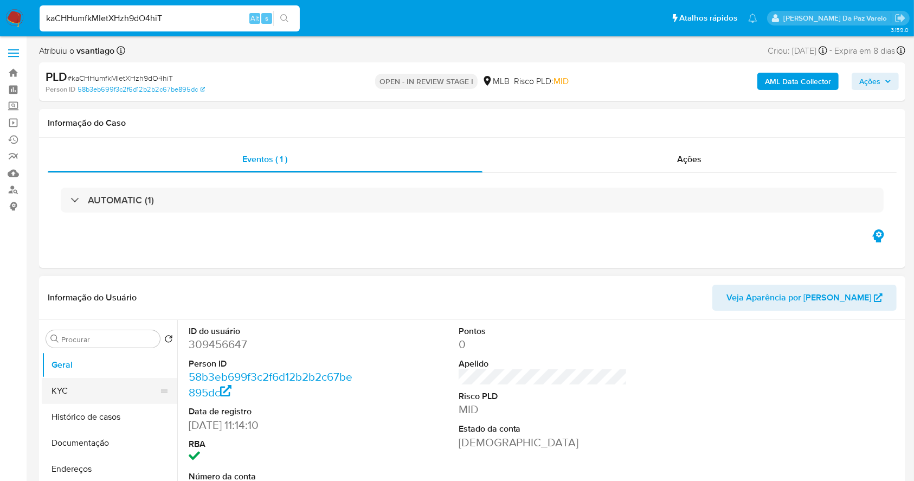
click at [62, 387] on button "KYC" at bounding box center [105, 391] width 127 height 26
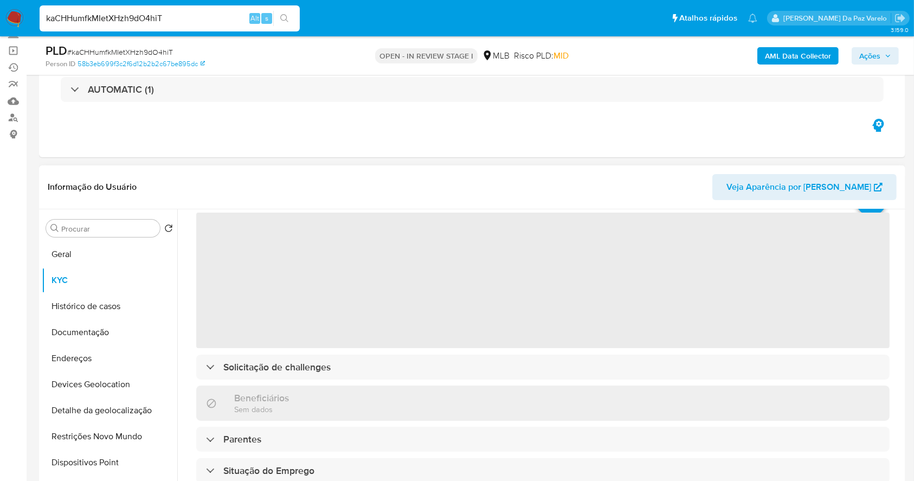
scroll to position [72, 0]
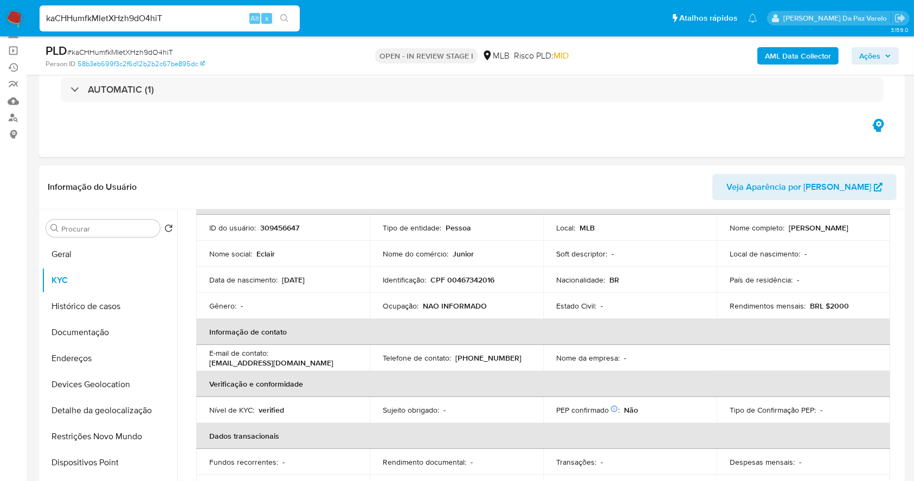
click at [437, 309] on p "NAO INFORMADO" at bounding box center [455, 306] width 64 height 10
drag, startPoint x: 437, startPoint y: 309, endPoint x: 511, endPoint y: 312, distance: 74.3
click at [511, 312] on td "Ocupação : NAO INFORMADO" at bounding box center [456, 306] width 173 height 26
click at [428, 260] on td "Nome do comércio : Junior" at bounding box center [456, 254] width 173 height 26
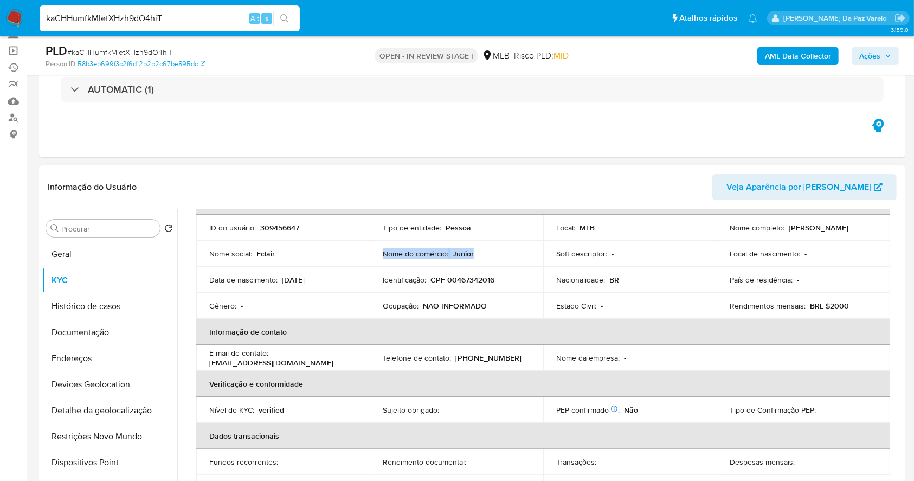
click at [428, 260] on td "Nome do comércio : Junior" at bounding box center [456, 254] width 173 height 26
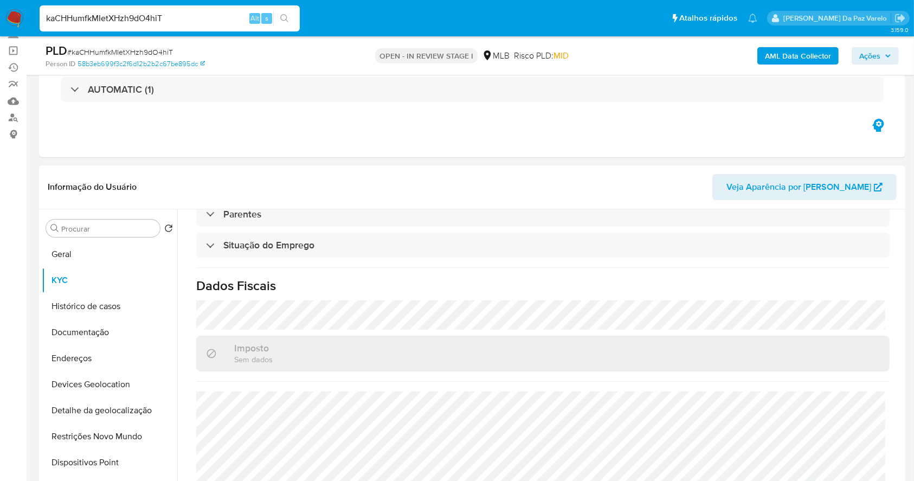
scroll to position [461, 0]
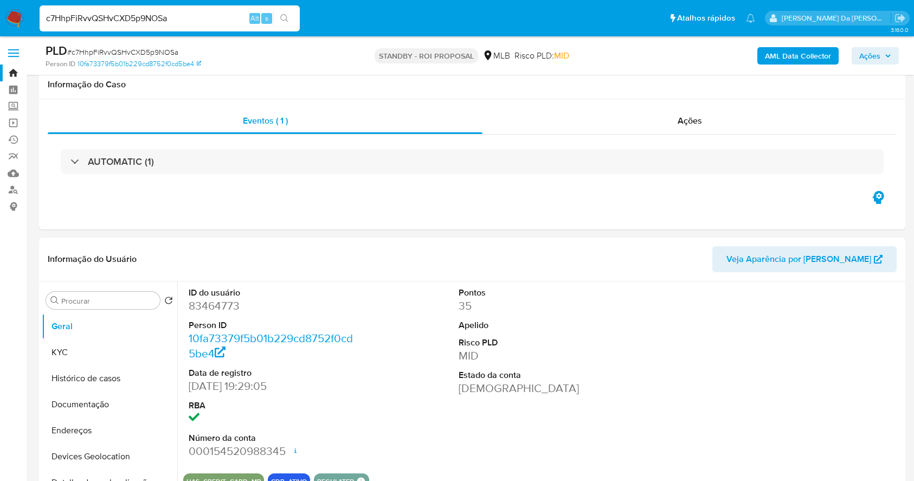
select select "10"
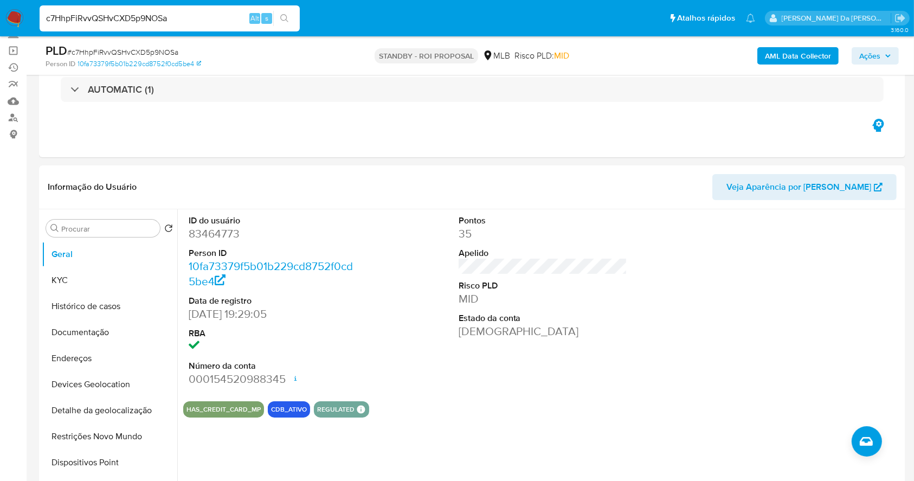
scroll to position [72, 0]
click at [195, 20] on input "c7HhpFiRvvQSHvCXD5p9NOSa" at bounding box center [170, 18] width 260 height 14
paste input "SXCz3ewBD88BckzlDGcEN7qA"
type input "SXCz3ewBD88BckzlDGcEN7qA"
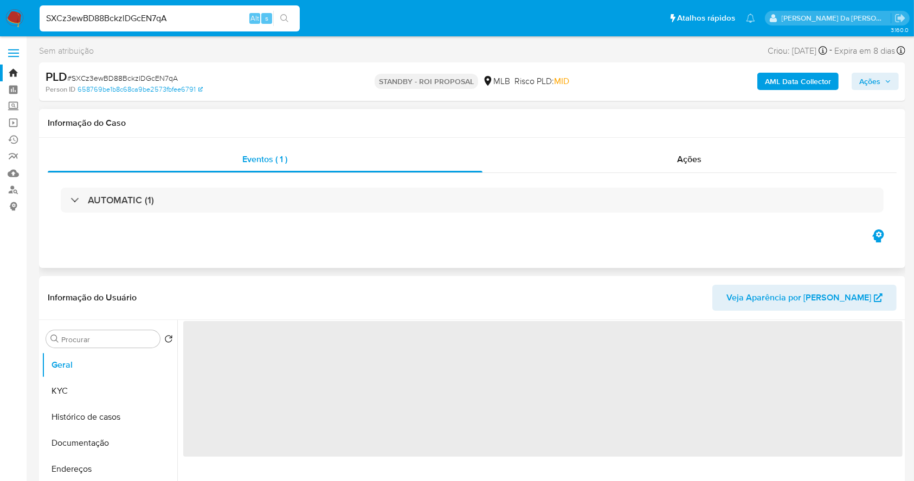
select select "10"
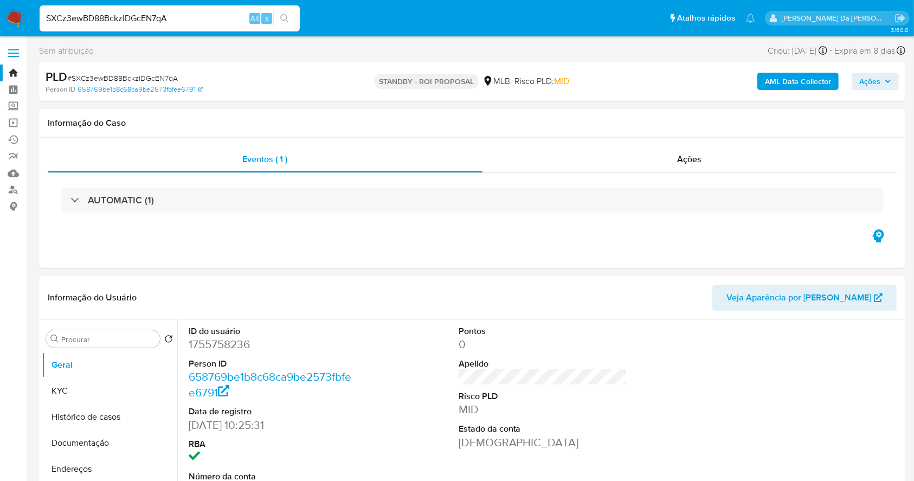
scroll to position [72, 0]
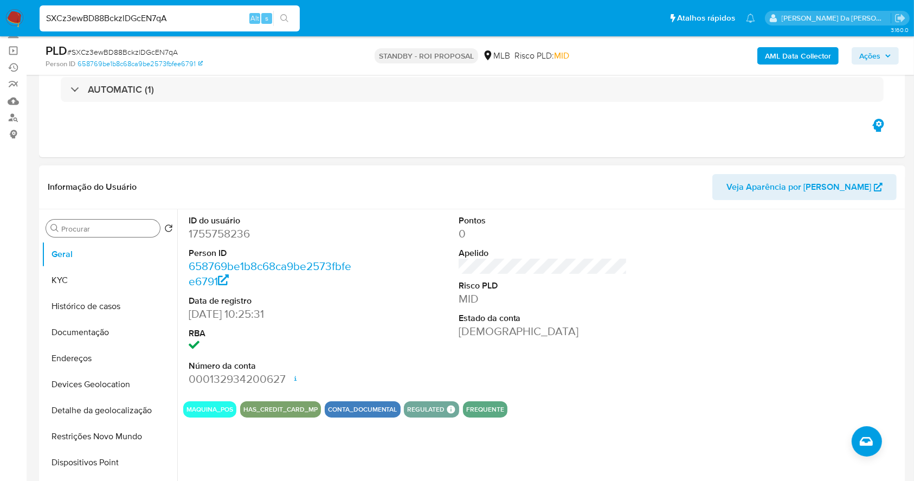
click at [122, 227] on input "Procurar" at bounding box center [108, 229] width 94 height 10
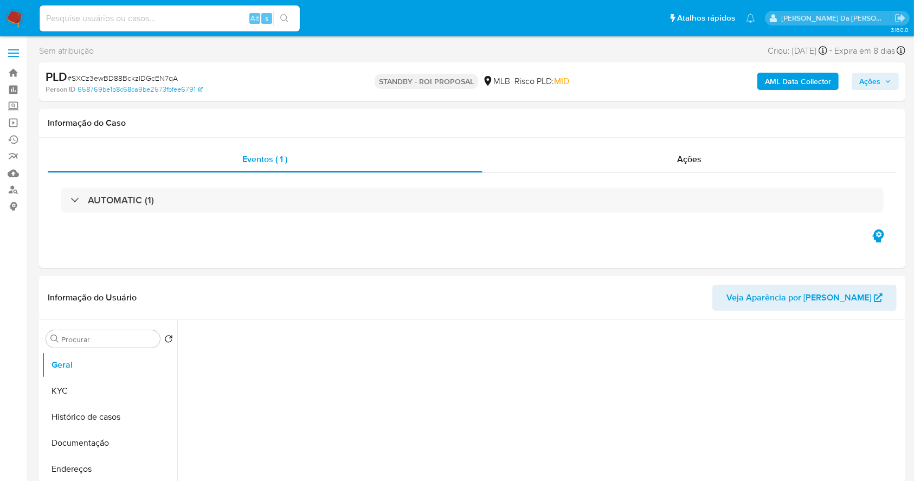
select select "10"
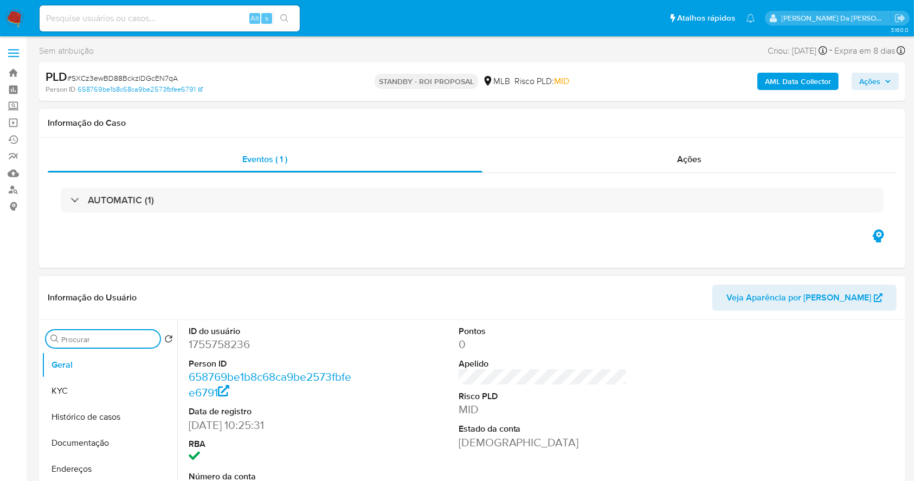
click at [113, 341] on input "Procurar" at bounding box center [108, 339] width 94 height 10
type input "res"
click at [119, 387] on button "Restrições Novo Mundo" at bounding box center [109, 391] width 135 height 26
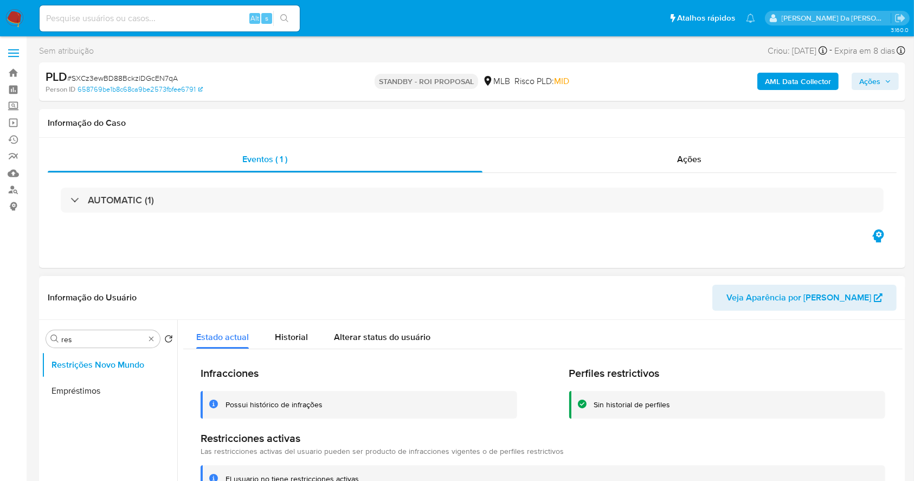
scroll to position [72, 0]
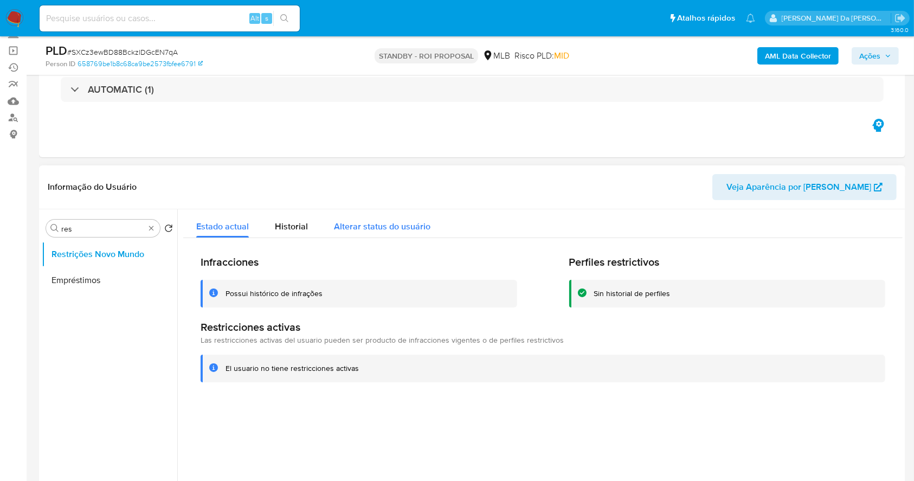
click at [396, 228] on span "Alterar status do usuário" at bounding box center [382, 226] width 96 height 12
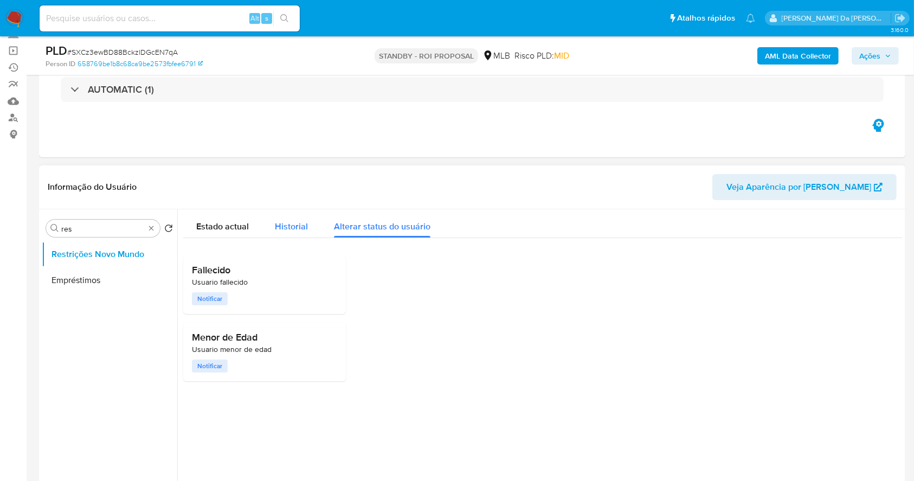
click at [280, 233] on div "Historial" at bounding box center [291, 223] width 33 height 29
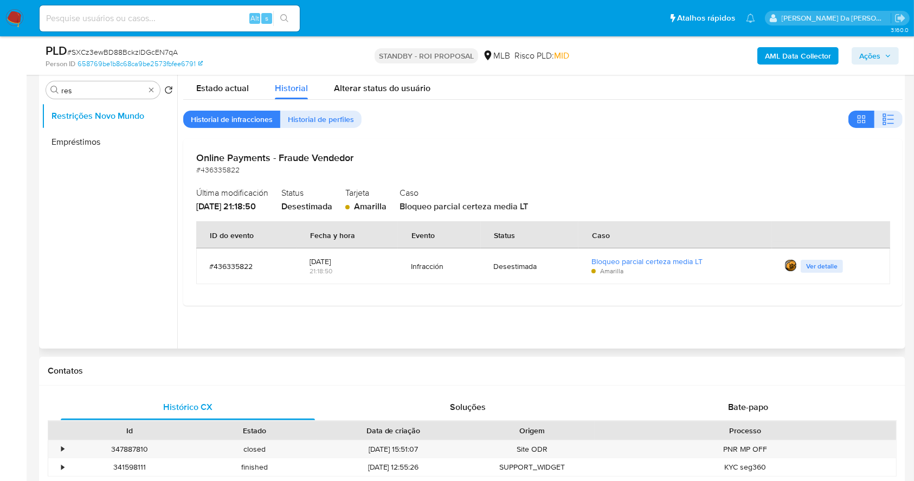
scroll to position [217, 0]
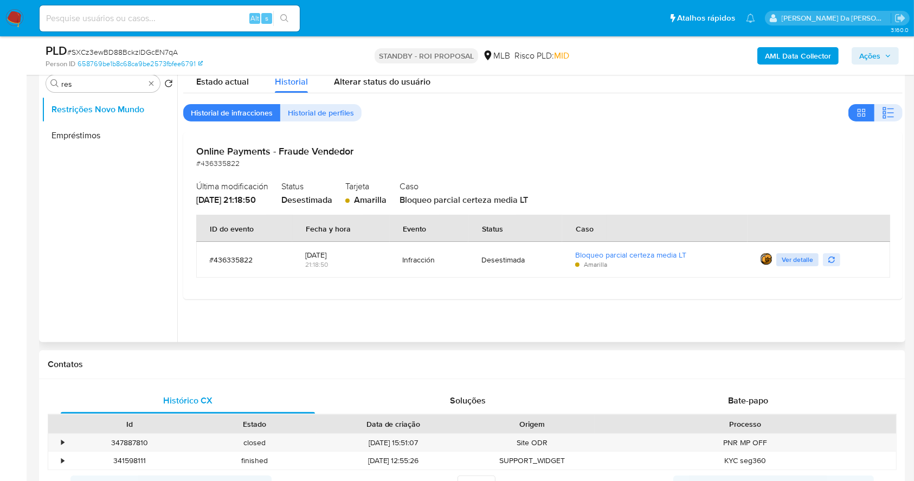
click at [798, 256] on span "Ver detalle" at bounding box center [796, 259] width 31 height 11
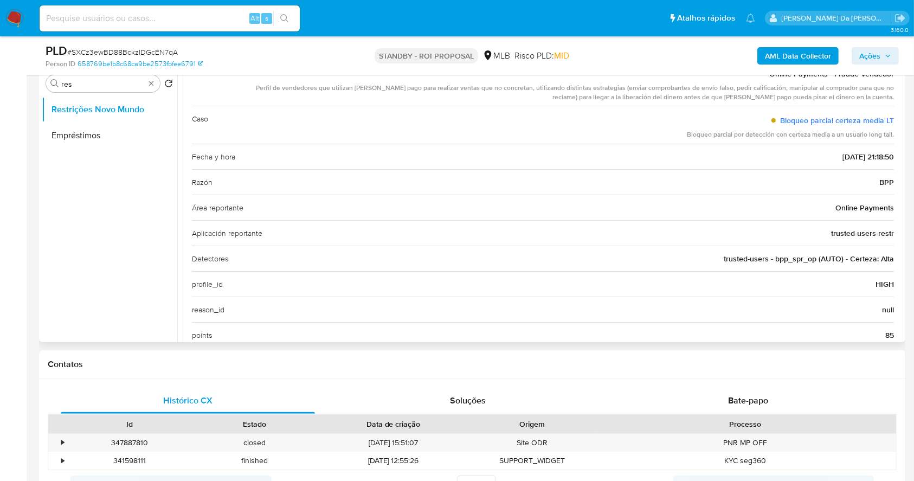
scroll to position [100, 0]
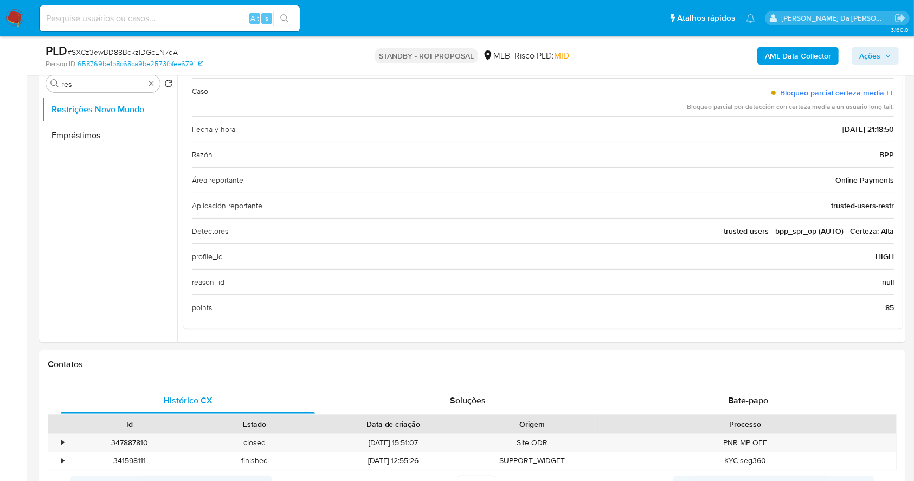
click at [244, 22] on input at bounding box center [170, 18] width 260 height 14
paste input "XEaRFMRO4seWiPdKzsmYujYd"
type input "XEaRFMRO4seWiPdKzsmYujYd"
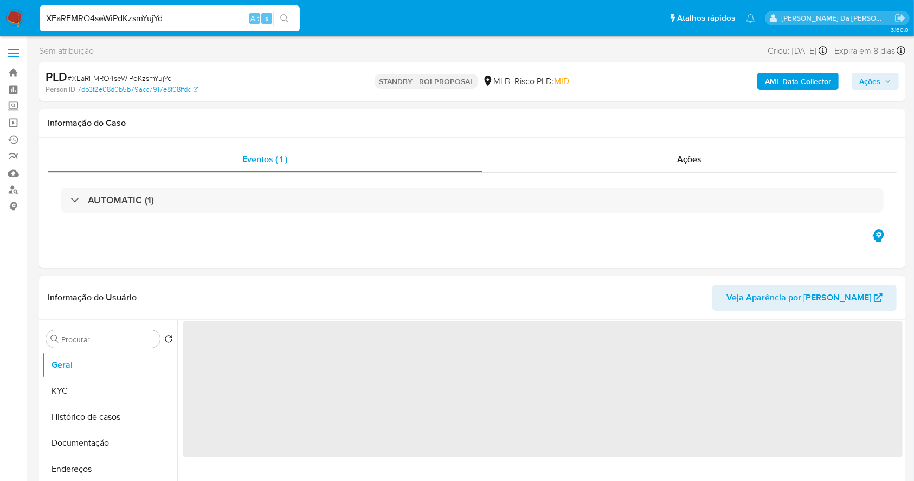
select select "10"
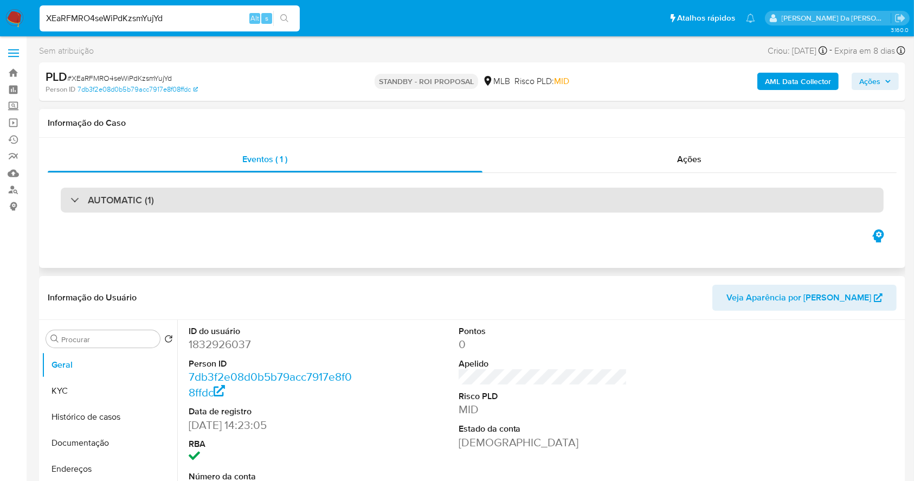
click at [102, 200] on h3 "AUTOMATIC (1)" at bounding box center [121, 200] width 66 height 12
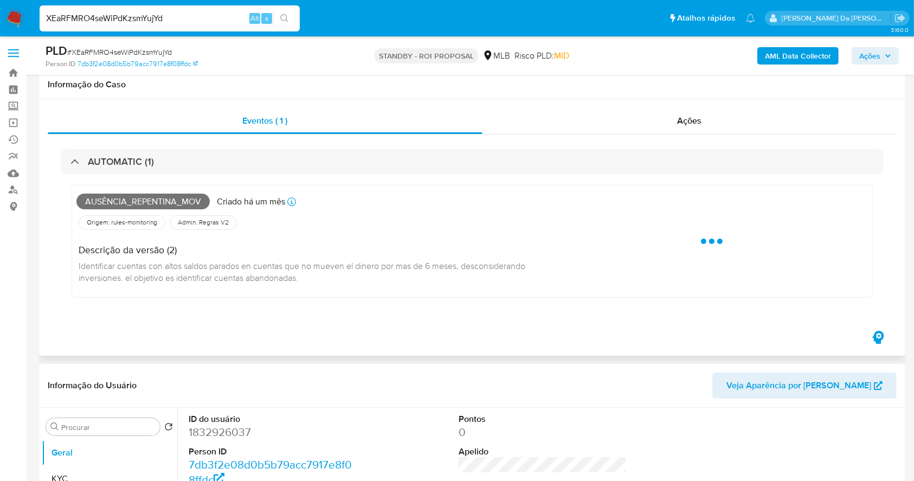
scroll to position [72, 0]
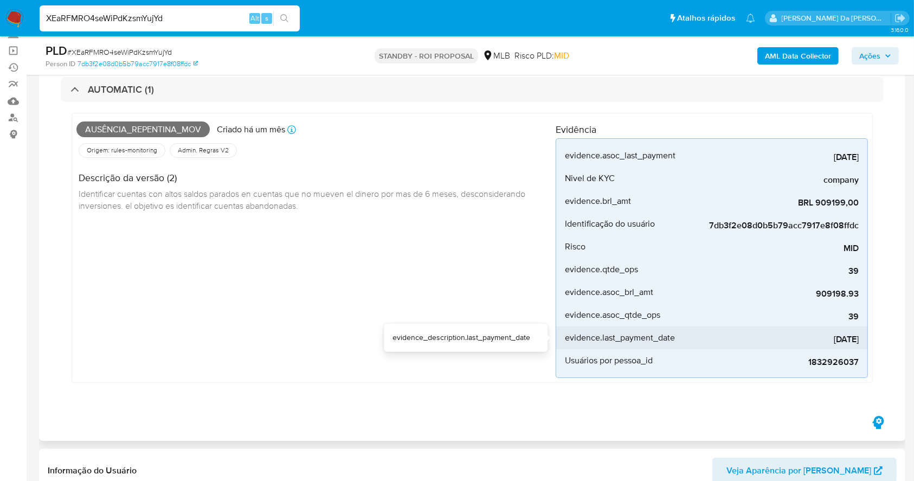
drag, startPoint x: 807, startPoint y: 344, endPoint x: 864, endPoint y: 344, distance: 57.4
click at [864, 344] on li "evidence.last_payment_date [DATE]" at bounding box center [711, 337] width 311 height 23
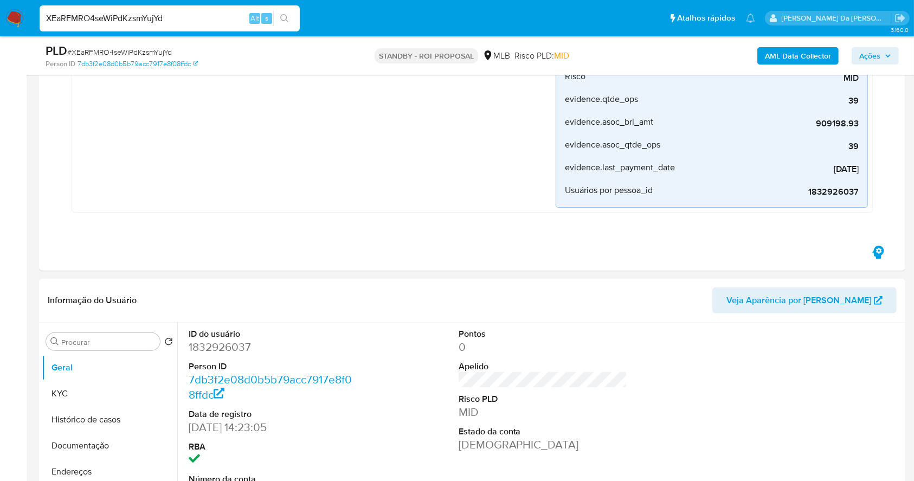
scroll to position [289, 0]
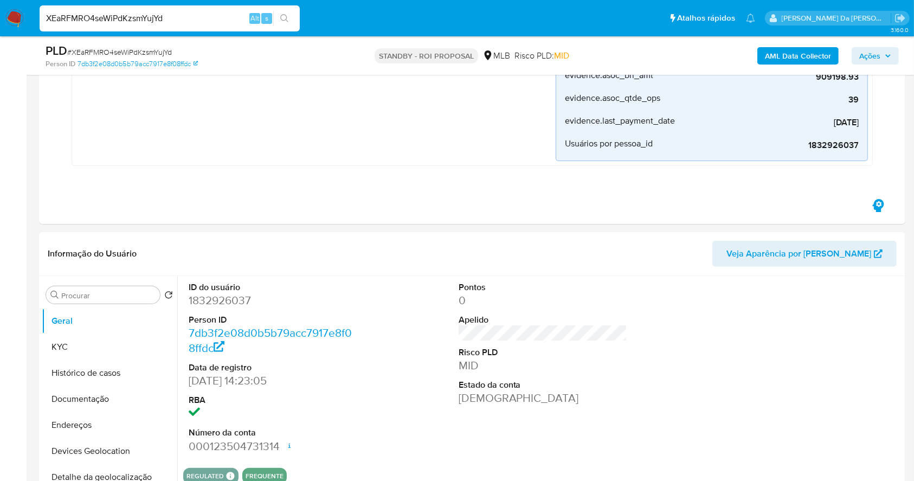
click at [210, 17] on input "XEaRFMRO4seWiPdKzsmYujYd" at bounding box center [170, 18] width 260 height 14
click at [211, 17] on input "XEaRFMRO4seWiPdKzsmYujYd" at bounding box center [170, 18] width 260 height 14
paste input "YKaZudSgKaXbJKT4WgoAtmvM"
type input "YKaZudSgKaXbJKT4WgoAtmvM"
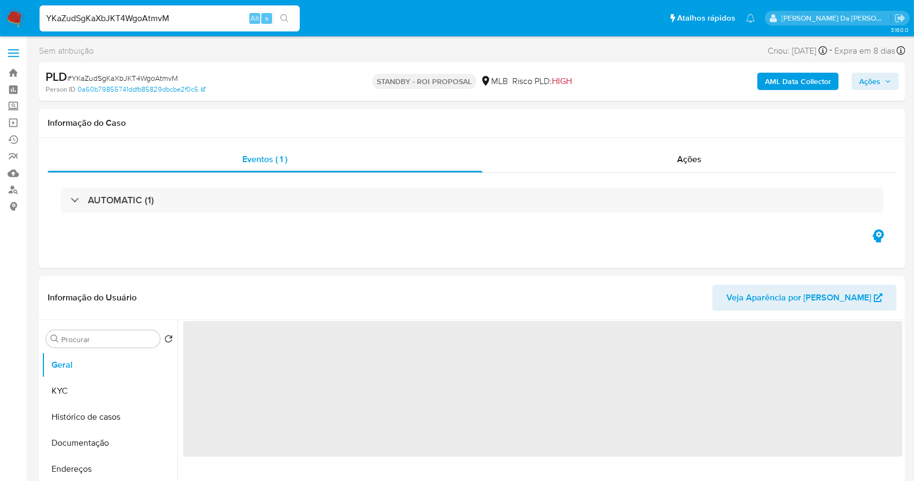
select select "10"
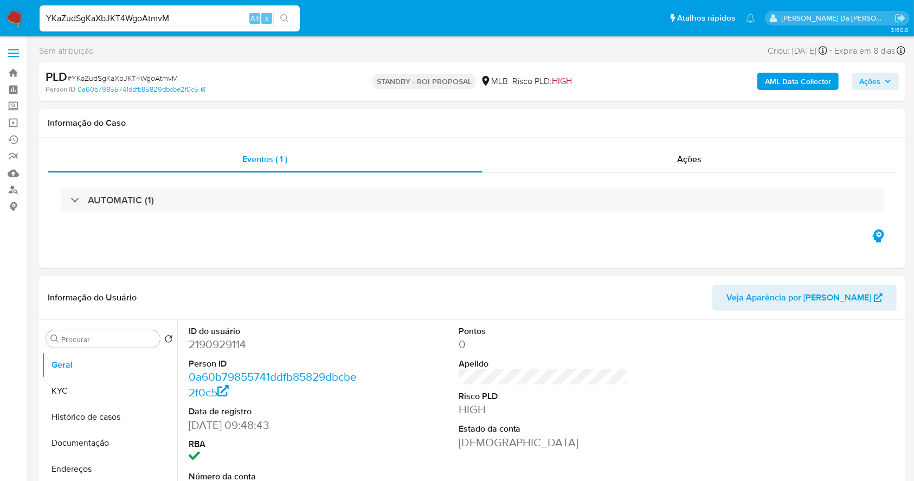
scroll to position [249, 0]
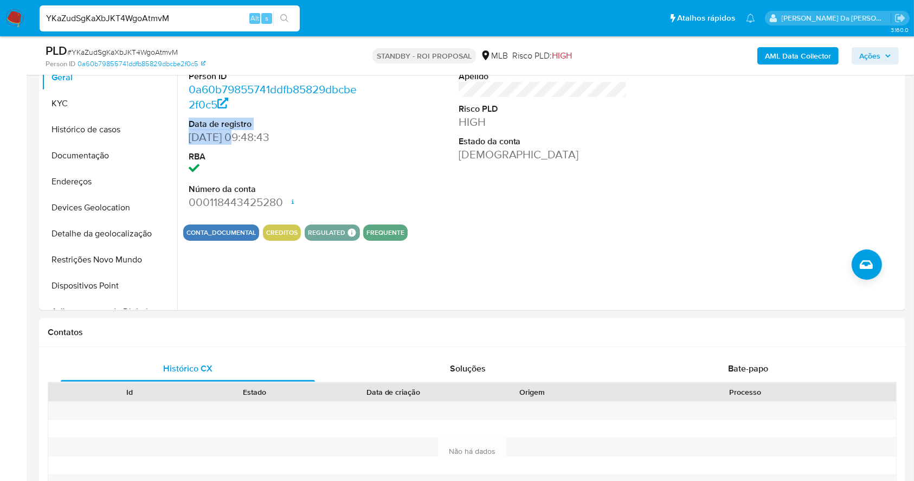
drag, startPoint x: 182, startPoint y: 128, endPoint x: 351, endPoint y: 70, distance: 179.3
click at [232, 134] on div "ID do usuário 2190929114 Person ID 0a60b79855741ddfb85829dbcbe2f0c5 Data de reg…" at bounding box center [539, 171] width 725 height 277
click at [205, 22] on input "YKaZudSgKaXbJKT4WgoAtmvM" at bounding box center [170, 18] width 260 height 14
paste input "88IHUX8iT4QcNGqV86PMTidE"
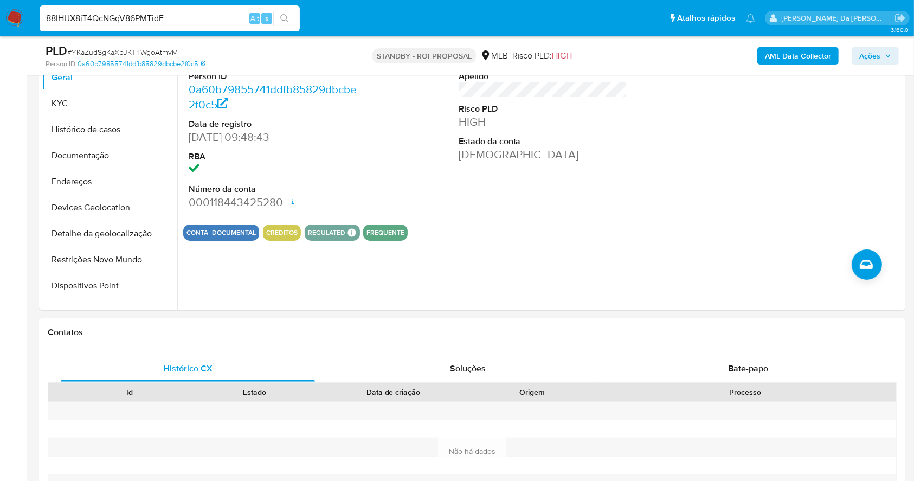
type input "88IHUX8iT4QcNGqV86PMTidE"
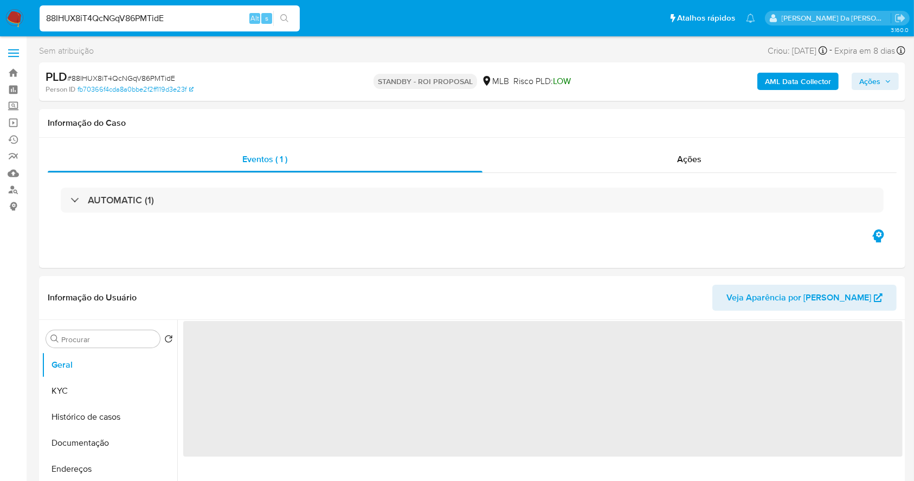
select select "10"
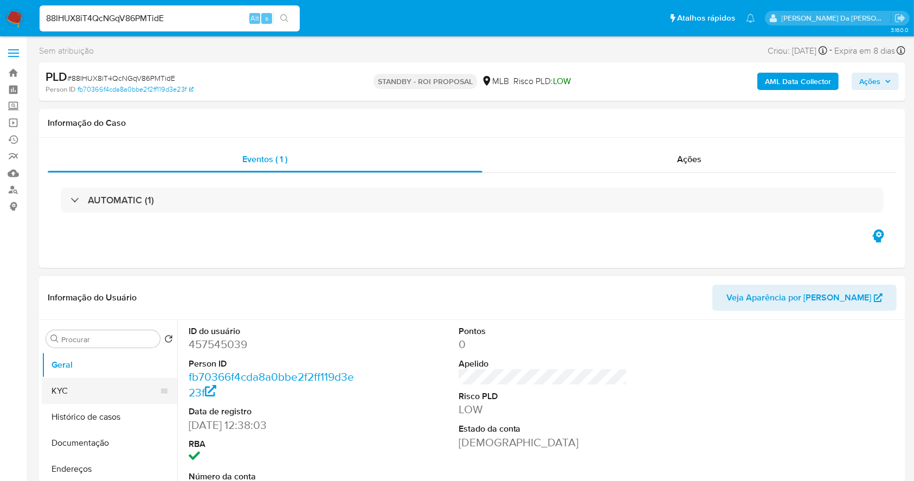
click at [77, 386] on button "KYC" at bounding box center [105, 391] width 127 height 26
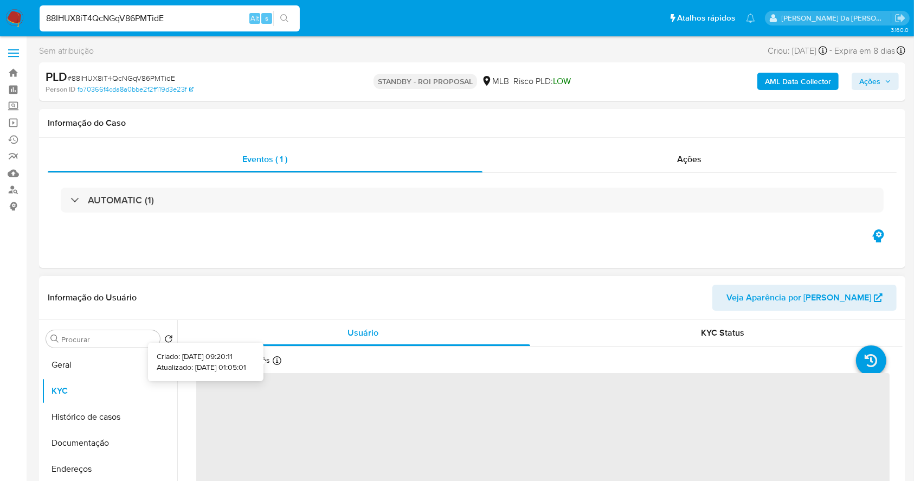
click at [275, 361] on icon at bounding box center [277, 360] width 9 height 9
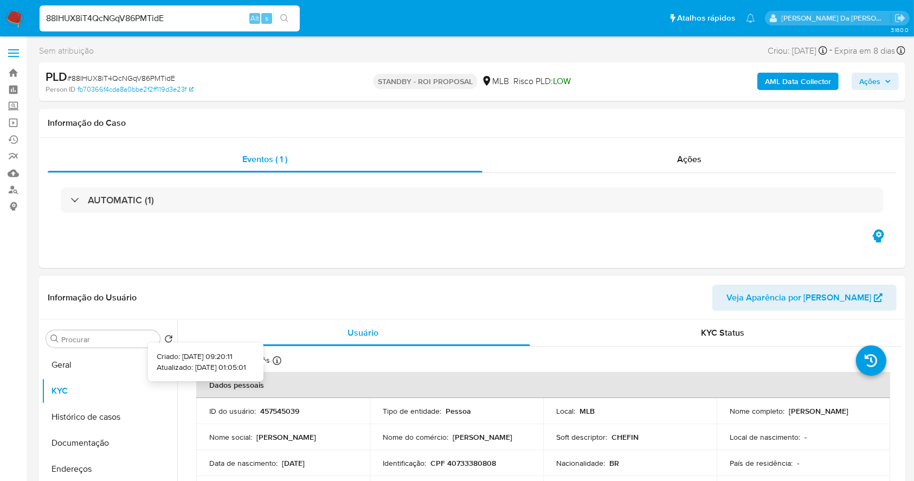
click at [275, 360] on icon at bounding box center [277, 360] width 9 height 9
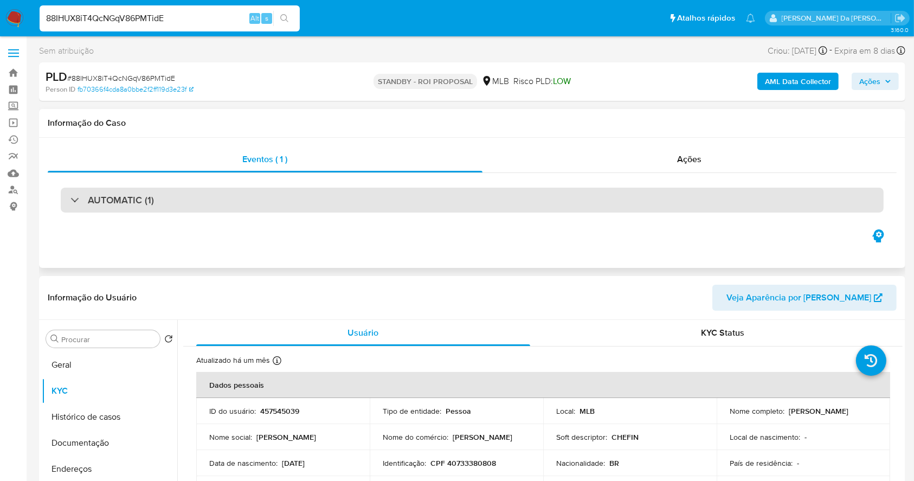
click at [108, 197] on h3 "AUTOMATIC (1)" at bounding box center [121, 200] width 66 height 12
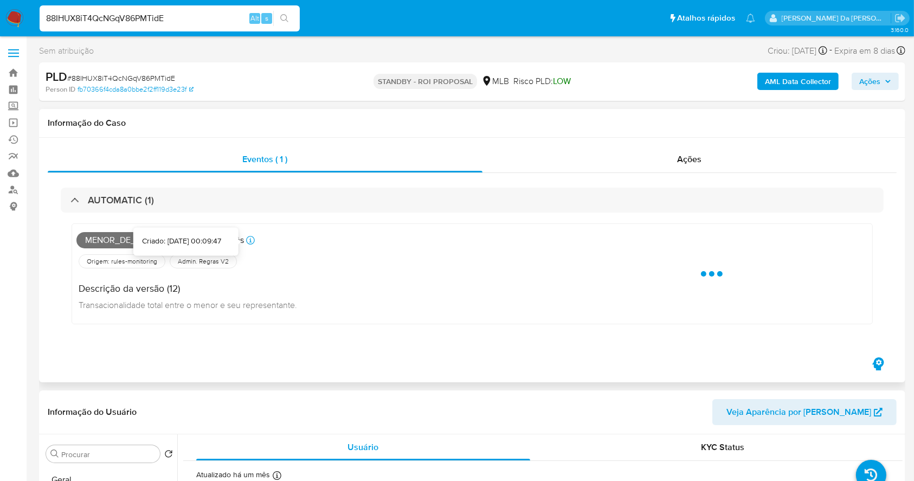
click at [249, 243] on icon at bounding box center [250, 240] width 9 height 9
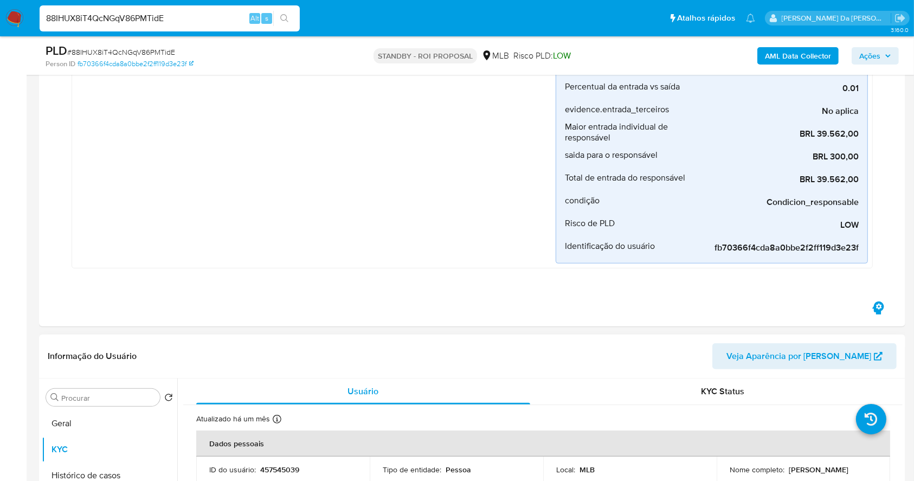
scroll to position [361, 0]
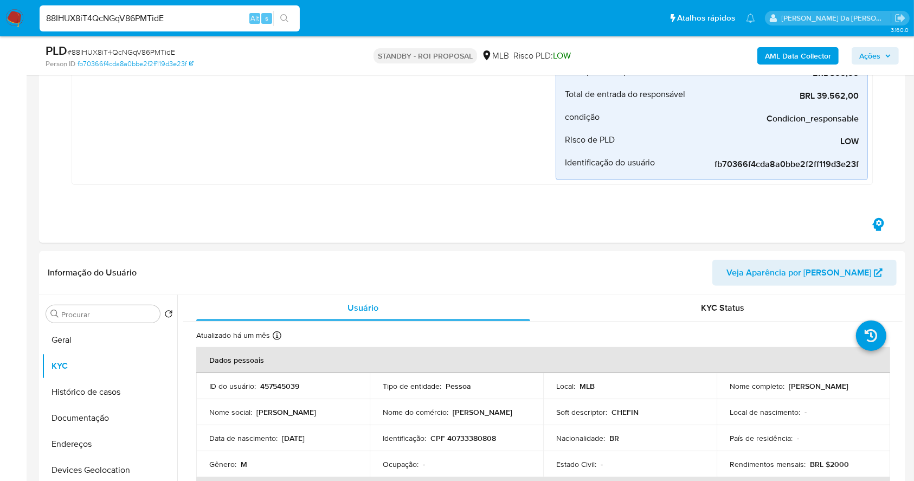
click at [188, 23] on input "88IHUX8iT4QcNGqV86PMTidE" at bounding box center [170, 18] width 260 height 14
click at [189, 23] on input "88IHUX8iT4QcNGqV86PMTidE" at bounding box center [170, 18] width 260 height 14
paste input "Y2qFvCLTYFDeVwmV6FRLJaTR"
type input "Y2qFvCLTYFDeVwmV6FRLJaTR"
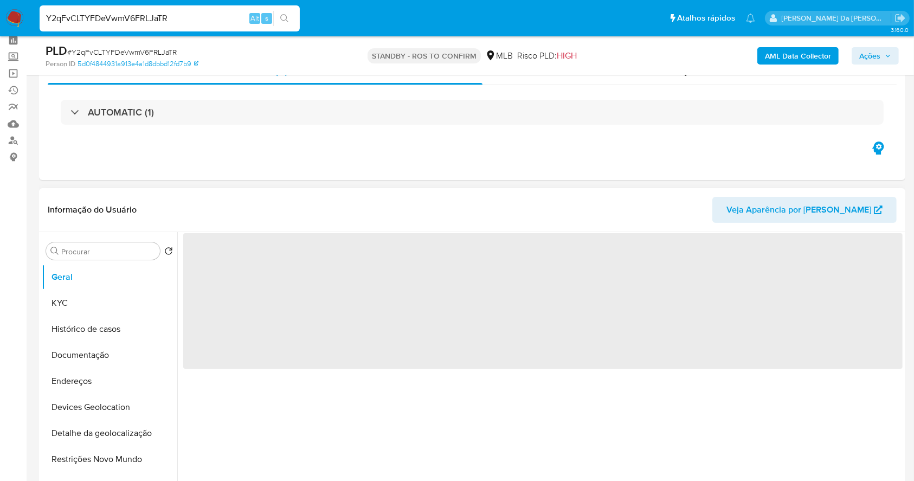
scroll to position [72, 0]
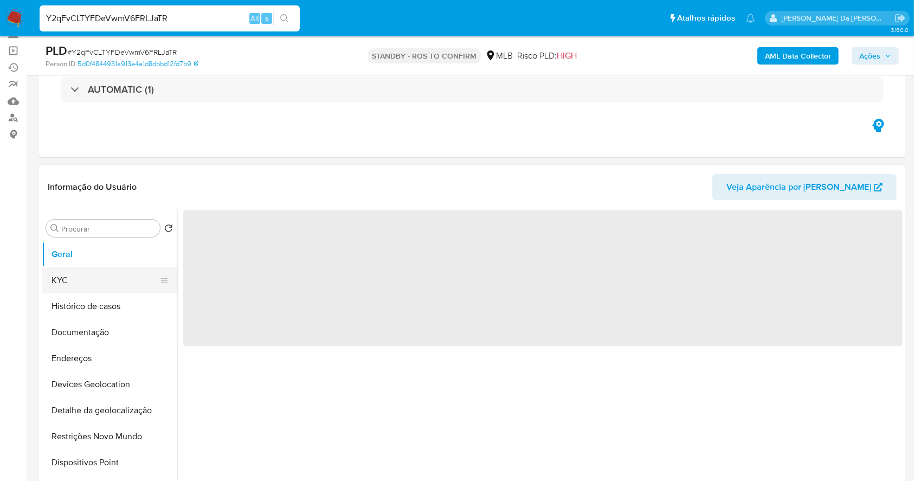
click at [95, 280] on button "KYC" at bounding box center [105, 280] width 127 height 26
select select "10"
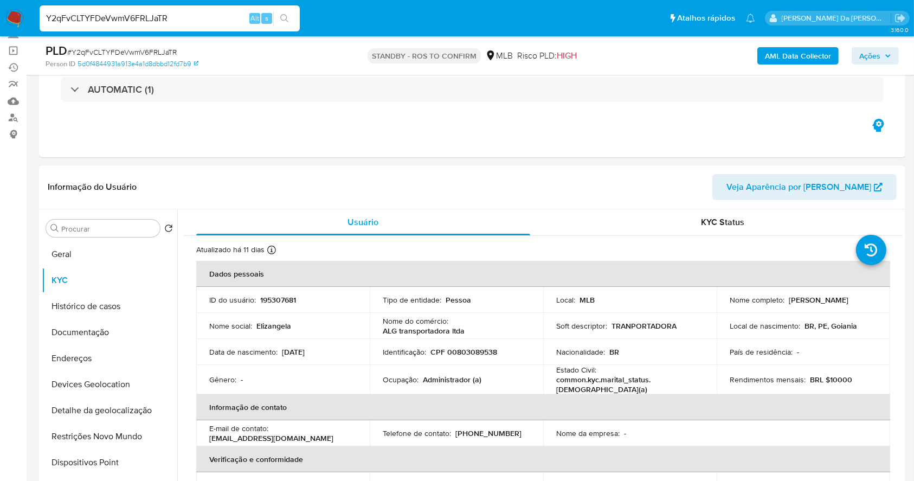
click at [383, 331] on p "ALG transportadora ltda" at bounding box center [424, 331] width 82 height 10
click at [389, 339] on td "Identificação : CPF 00803089538" at bounding box center [456, 352] width 173 height 26
click at [383, 332] on p "ALG transportadora ltda" at bounding box center [424, 331] width 82 height 10
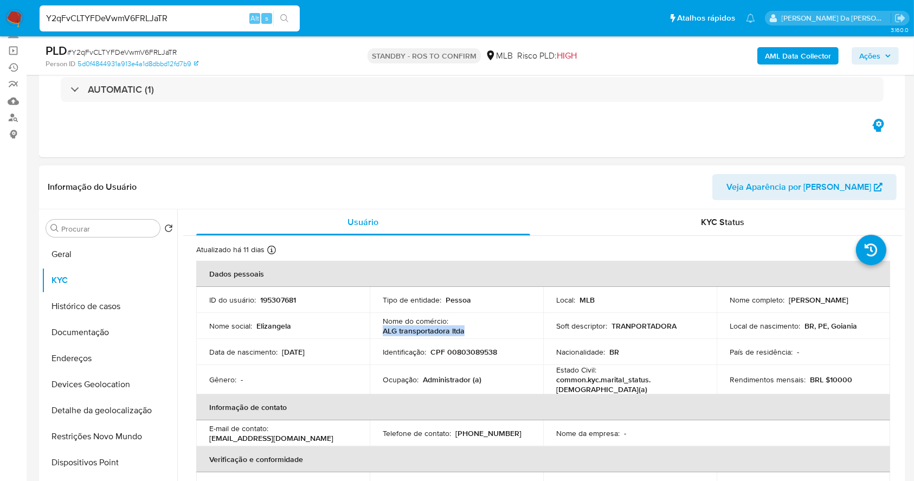
drag, startPoint x: 396, startPoint y: 333, endPoint x: 462, endPoint y: 334, distance: 66.7
click at [462, 334] on p "ALG transportadora ltda" at bounding box center [424, 331] width 82 height 10
copy p "ALG transportadora ltda"
click at [79, 339] on button "Documentação" at bounding box center [105, 332] width 127 height 26
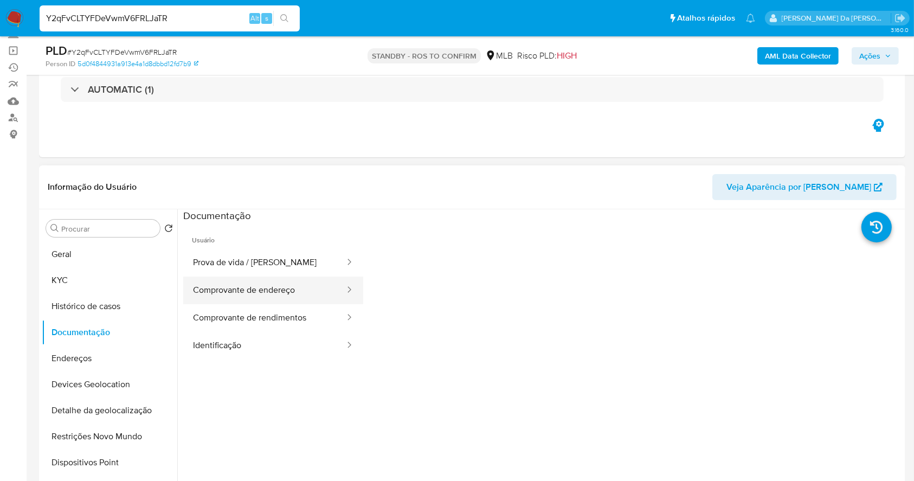
click at [287, 291] on button "Comprovante de endereço" at bounding box center [264, 290] width 163 height 28
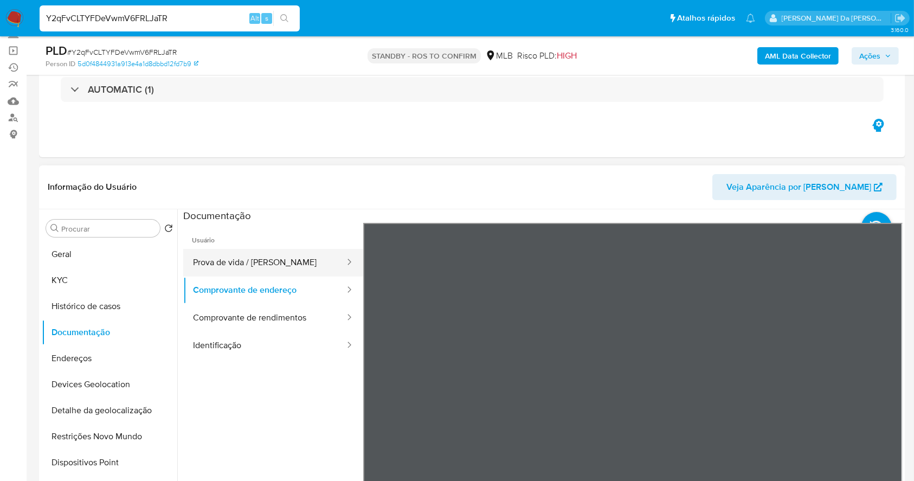
click at [280, 267] on button "Prova de vida / Selfie" at bounding box center [264, 263] width 163 height 28
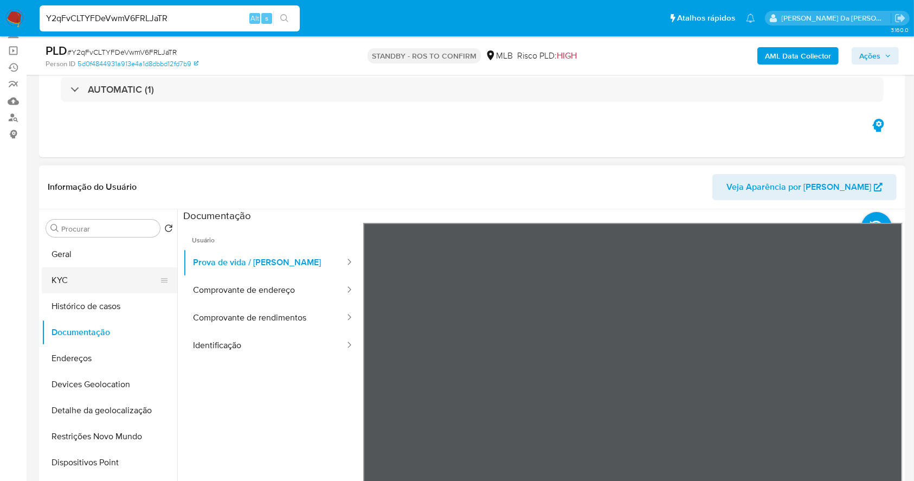
click at [79, 283] on button "KYC" at bounding box center [105, 280] width 127 height 26
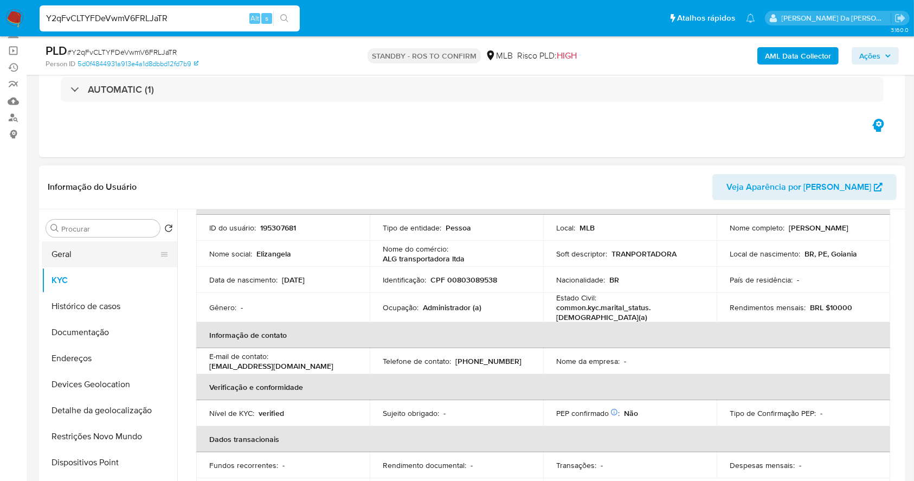
click at [85, 262] on button "Geral" at bounding box center [105, 254] width 127 height 26
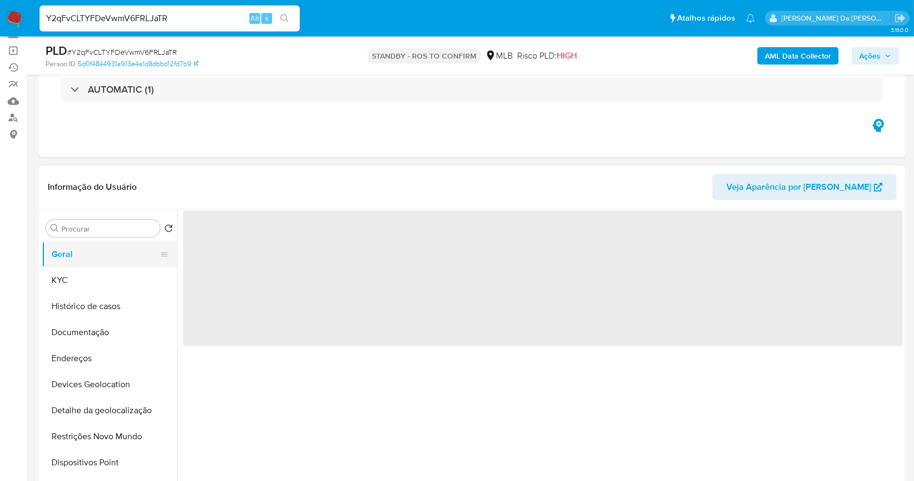
scroll to position [0, 0]
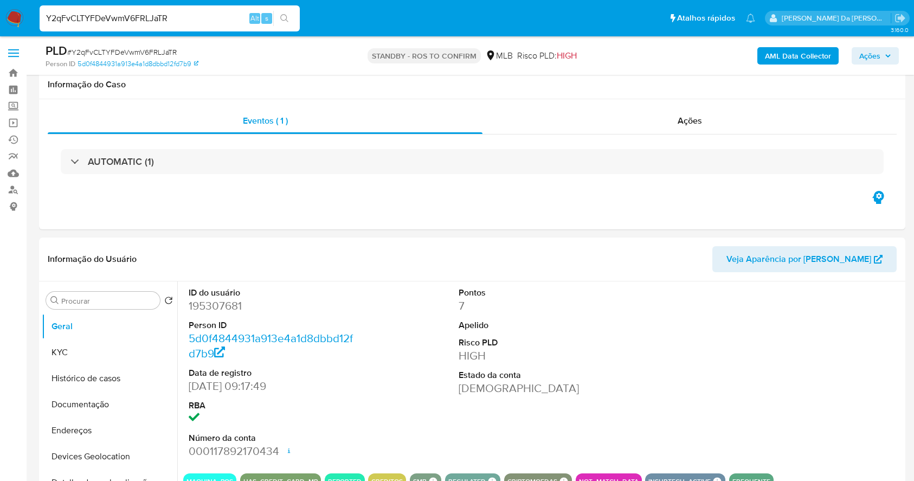
select select "10"
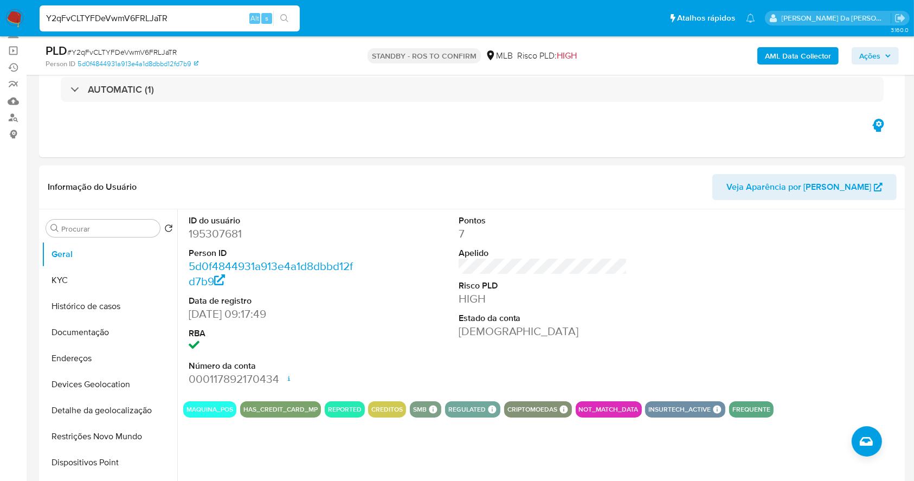
scroll to position [72, 0]
click at [220, 20] on input "Y2qFvCLTYFDeVwmV6FRLJaTR" at bounding box center [170, 18] width 260 height 14
paste input "dkFViGyg0y0oRFCA6gKGzurd"
type input "dkFViGyg0y0oRFCA6gKGzurd"
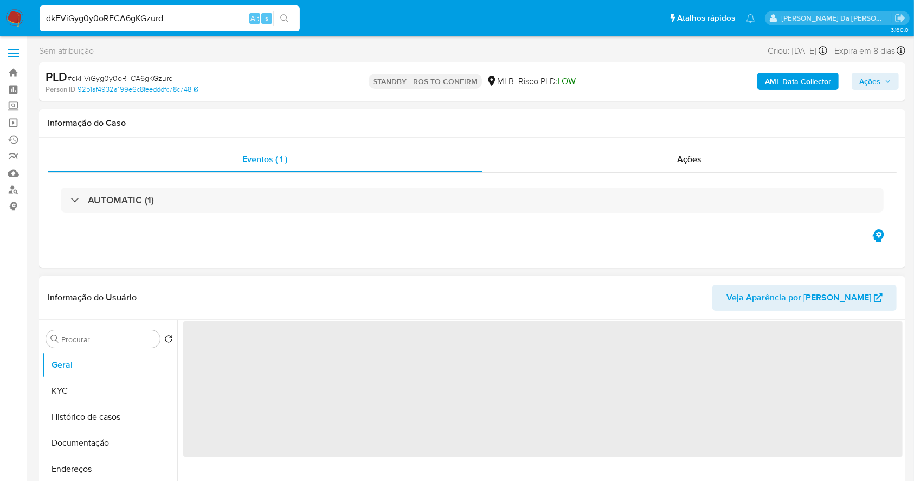
select select "10"
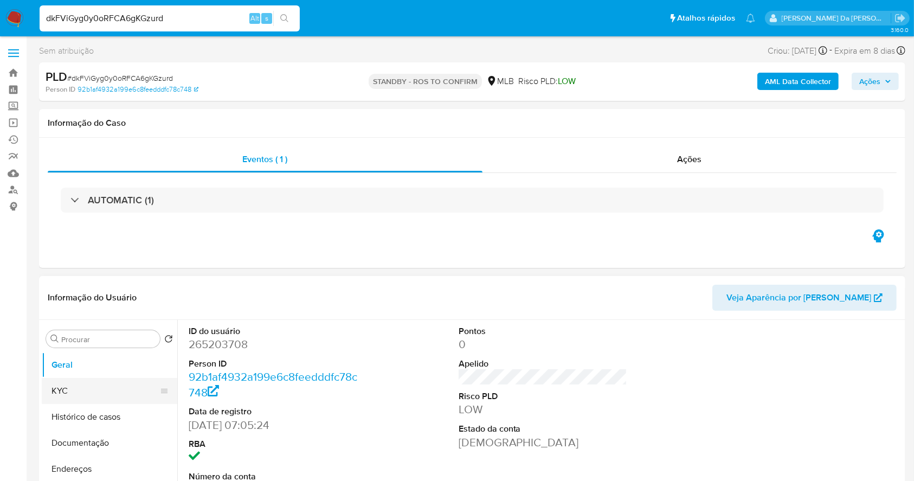
click at [80, 392] on button "KYC" at bounding box center [105, 391] width 127 height 26
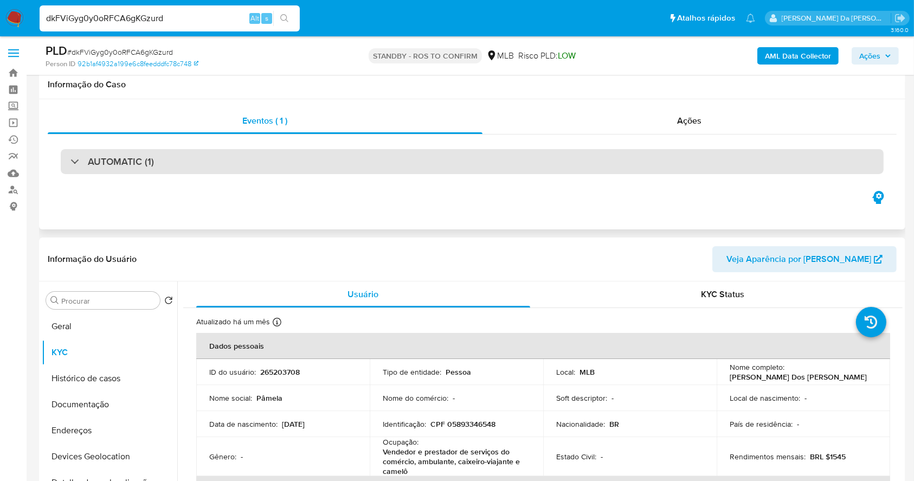
scroll to position [72, 0]
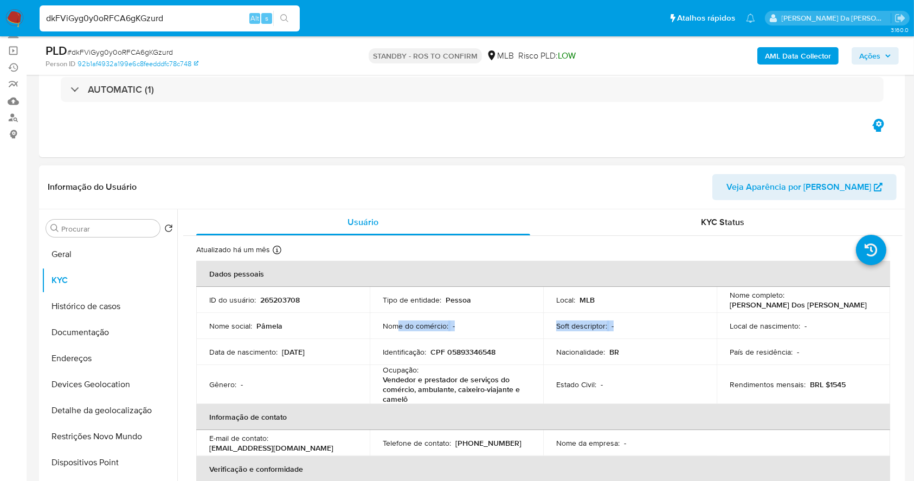
drag, startPoint x: 398, startPoint y: 327, endPoint x: 707, endPoint y: 327, distance: 308.9
click at [707, 327] on tr "Nome social : Pâmela Nome do comércio : - Soft descriptor : - Local de nascimen…" at bounding box center [543, 326] width 694 height 26
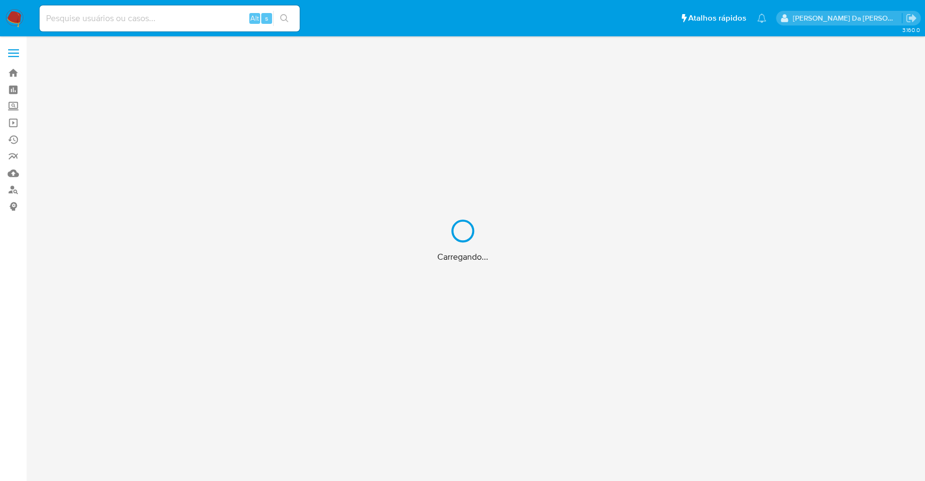
click at [219, 20] on div "Carregando..." at bounding box center [462, 240] width 925 height 481
click at [234, 7] on div "Carregando..." at bounding box center [462, 240] width 925 height 481
click at [221, 18] on div "Carregando..." at bounding box center [462, 240] width 925 height 481
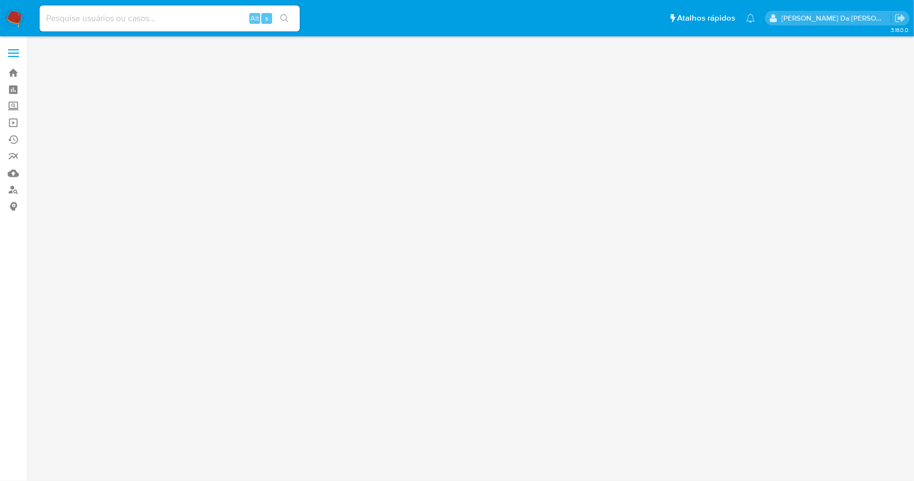
click at [221, 20] on input at bounding box center [170, 18] width 260 height 14
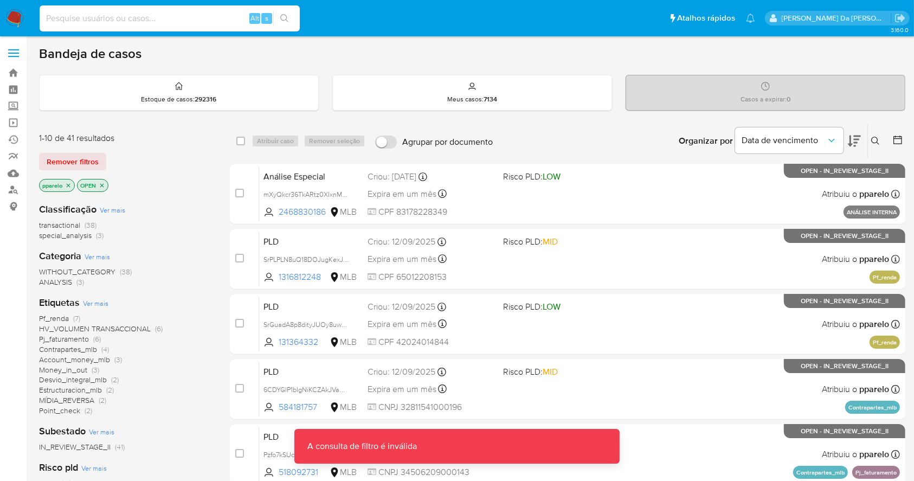
paste input "l4Cd0ee7wwpz5OdvCICVRcVT"
type input "l4Cd0ee7wwpz5OdvCICVRcVT"
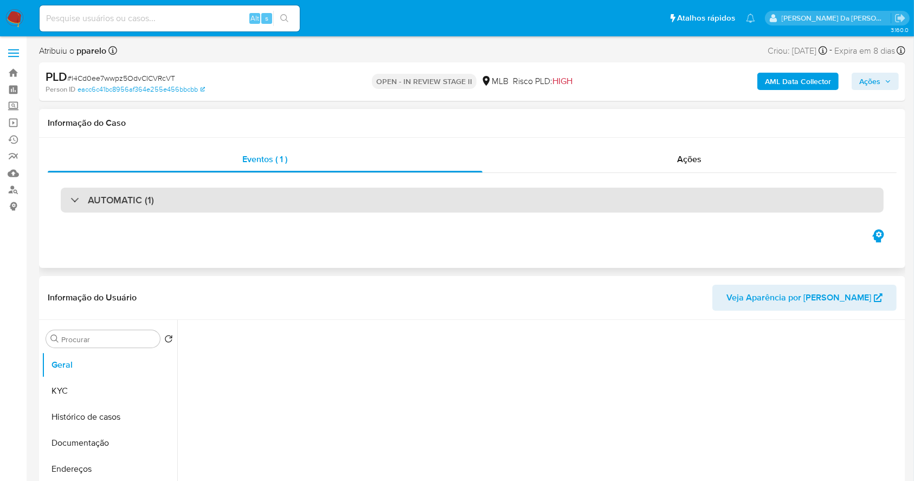
select select "10"
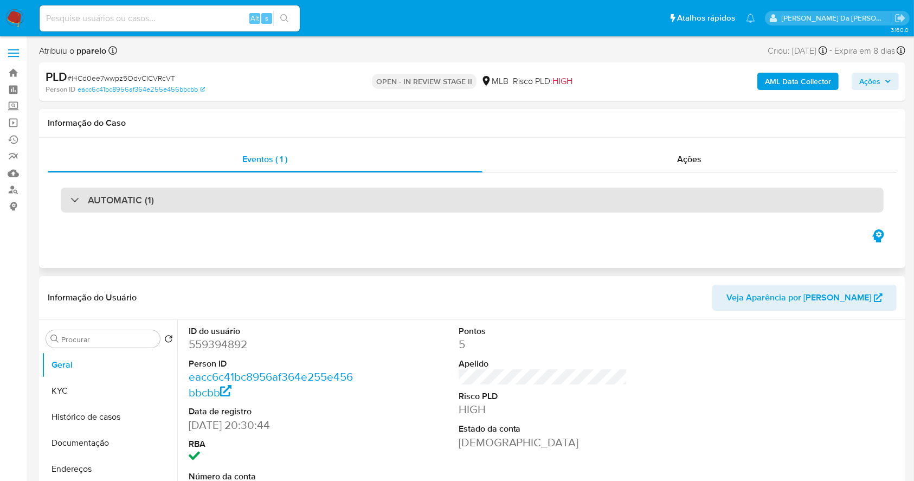
click at [145, 197] on h3 "AUTOMATIC (1)" at bounding box center [121, 200] width 66 height 12
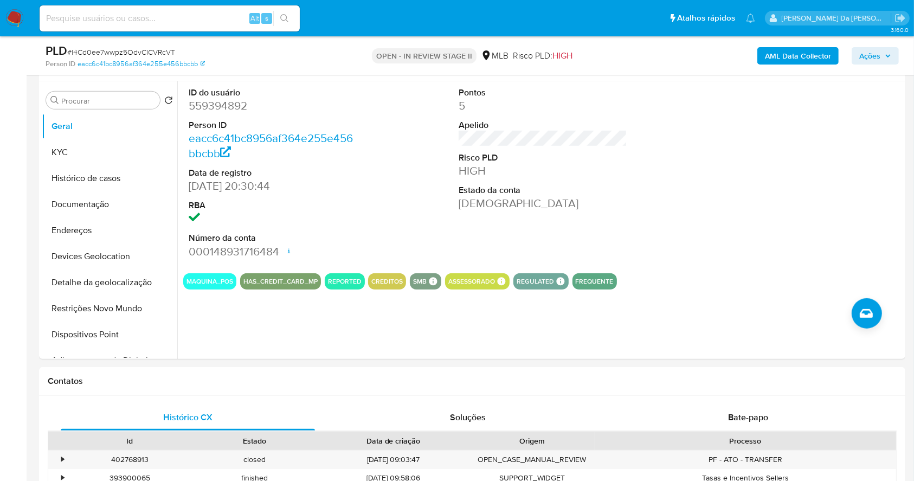
scroll to position [650, 0]
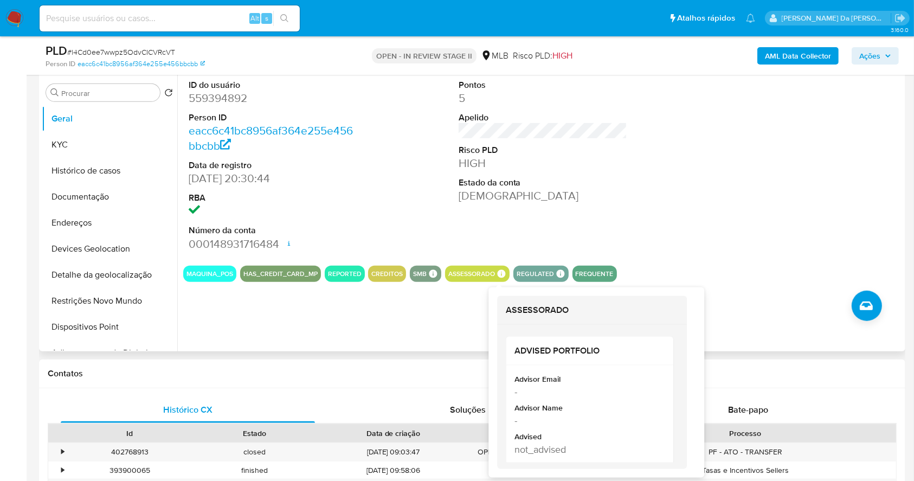
click at [496, 276] on icon at bounding box center [501, 274] width 10 height 10
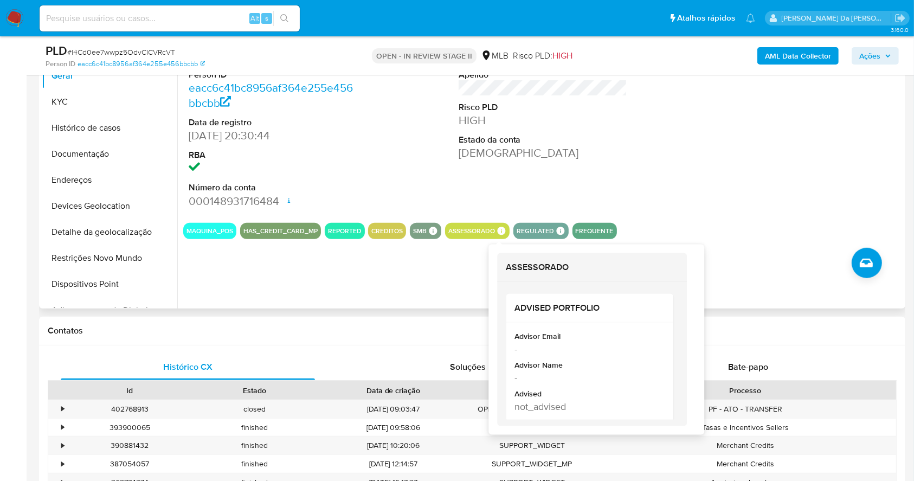
scroll to position [722, 0]
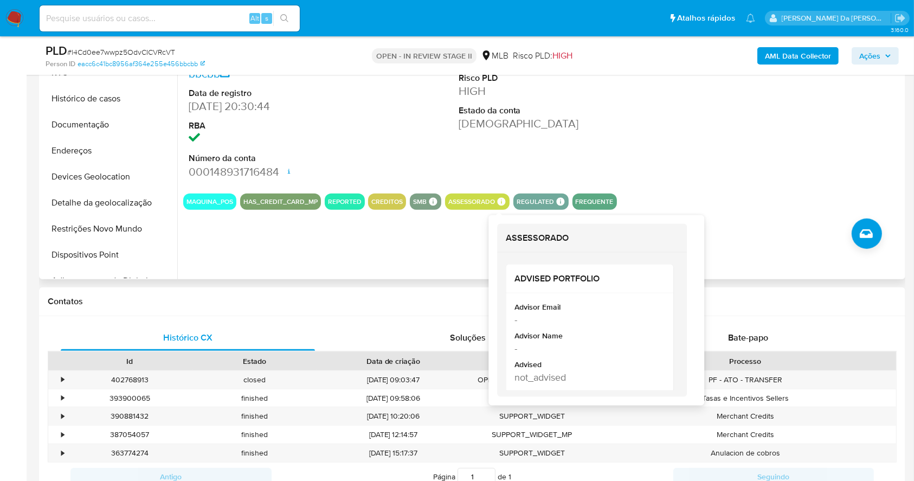
click at [502, 201] on icon at bounding box center [501, 202] width 8 height 8
click at [444, 237] on div "ID do usuário 559394892 Person ID eacc6c41bc8956af364e255e456bbcbb Data de regi…" at bounding box center [539, 140] width 725 height 277
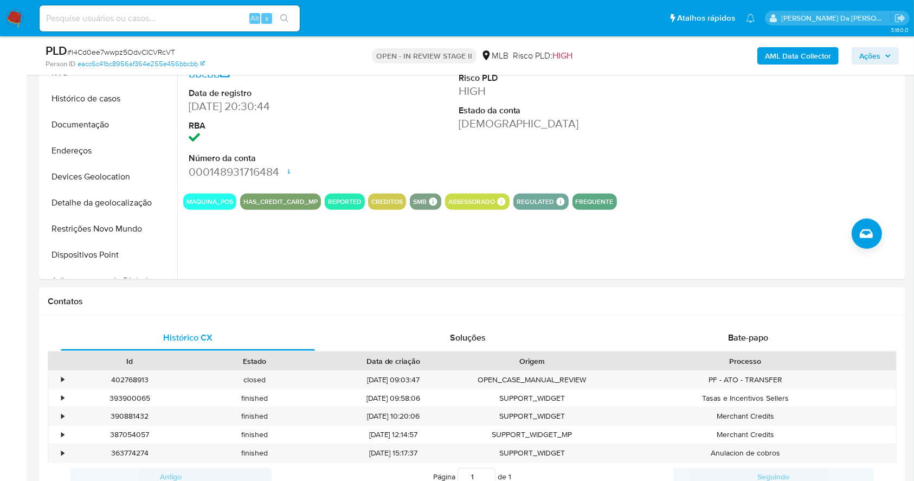
scroll to position [578, 0]
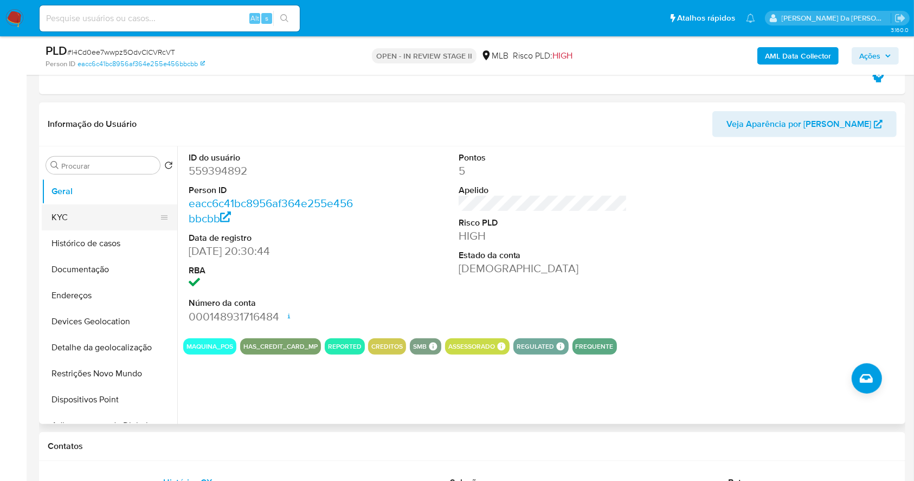
click at [78, 218] on button "KYC" at bounding box center [105, 217] width 127 height 26
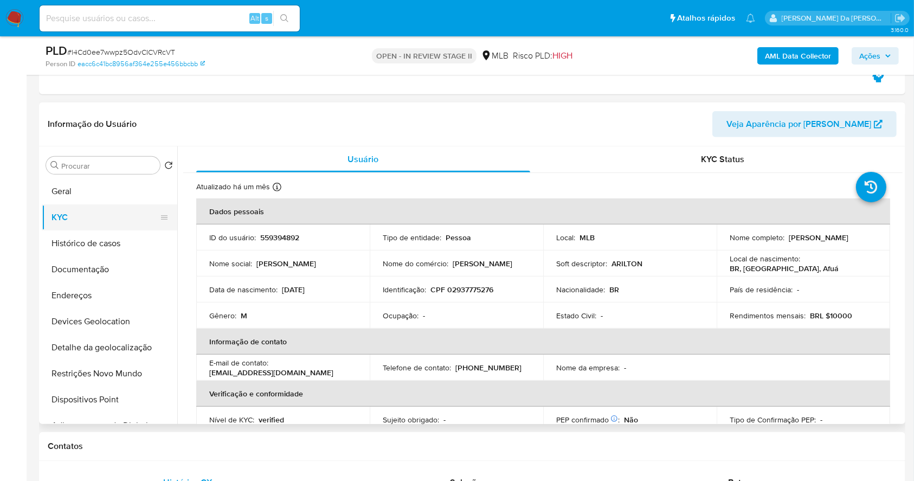
click at [91, 190] on button "Geral" at bounding box center [109, 191] width 135 height 26
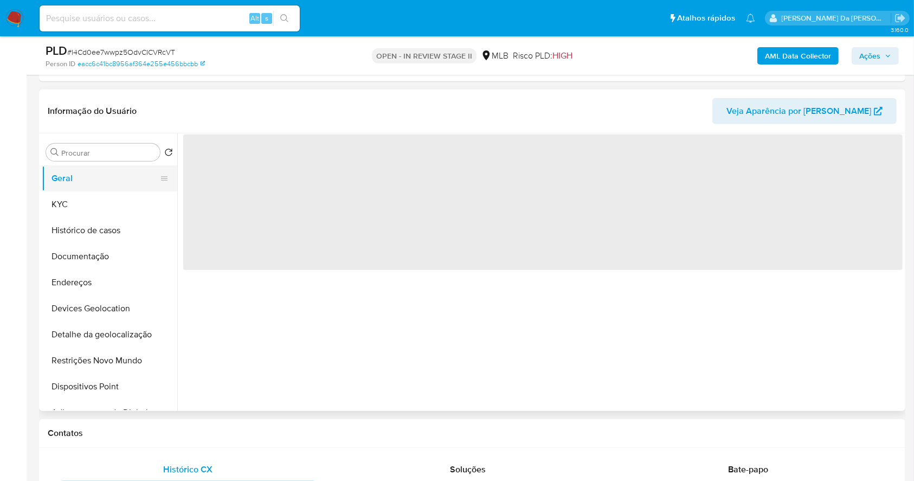
click at [90, 177] on button "Geral" at bounding box center [105, 178] width 127 height 26
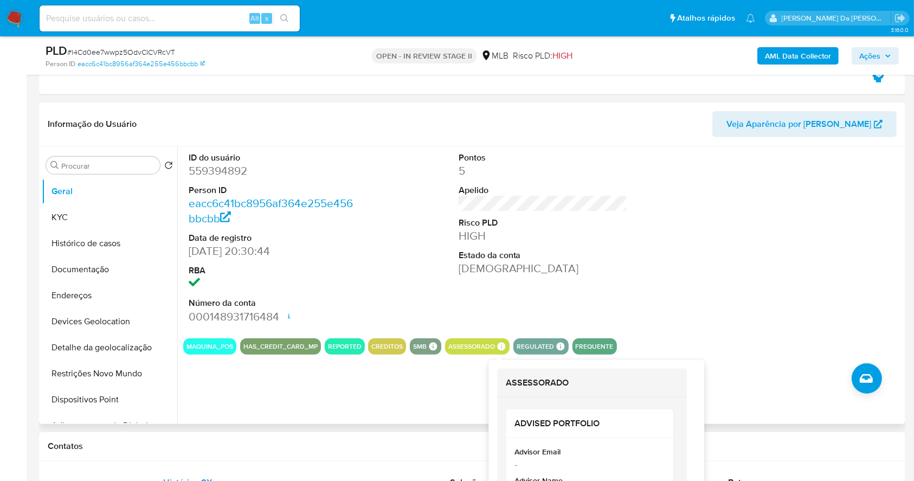
click at [501, 350] on icon at bounding box center [501, 346] width 10 height 10
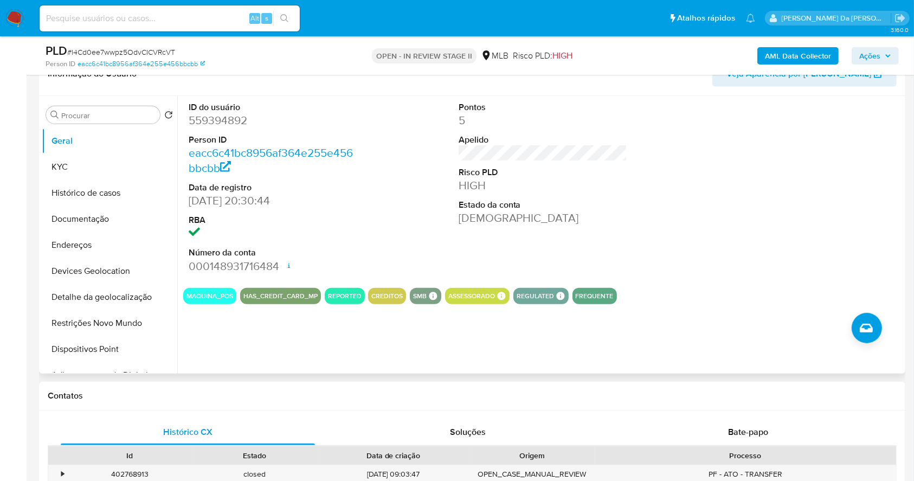
scroll to position [650, 0]
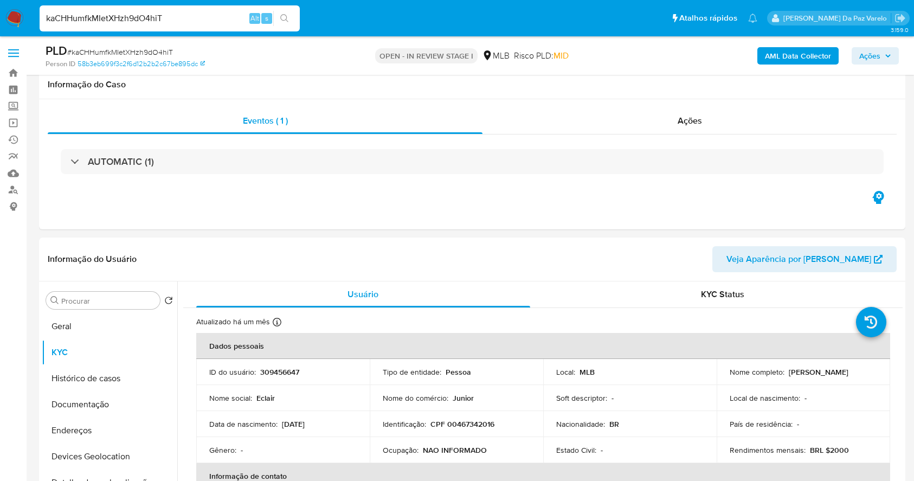
select select "10"
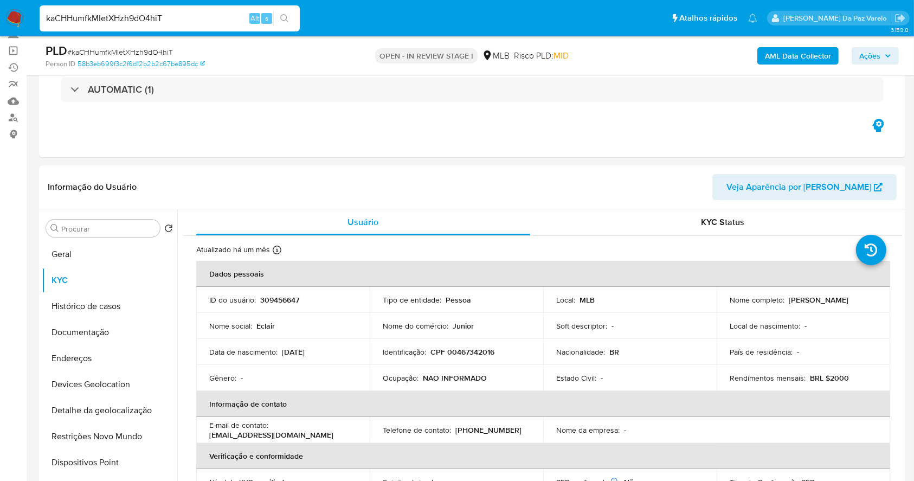
scroll to position [461, 0]
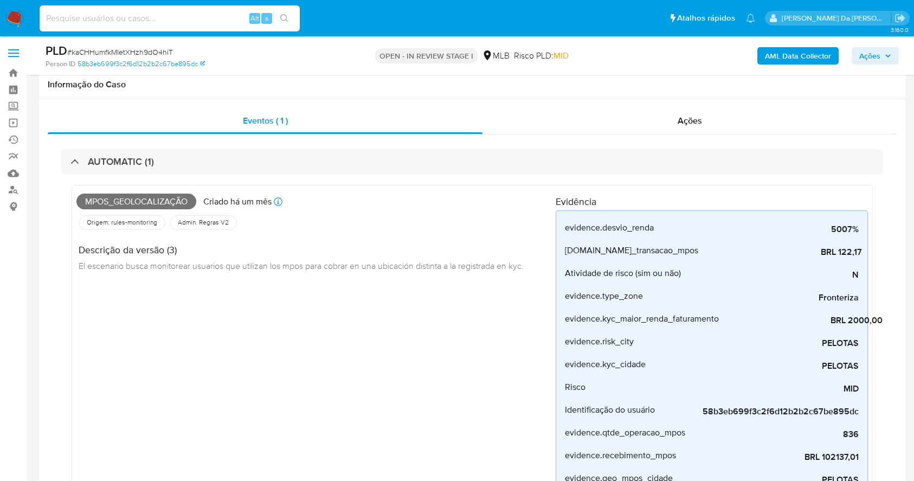
select select "10"
click at [182, 17] on input at bounding box center [170, 18] width 260 height 14
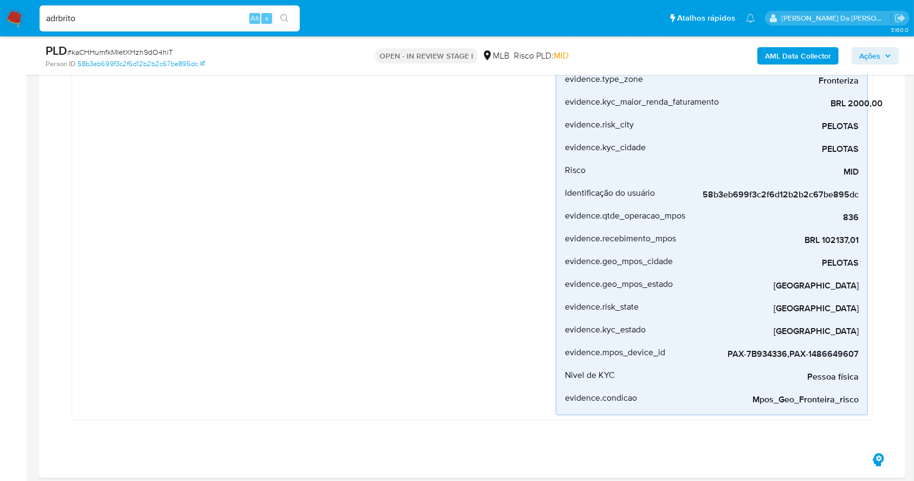
type input "adrbrito"
click at [287, 17] on icon "search-icon" at bounding box center [284, 18] width 9 height 9
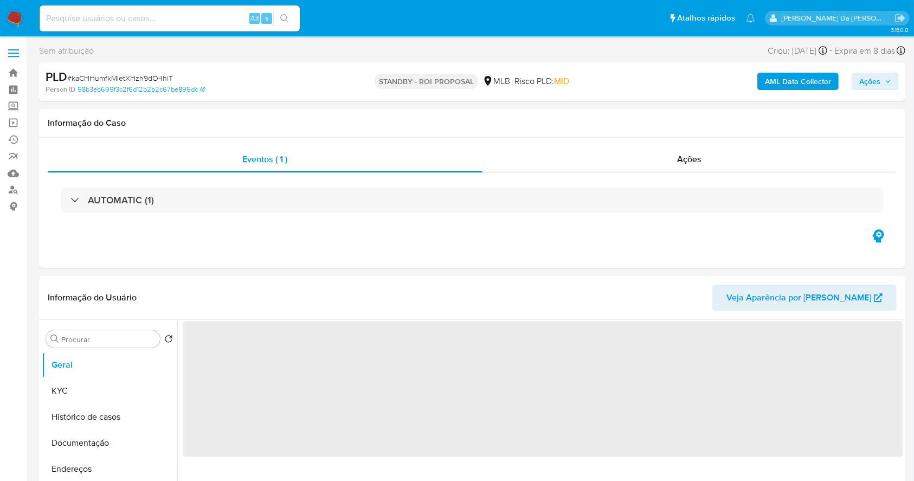
click at [93, 20] on input at bounding box center [170, 18] width 260 height 14
type input "ad"
select select "10"
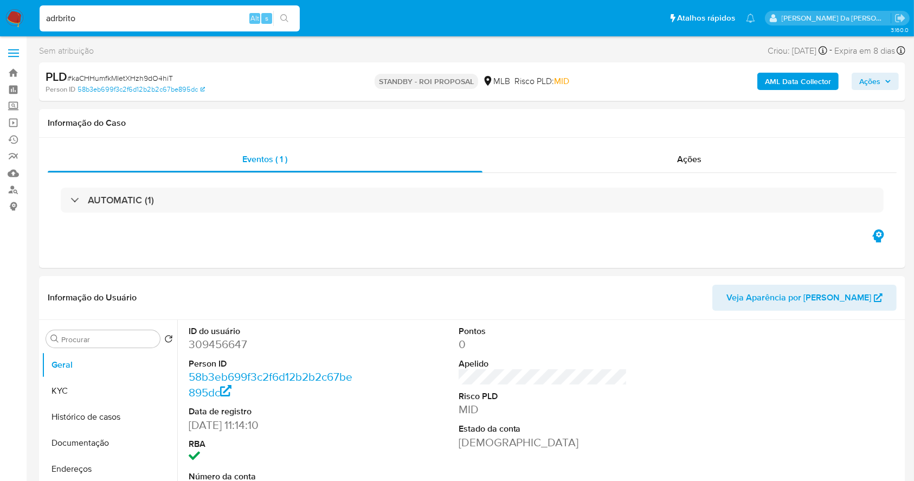
type input "adrbrito"
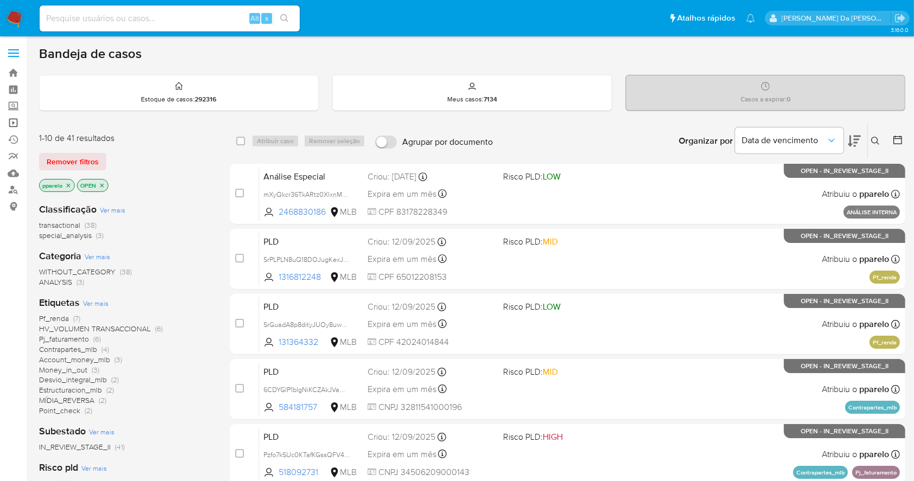
click at [14, 120] on link "Operações em massa" at bounding box center [64, 122] width 129 height 17
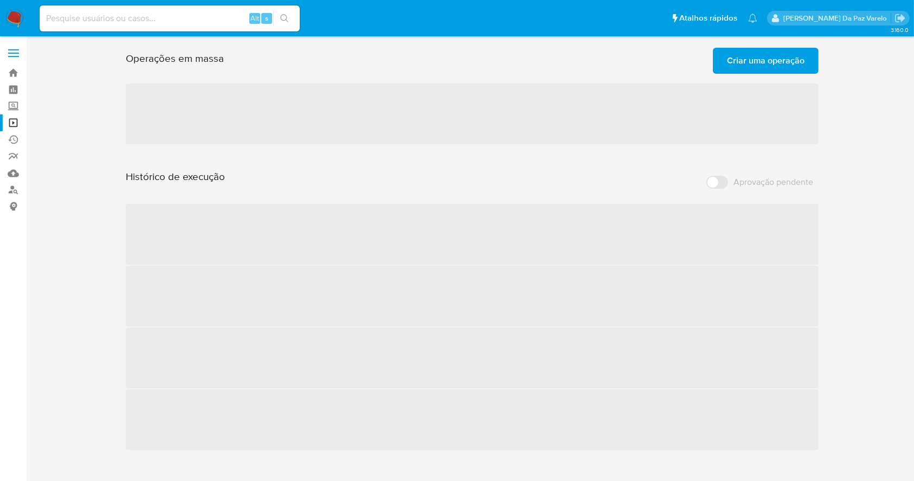
click at [802, 67] on span "Criar uma operação" at bounding box center [765, 61] width 77 height 24
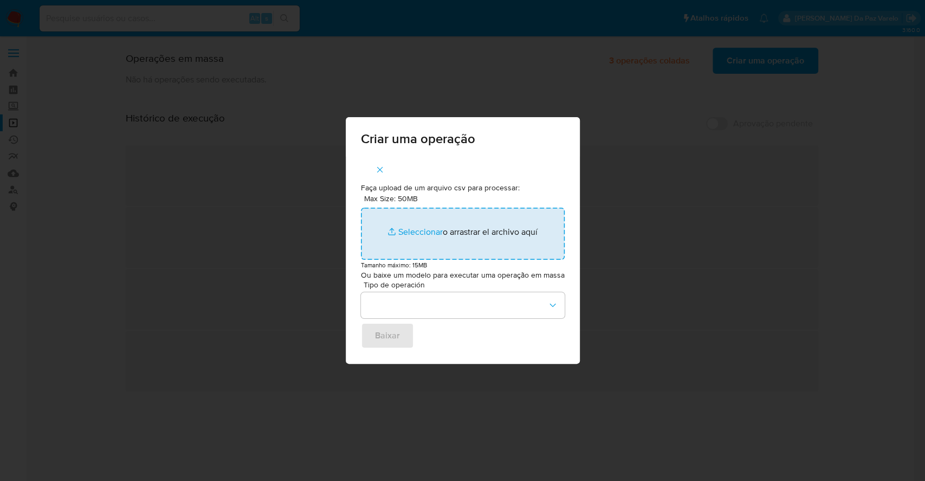
click at [397, 228] on input "Max Size: 50MB Seleccionar archivos" at bounding box center [463, 234] width 204 height 52
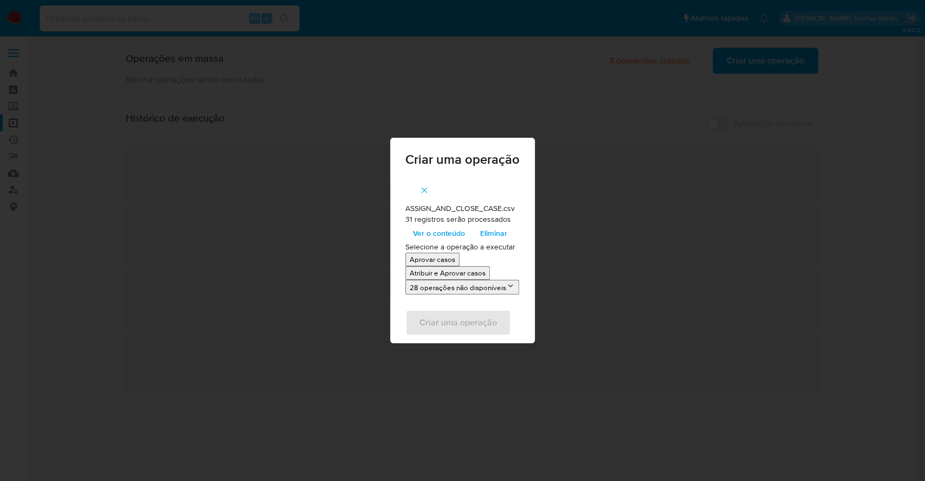
drag, startPoint x: 397, startPoint y: 228, endPoint x: 460, endPoint y: 271, distance: 75.9
click at [460, 271] on p "Atribuir e Aprovar casos" at bounding box center [448, 273] width 76 height 10
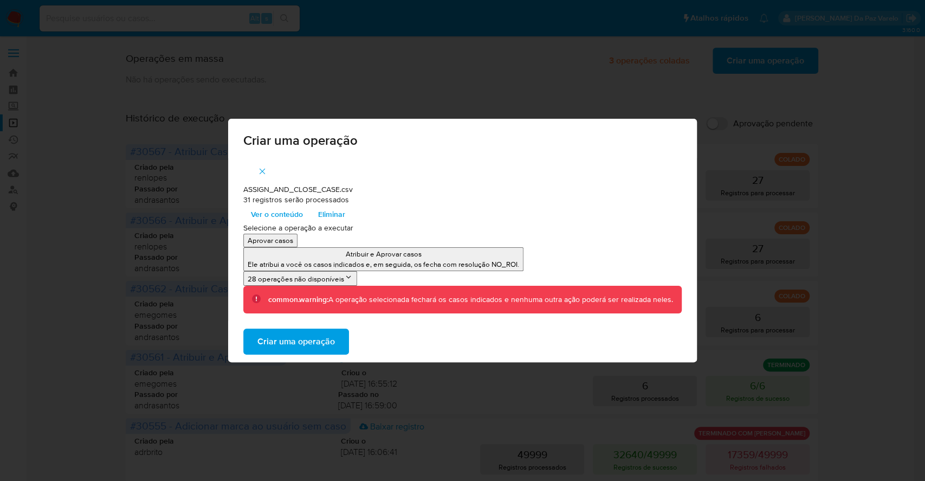
click at [276, 215] on span "Ver o conteúdo" at bounding box center [277, 213] width 52 height 15
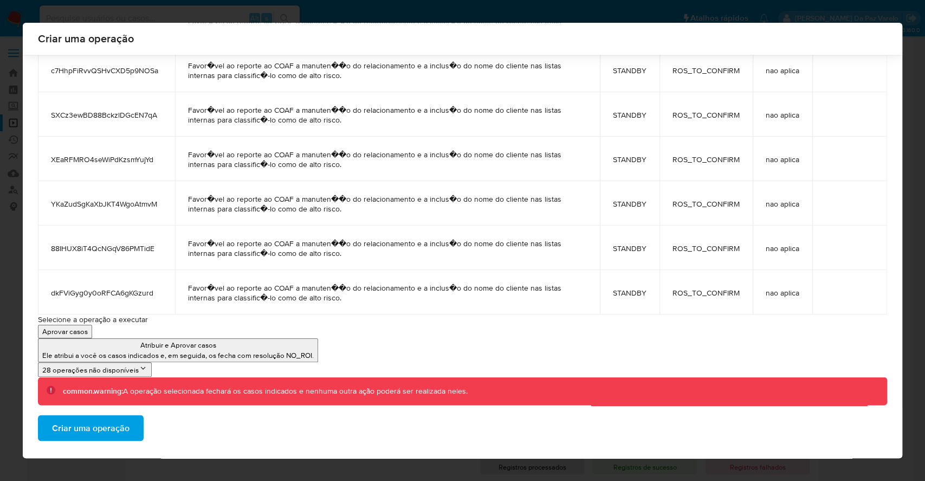
scroll to position [1135, 0]
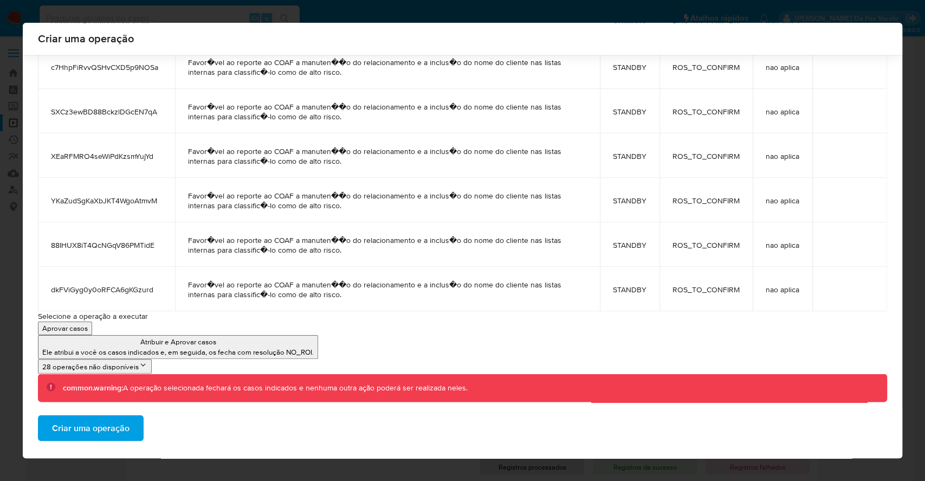
click at [126, 285] on span "dkFViGyg0y0oRFCA6gKGzurd" at bounding box center [106, 290] width 111 height 10
copy span "dkFViGyg0y0oRFCA6gKGzurd"
click at [134, 236] on td "88IHUX8iT4QcNGqV86PMTidE" at bounding box center [106, 244] width 137 height 44
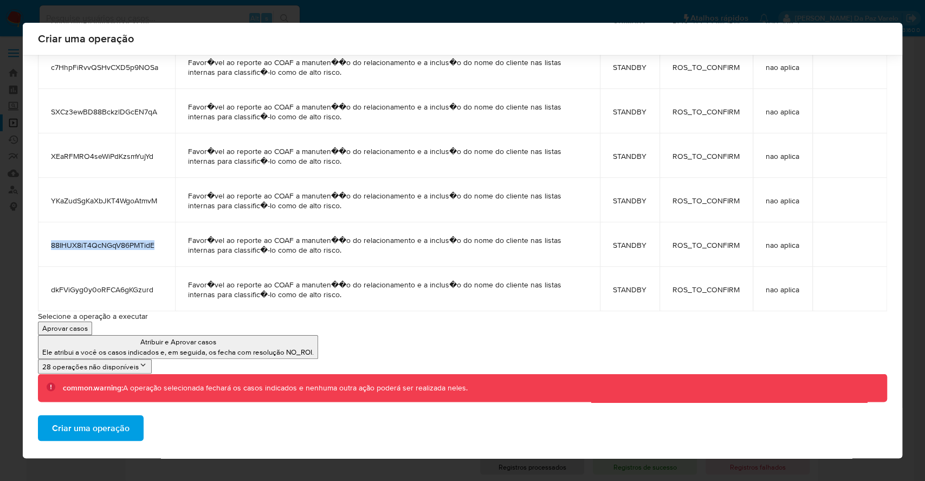
copy span "88IHUX8iT4QcNGqV86PMTidE"
click at [139, 204] on span "YKaZudSgKaXbJKT4WgoAtmvM" at bounding box center [106, 201] width 111 height 10
copy span "YKaZudSgKaXbJKT4WgoAtmvM"
click at [23, 23] on div "Criar uma operação ASSIGN_AND_CLOSE_CASE.csv 31 registros serão processados Esc…" at bounding box center [463, 240] width 880 height 435
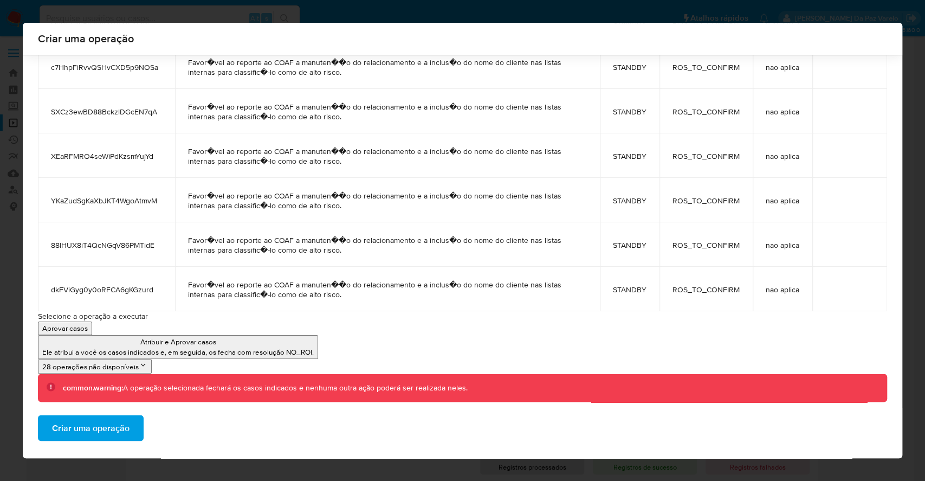
click at [139, 203] on span "YKaZudSgKaXbJKT4WgoAtmvM" at bounding box center [106, 201] width 111 height 10
copy span "YKaZudSgKaXbJKT4WgoAtmvM"
click at [23, 23] on div "Criar uma operação ASSIGN_AND_CLOSE_CASE.csv 31 registros serão processados Esc…" at bounding box center [463, 240] width 880 height 435
click at [133, 156] on span "XEaRFMRO4seWiPdKzsmYujYd" at bounding box center [106, 156] width 111 height 10
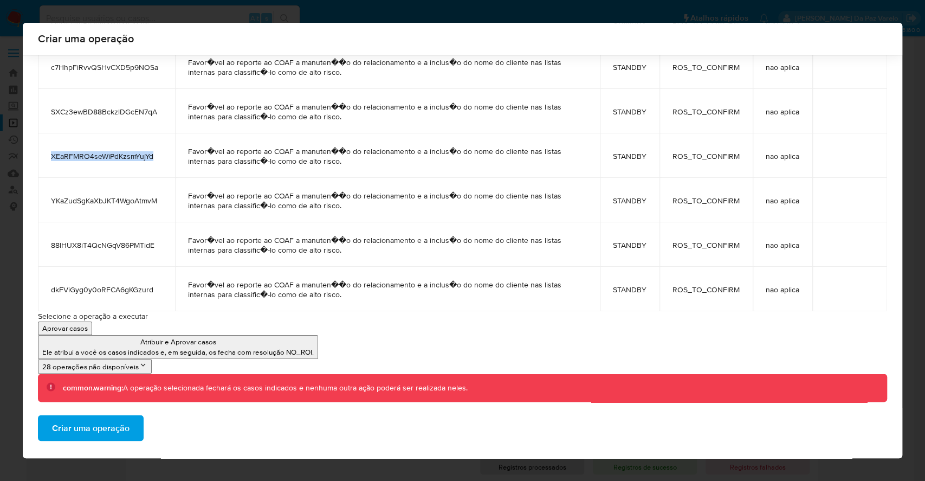
click at [133, 156] on span "XEaRFMRO4seWiPdKzsmYujYd" at bounding box center [106, 156] width 111 height 10
copy span "XEaRFMRO4seWiPdKzsmYujYd"
click at [135, 117] on td "SXCz3ewBD88BckzlDGcEN7qA" at bounding box center [106, 111] width 137 height 44
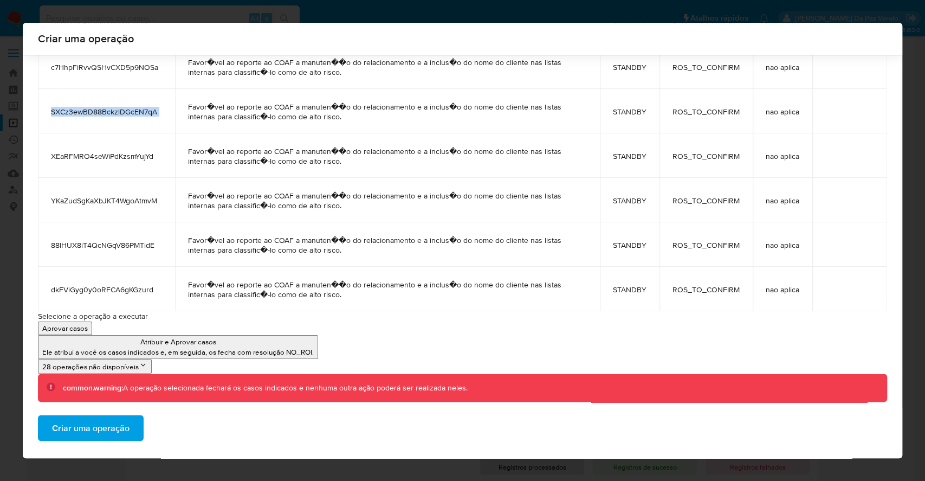
copy span "SXCz3ewBD88BckzlDGcEN7qA"
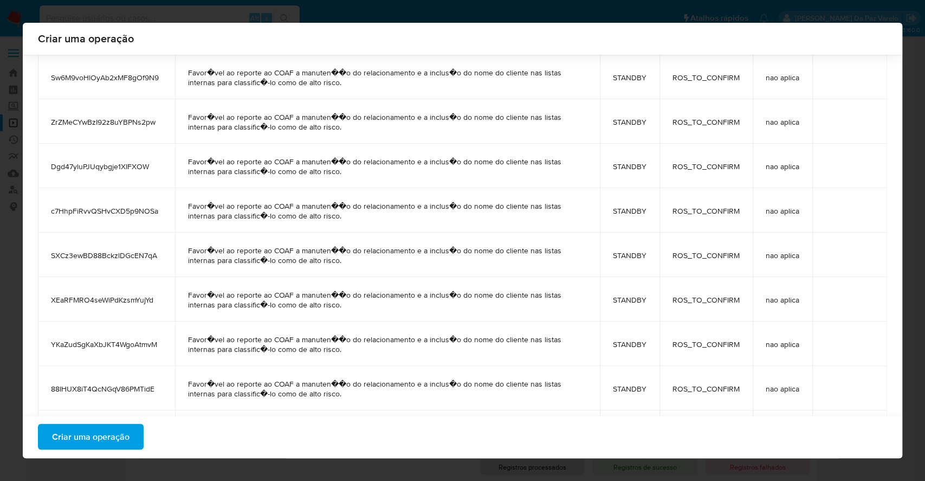
scroll to position [990, 0]
click at [148, 215] on span "c7HhpFiRvvQSHvCXD5p9NOSa" at bounding box center [106, 212] width 111 height 10
copy span "c7HhpFiRvvQSHvCXD5p9NOSa"
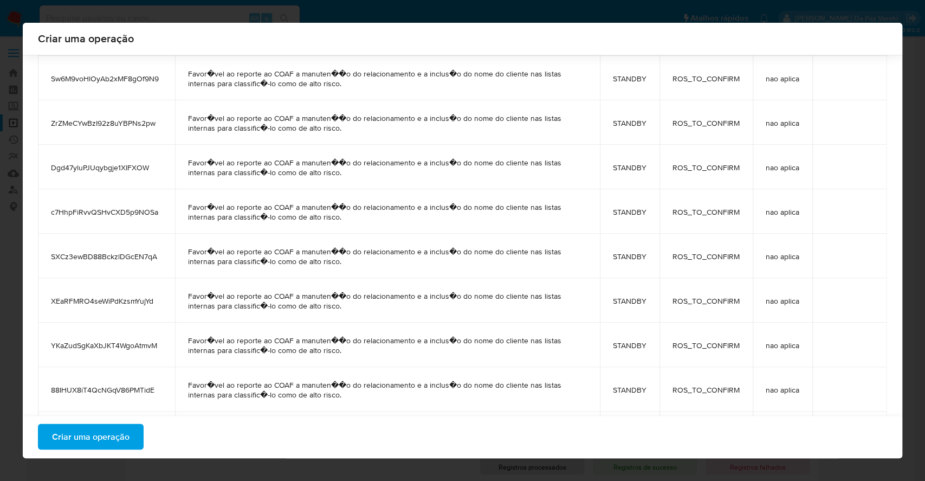
click at [130, 158] on td "Dgd47yluPJUqybgje1XIFXOW" at bounding box center [106, 167] width 137 height 44
copy span "Dgd47yluPJUqybgje1XIFXOW"
click at [132, 124] on span "ZrZMeCYwBzI92z8uYBPNs2pw" at bounding box center [106, 123] width 111 height 10
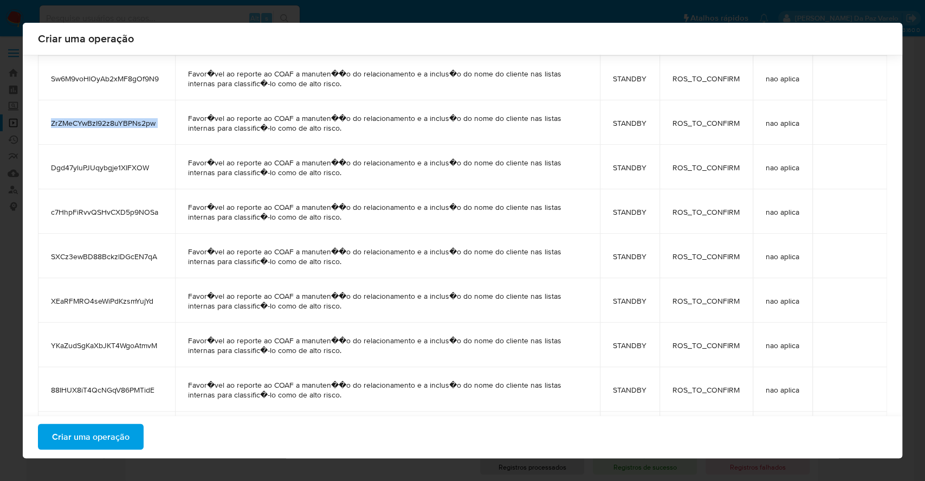
click at [132, 124] on span "ZrZMeCYwBzI92z8uYBPNs2pw" at bounding box center [106, 123] width 111 height 10
copy span "ZrZMeCYwBzI92z8uYBPNs2pw"
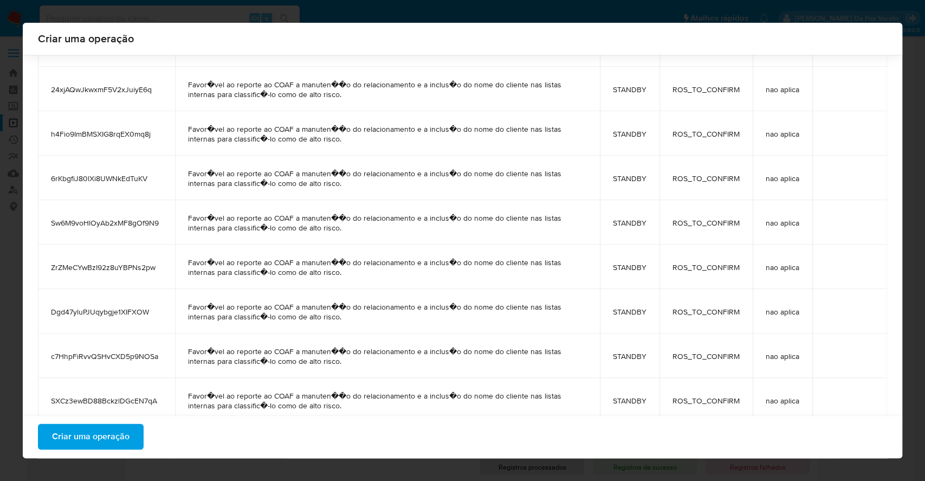
scroll to position [845, 0]
click at [139, 221] on span "Sw6M9voHlOyAb2xMF8gOf9N9" at bounding box center [106, 223] width 111 height 10
copy span "Sw6M9voHlOyAb2xMF8gOf9N9"
click at [134, 179] on span "6rKbgfiJ80lXi8UWNkEdTuKV" at bounding box center [106, 179] width 111 height 10
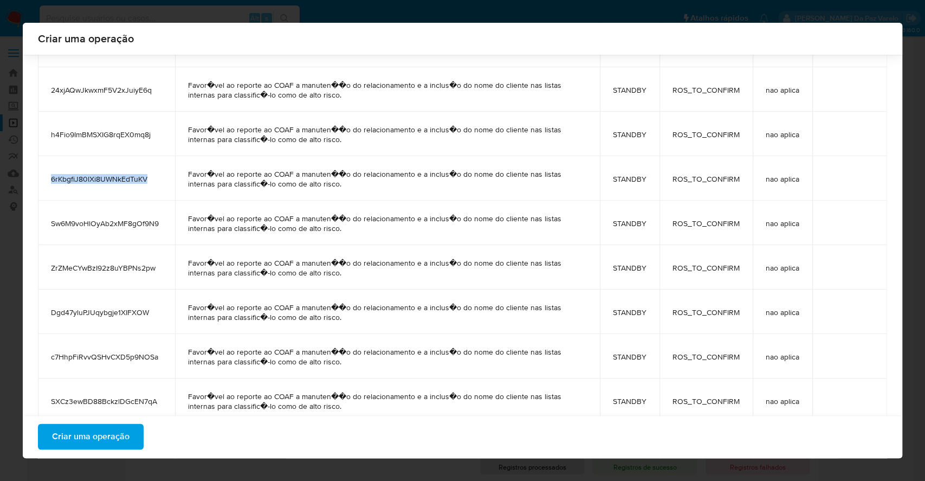
click at [134, 179] on span "6rKbgfiJ80lXi8UWNkEdTuKV" at bounding box center [106, 179] width 111 height 10
click at [132, 135] on span "h4Fio9ImBMSXIG8rqEX0mq8j" at bounding box center [106, 135] width 111 height 10
click at [143, 92] on span "24xjAQwJkwxmF5V2xJuiyE6q" at bounding box center [106, 90] width 111 height 10
click at [143, 93] on span "24xjAQwJkwxmF5V2xJuiyE6q" at bounding box center [106, 90] width 111 height 10
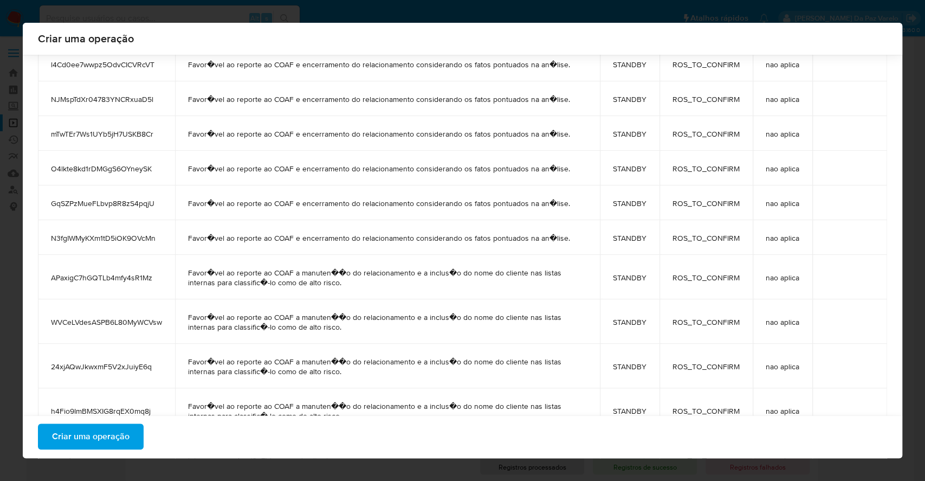
scroll to position [557, 0]
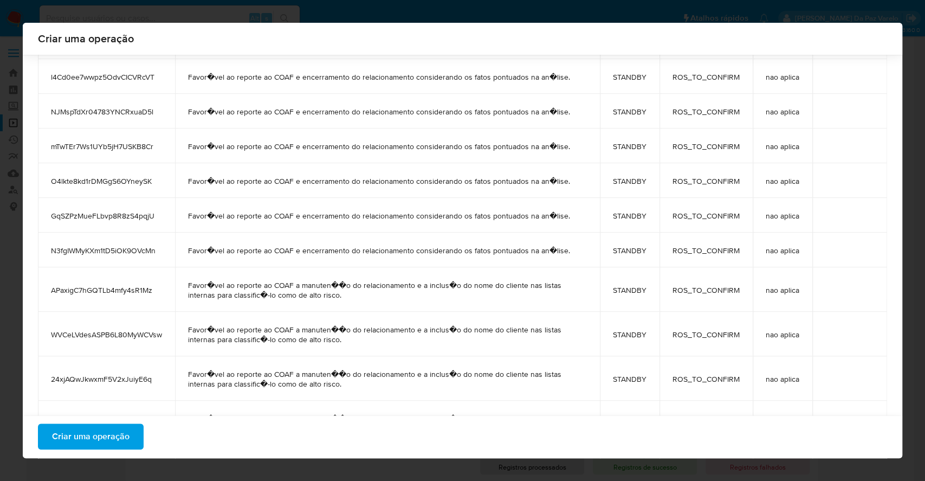
click at [128, 333] on span "WVCeLVdesASPB6L80MyWCVsw" at bounding box center [106, 334] width 111 height 10
click at [80, 305] on td "APaxigC7hGQTLb4mfy4sR1Mz" at bounding box center [106, 289] width 137 height 44
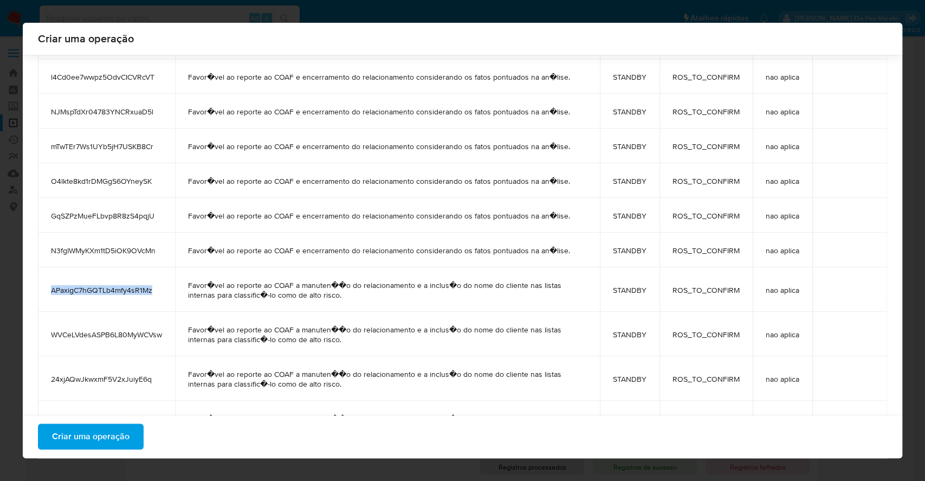
click at [82, 290] on span "APaxigC7hGQTLb4mfy4sR1Mz" at bounding box center [106, 290] width 111 height 10
click at [106, 243] on td "N3fgIWMyKXm1tD5iOK9OVcMn" at bounding box center [106, 249] width 137 height 35
click at [106, 242] on td "N3fgIWMyKXm1tD5iOK9OVcMn" at bounding box center [106, 249] width 137 height 35
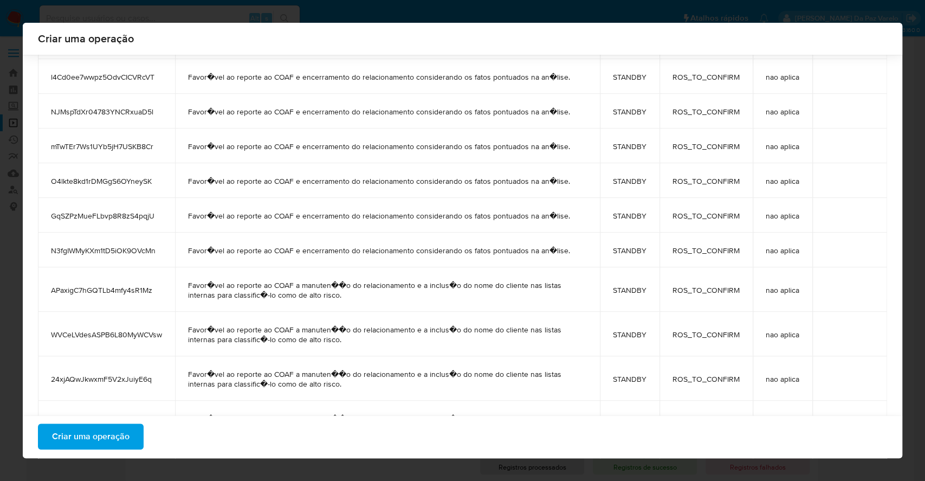
click at [115, 216] on span "GqSZPzMueFLbvp8R8zS4pqjU" at bounding box center [106, 216] width 111 height 10
click at [125, 173] on td "O4lkte8kd1rDMGgS6OYneySK" at bounding box center [106, 180] width 137 height 35
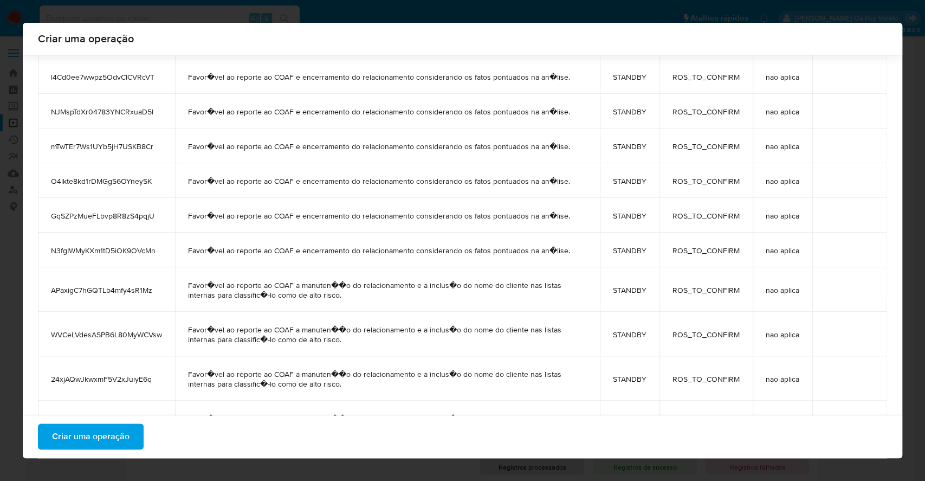
click at [143, 146] on span "mTwTEr7Ws1UYb5jH7USKB8Cr" at bounding box center [106, 146] width 111 height 10
click at [23, 23] on div "Criar uma operação ASSIGN_AND_CLOSE_CASE.csv 31 registros serão processados Esc…" at bounding box center [463, 240] width 880 height 435
click at [143, 146] on span "mTwTEr7Ws1UYb5jH7USKB8Cr" at bounding box center [106, 146] width 111 height 10
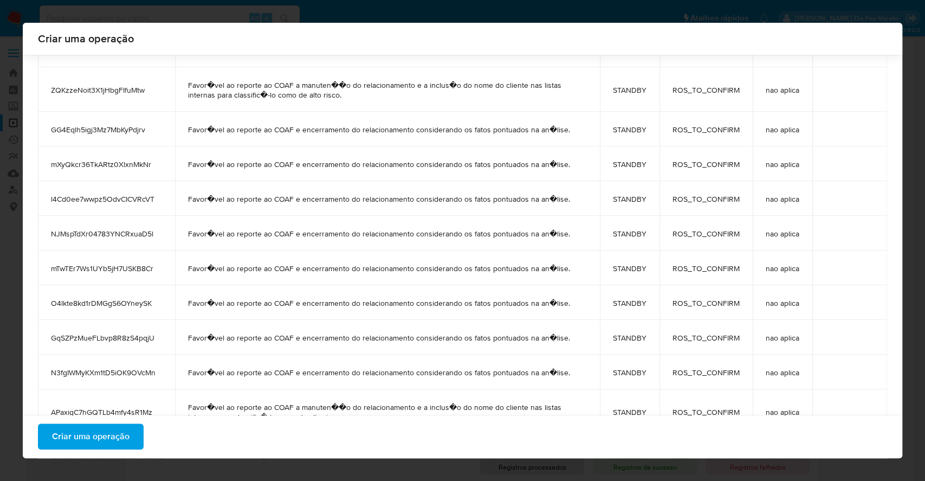
scroll to position [412, 0]
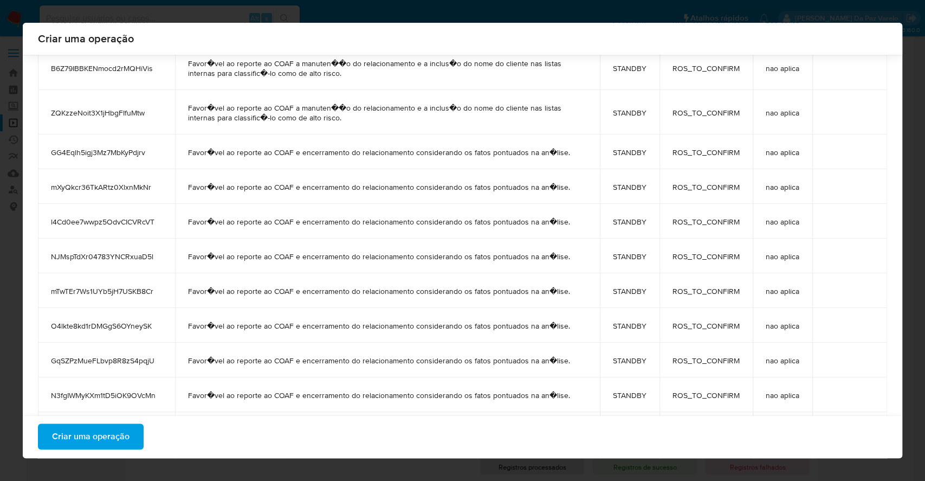
click at [133, 262] on td "NJMspTdXr04783YNCRxuaD5l" at bounding box center [106, 255] width 137 height 35
click at [132, 262] on td "NJMspTdXr04783YNCRxuaD5l" at bounding box center [106, 255] width 137 height 35
click at [134, 214] on td "l4Cd0ee7wwpz5OdvCICVRcVT" at bounding box center [106, 221] width 137 height 35
click at [138, 189] on span "mXyQkcr36TkARtz0XlxnMkNr" at bounding box center [106, 187] width 111 height 10
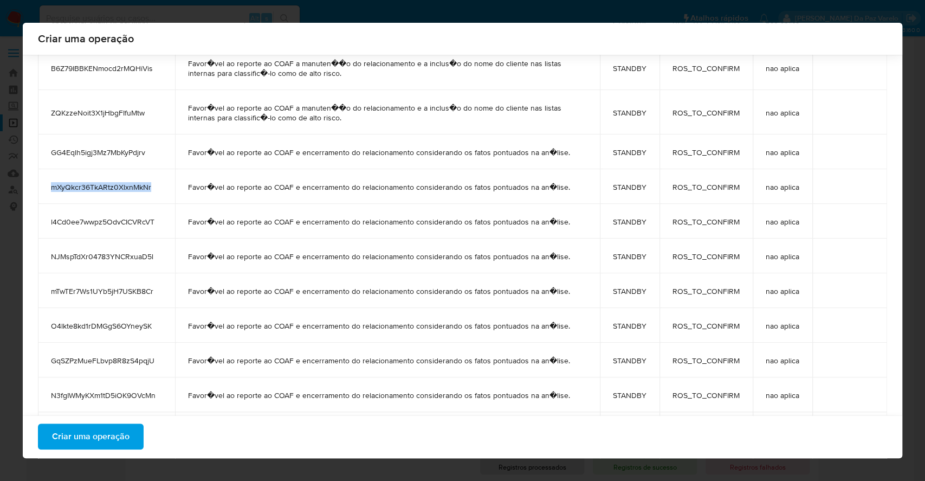
click at [138, 189] on span "mXyQkcr36TkARtz0XlxnMkNr" at bounding box center [106, 187] width 111 height 10
click at [126, 147] on span "GG4Eqlh5igj3Mz7MbKyPdjrv" at bounding box center [106, 152] width 111 height 10
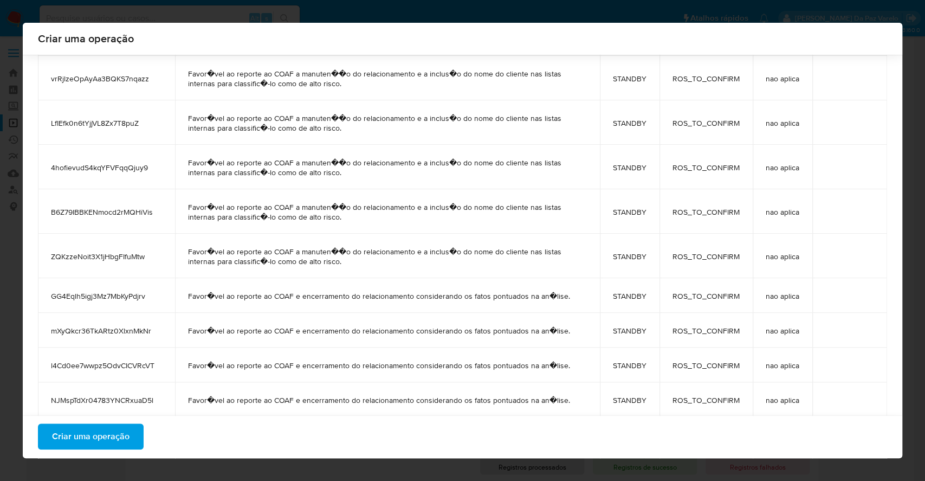
scroll to position [268, 0]
click at [103, 252] on span "ZQKzzeNoit3X1jHbgFIfuMtw" at bounding box center [106, 257] width 111 height 10
click at [88, 217] on td "B6Z79IBBKENmocd2rMQHiVis" at bounding box center [106, 212] width 137 height 44
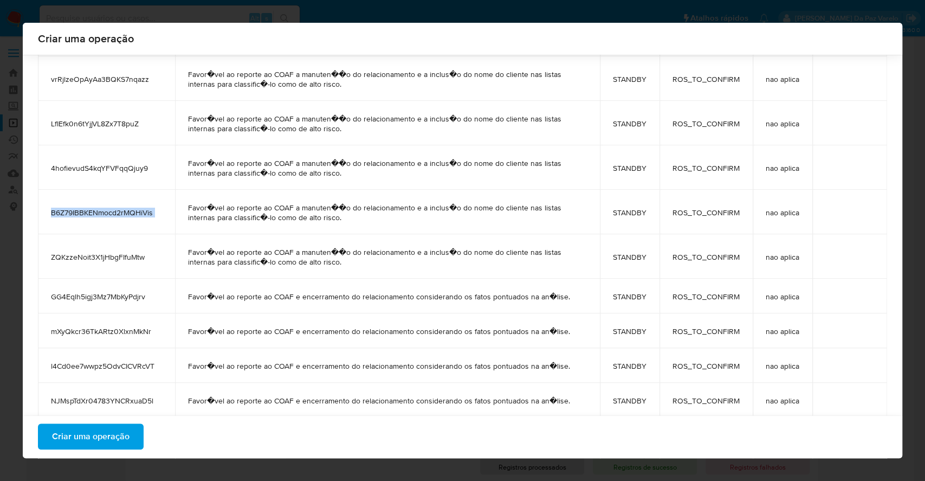
click at [88, 217] on td "B6Z79IBBKENmocd2rMQHiVis" at bounding box center [106, 212] width 137 height 44
click at [92, 169] on span "4hofievudS4kqYFVFqqQjuy9" at bounding box center [106, 168] width 111 height 10
click at [93, 169] on span "4hofievudS4kqYFVFqqQjuy9" at bounding box center [106, 168] width 111 height 10
click at [23, 23] on div "Criar uma operação ASSIGN_AND_CLOSE_CASE.csv 31 registros serão processados Esc…" at bounding box center [463, 240] width 880 height 435
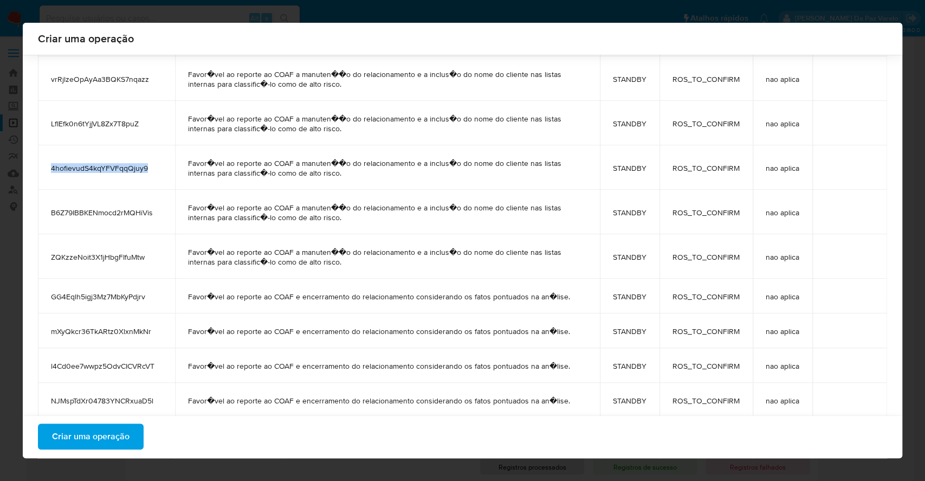
click at [120, 108] on td "LfIEfk0n6tYjjVL8Zx7T8puZ" at bounding box center [106, 123] width 137 height 44
click at [113, 125] on span "LfIEfk0n6tYjjVL8Zx7T8puZ" at bounding box center [106, 124] width 111 height 10
click at [113, 94] on td "vrRjlzeOpAyAa3BQKS7nqazz" at bounding box center [106, 78] width 137 height 44
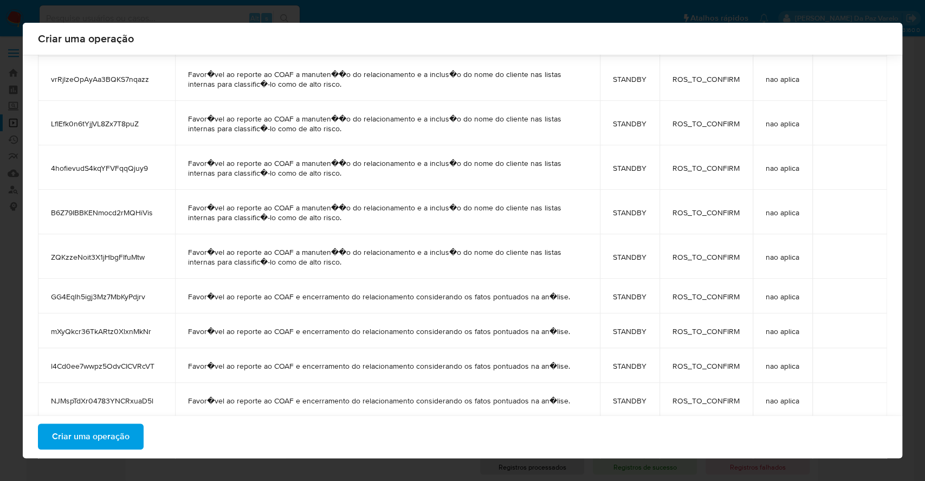
click at [123, 80] on span "vrRjlzeOpAyAa3BQKS7nqazz" at bounding box center [106, 79] width 111 height 10
click at [124, 80] on span "vrRjlzeOpAyAa3BQKS7nqazz" at bounding box center [106, 79] width 111 height 10
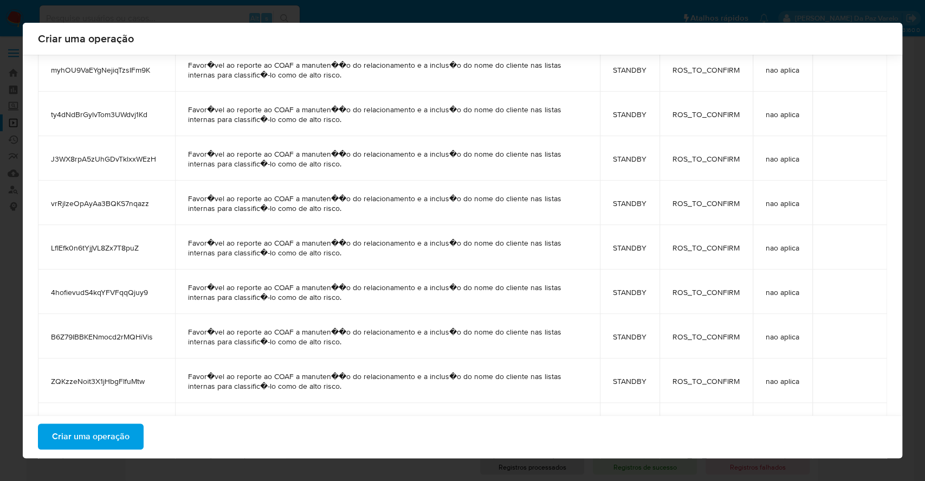
scroll to position [123, 0]
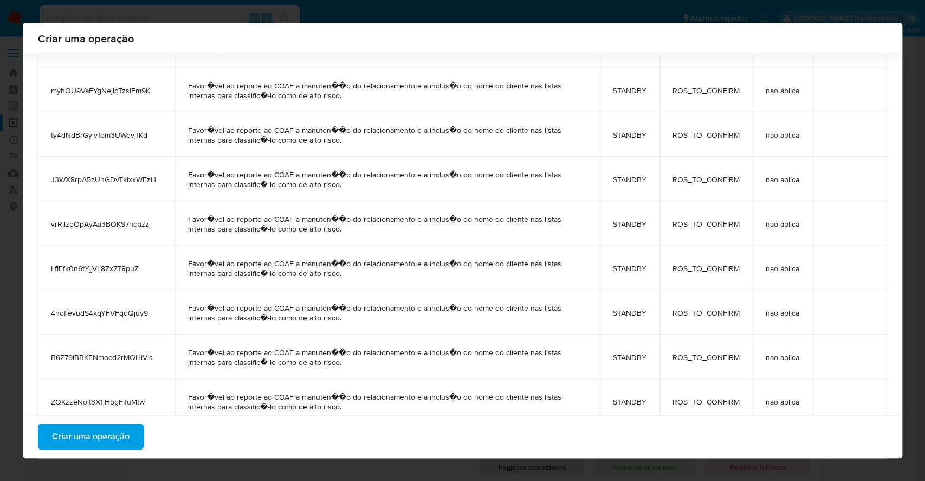
click at [134, 184] on td "J3WX8rpA5zUhGDvTklxxWEzH" at bounding box center [106, 179] width 137 height 44
click at [135, 140] on td "ty4dNdBrGylvTom3UWdvj1Kd" at bounding box center [106, 134] width 137 height 44
click at [136, 140] on td "ty4dNdBrGylvTom3UWdvj1Kd" at bounding box center [106, 134] width 137 height 44
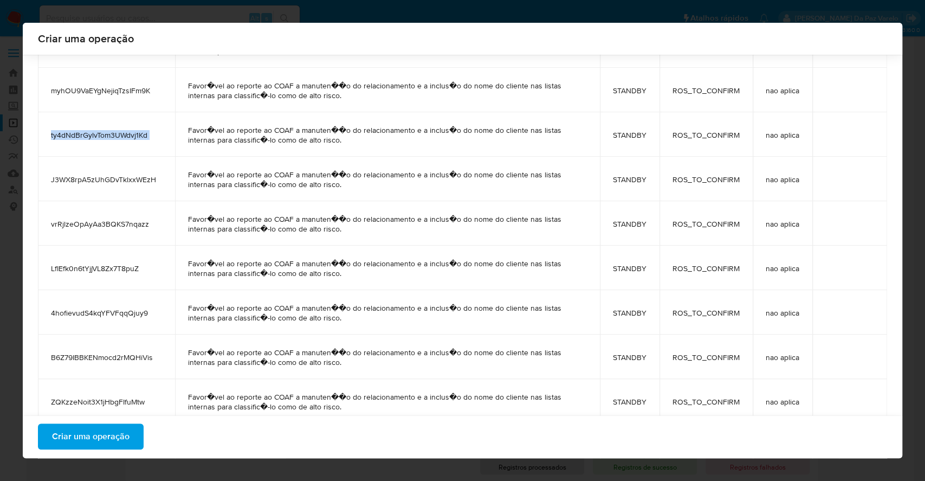
click at [137, 140] on td "ty4dNdBrGylvTom3UWdvj1Kd" at bounding box center [106, 134] width 137 height 44
click at [23, 23] on div "Criar uma operação ASSIGN_AND_CLOSE_CASE.csv 31 registros serão processados Esc…" at bounding box center [463, 240] width 880 height 435
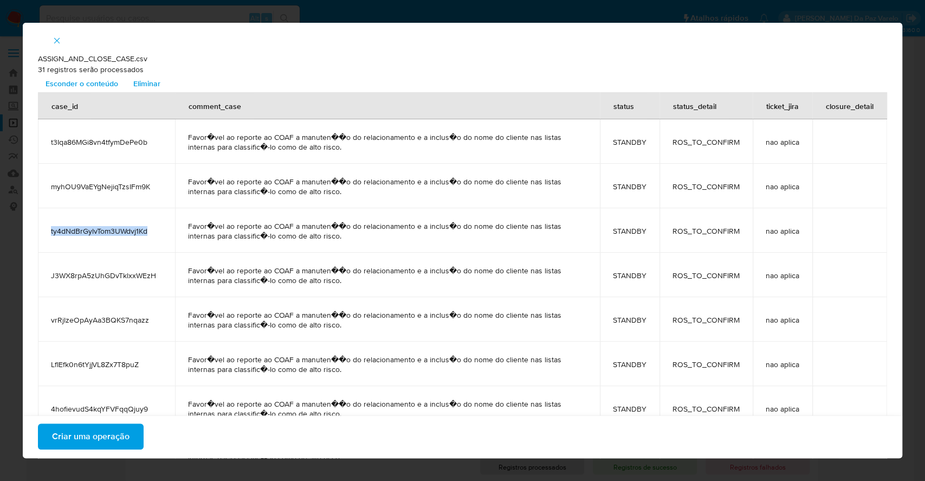
scroll to position [8, 0]
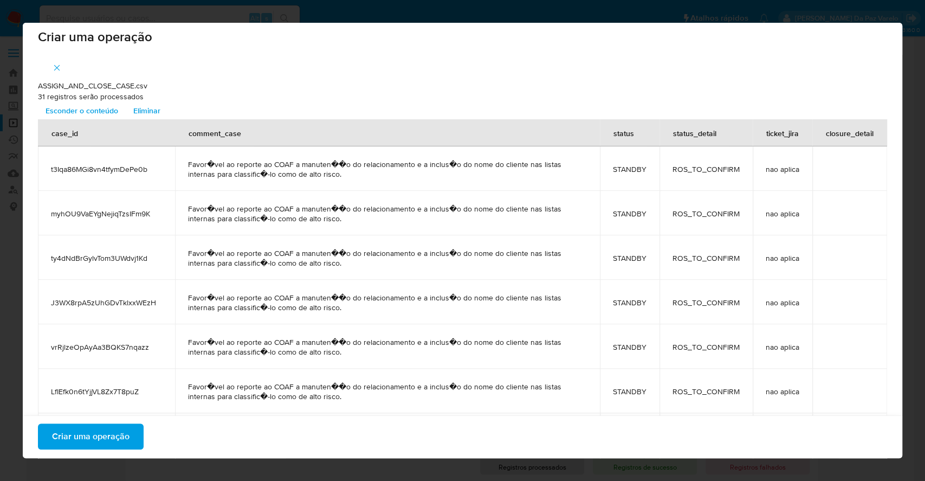
click at [124, 216] on span "myhOU9VaEYgNejiqTzsIFm9K" at bounding box center [106, 214] width 111 height 10
click at [90, 171] on span "t3Iqa86MGi8vn4tfymDePe0b" at bounding box center [106, 169] width 111 height 10
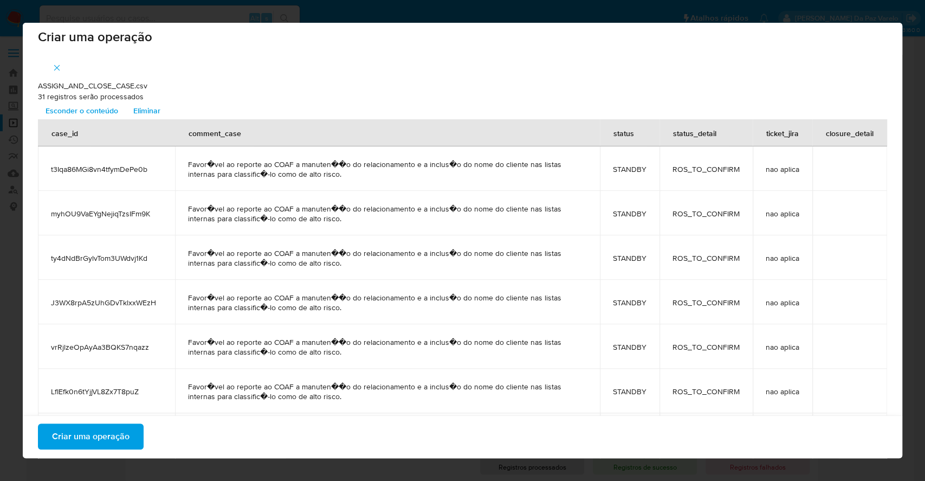
click at [87, 440] on span "Criar uma operação" at bounding box center [90, 436] width 77 height 24
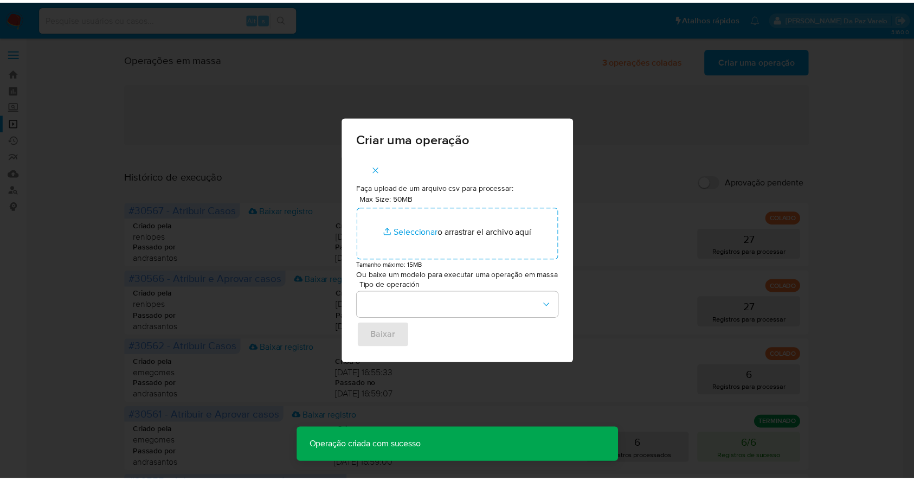
scroll to position [0, 0]
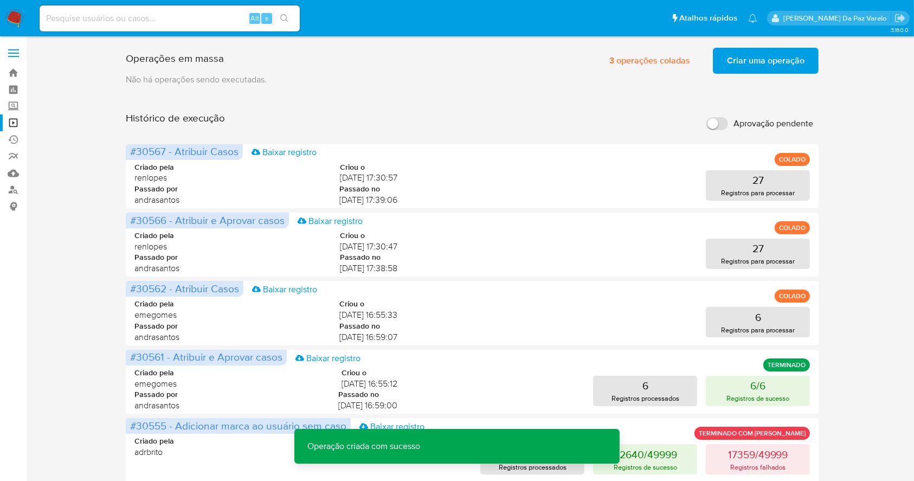
click at [780, 65] on span "Criar uma operação" at bounding box center [765, 61] width 77 height 24
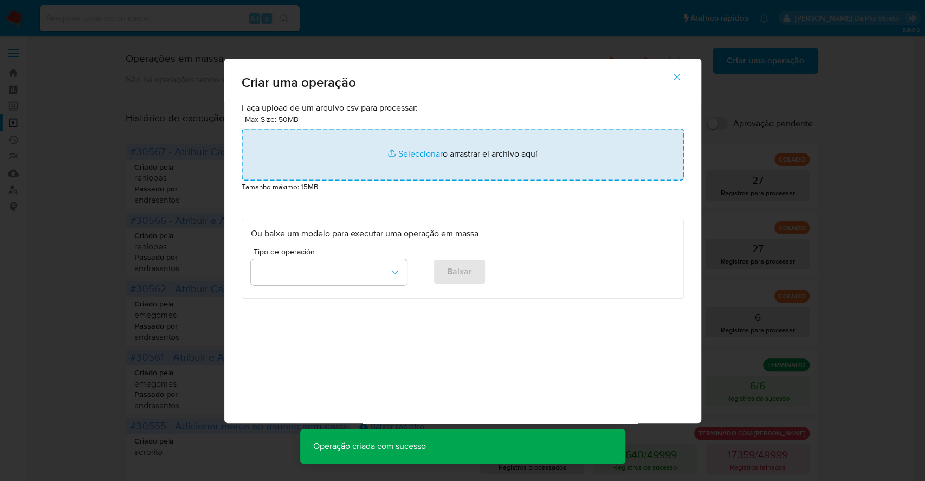
click at [417, 152] on input "file" at bounding box center [463, 154] width 442 height 52
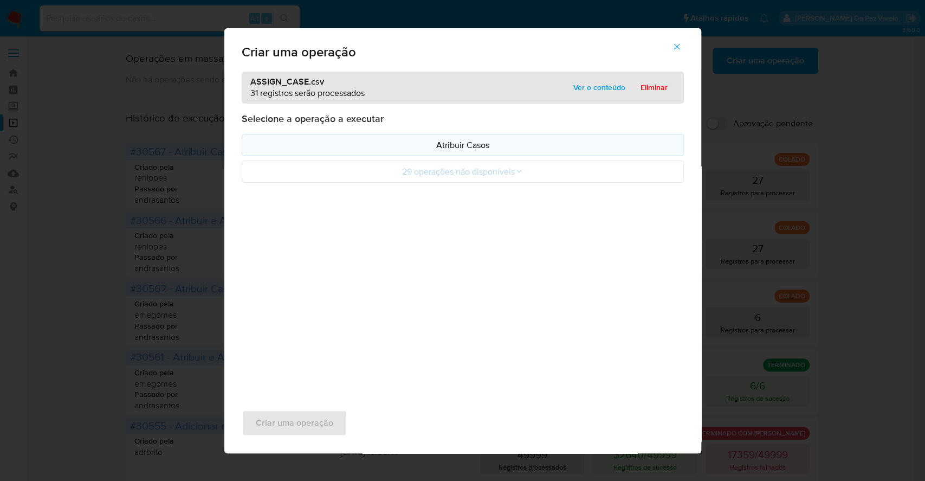
click at [450, 144] on p "Atribuir Casos" at bounding box center [463, 145] width 424 height 12
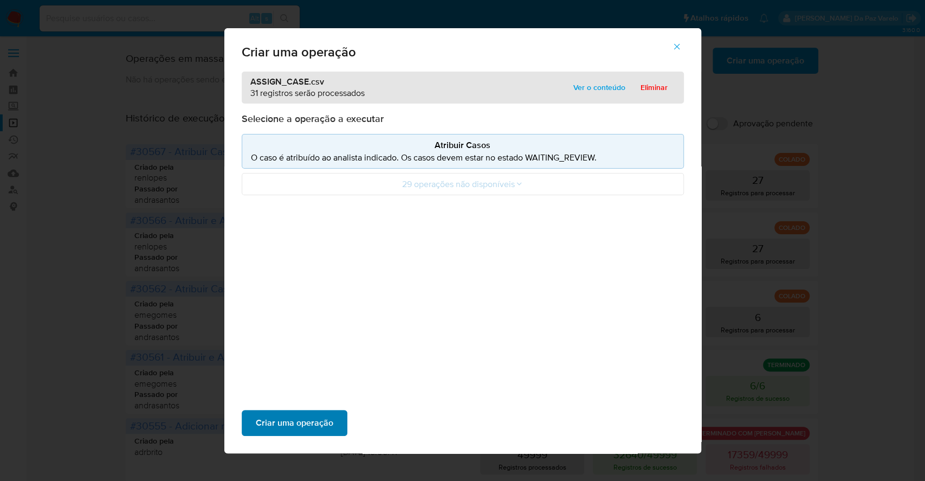
click at [316, 418] on span "Criar uma operação" at bounding box center [294, 423] width 77 height 24
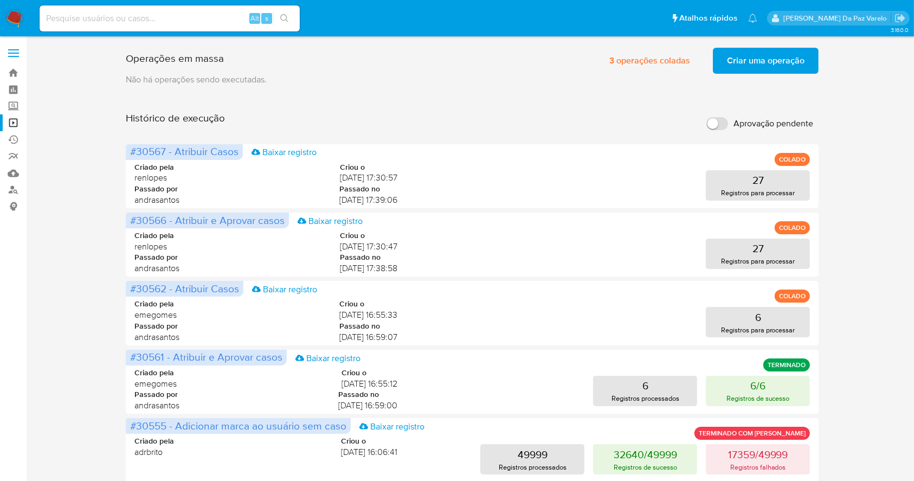
click at [902, 94] on div "Operações em massa 3 operações coladas Criar uma operação Só pode haver no máxi…" at bounding box center [472, 451] width 866 height 816
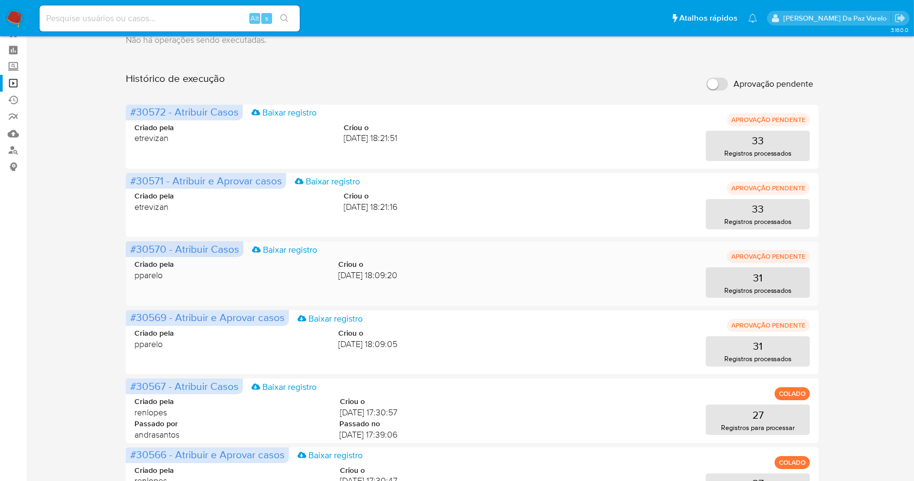
scroll to position [72, 0]
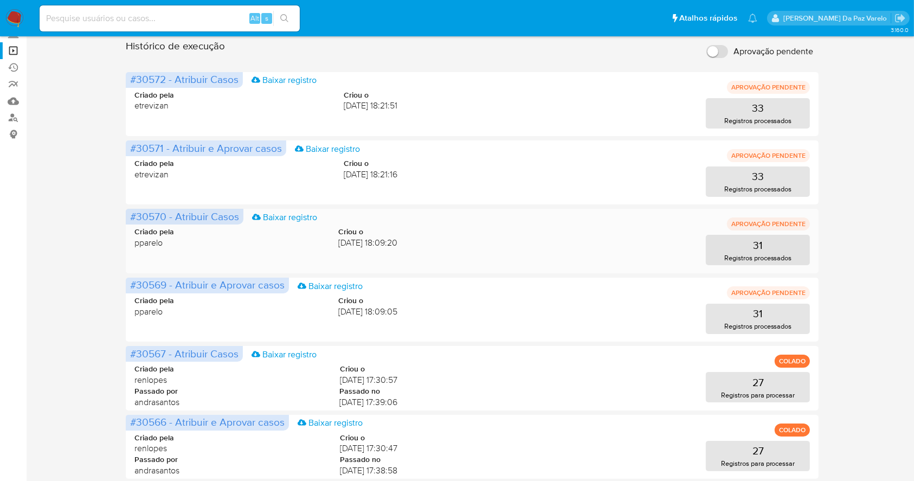
click at [643, 280] on div "#30569 - Atribuir e Aprovar casos Baixar registro APROVAÇÃO PENDENTE Criado pel…" at bounding box center [472, 309] width 693 height 64
